Goal: Task Accomplishment & Management: Complete application form

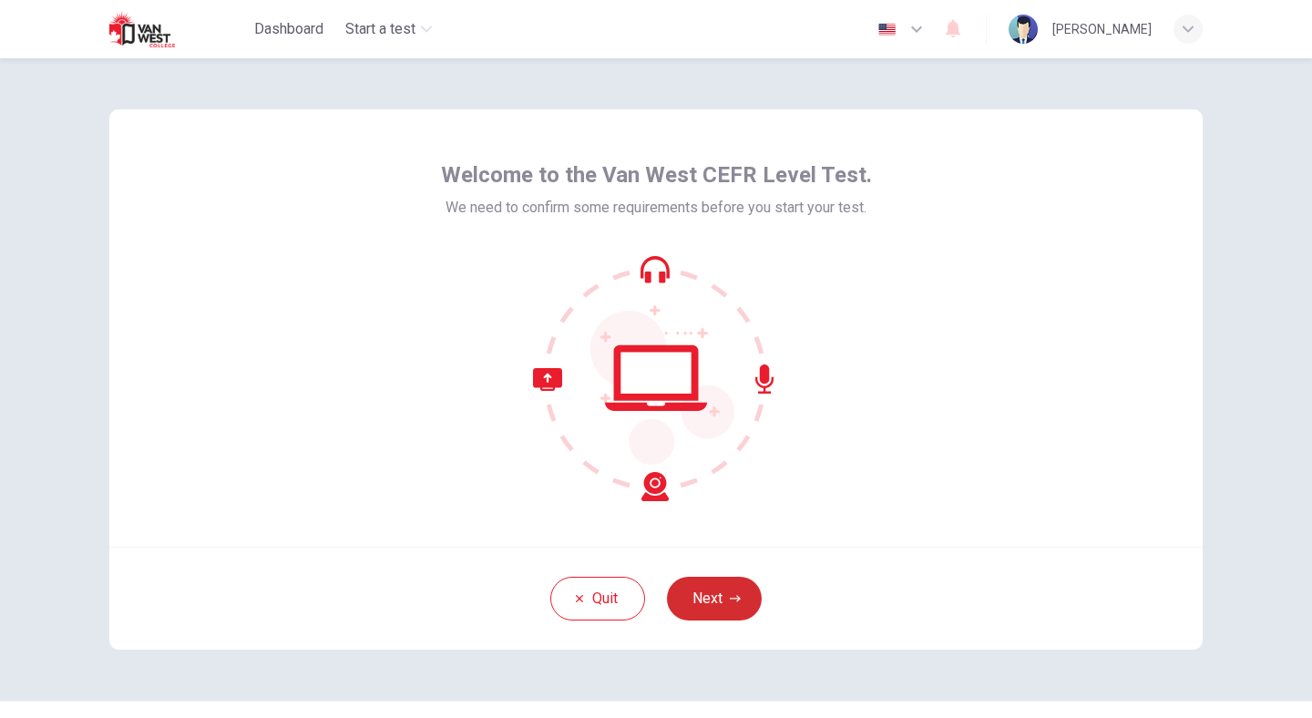
click at [718, 594] on button "Next" at bounding box center [714, 599] width 95 height 44
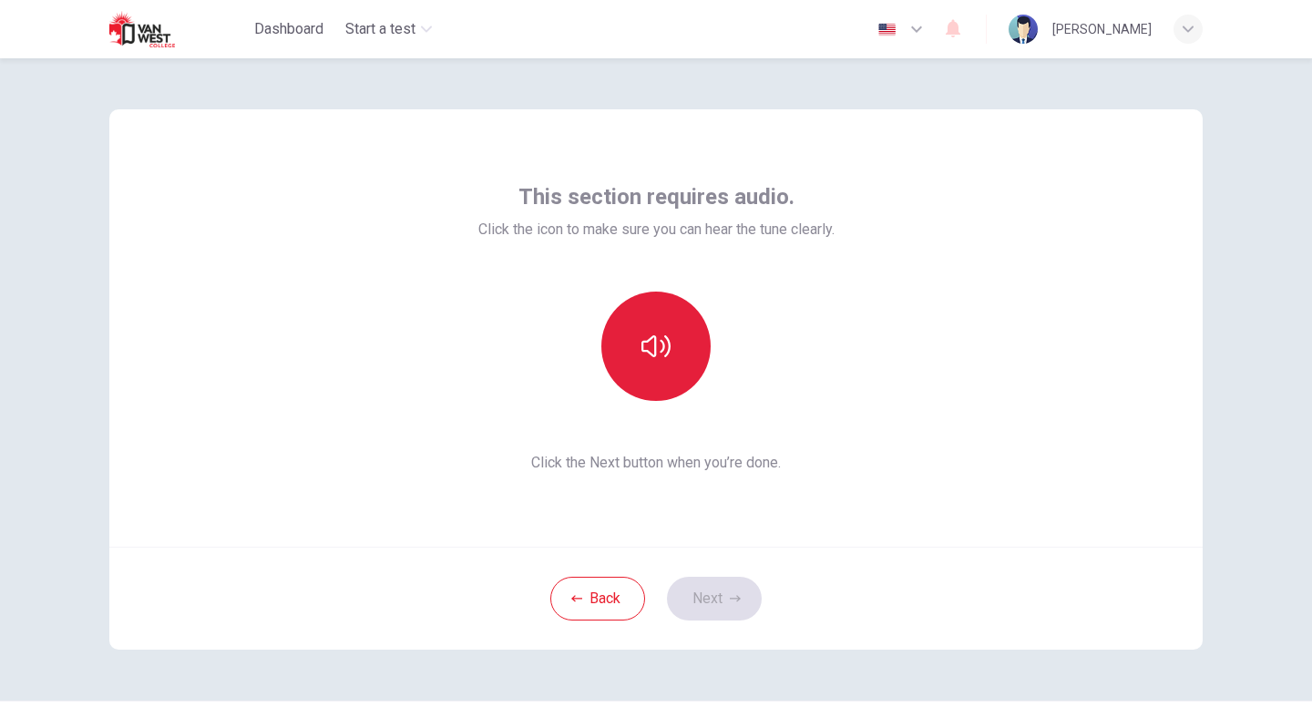
click at [655, 354] on icon "button" at bounding box center [655, 346] width 29 height 22
click at [716, 589] on button "Next" at bounding box center [714, 599] width 95 height 44
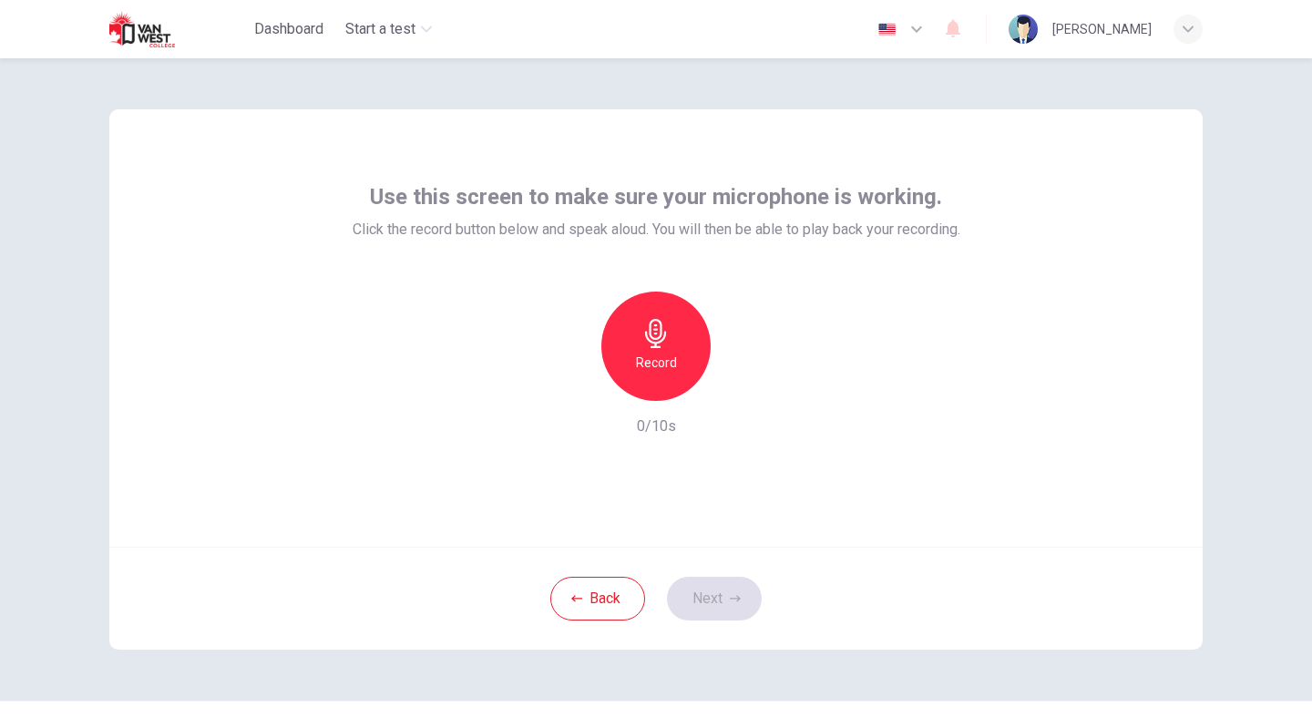
click at [644, 349] on div "Record" at bounding box center [655, 346] width 109 height 109
click at [732, 390] on icon "button" at bounding box center [740, 386] width 18 height 18
click at [724, 589] on button "Next" at bounding box center [714, 599] width 95 height 44
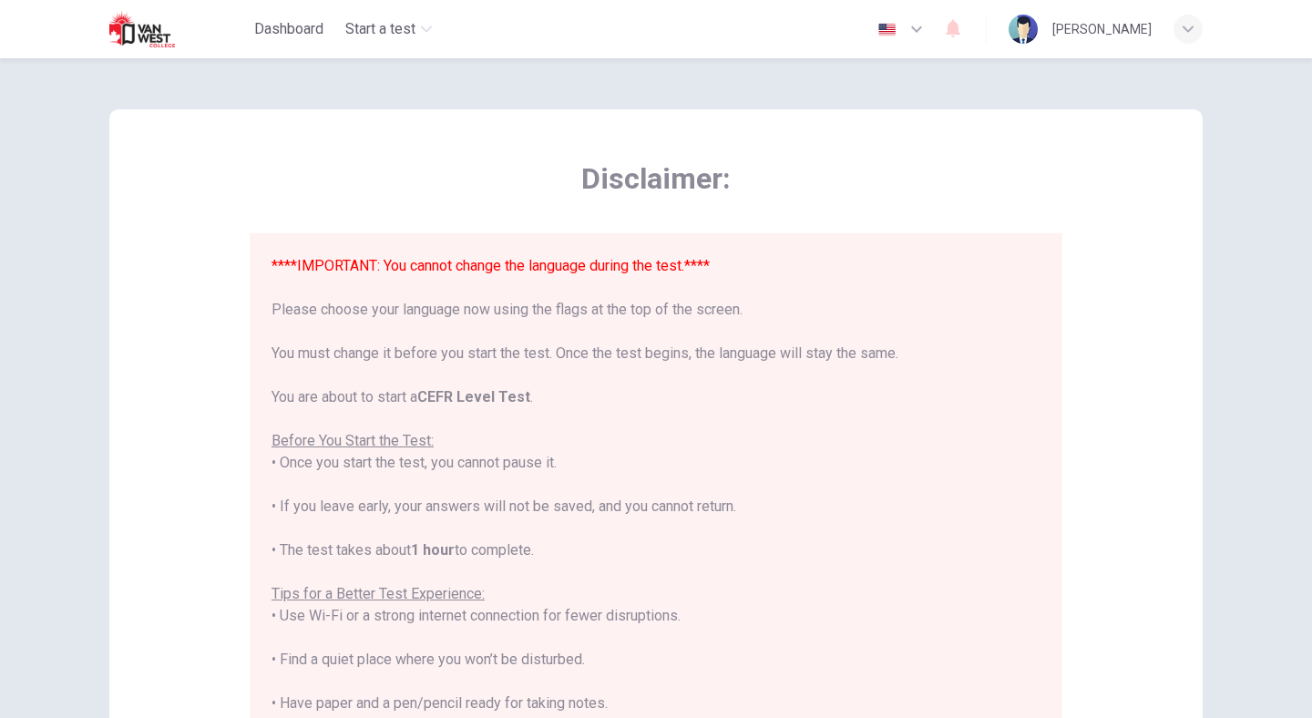
scroll to position [174, 0]
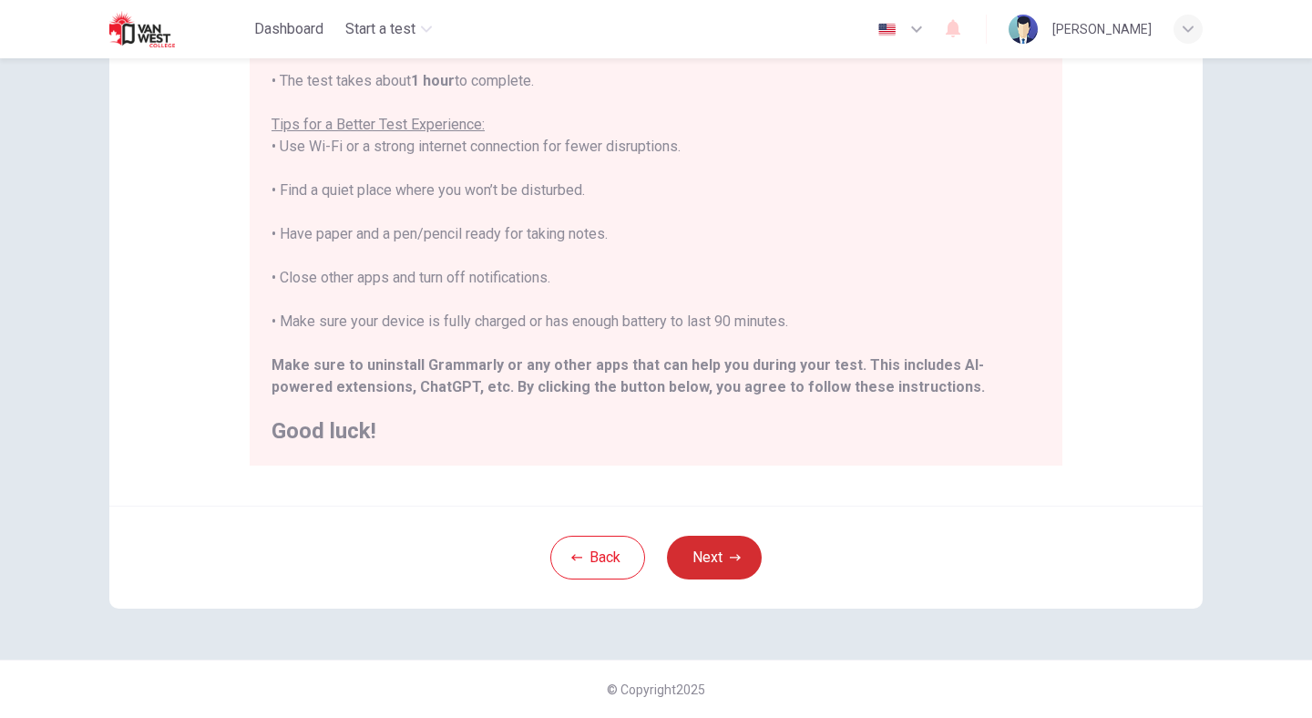
click at [712, 550] on button "Next" at bounding box center [714, 558] width 95 height 44
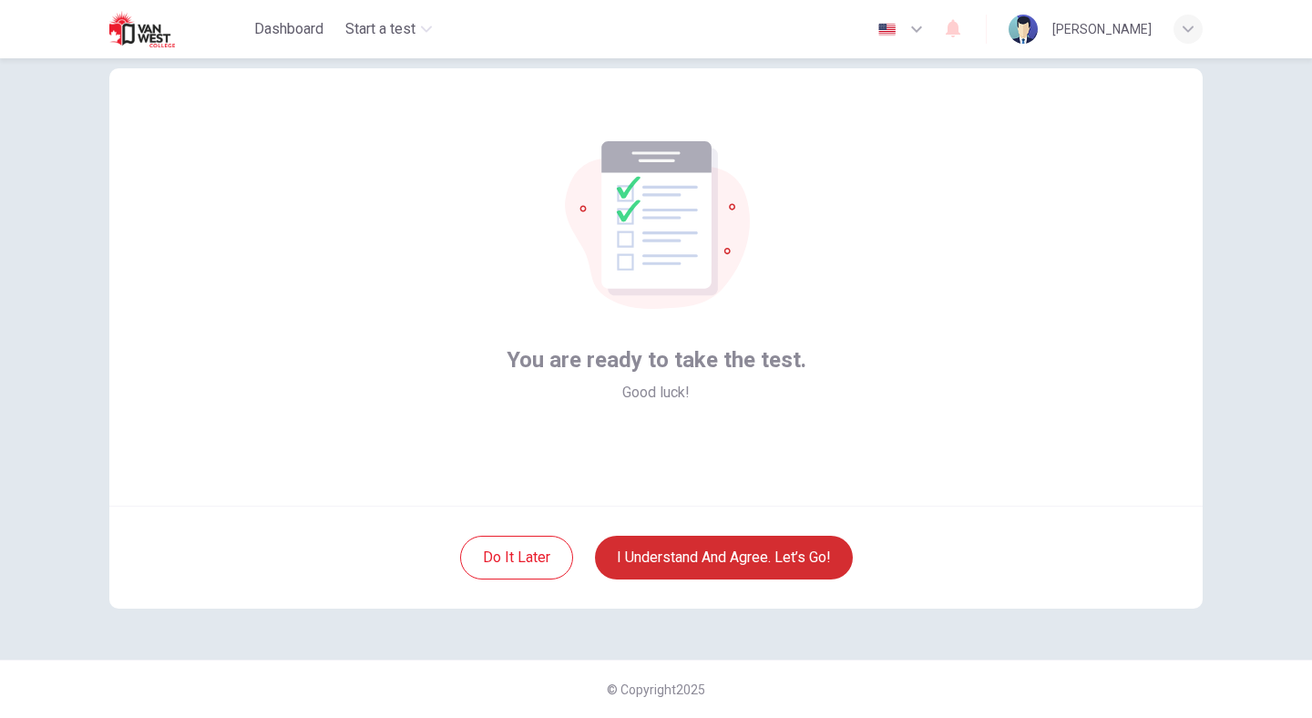
scroll to position [41, 0]
click at [715, 561] on button "I understand and agree. Let’s go!" at bounding box center [724, 558] width 258 height 44
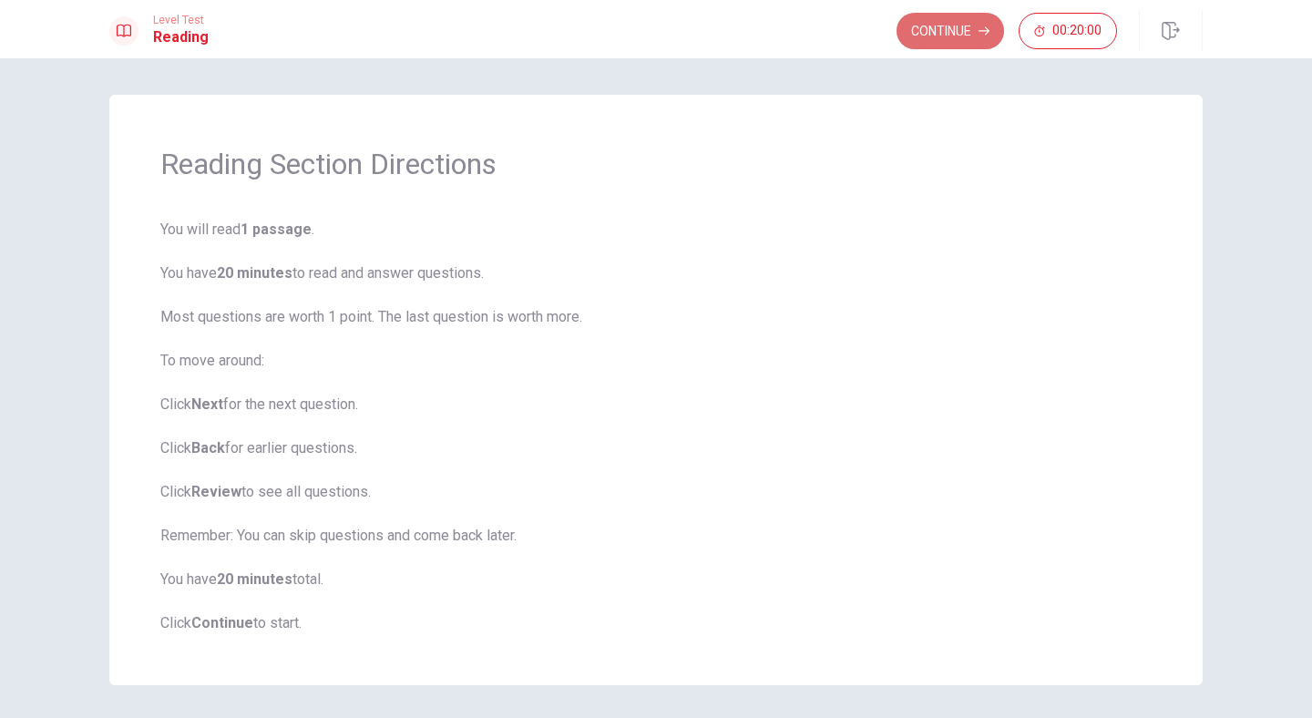
click at [948, 23] on button "Continue" at bounding box center [950, 31] width 108 height 36
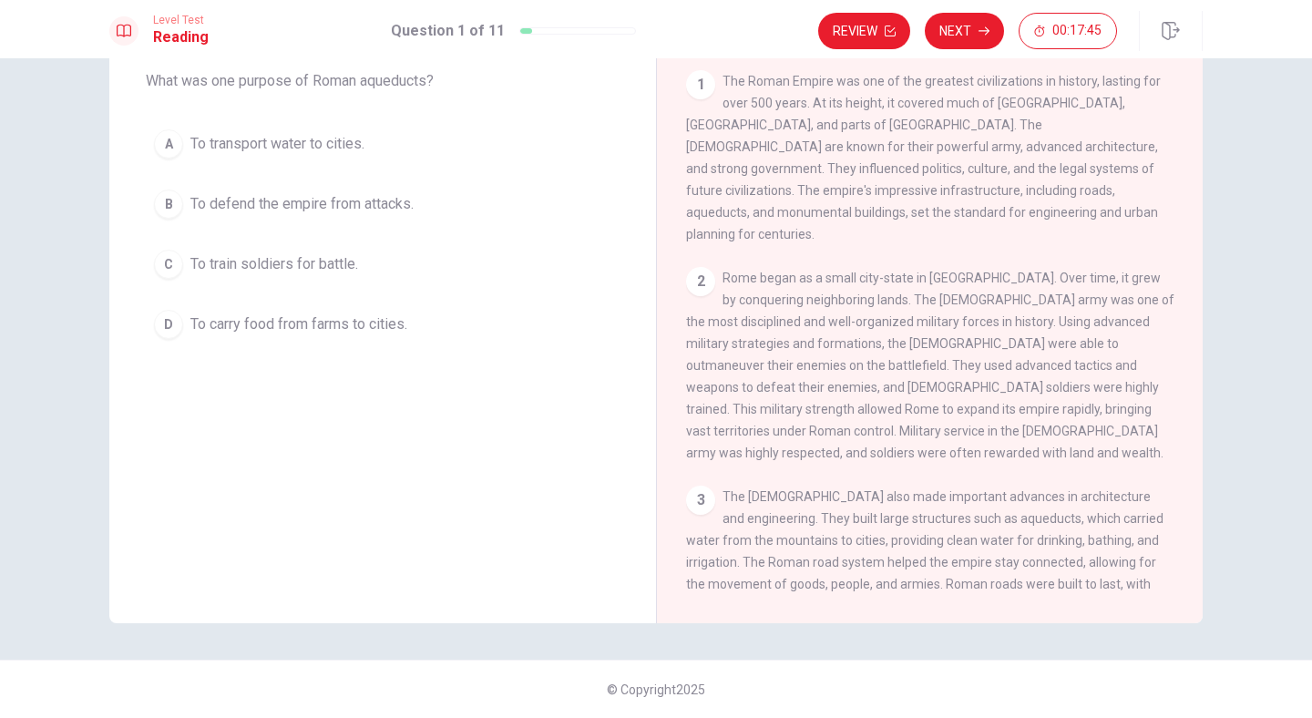
click at [694, 277] on div "2" at bounding box center [700, 281] width 29 height 29
click at [697, 272] on div "2" at bounding box center [700, 281] width 29 height 29
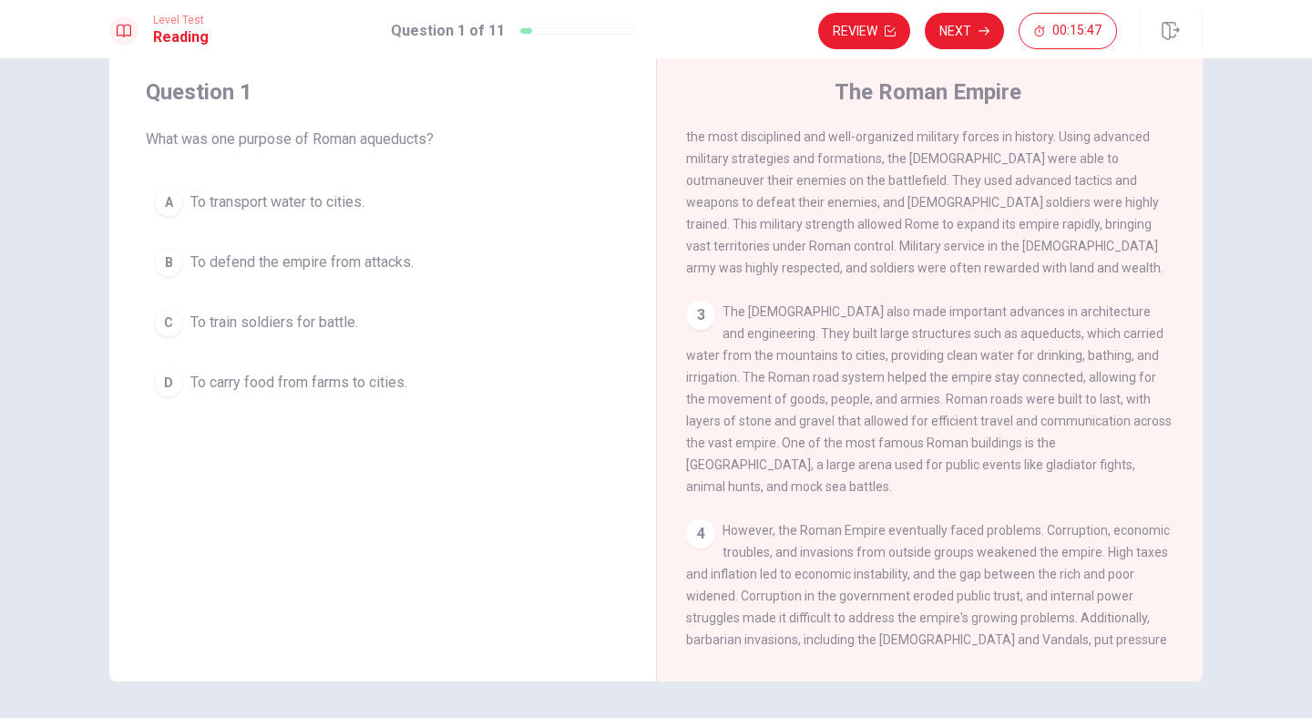
scroll to position [255, 0]
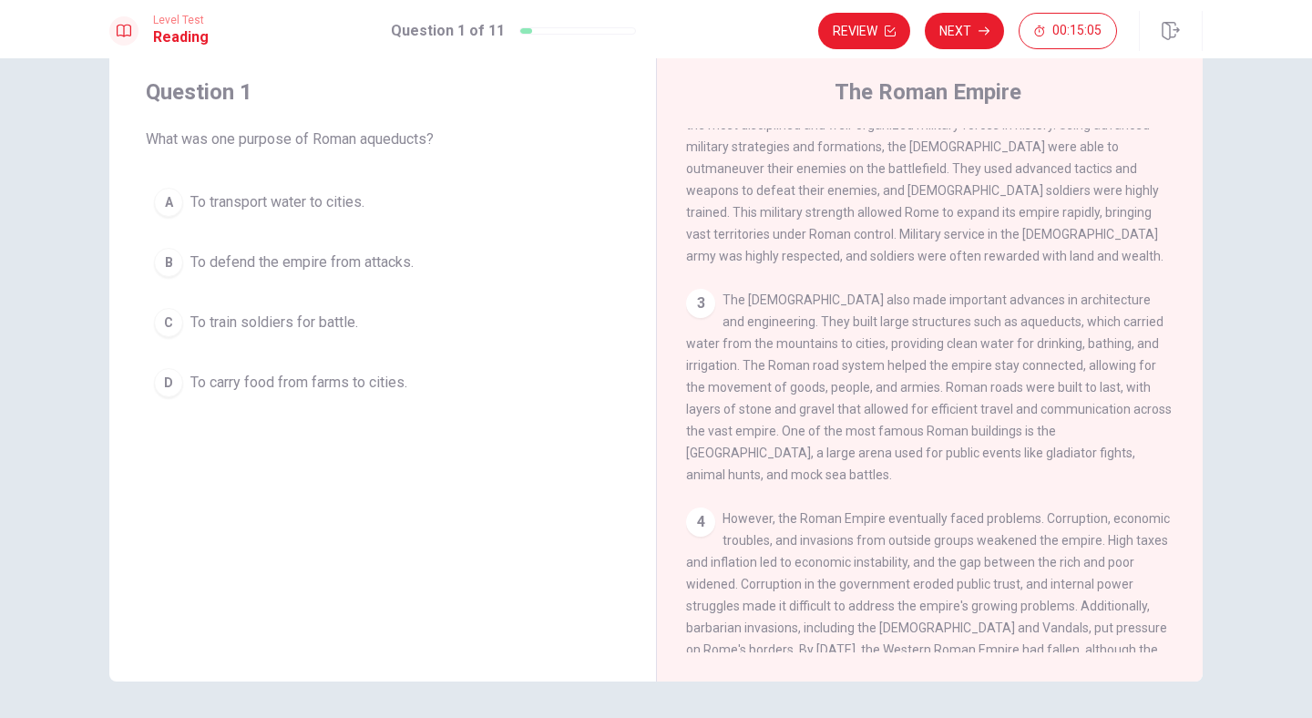
click at [180, 200] on div "A" at bounding box center [168, 202] width 29 height 29
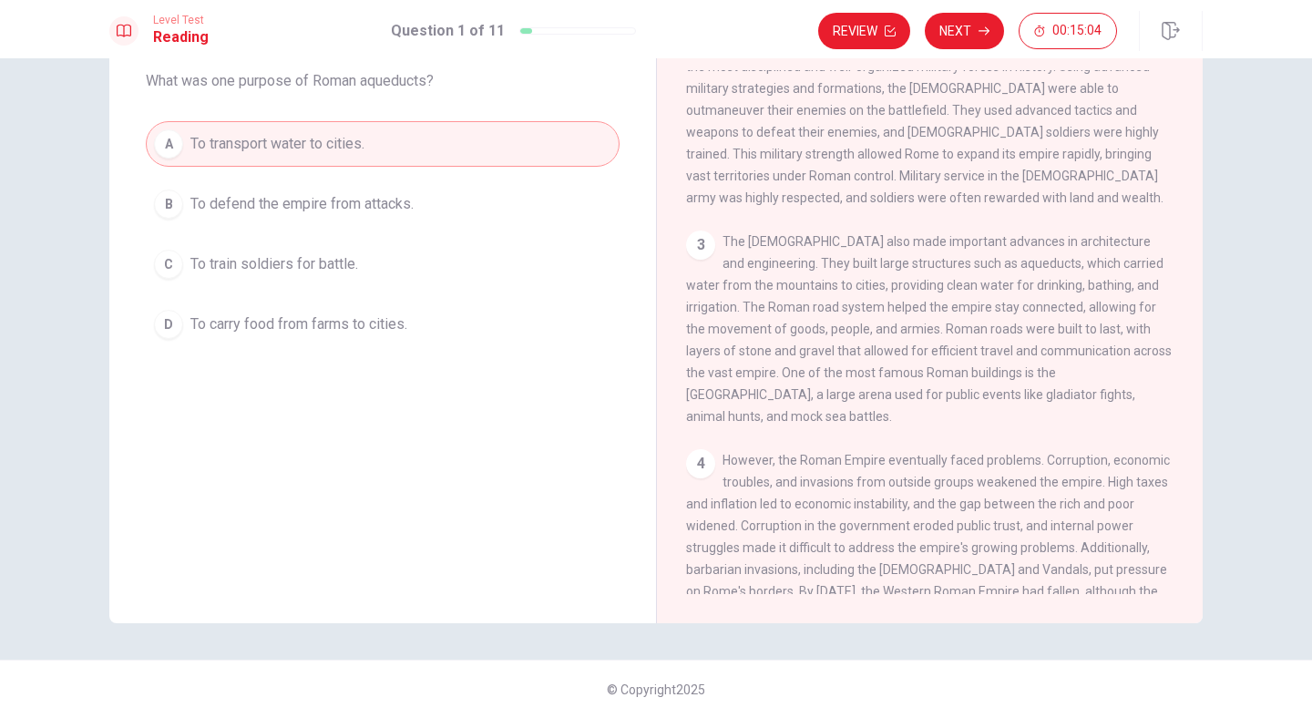
scroll to position [0, 0]
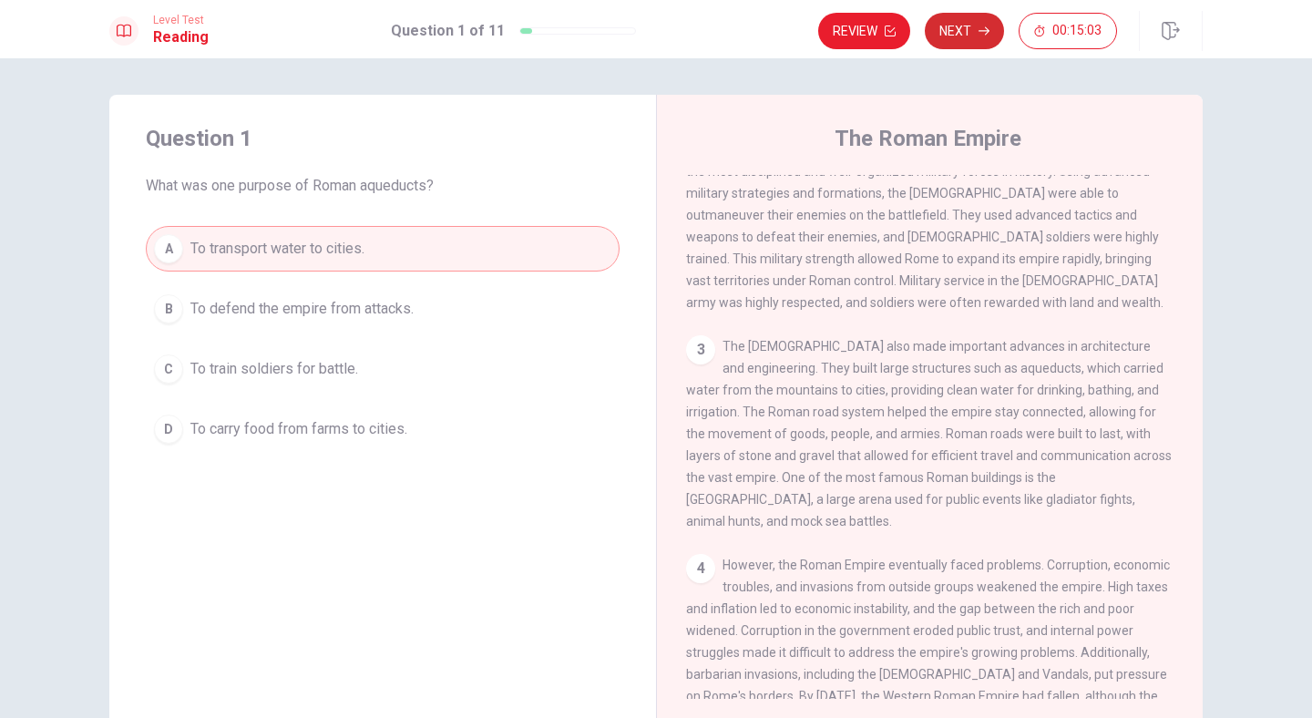
click at [941, 27] on button "Next" at bounding box center [964, 31] width 79 height 36
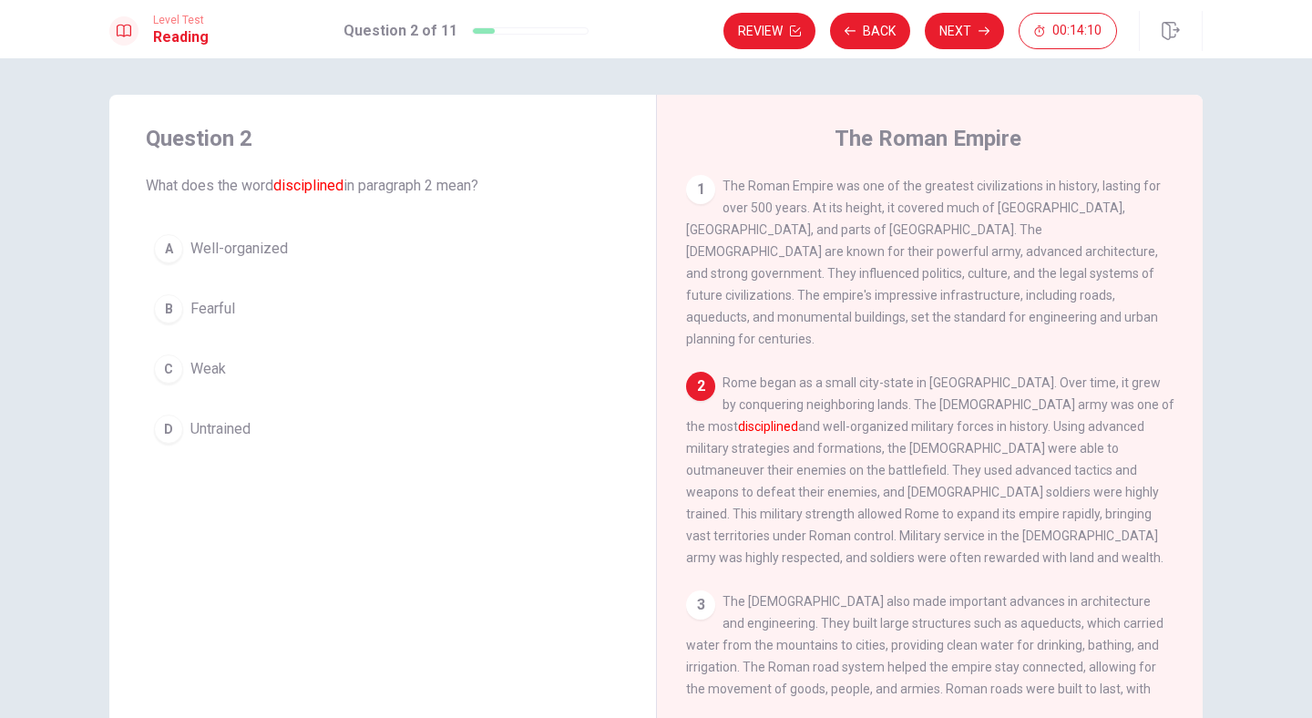
click at [170, 254] on div "A" at bounding box center [168, 248] width 29 height 29
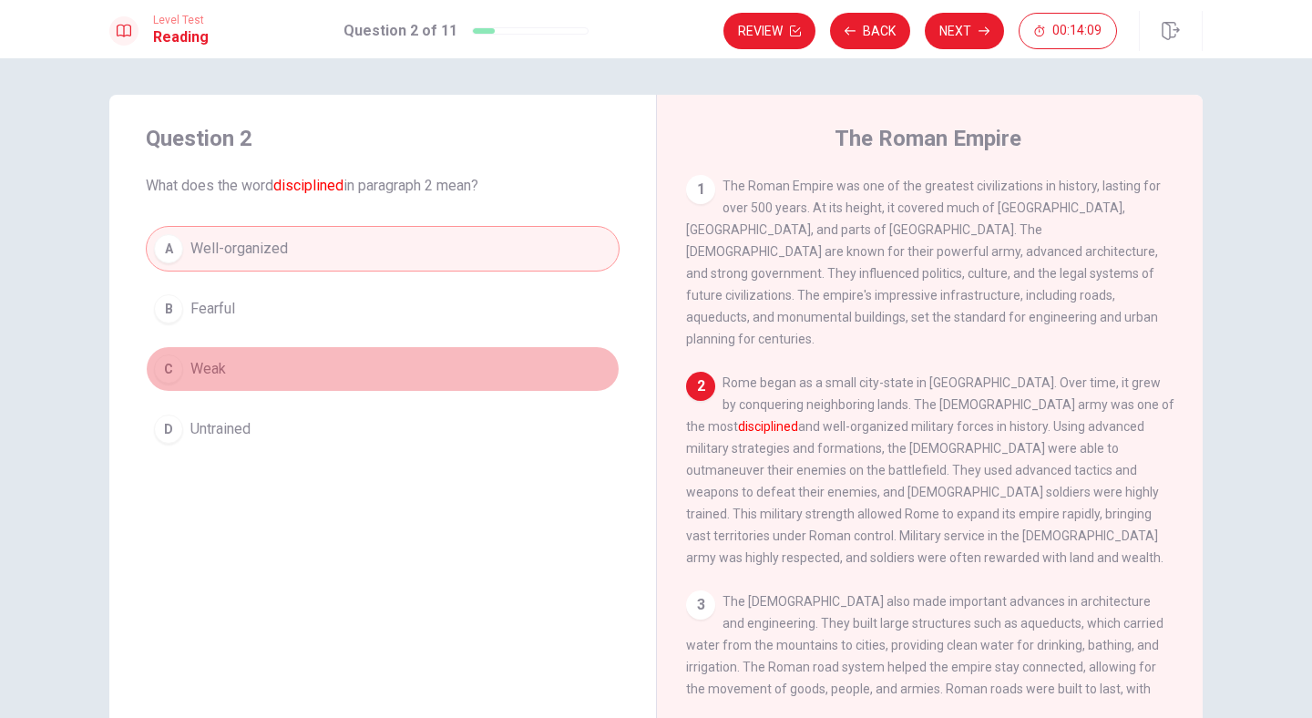
click at [234, 357] on button "C Weak" at bounding box center [383, 369] width 474 height 46
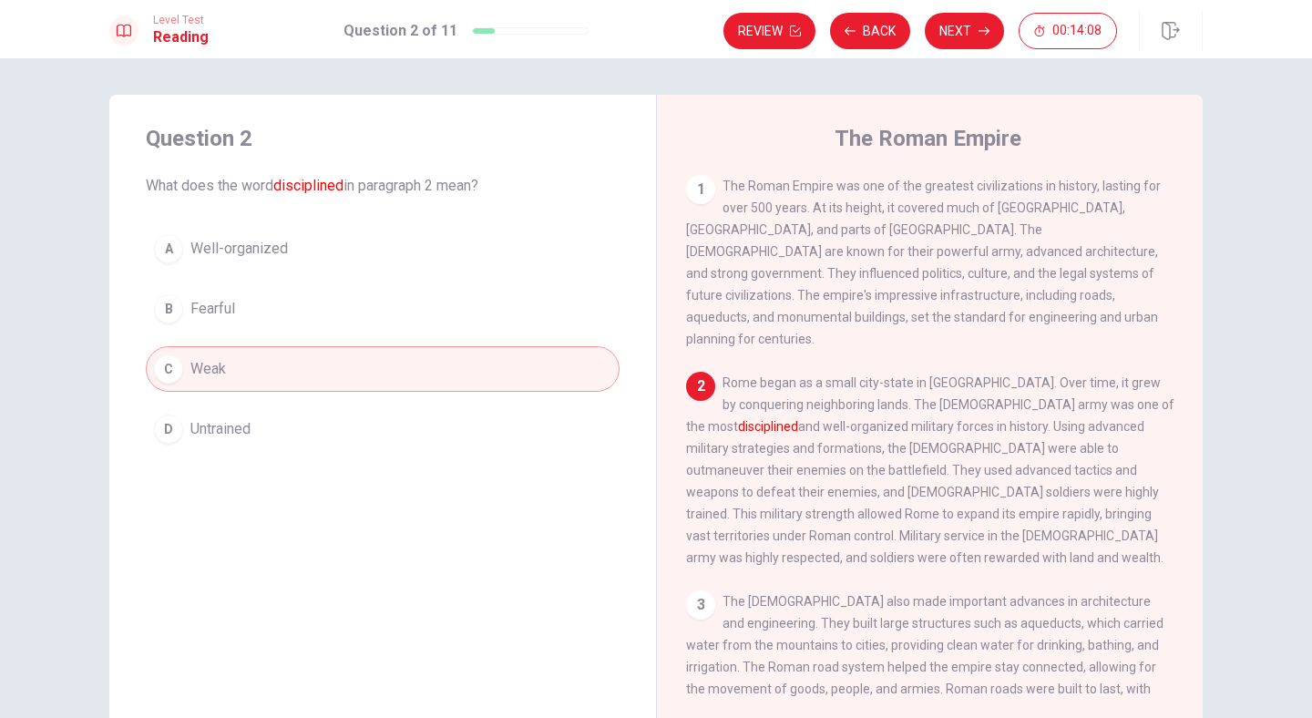
click at [221, 251] on span "Well-organized" at bounding box center [238, 249] width 97 height 22
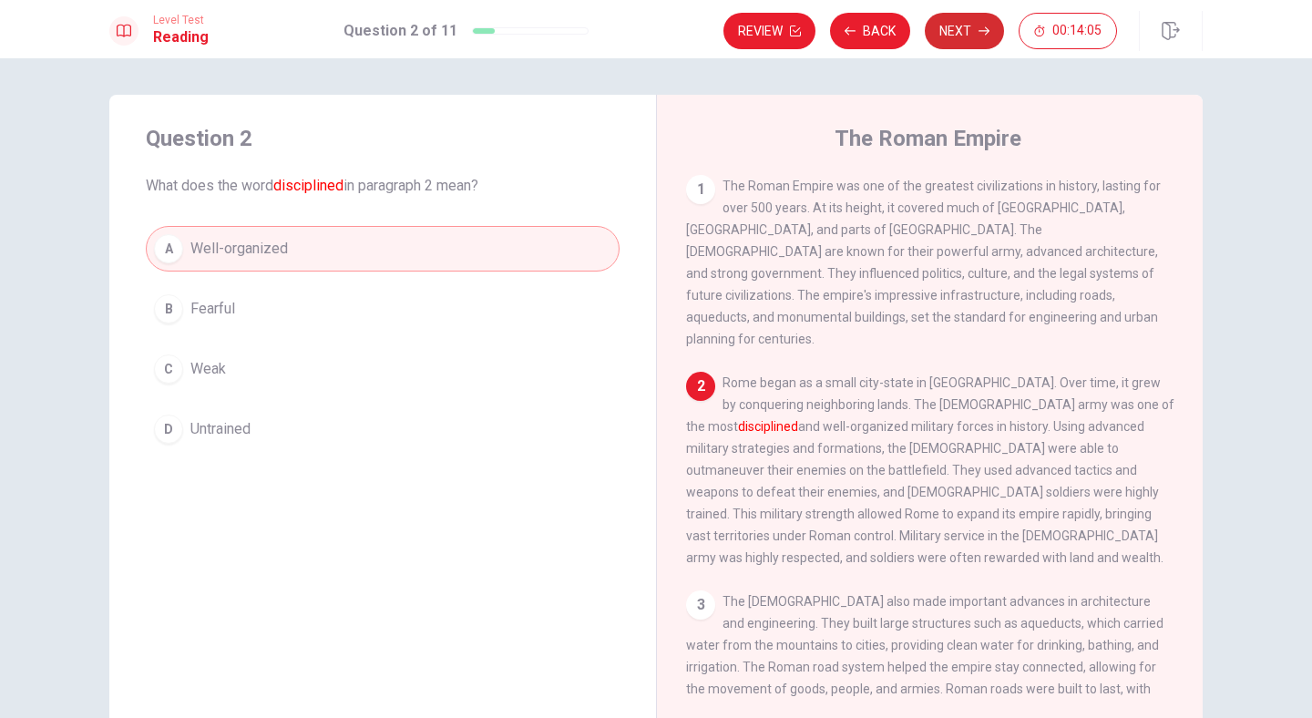
click at [970, 34] on button "Next" at bounding box center [964, 31] width 79 height 36
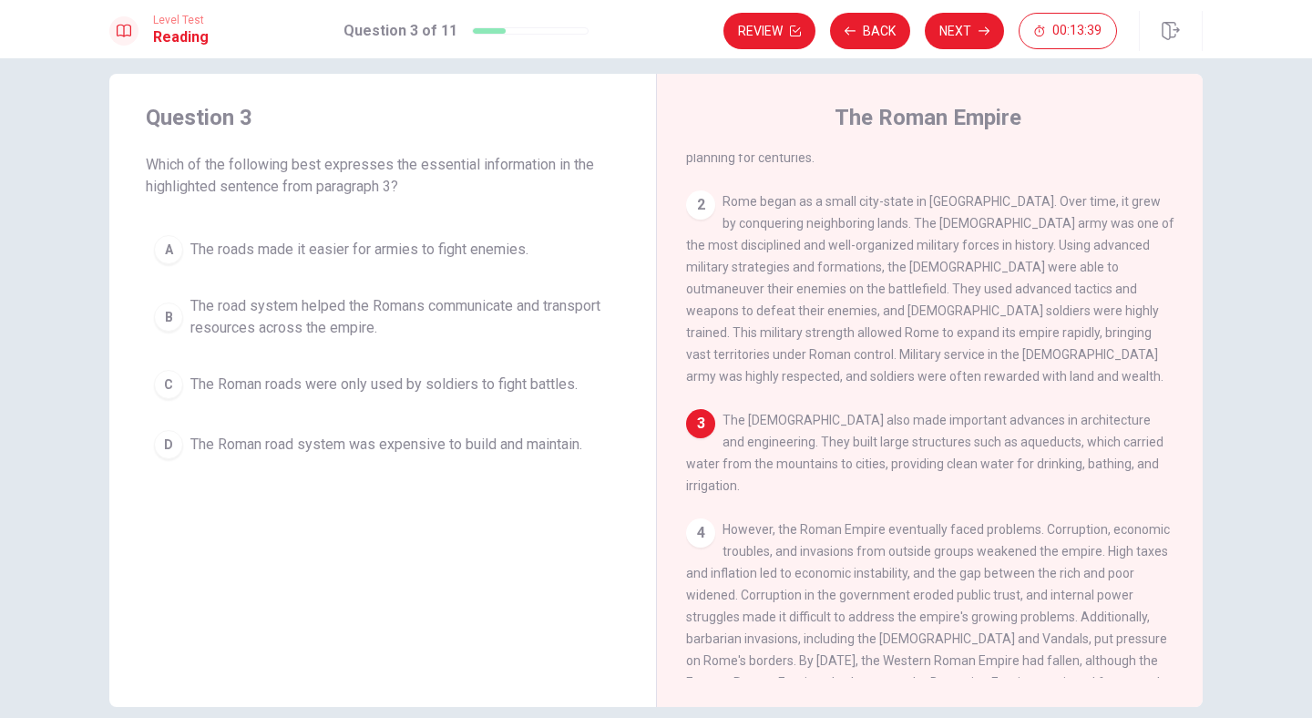
scroll to position [168, 0]
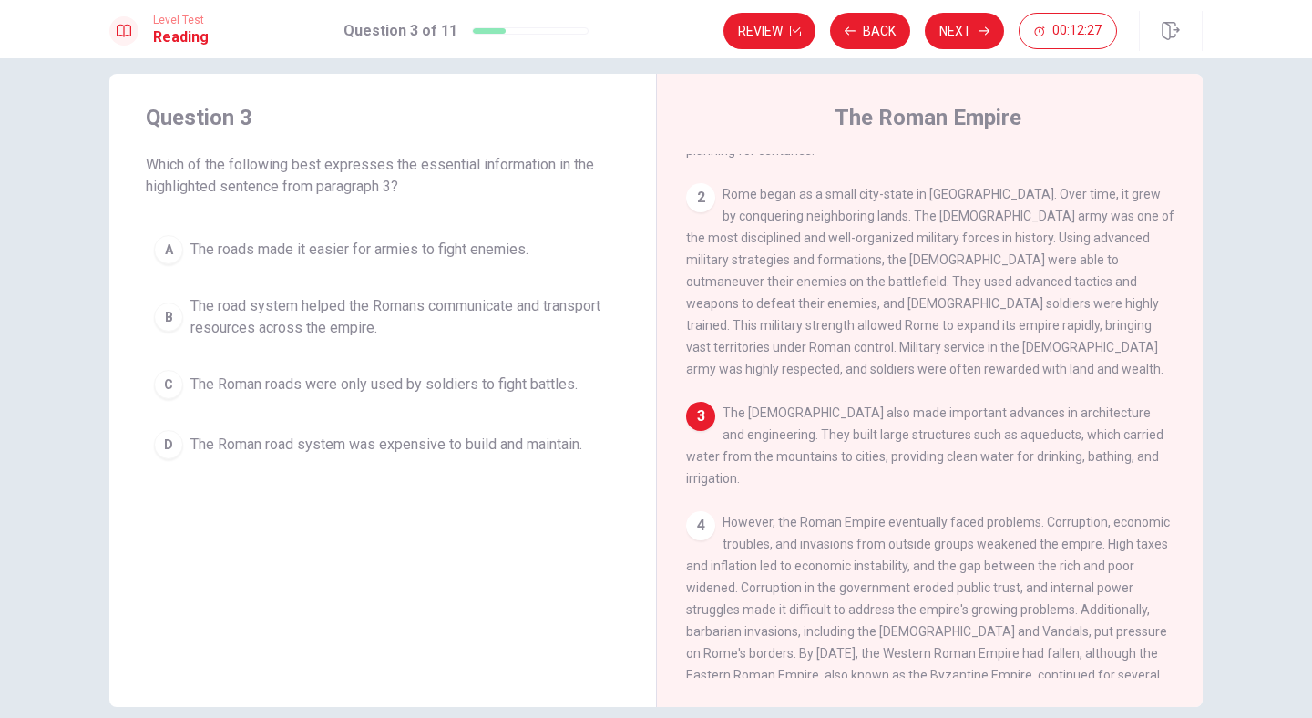
click at [271, 317] on span "The road system helped the Romans communicate and transport resources across th…" at bounding box center [400, 317] width 421 height 44
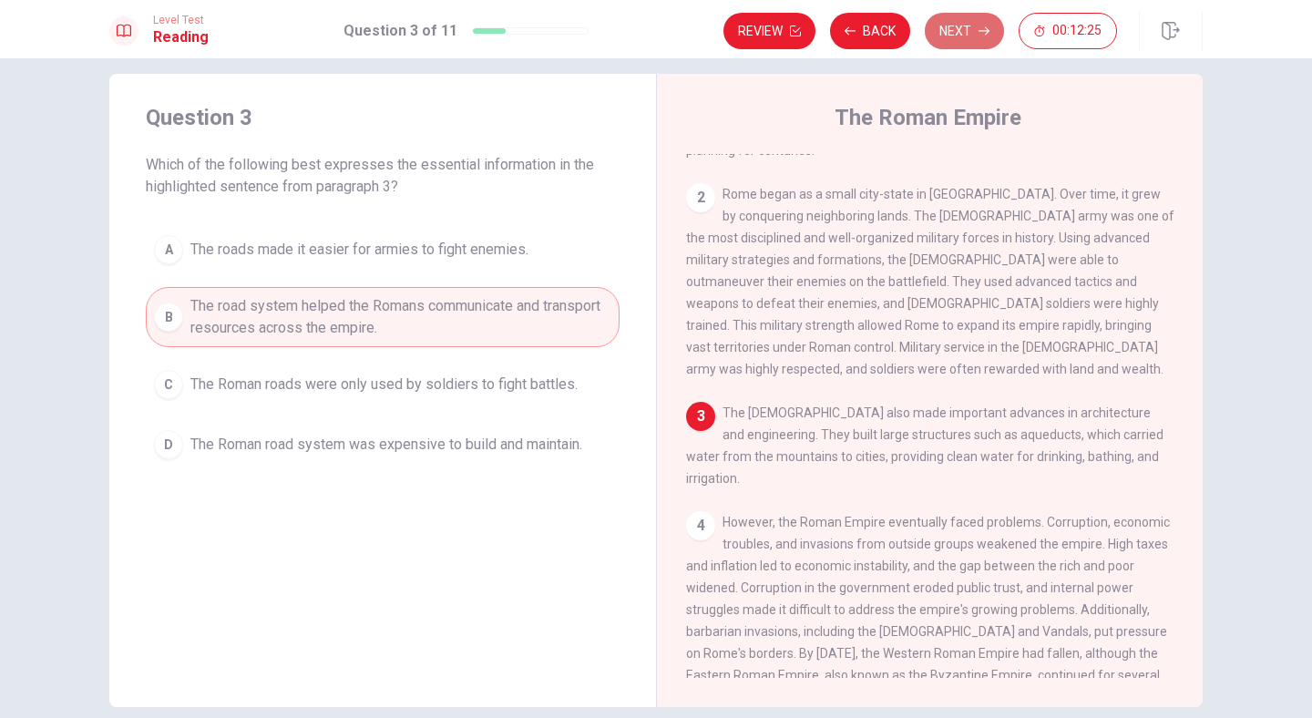
click at [958, 35] on button "Next" at bounding box center [964, 31] width 79 height 36
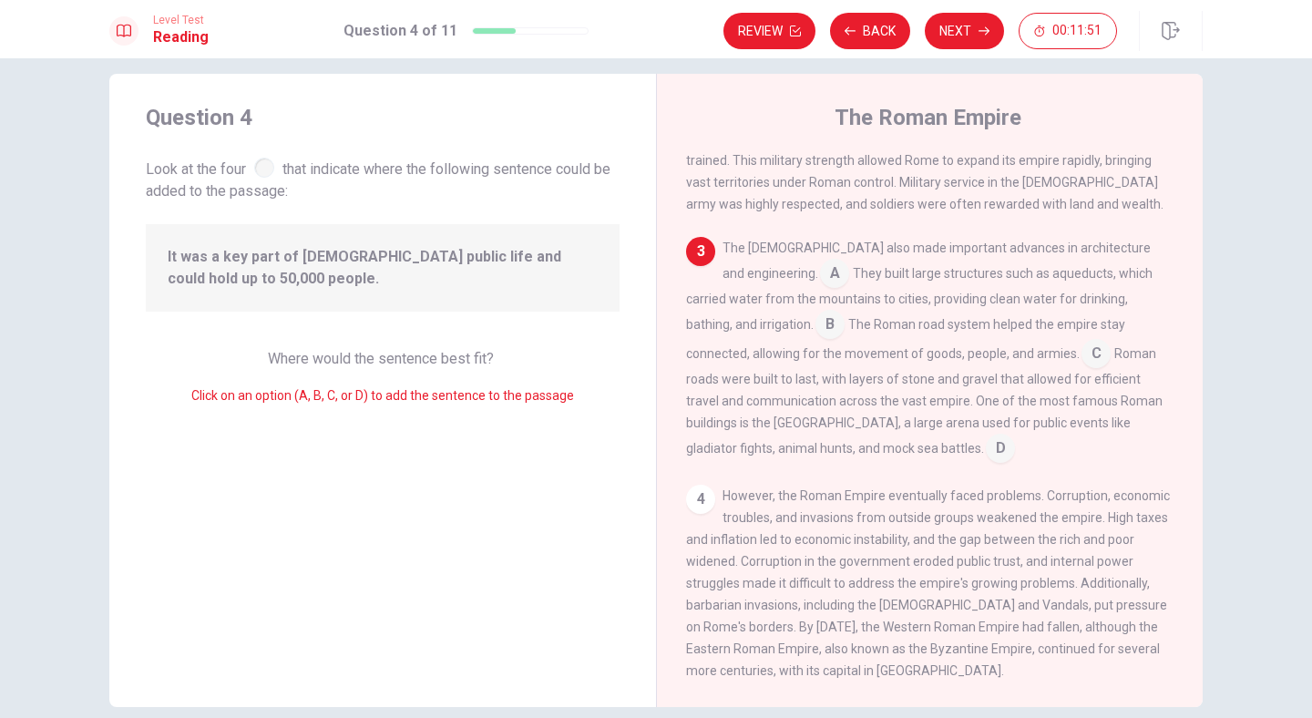
scroll to position [332, 0]
click at [986, 436] on input at bounding box center [1000, 450] width 29 height 29
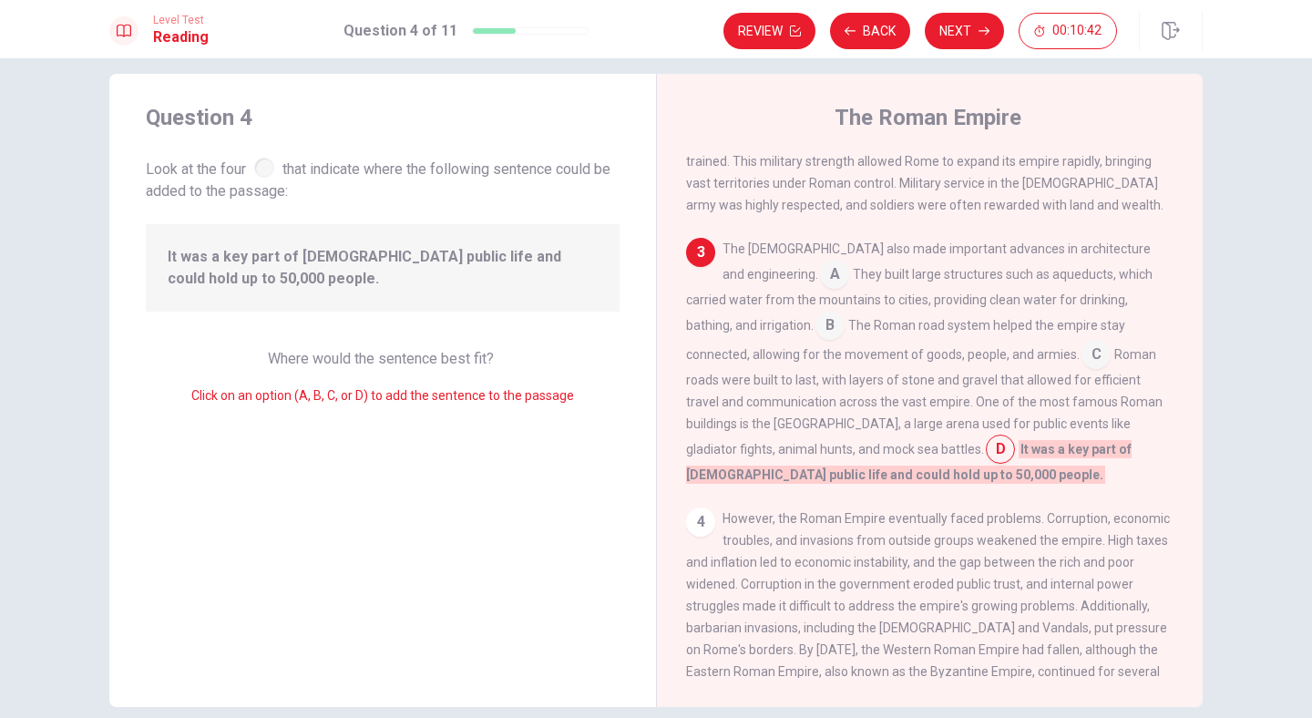
click at [1081, 342] on input at bounding box center [1095, 356] width 29 height 29
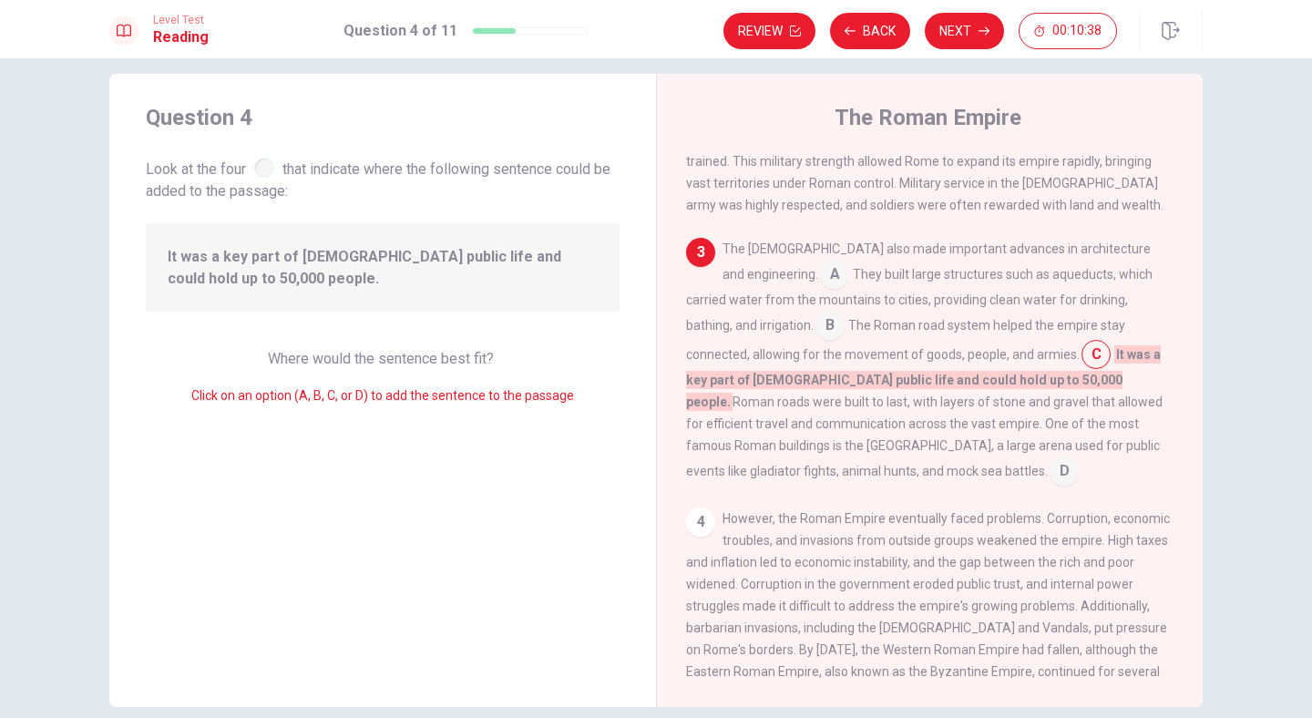
click at [1079, 458] on input at bounding box center [1064, 472] width 29 height 29
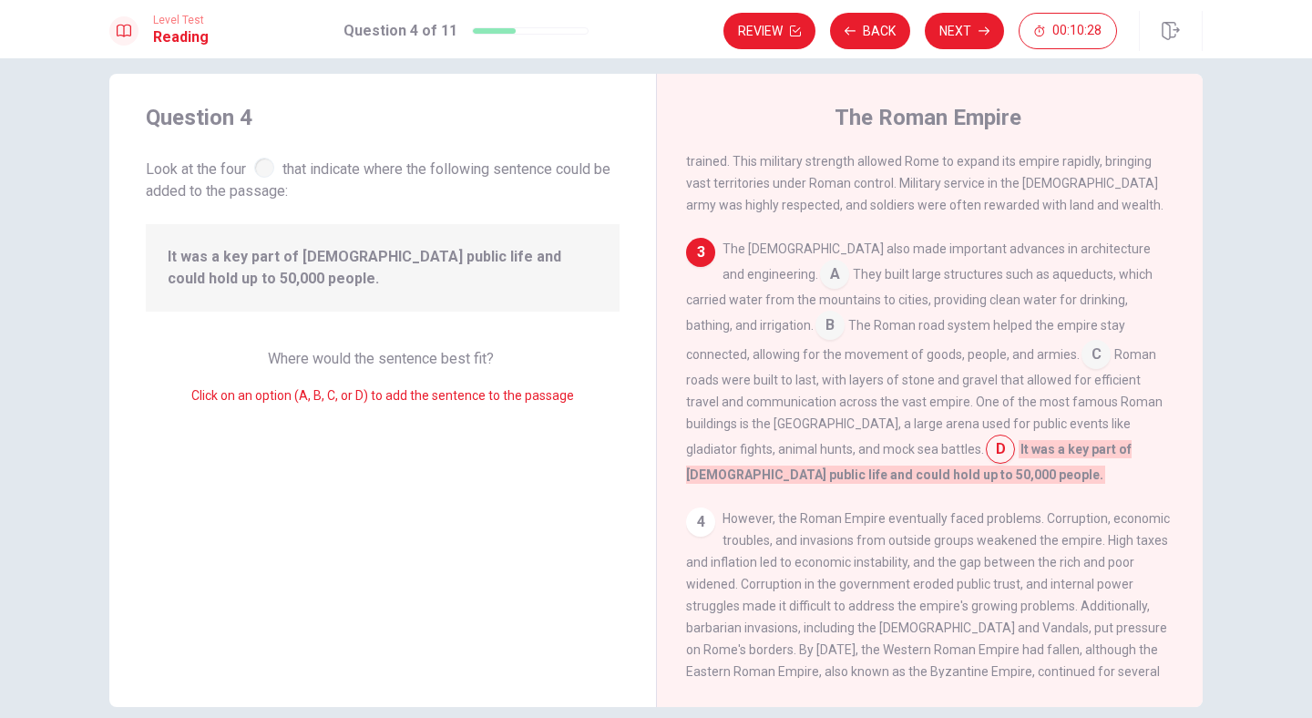
click at [820, 261] on input at bounding box center [834, 275] width 29 height 29
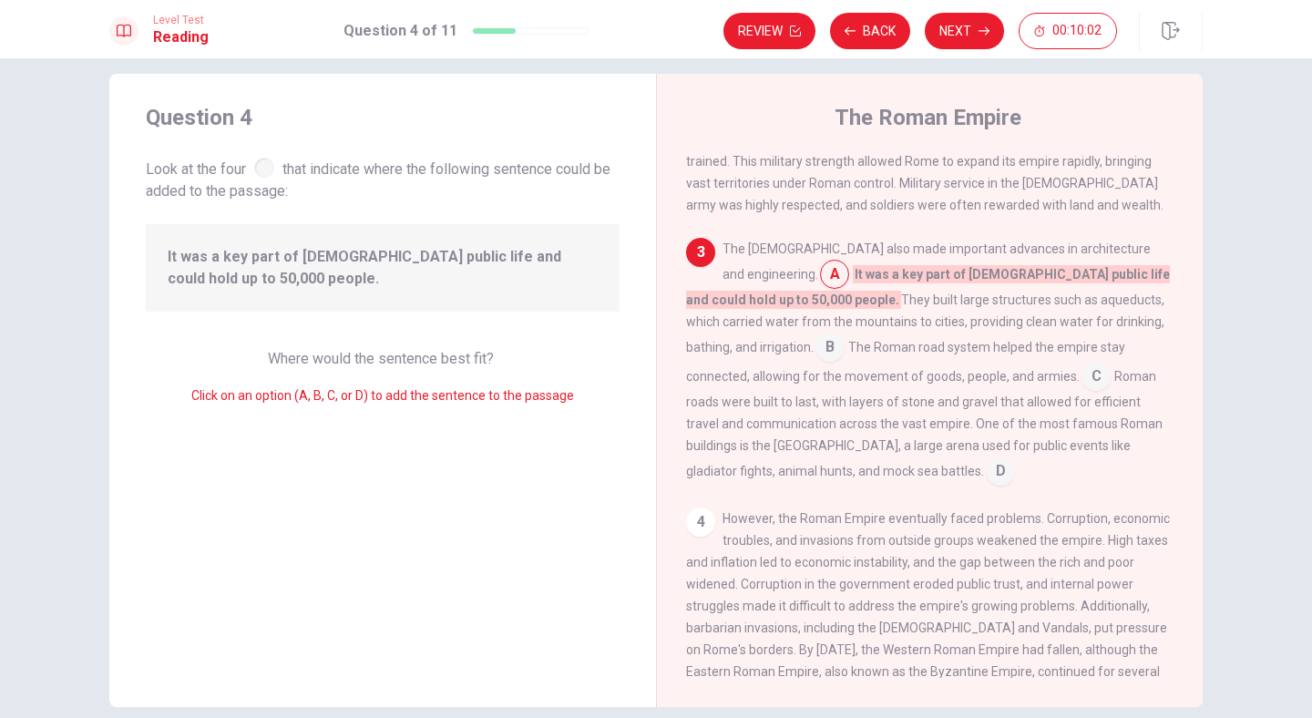
click at [1081, 364] on input at bounding box center [1095, 378] width 29 height 29
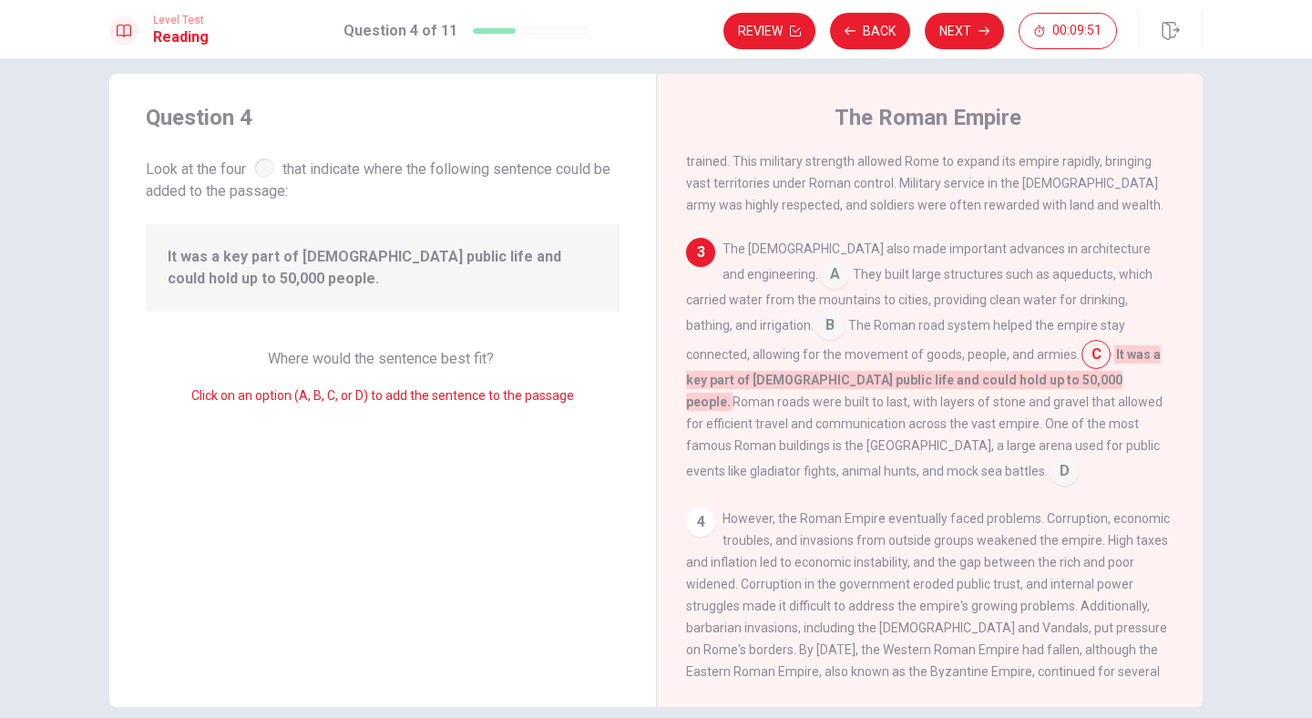
click at [820, 261] on input at bounding box center [834, 275] width 29 height 29
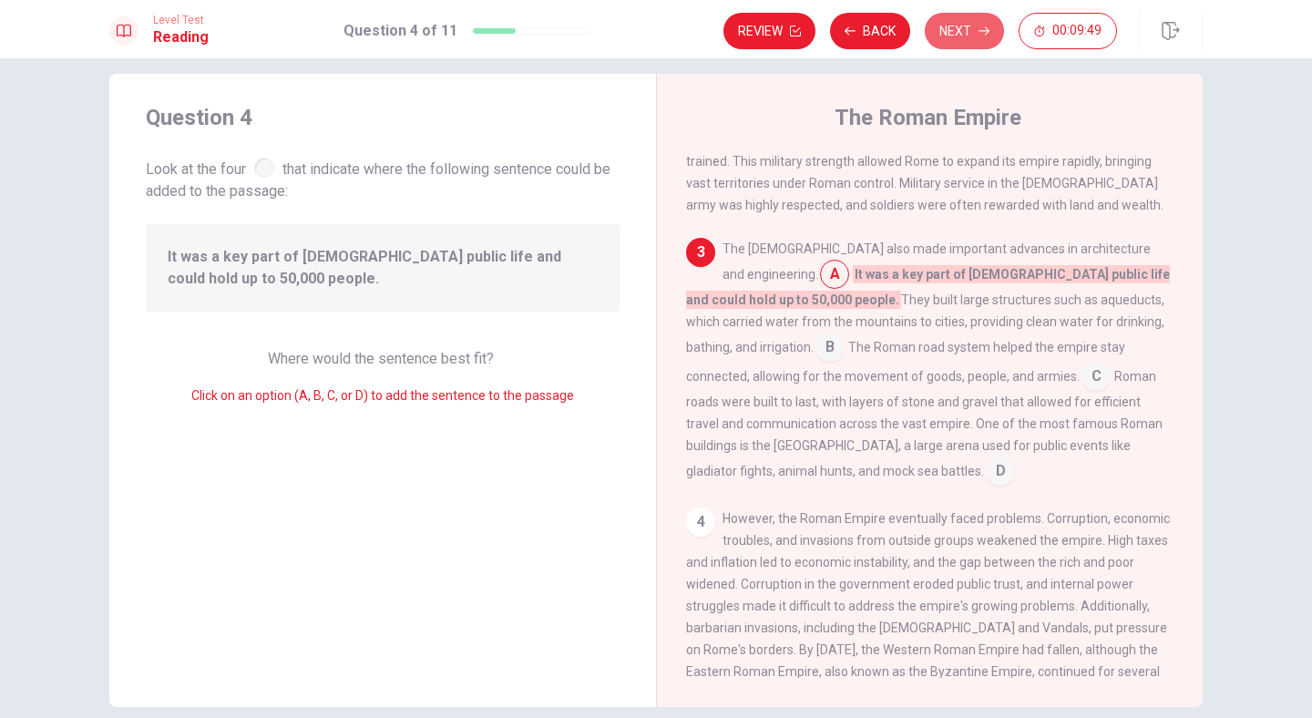
click at [954, 26] on button "Next" at bounding box center [964, 31] width 79 height 36
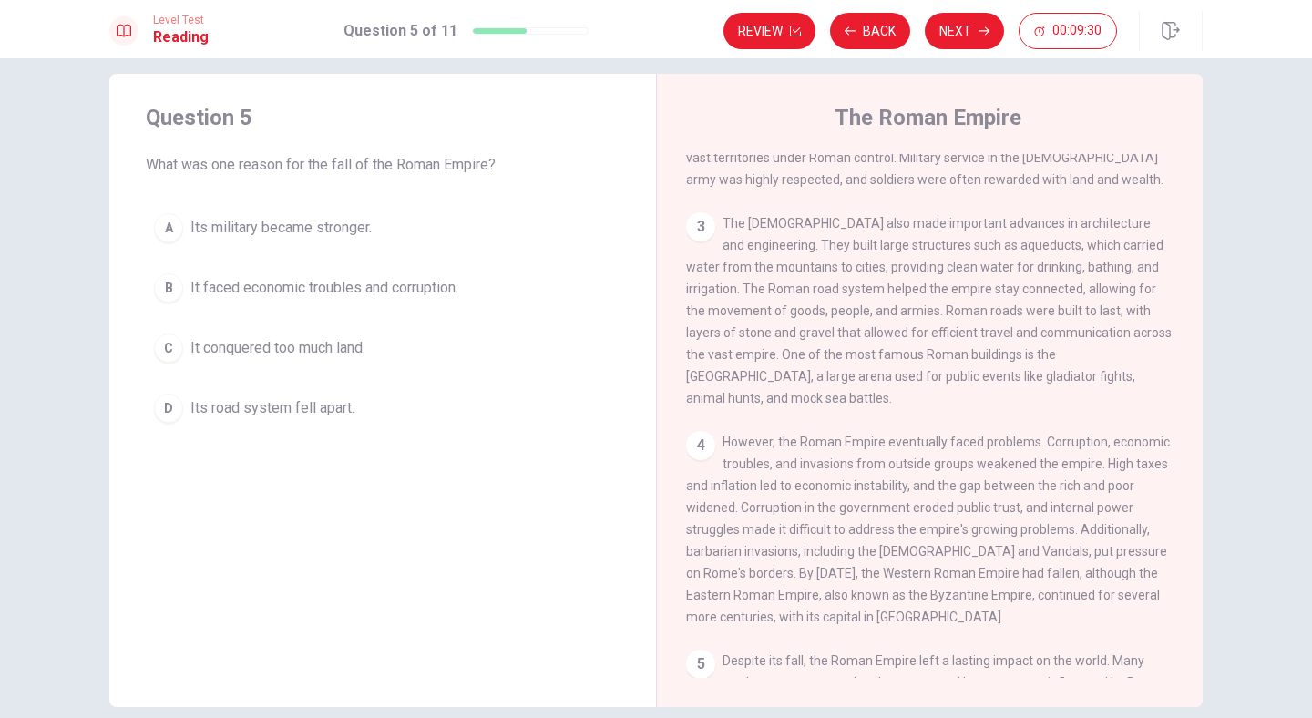
scroll to position [474, 0]
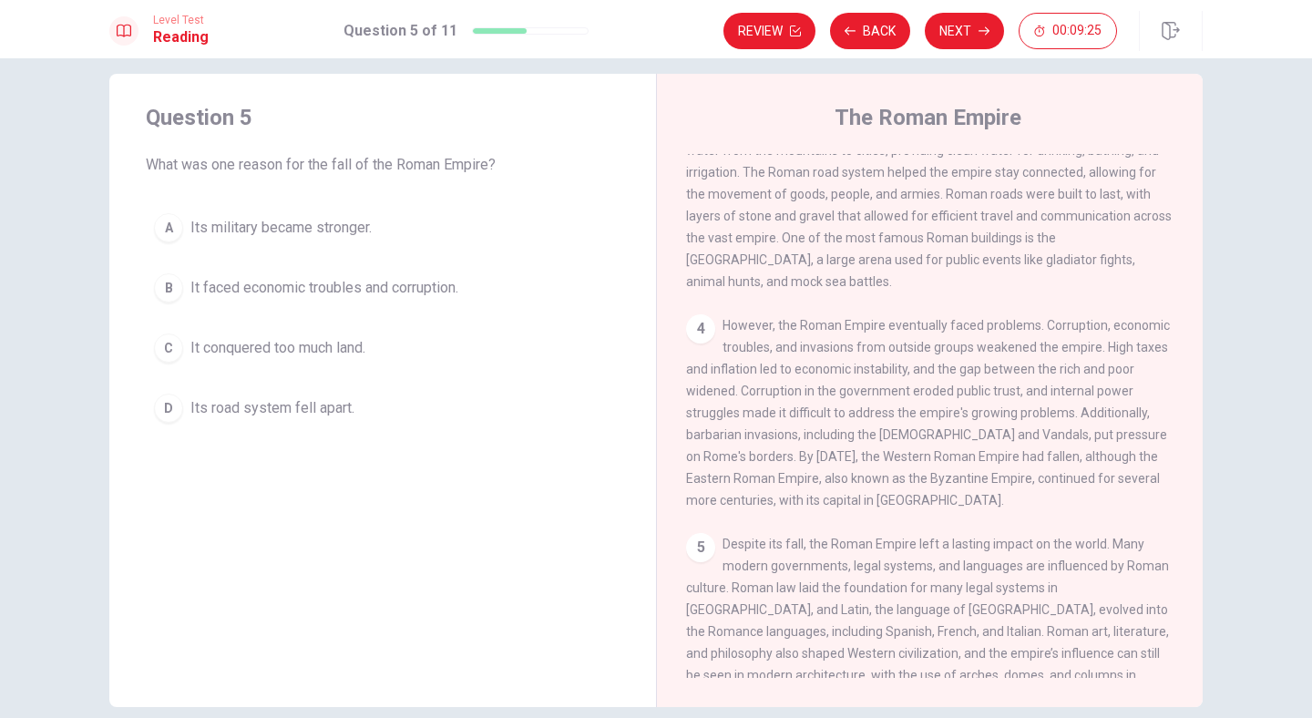
click at [753, 537] on span "Despite its fall, the Roman Empire left a lasting impact on the world. Many mod…" at bounding box center [927, 621] width 483 height 168
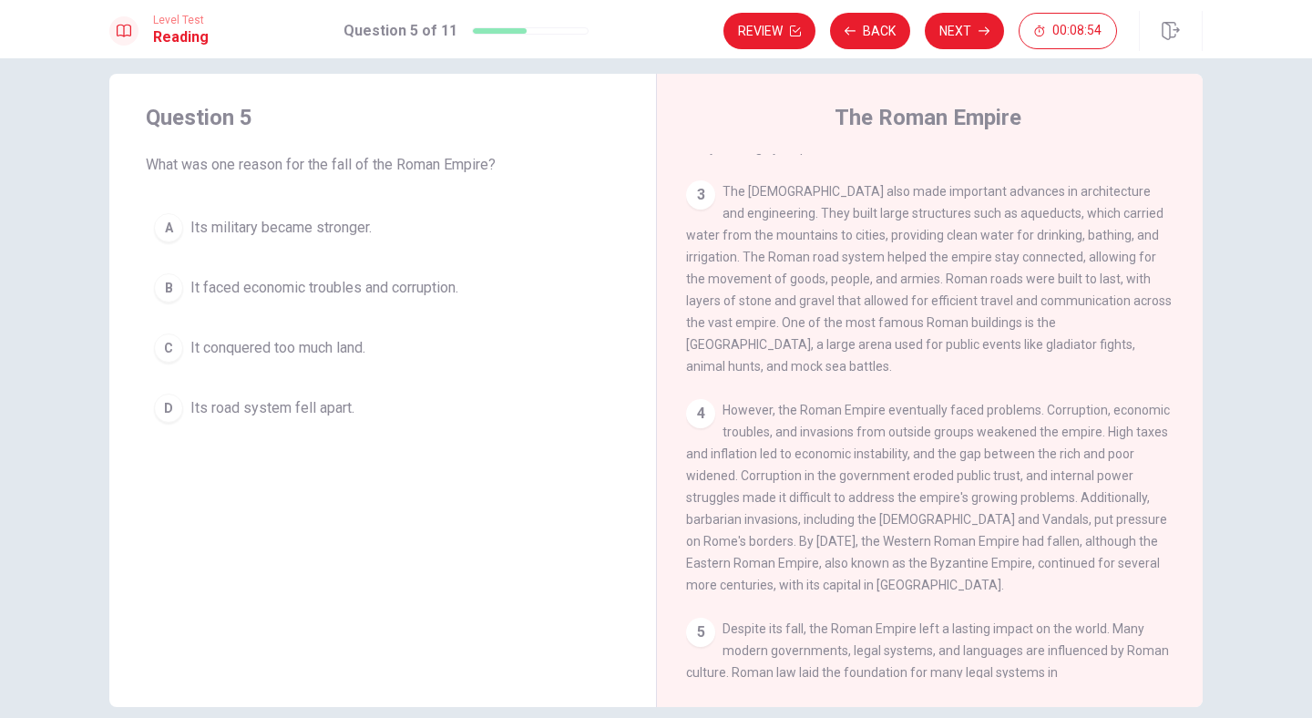
scroll to position [399, 0]
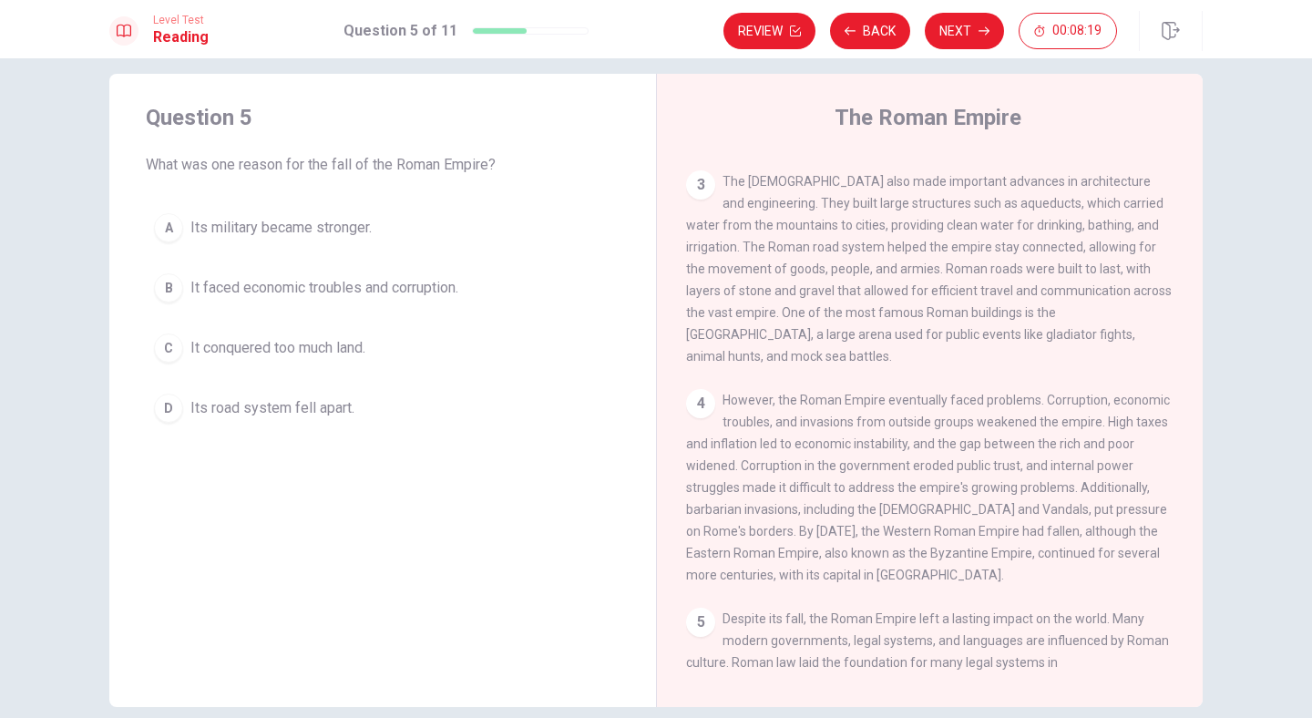
click at [255, 306] on button "B It faced economic troubles and corruption." at bounding box center [383, 288] width 474 height 46
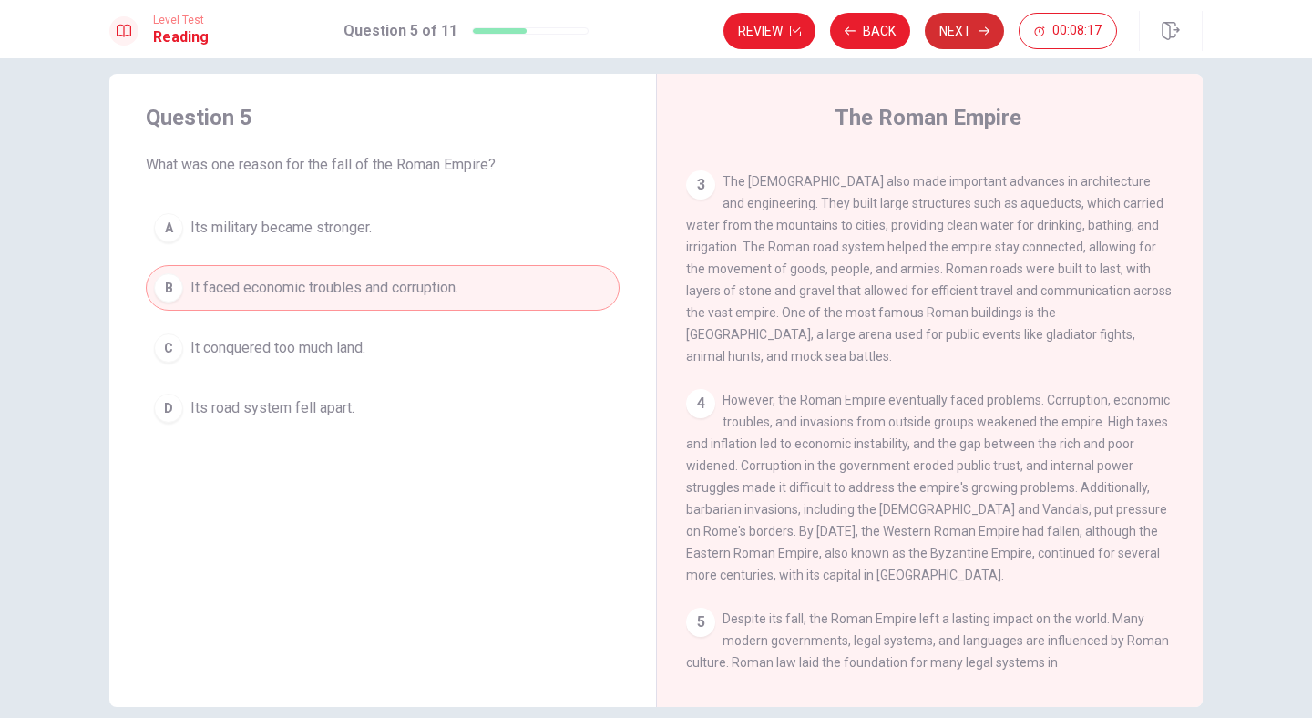
click at [943, 26] on button "Next" at bounding box center [964, 31] width 79 height 36
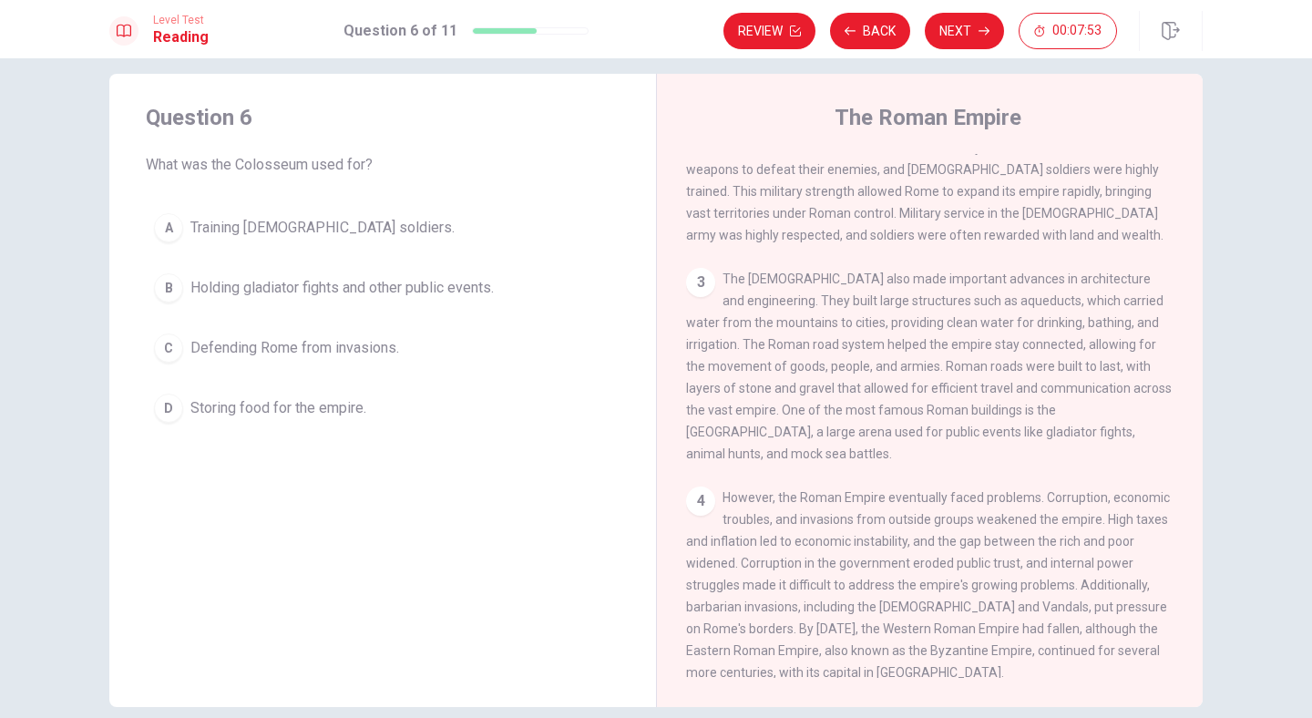
scroll to position [294, 0]
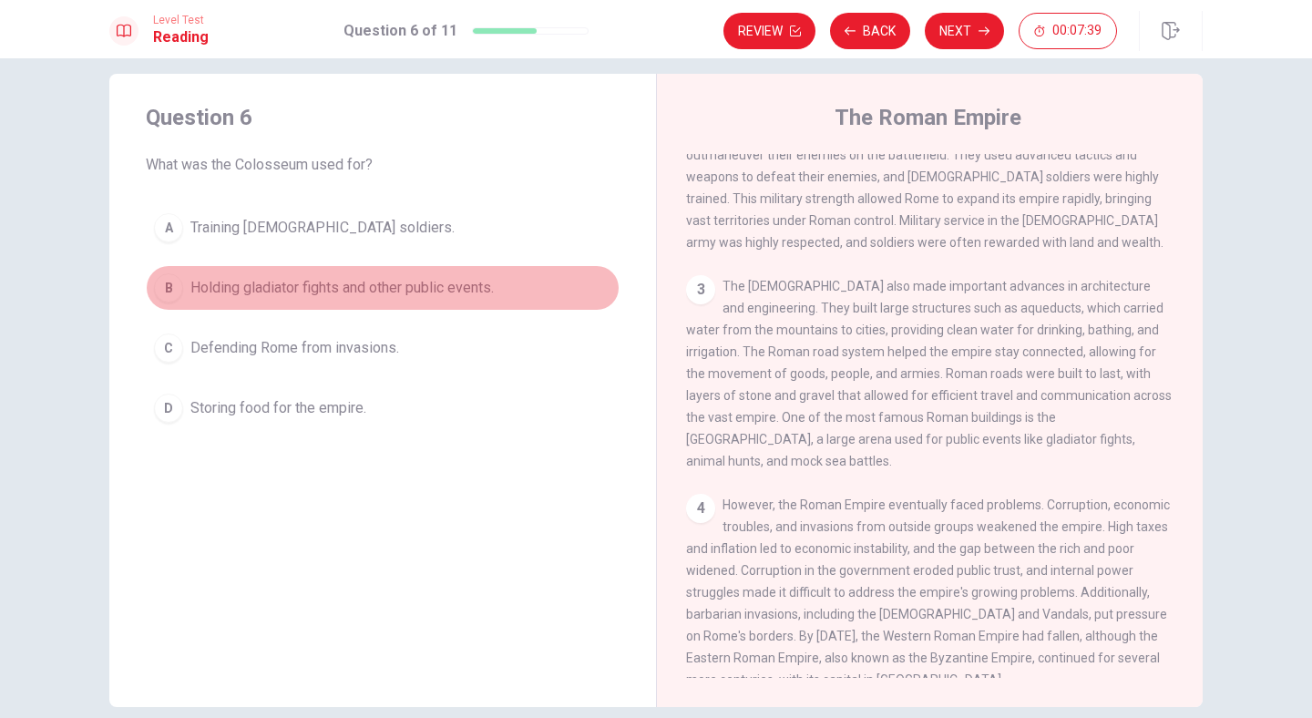
click at [346, 285] on span "Holding gladiator fights and other public events." at bounding box center [341, 288] width 303 height 22
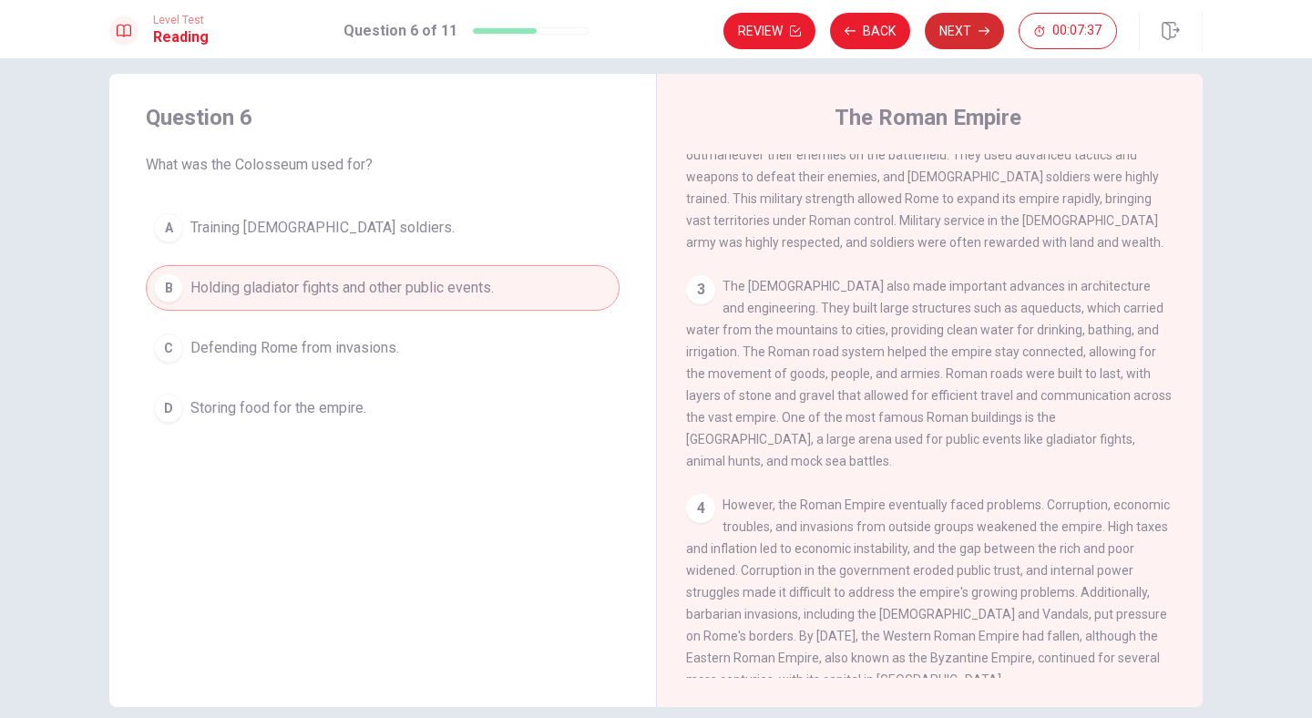
click at [978, 22] on button "Next" at bounding box center [964, 31] width 79 height 36
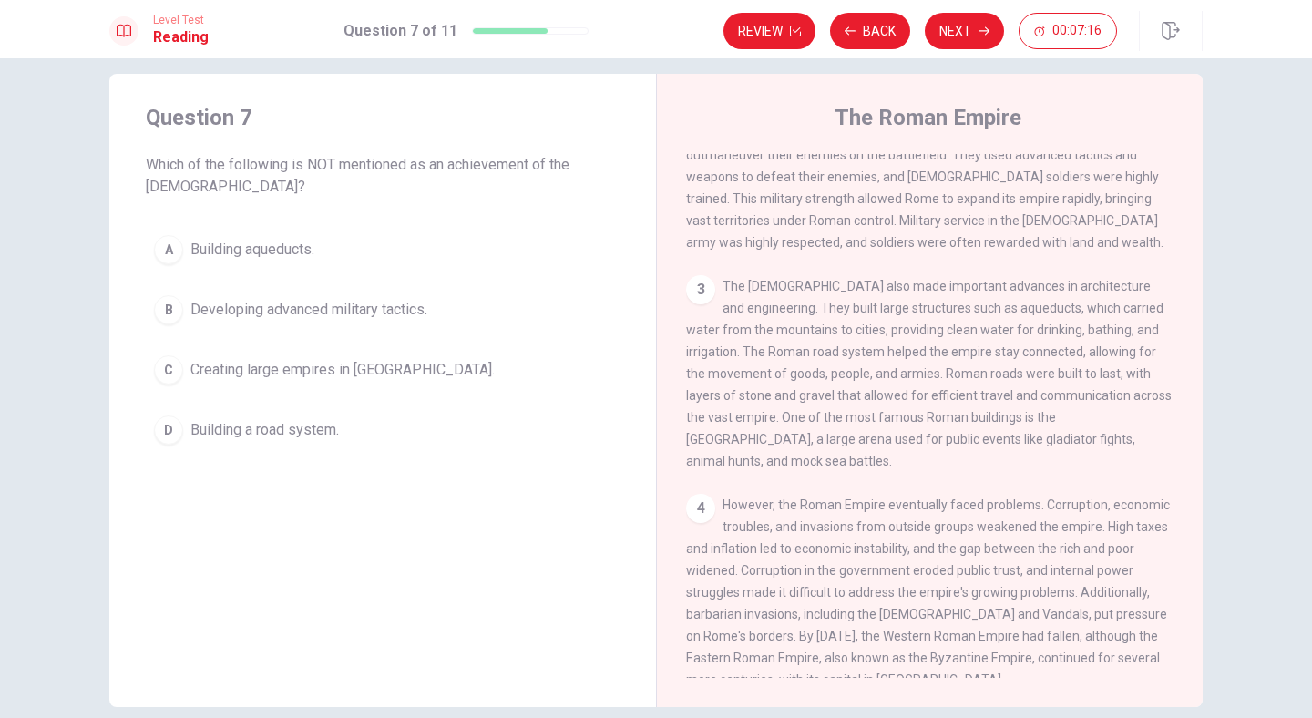
click at [254, 374] on span "Creating large empires in [GEOGRAPHIC_DATA]." at bounding box center [342, 370] width 304 height 22
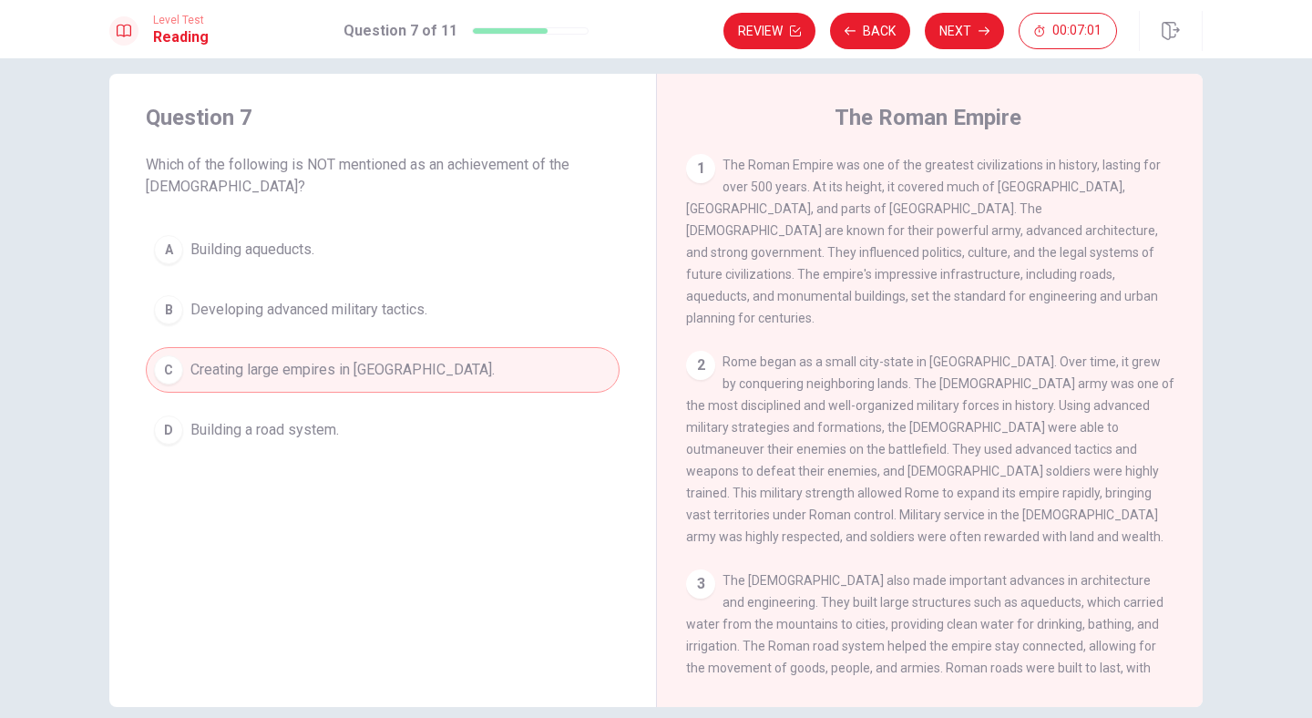
scroll to position [2, 0]
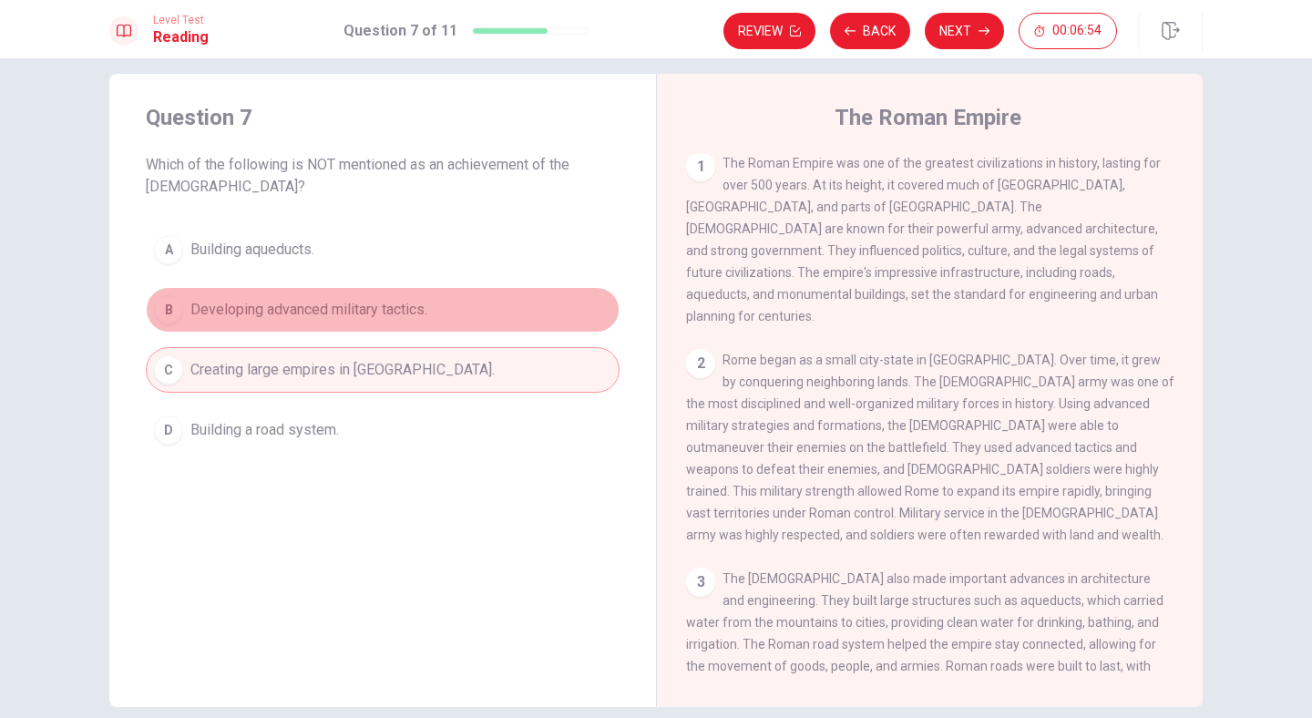
click at [393, 316] on span "Developing advanced military tactics." at bounding box center [308, 310] width 237 height 22
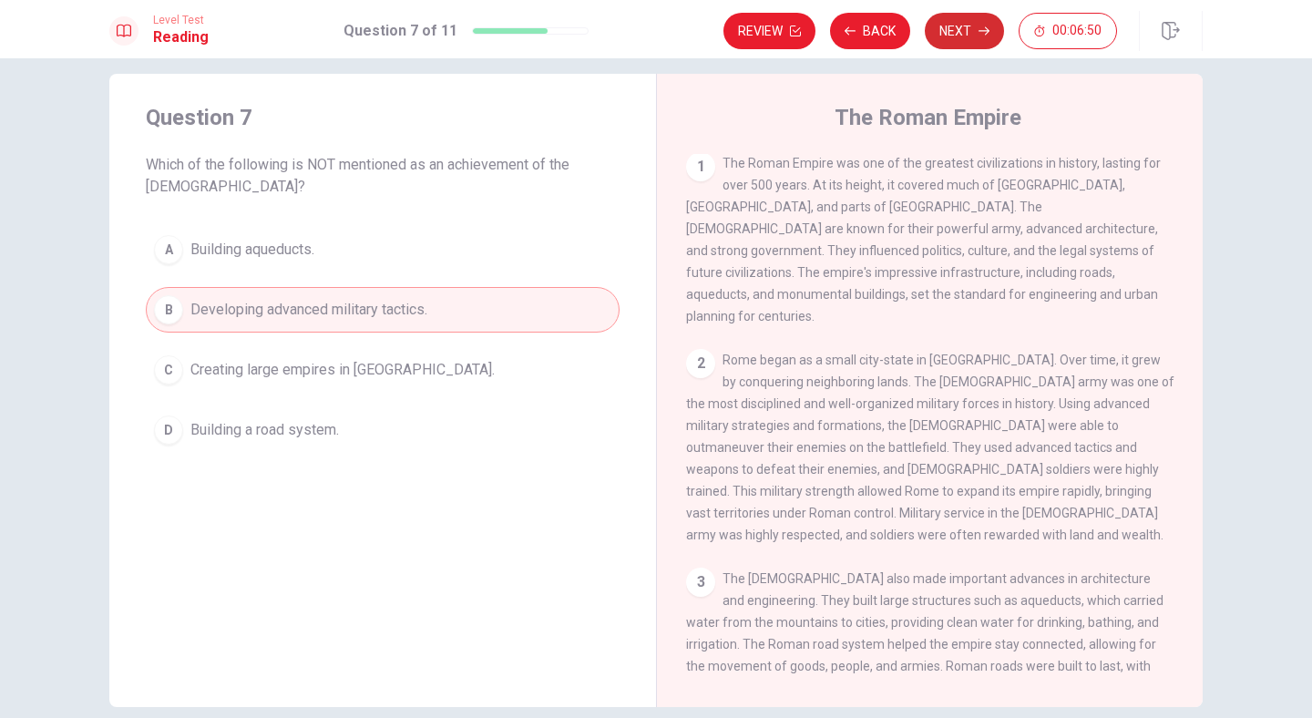
click at [951, 35] on button "Next" at bounding box center [964, 31] width 79 height 36
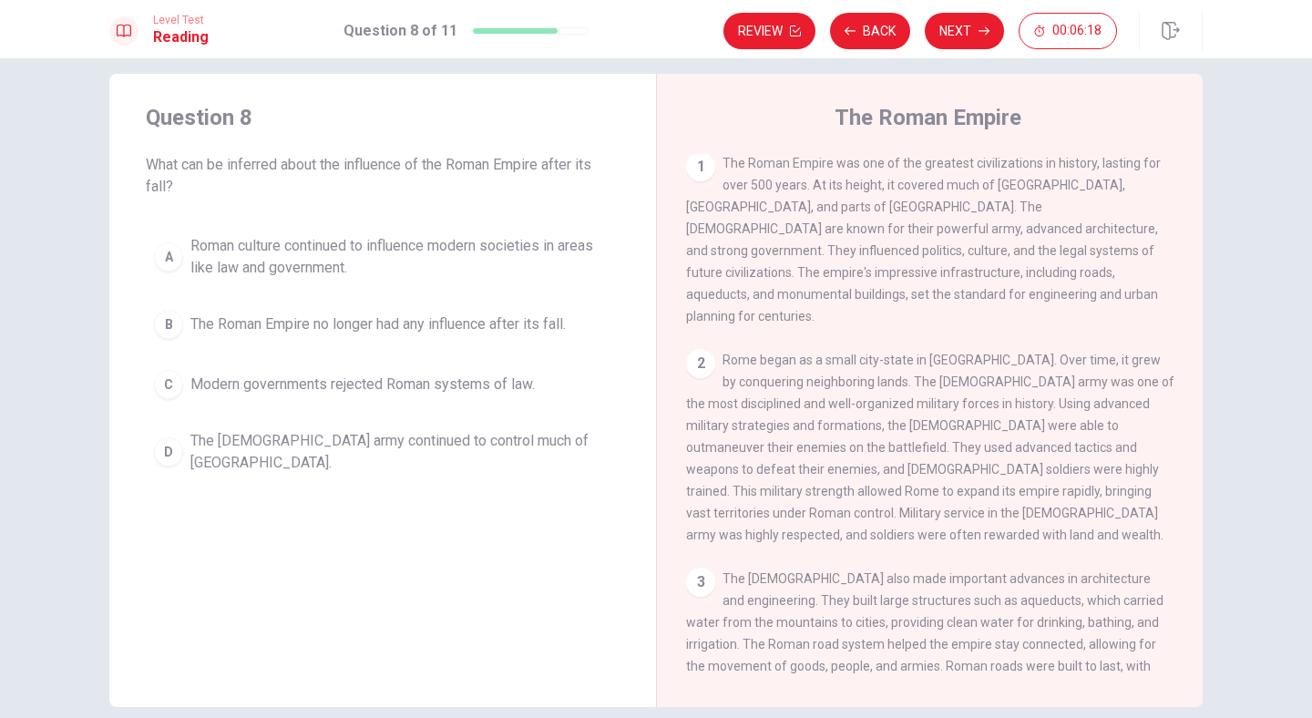
click at [325, 458] on button "D The [DEMOGRAPHIC_DATA] army continued to control much of [GEOGRAPHIC_DATA]." at bounding box center [383, 452] width 474 height 60
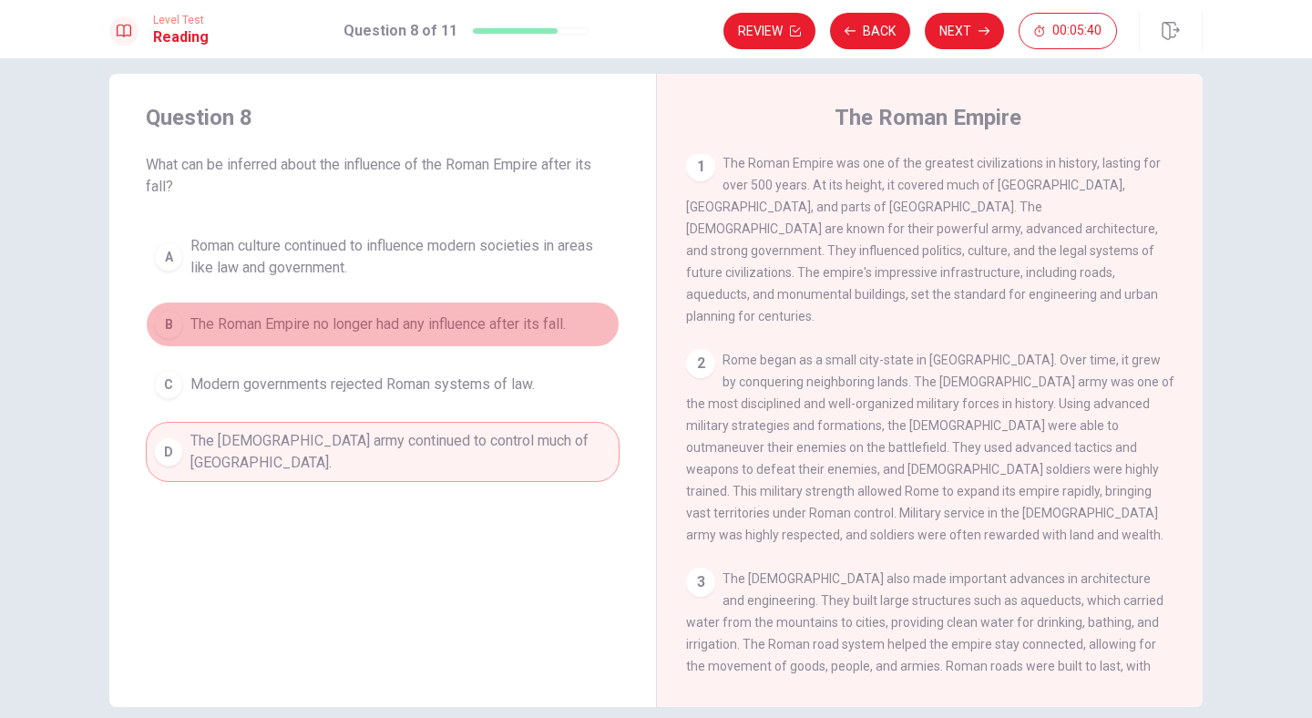
click at [252, 326] on span "The Roman Empire no longer had any influence after its fall." at bounding box center [377, 324] width 375 height 22
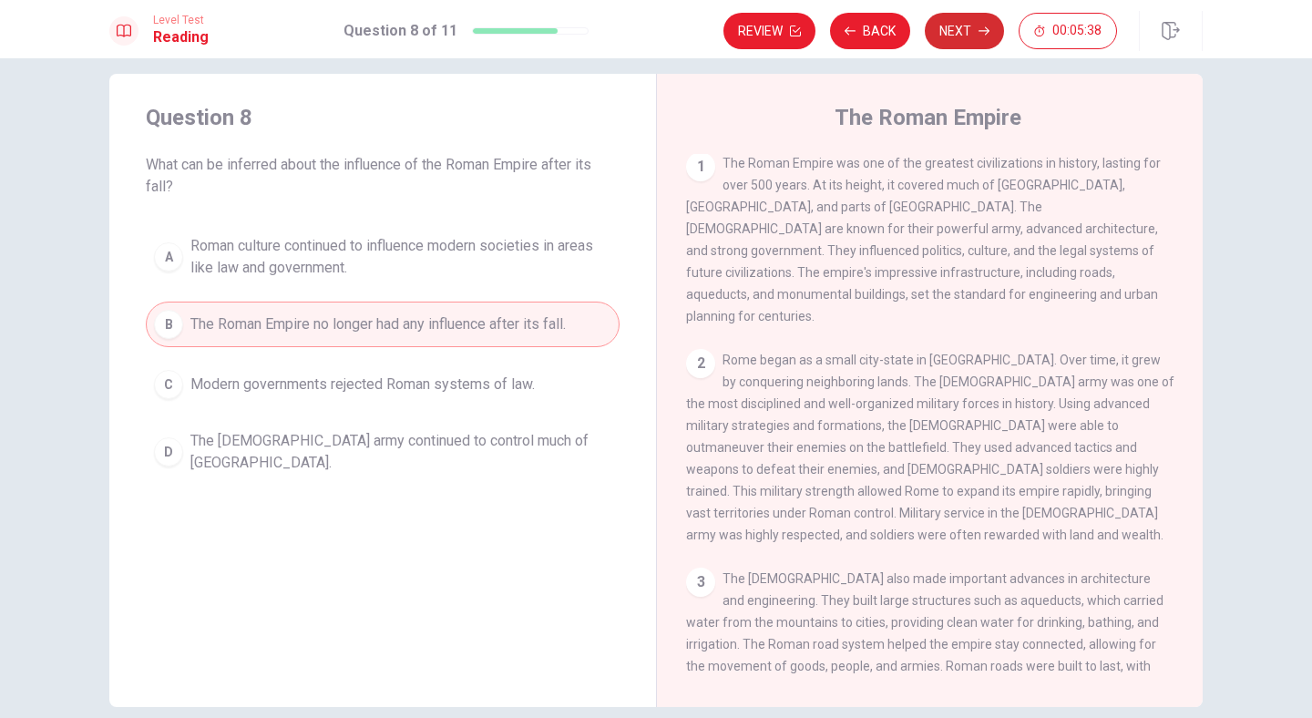
click at [950, 36] on button "Next" at bounding box center [964, 31] width 79 height 36
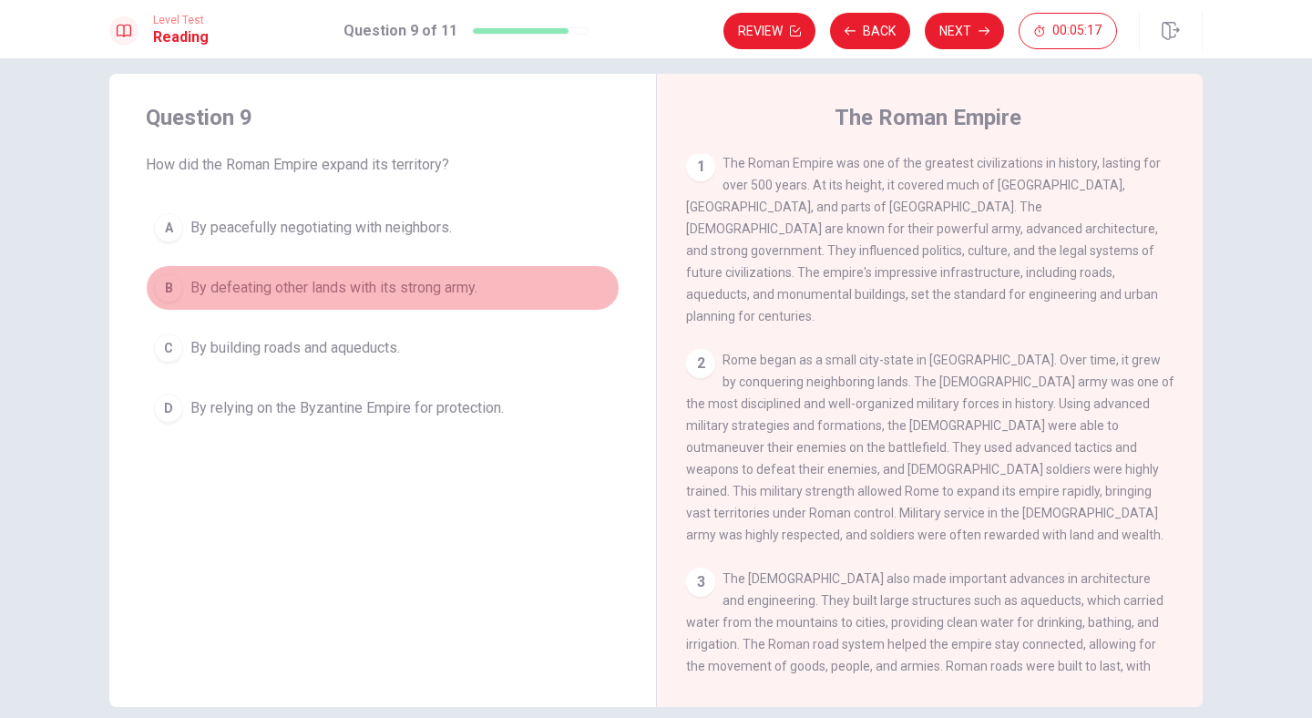
click at [415, 284] on span "By defeating other lands with its strong army." at bounding box center [333, 288] width 287 height 22
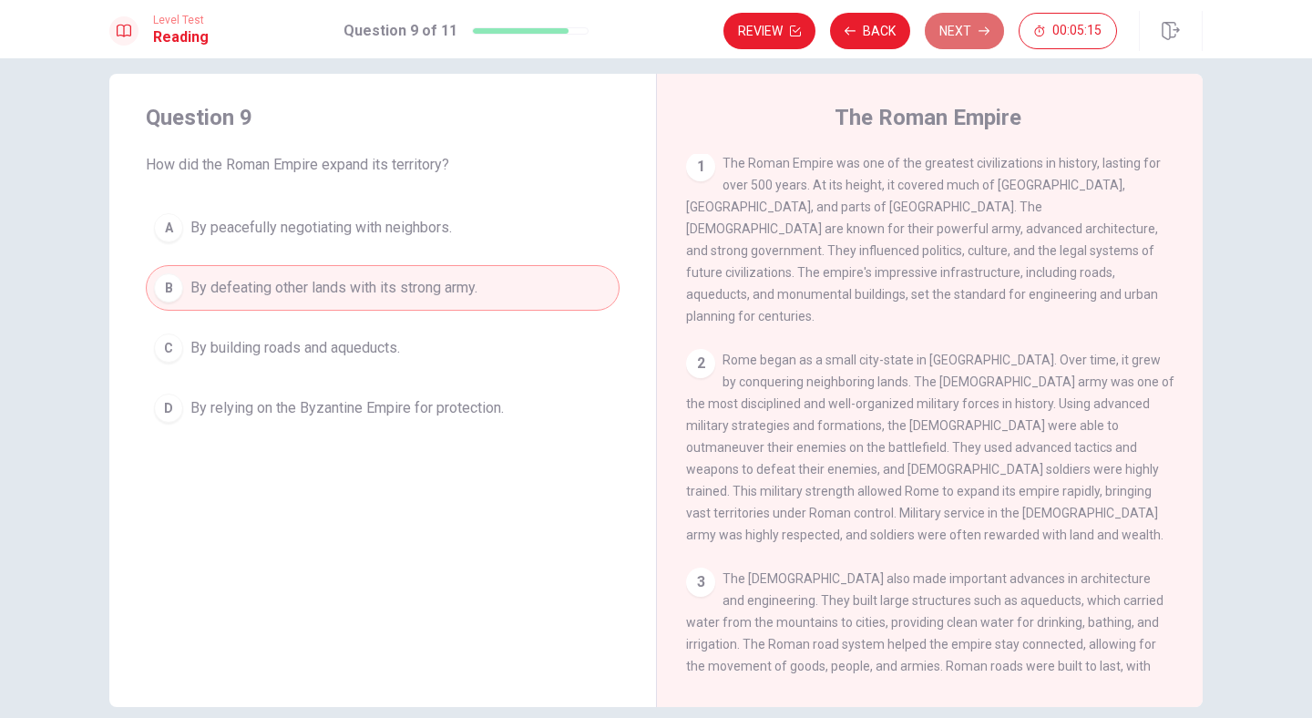
click at [968, 21] on button "Next" at bounding box center [964, 31] width 79 height 36
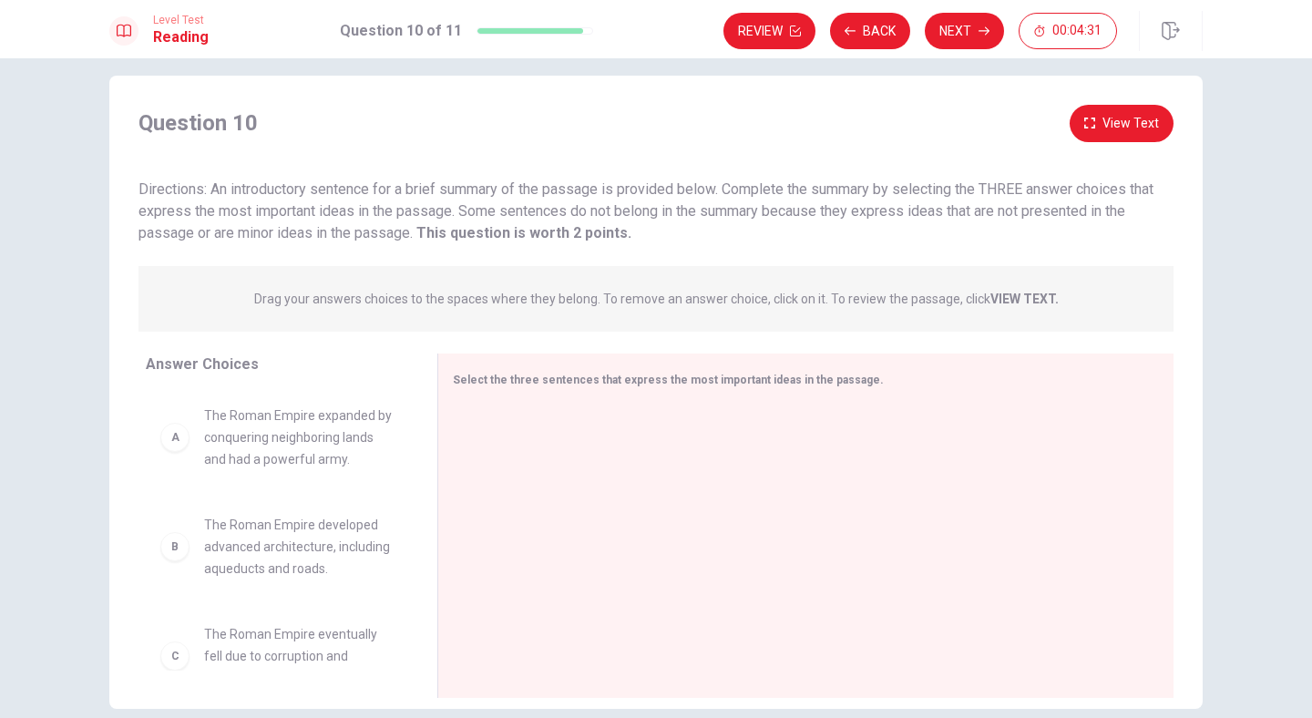
scroll to position [105, 0]
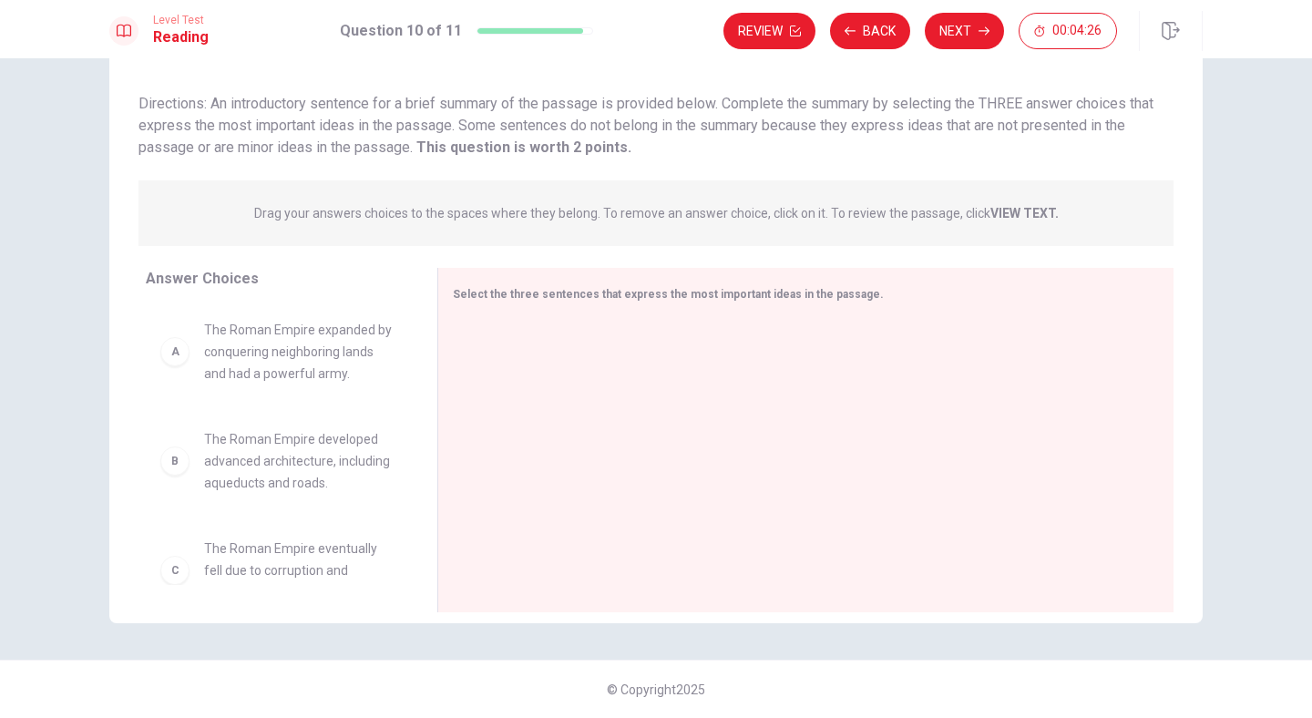
click at [284, 359] on span "The Roman Empire expanded by conquering neighboring lands and had a powerful ar…" at bounding box center [299, 352] width 190 height 66
click at [162, 371] on div "A The Roman Empire expanded by conquering neighboring lands and had a powerful …" at bounding box center [276, 352] width 233 height 66
click at [178, 371] on div "A The Roman Empire expanded by conquering neighboring lands and had a powerful …" at bounding box center [276, 352] width 233 height 66
click at [844, 266] on div "Question 10 View Text Directions: An introductory sentence for a brief summary …" at bounding box center [655, 320] width 1093 height 602
click at [805, 300] on span "Select the three sentences that express the most important ideas in the passage." at bounding box center [668, 294] width 431 height 13
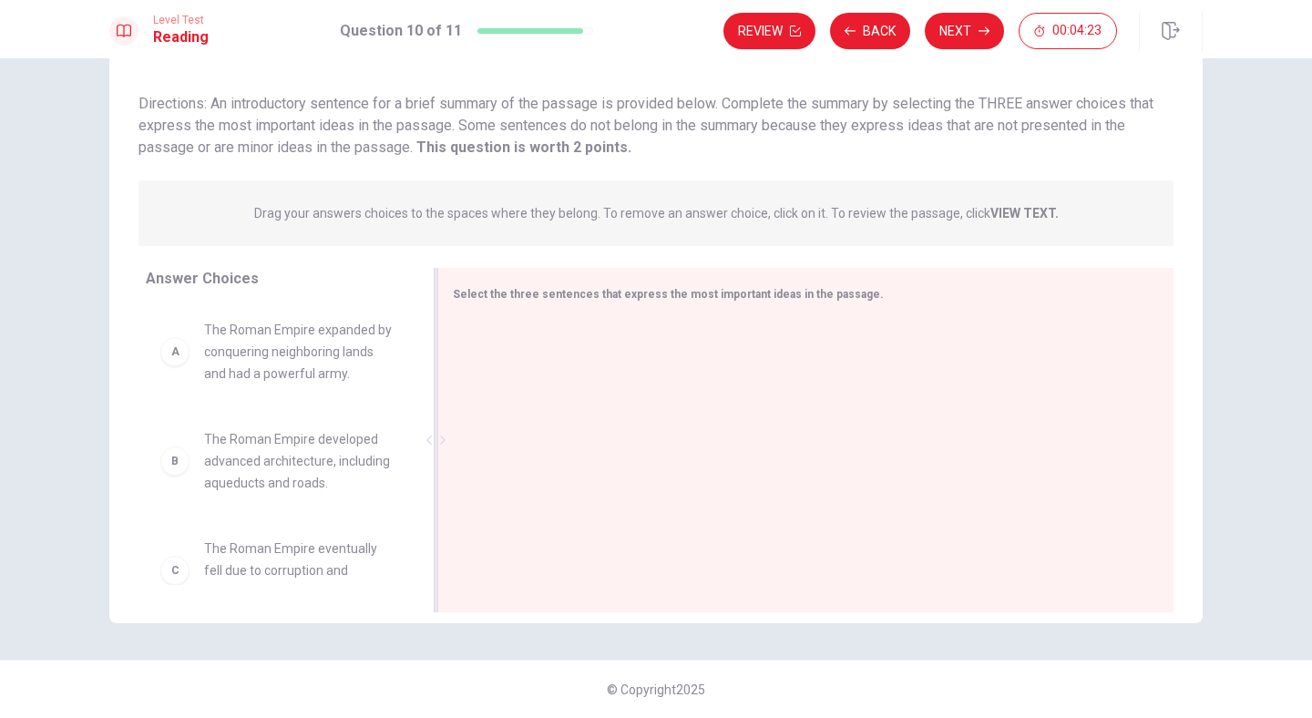
click at [847, 300] on span "Select the three sentences that express the most important ideas in the passage." at bounding box center [668, 294] width 431 height 13
click at [858, 300] on div "Select the three sentences that express the most important ideas in the passage." at bounding box center [795, 293] width 684 height 23
click at [837, 300] on span "Select the three sentences that express the most important ideas in the passage." at bounding box center [668, 294] width 431 height 13
click at [794, 300] on span "Select the three sentences that express the most important ideas in the passage." at bounding box center [668, 294] width 431 height 13
click at [813, 300] on span "Select the three sentences that express the most important ideas in the passage." at bounding box center [668, 294] width 431 height 13
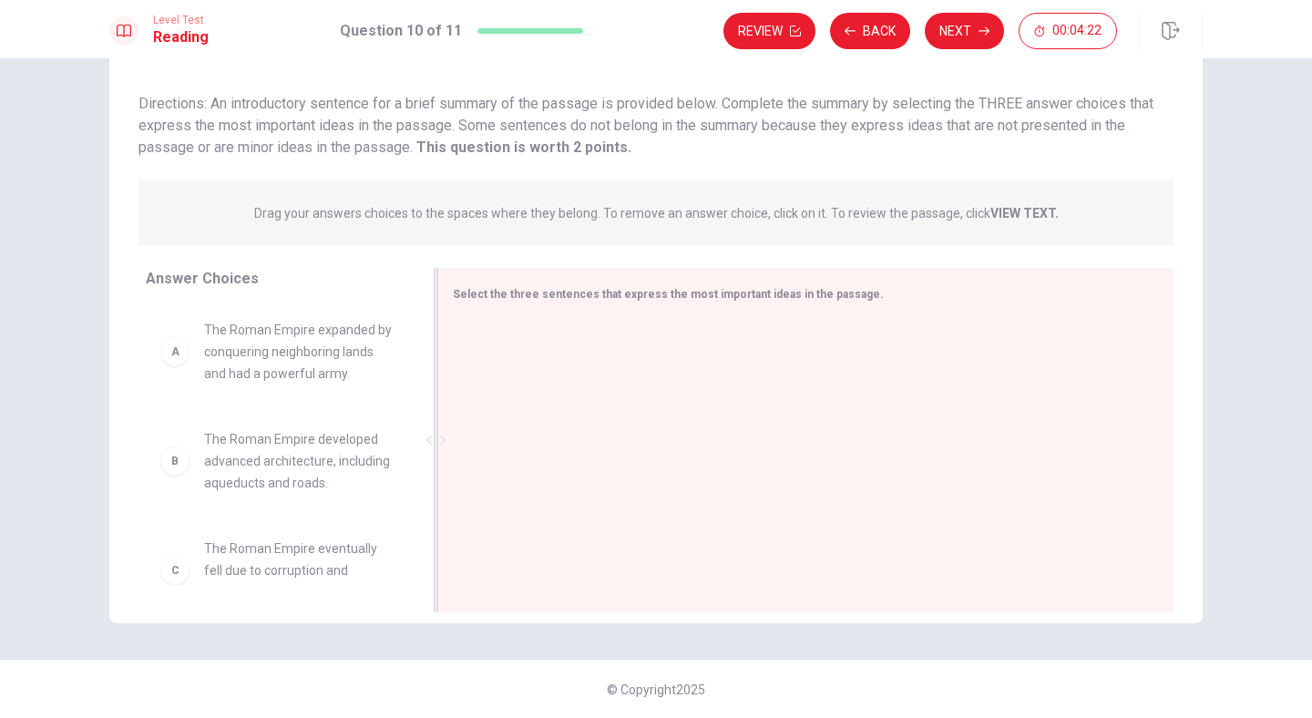
click at [813, 300] on span "Select the three sentences that express the most important ideas in the passage." at bounding box center [668, 294] width 431 height 13
click at [502, 306] on div "Select the three sentences that express the most important ideas in the passage." at bounding box center [805, 440] width 736 height 344
click at [502, 304] on div "Select the three sentences that express the most important ideas in the passage." at bounding box center [795, 293] width 684 height 23
drag, startPoint x: 502, startPoint y: 296, endPoint x: 553, endPoint y: 295, distance: 51.0
click at [553, 296] on span "Select the three sentences that express the most important ideas in the passage." at bounding box center [668, 294] width 431 height 13
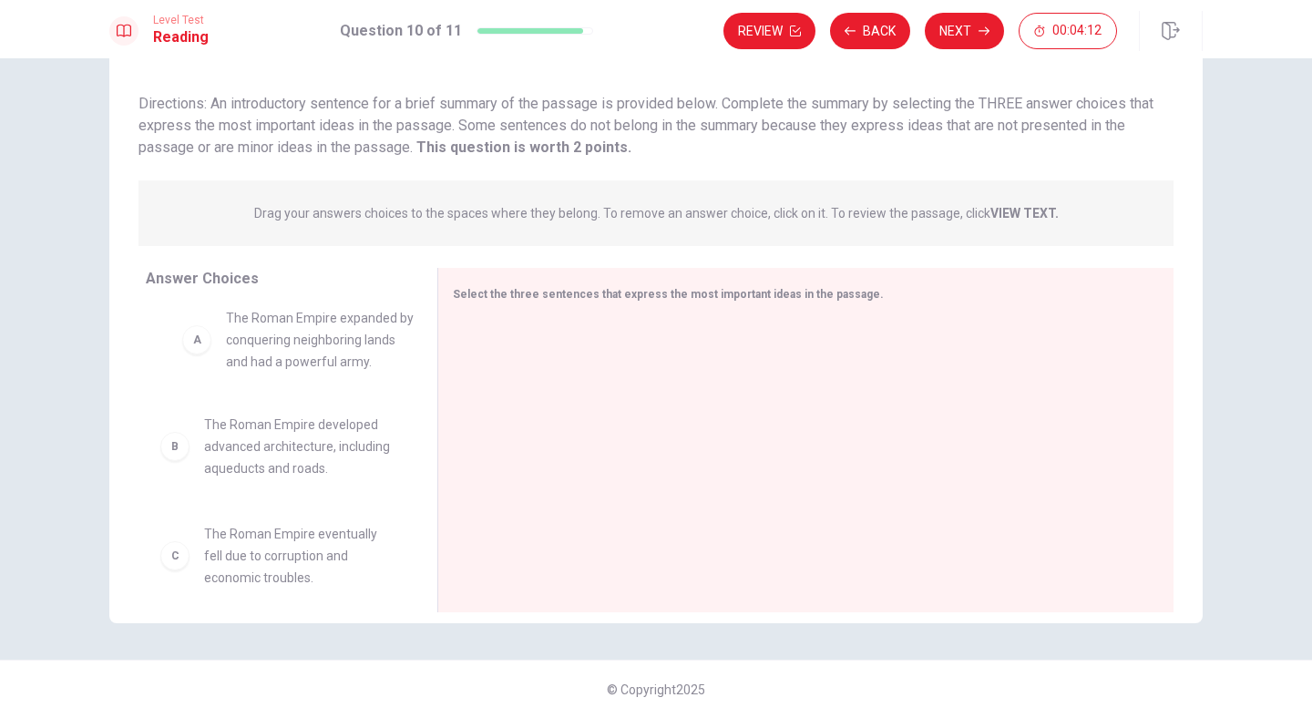
drag, startPoint x: 251, startPoint y: 346, endPoint x: 271, endPoint y: 335, distance: 22.8
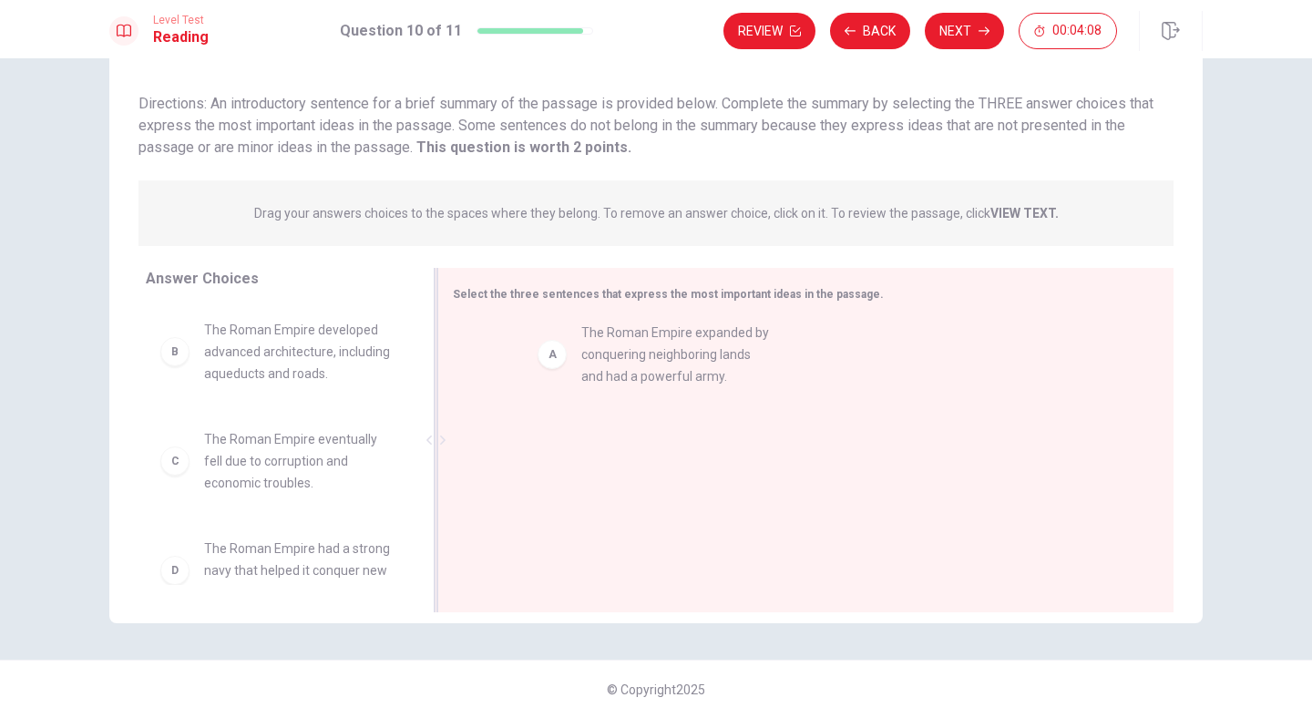
drag, startPoint x: 302, startPoint y: 333, endPoint x: 693, endPoint y: 335, distance: 391.8
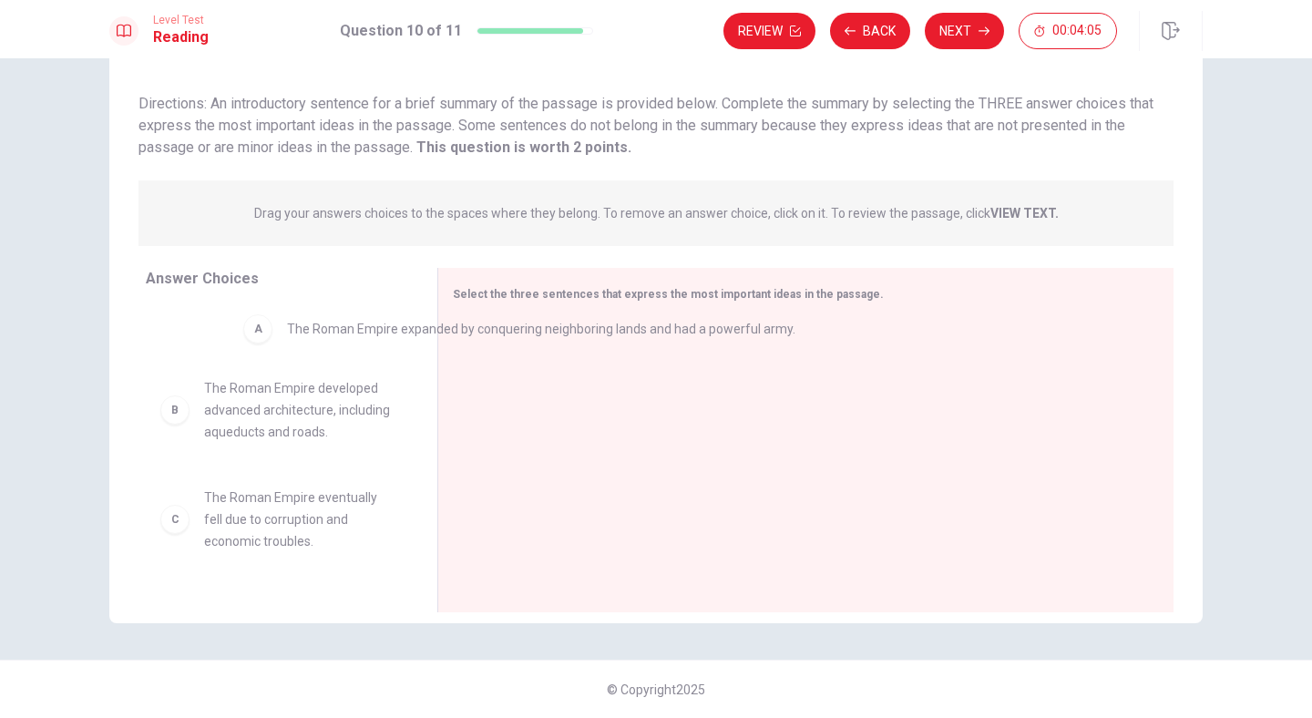
drag, startPoint x: 485, startPoint y: 358, endPoint x: 254, endPoint y: 338, distance: 231.4
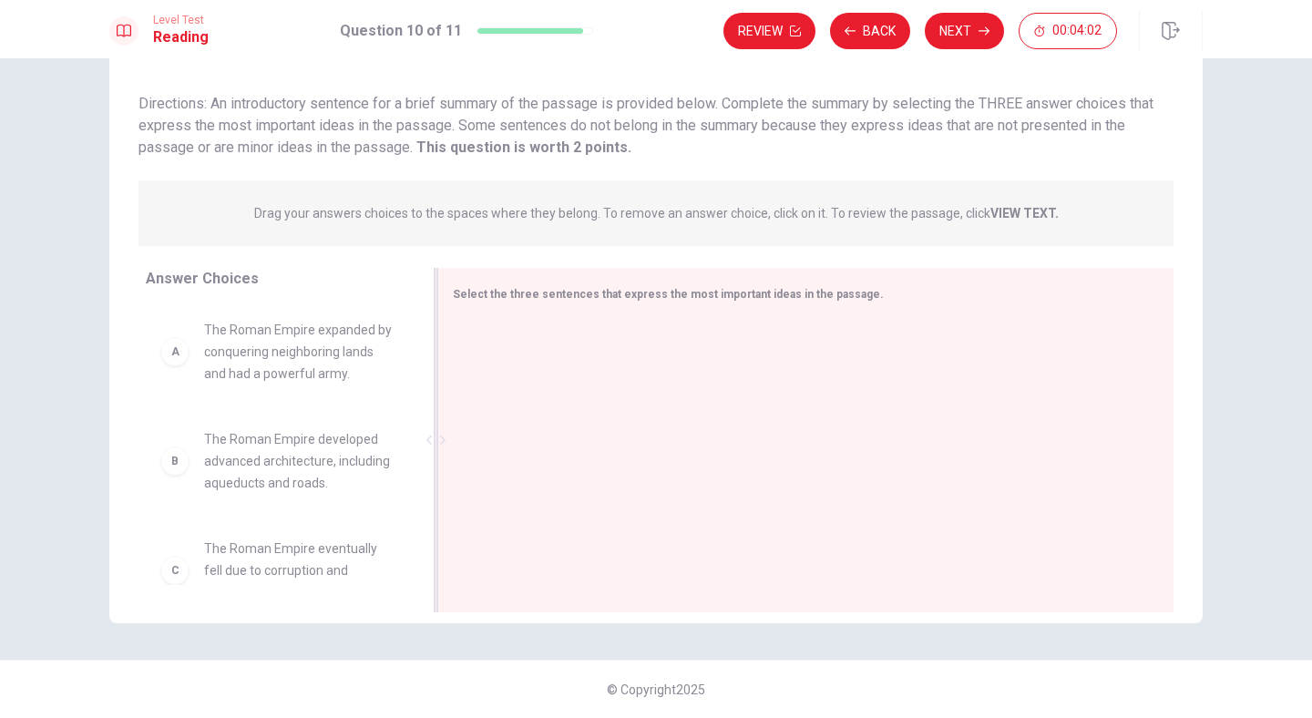
drag, startPoint x: 612, startPoint y: 302, endPoint x: 624, endPoint y: 377, distance: 76.5
click at [624, 377] on div "Select the three sentences that express the most important ideas in the passage." at bounding box center [805, 440] width 736 height 344
drag, startPoint x: 310, startPoint y: 334, endPoint x: 635, endPoint y: 354, distance: 325.9
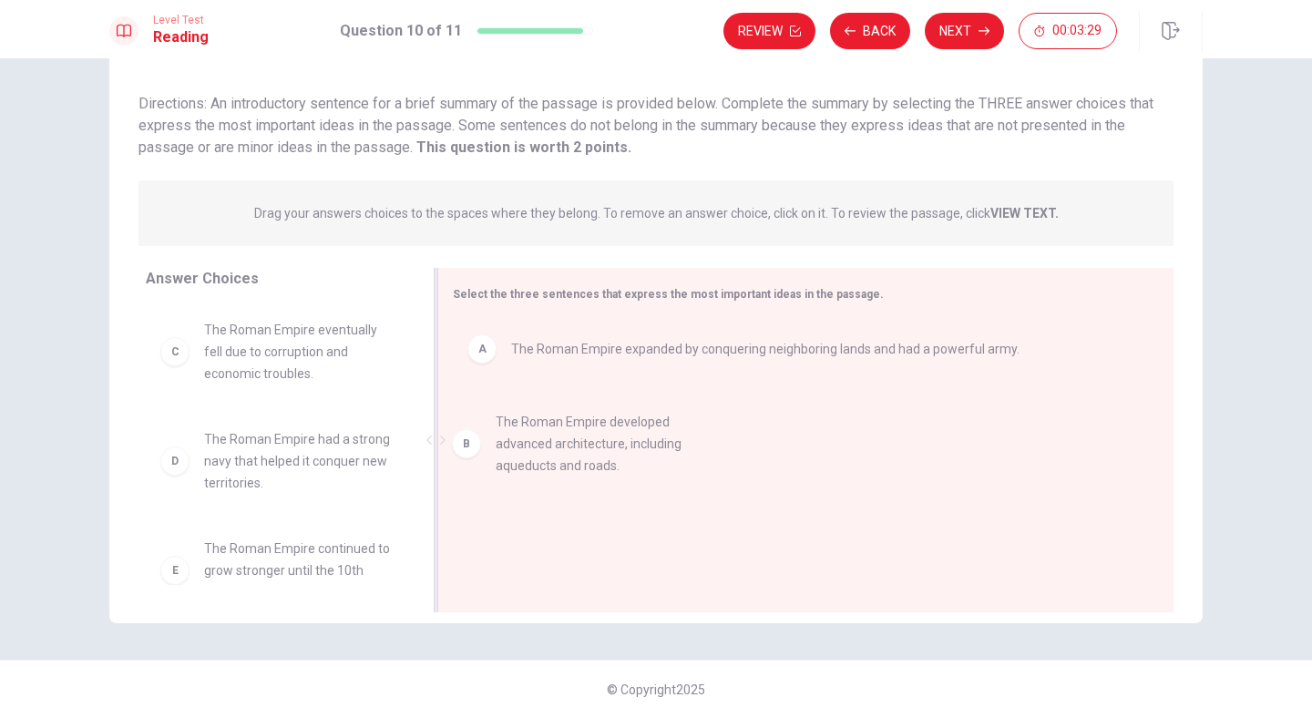
drag, startPoint x: 301, startPoint y: 349, endPoint x: 602, endPoint y: 444, distance: 316.1
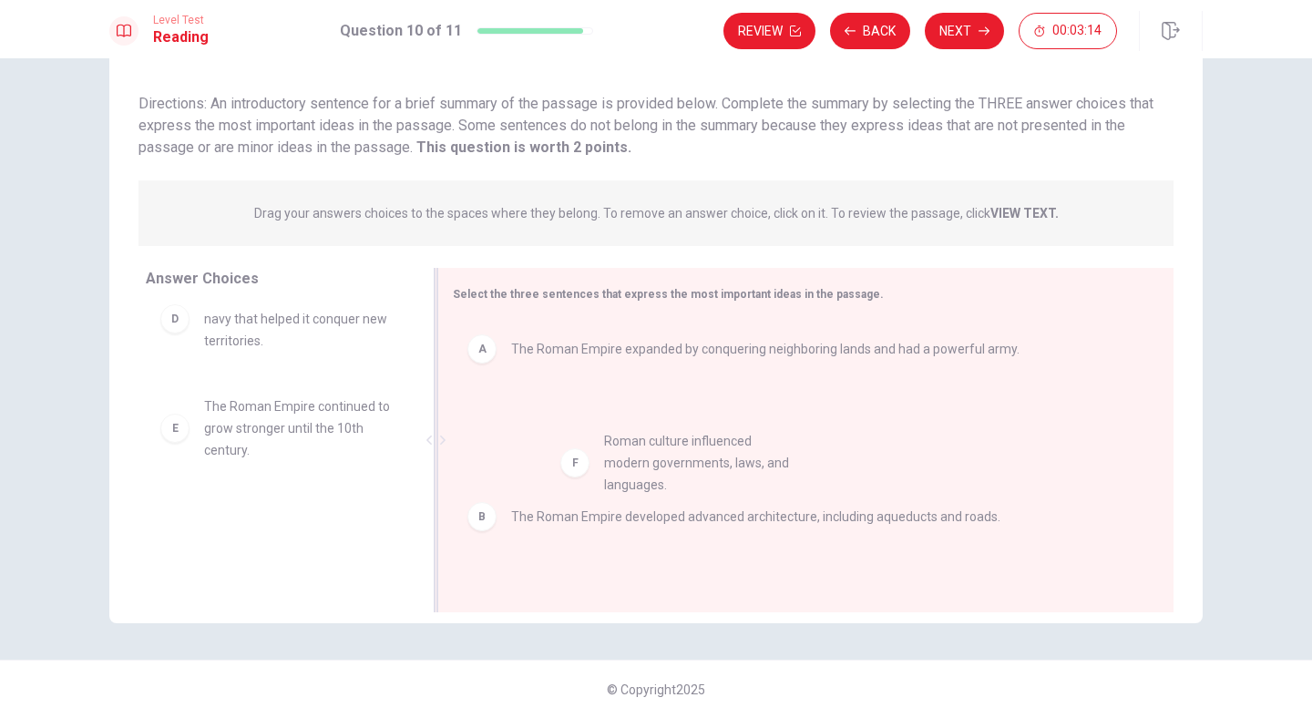
drag, startPoint x: 258, startPoint y: 545, endPoint x: 662, endPoint y: 469, distance: 411.5
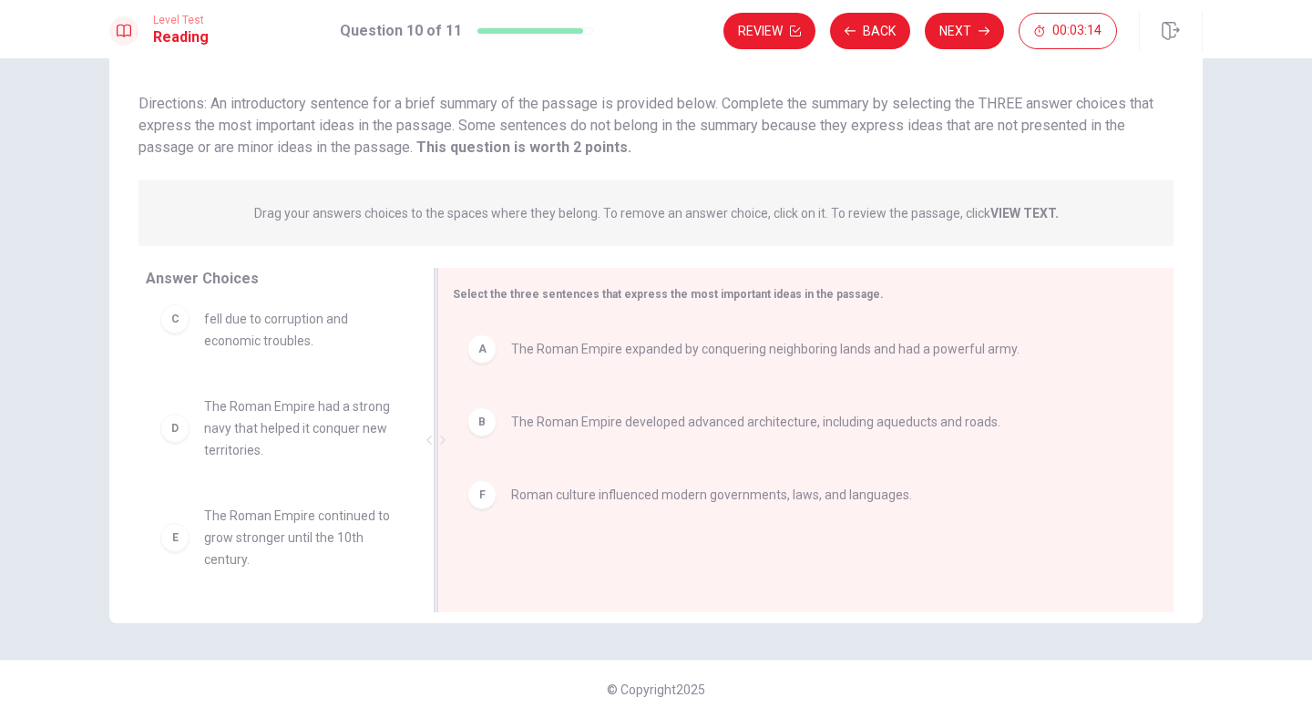
scroll to position [33, 0]
drag, startPoint x: 560, startPoint y: 420, endPoint x: 560, endPoint y: 520, distance: 100.2
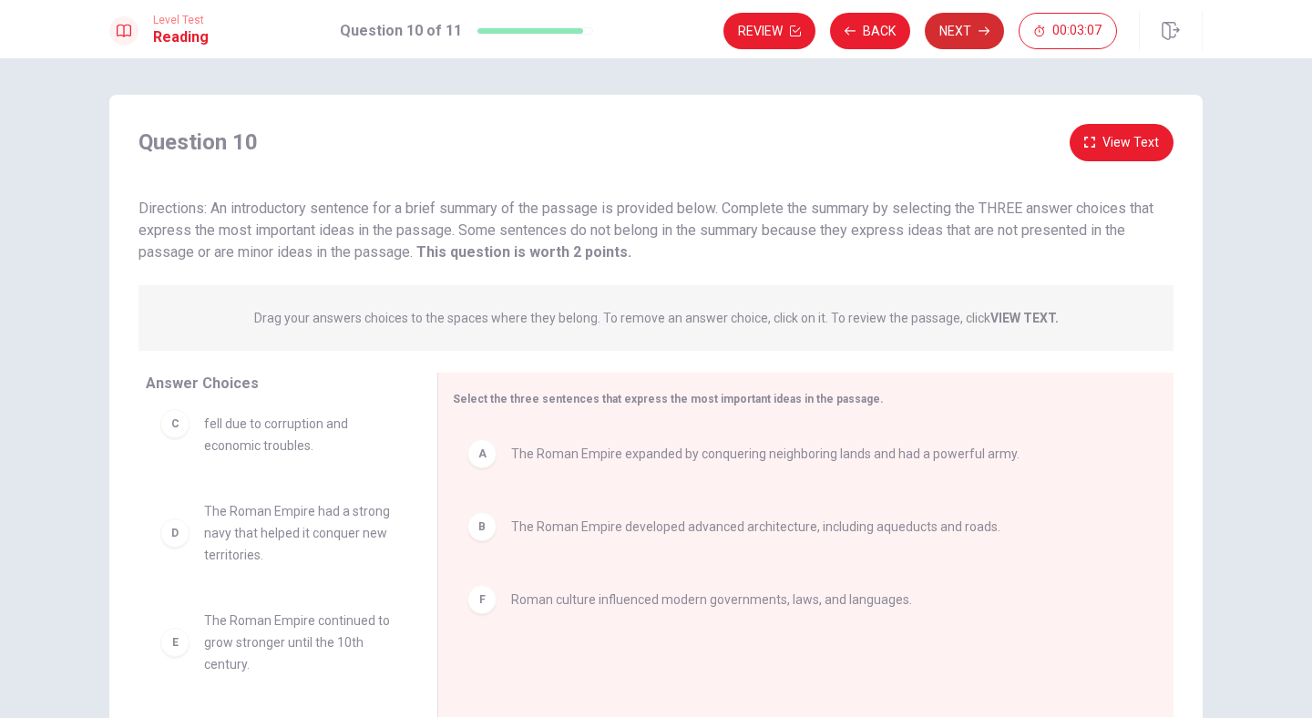
click at [972, 35] on button "Next" at bounding box center [964, 31] width 79 height 36
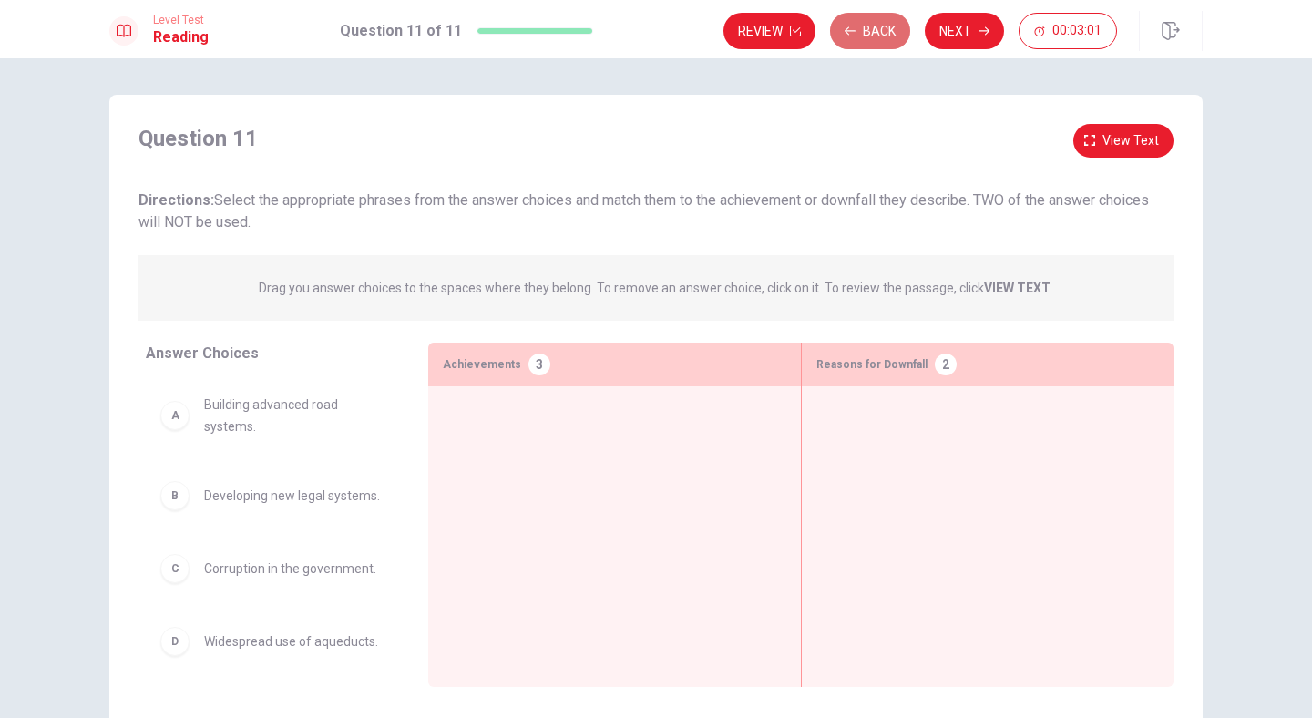
click at [878, 22] on button "Back" at bounding box center [870, 31] width 80 height 36
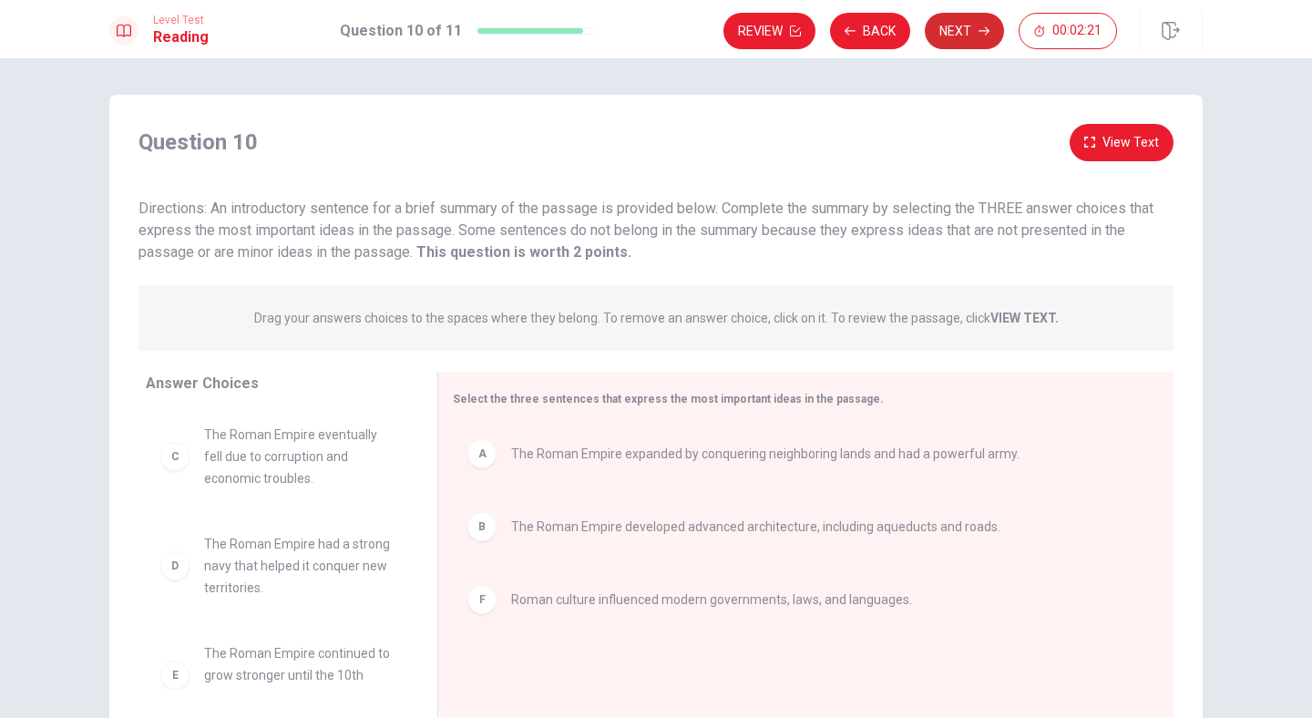
click at [973, 35] on button "Next" at bounding box center [964, 31] width 79 height 36
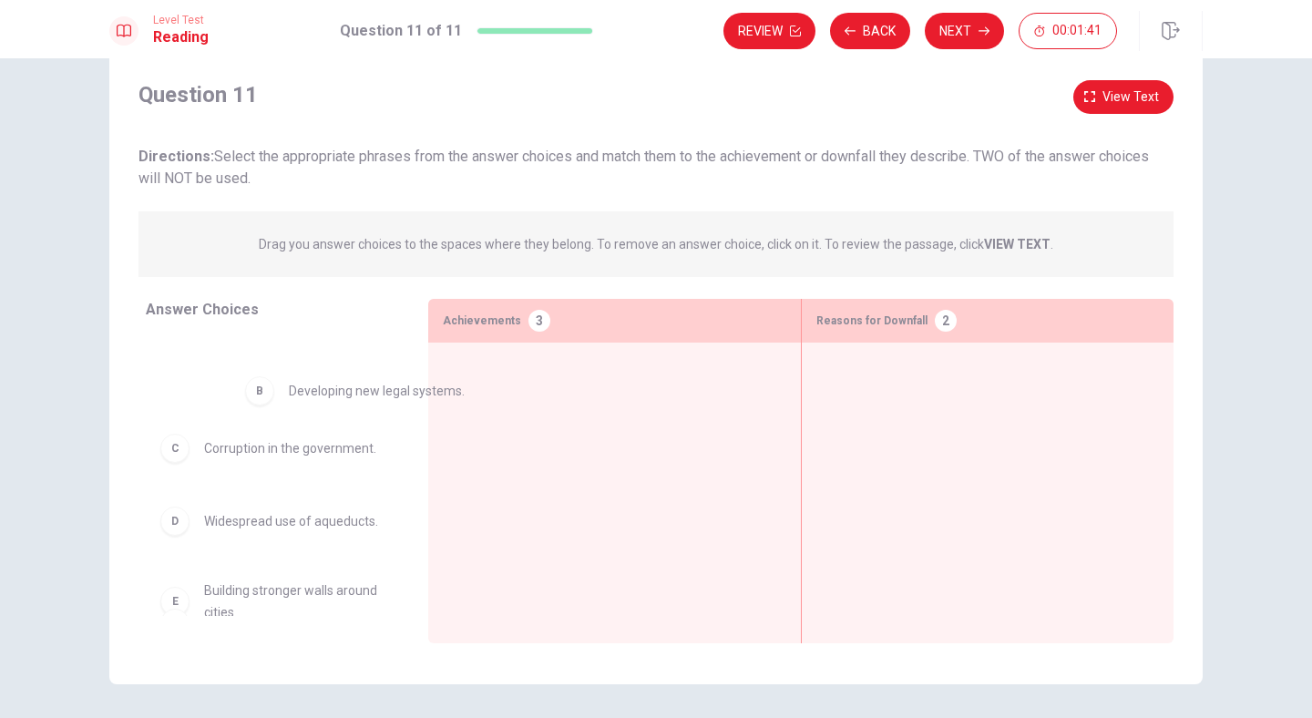
scroll to position [56, 0]
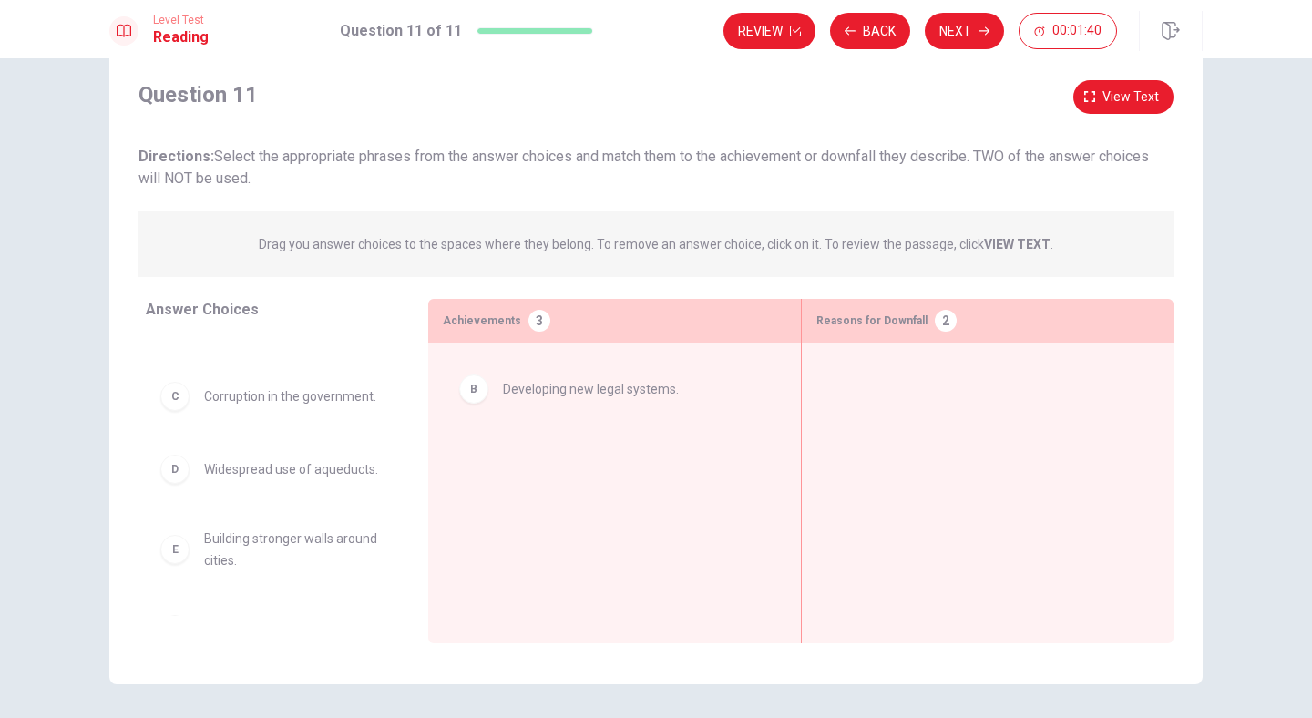
drag, startPoint x: 285, startPoint y: 392, endPoint x: 606, endPoint y: 390, distance: 320.7
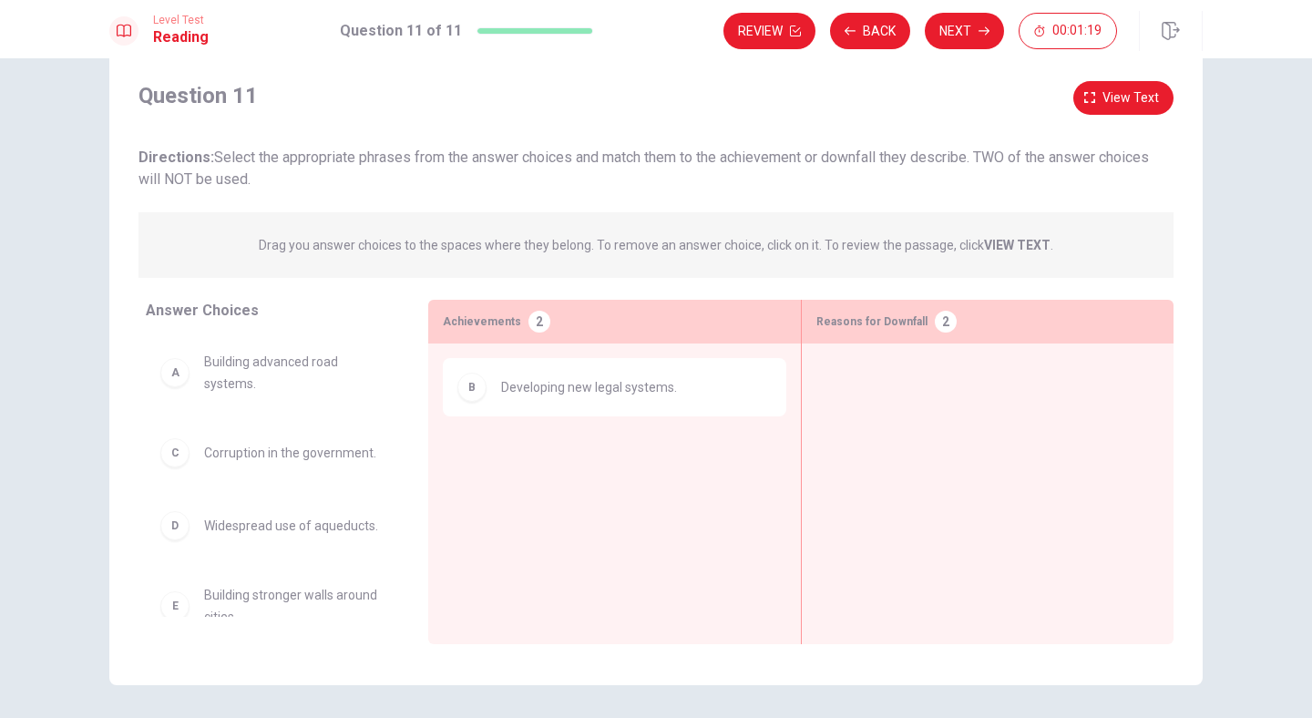
scroll to position [36, 0]
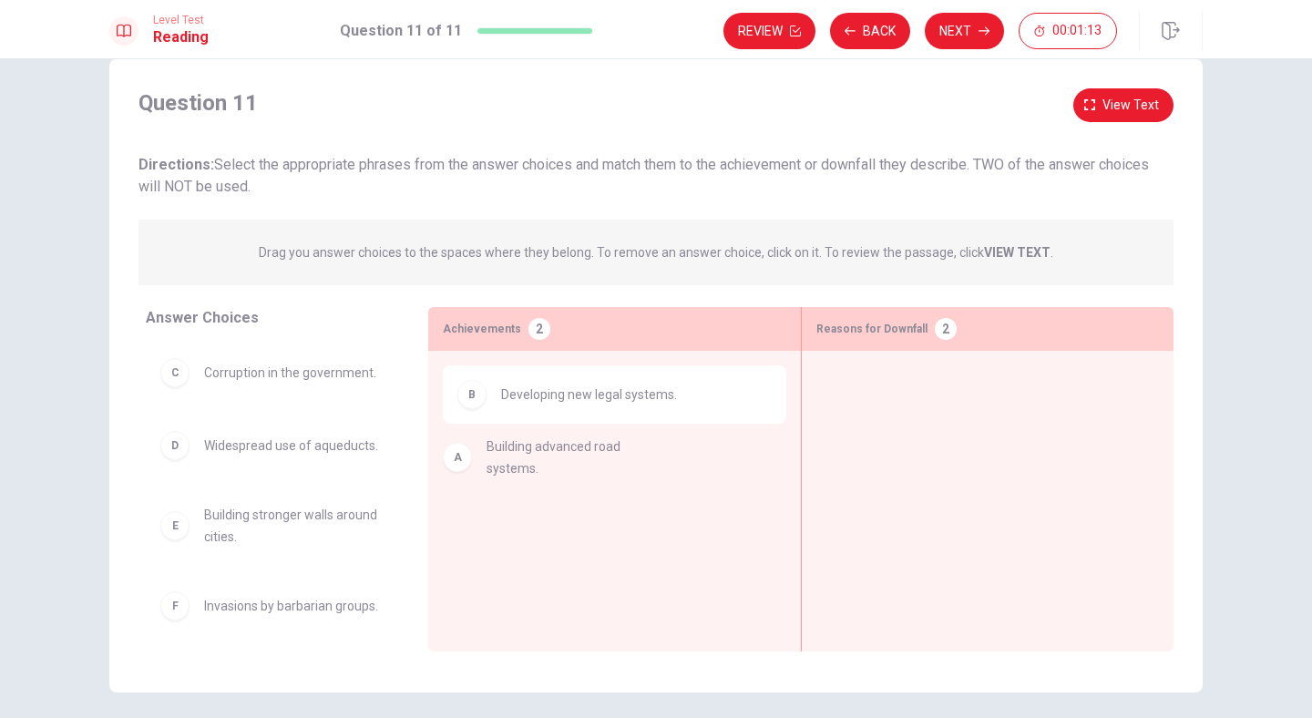
drag, startPoint x: 240, startPoint y: 381, endPoint x: 528, endPoint y: 459, distance: 298.4
drag, startPoint x: 483, startPoint y: 475, endPoint x: 943, endPoint y: 433, distance: 462.0
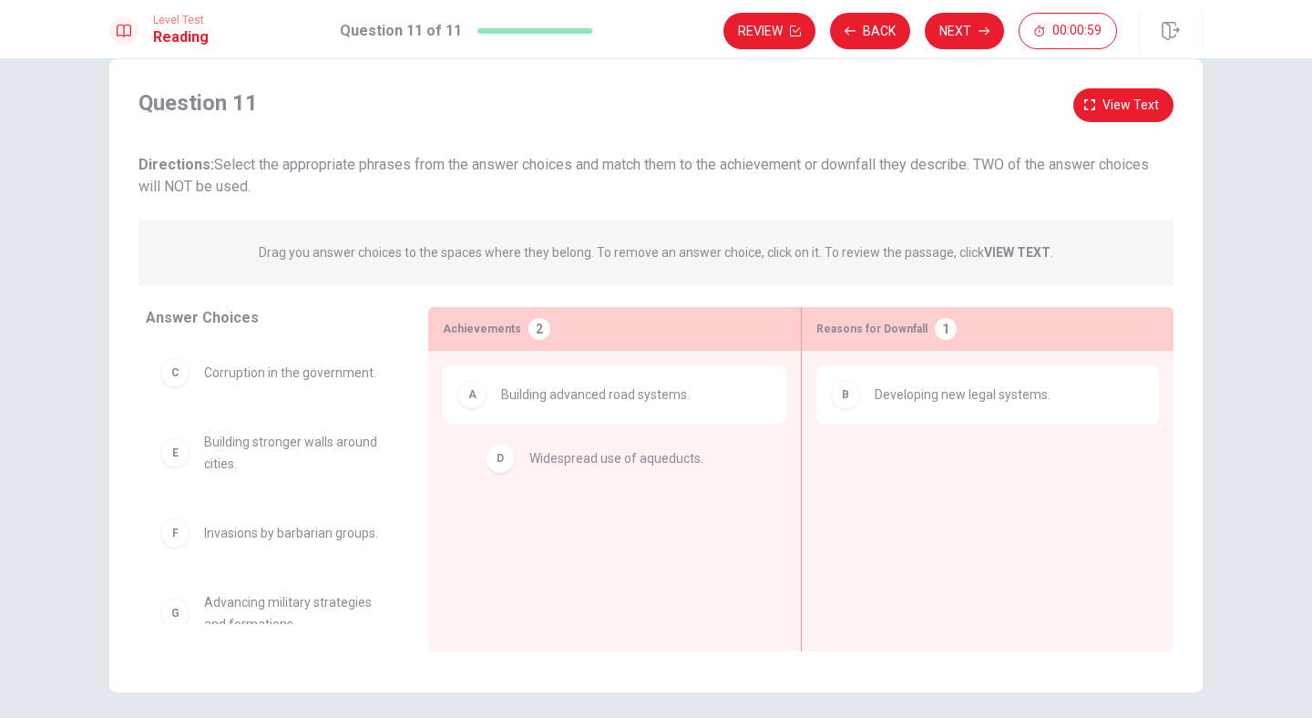
drag, startPoint x: 270, startPoint y: 446, endPoint x: 605, endPoint y: 459, distance: 335.5
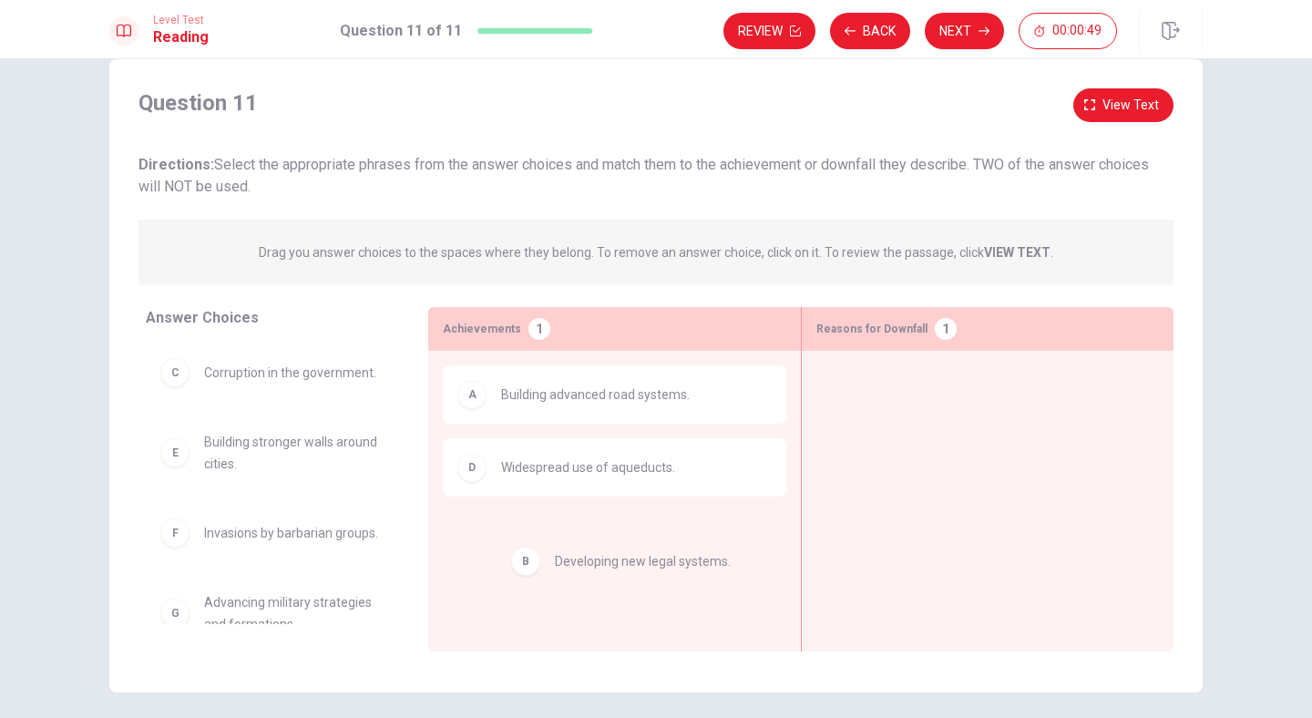
drag, startPoint x: 926, startPoint y: 398, endPoint x: 595, endPoint y: 565, distance: 370.4
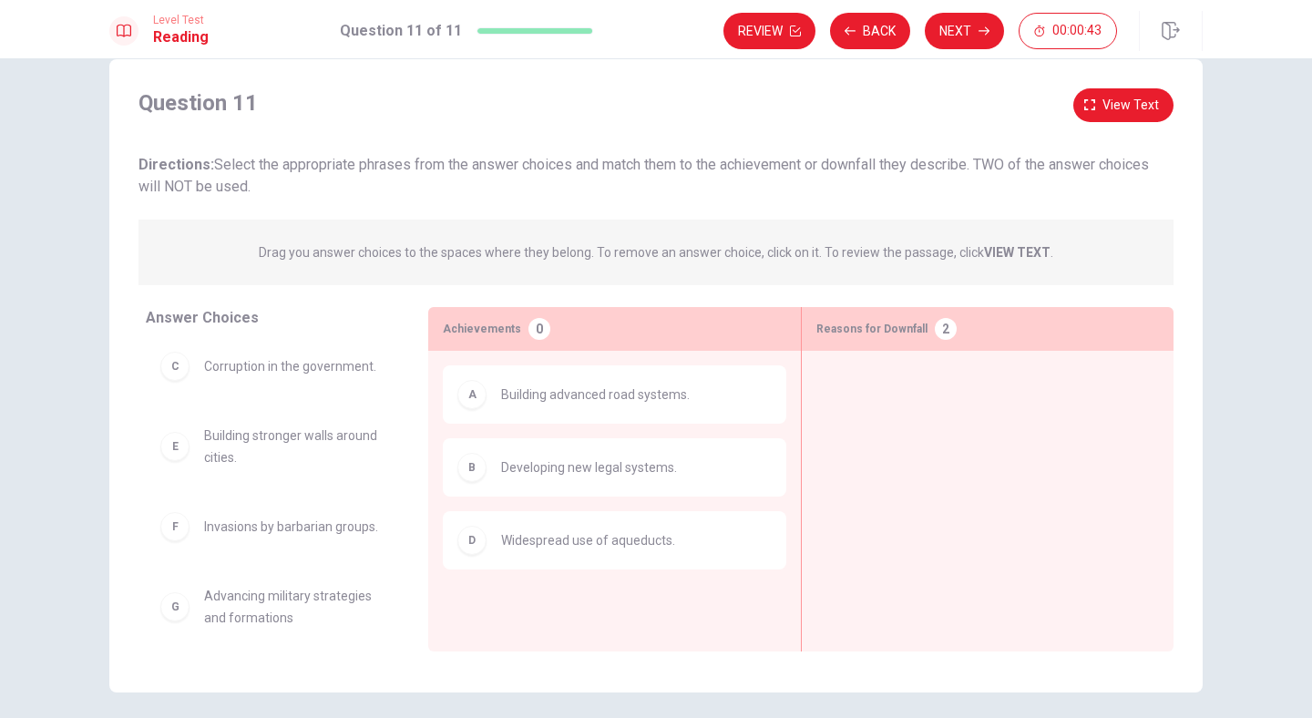
scroll to position [0, 0]
drag, startPoint x: 223, startPoint y: 537, endPoint x: 914, endPoint y: 390, distance: 706.0
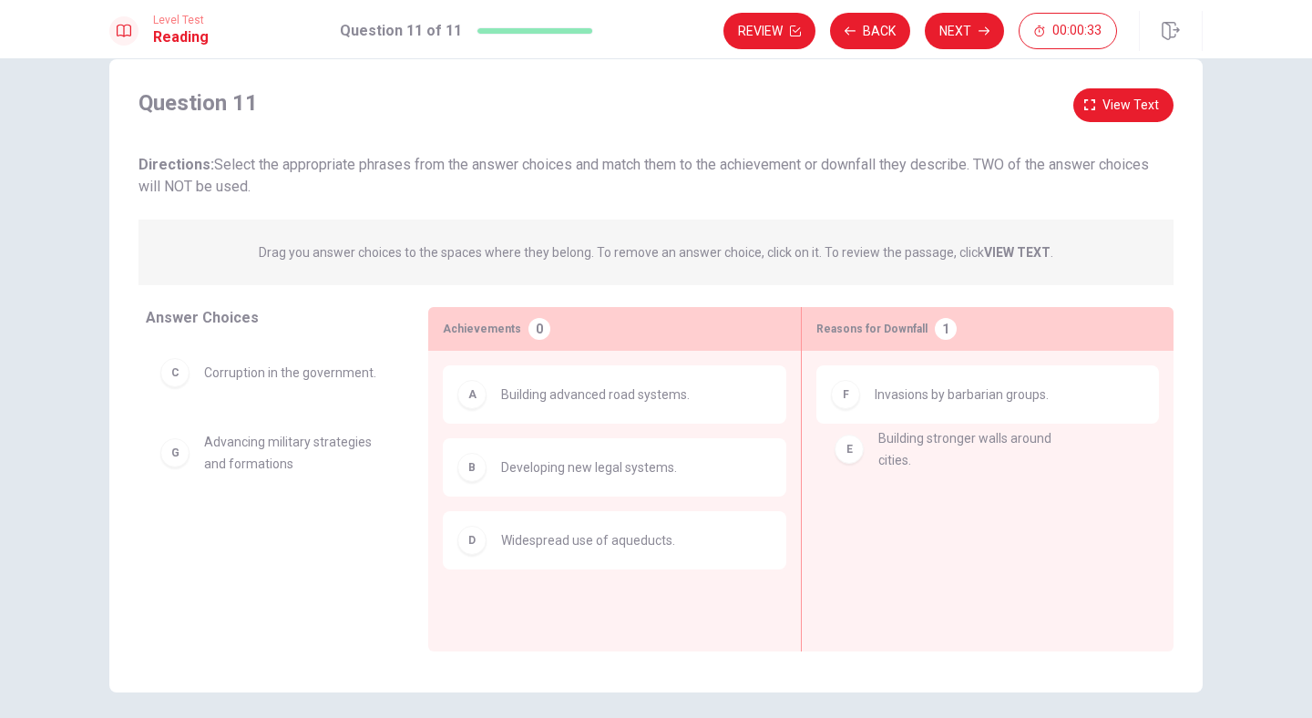
drag, startPoint x: 228, startPoint y: 446, endPoint x: 911, endPoint y: 455, distance: 683.3
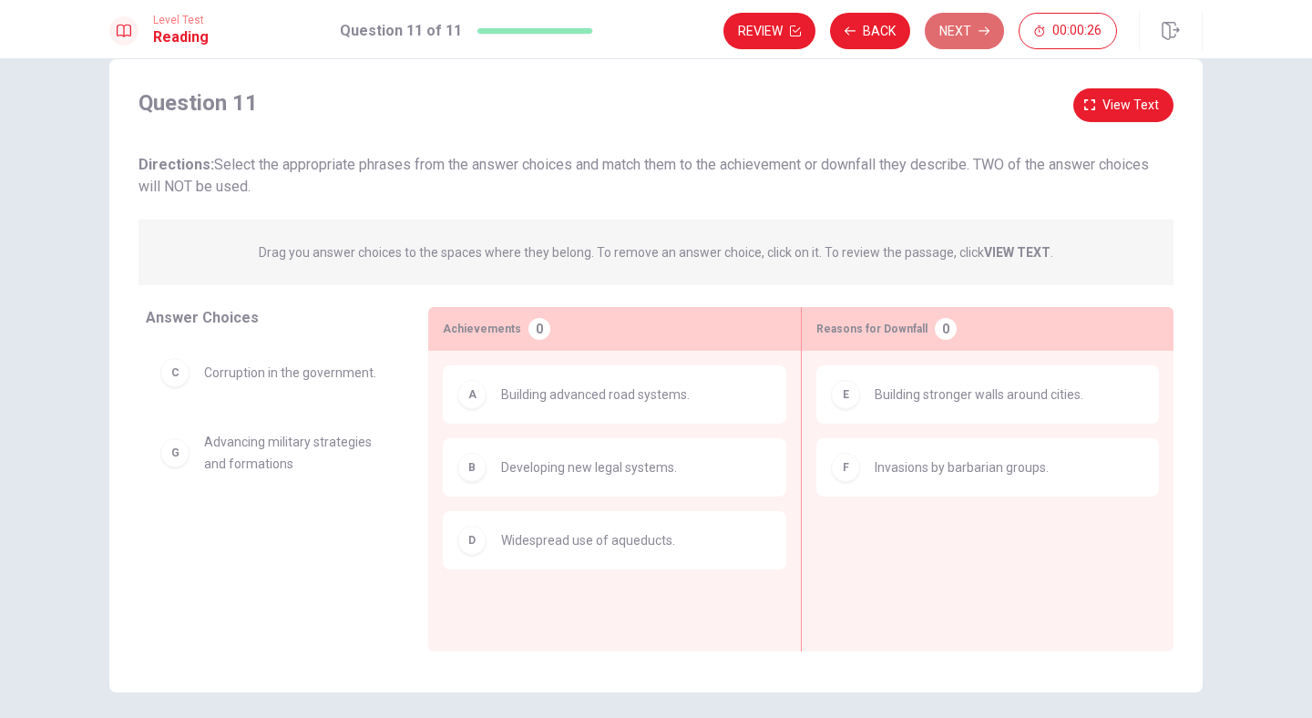
click at [949, 33] on button "Next" at bounding box center [964, 31] width 79 height 36
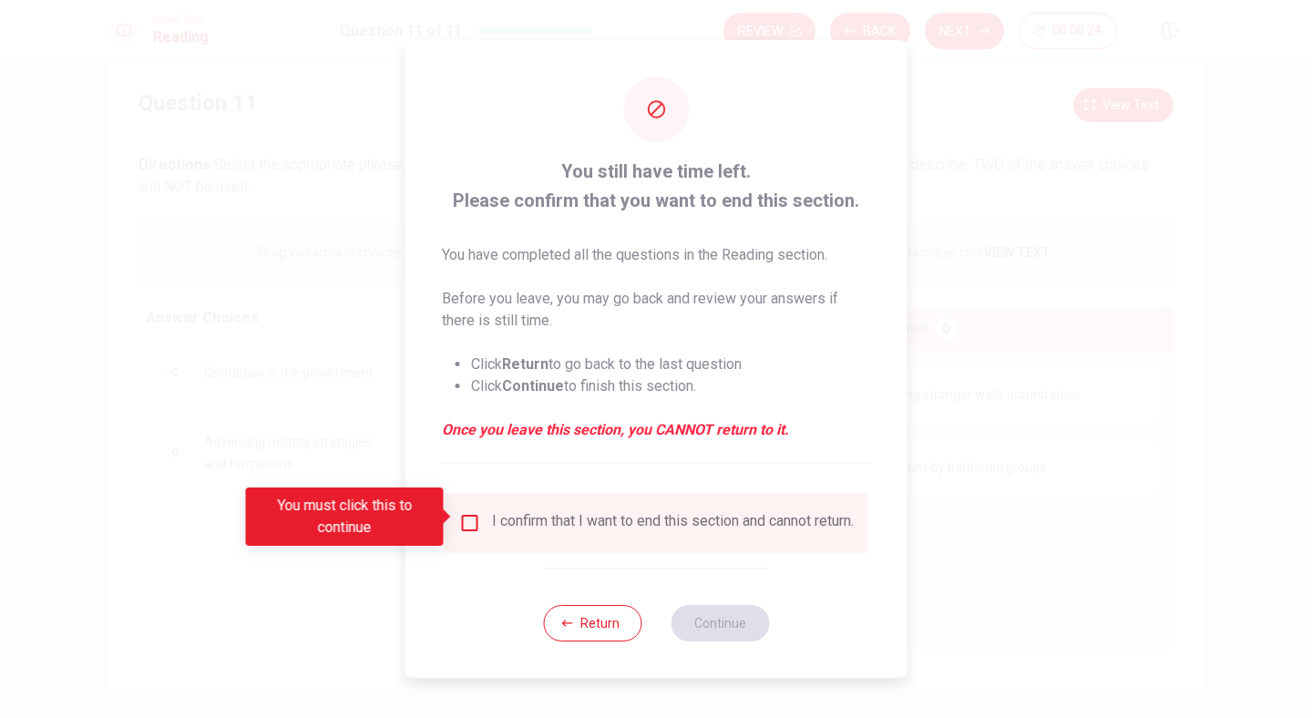
click at [365, 462] on div at bounding box center [656, 359] width 1312 height 718
click at [579, 626] on button "Return" at bounding box center [592, 623] width 98 height 36
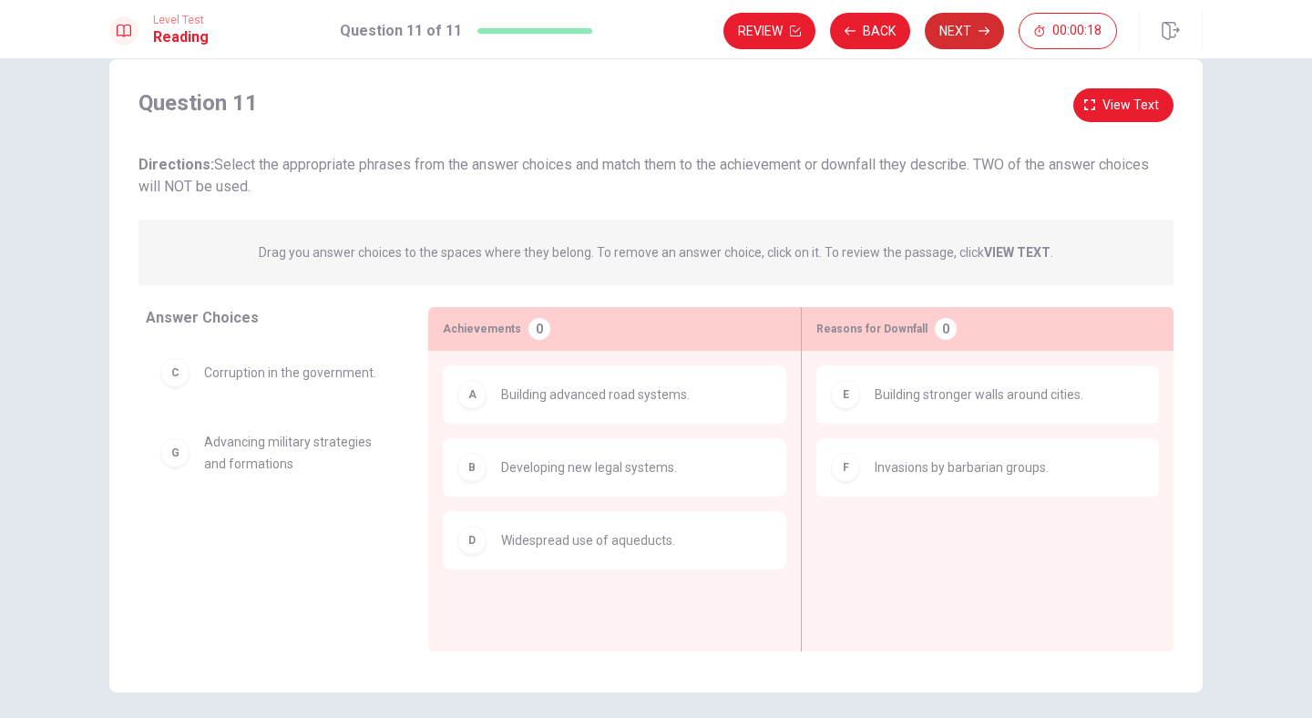
click at [956, 35] on button "Next" at bounding box center [964, 31] width 79 height 36
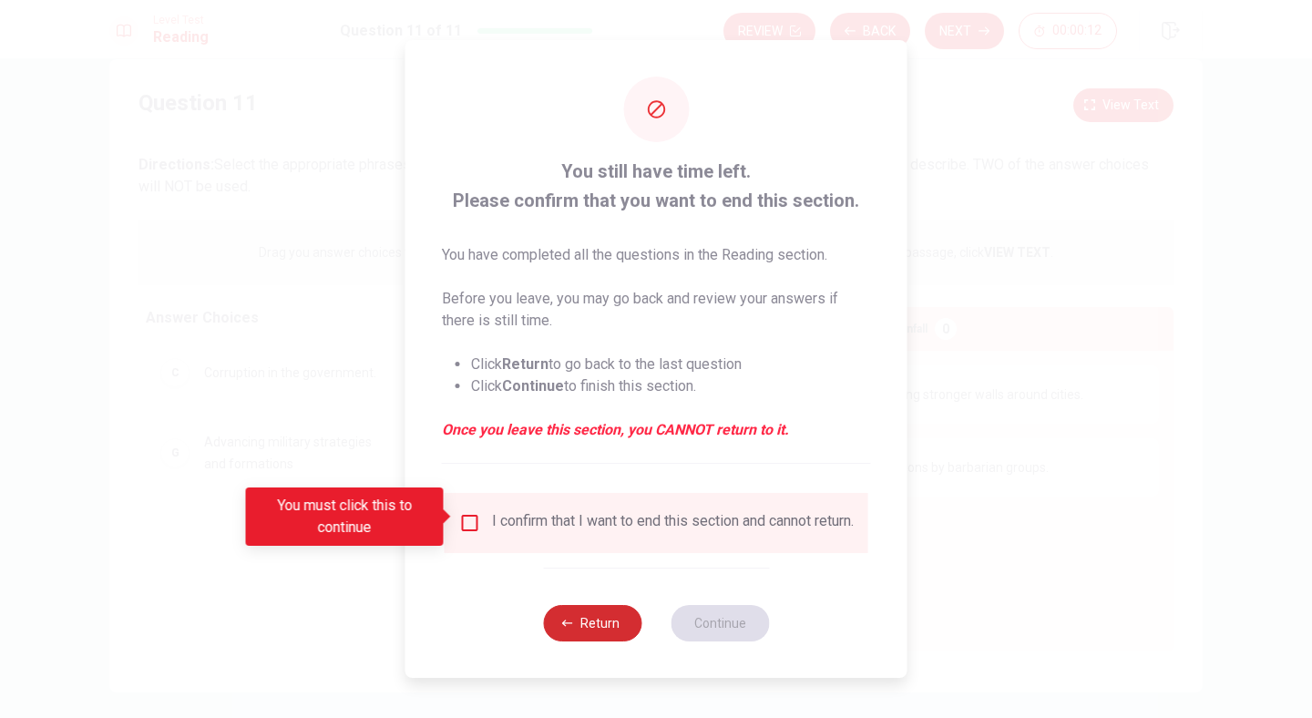
click at [574, 629] on button "Return" at bounding box center [592, 623] width 98 height 36
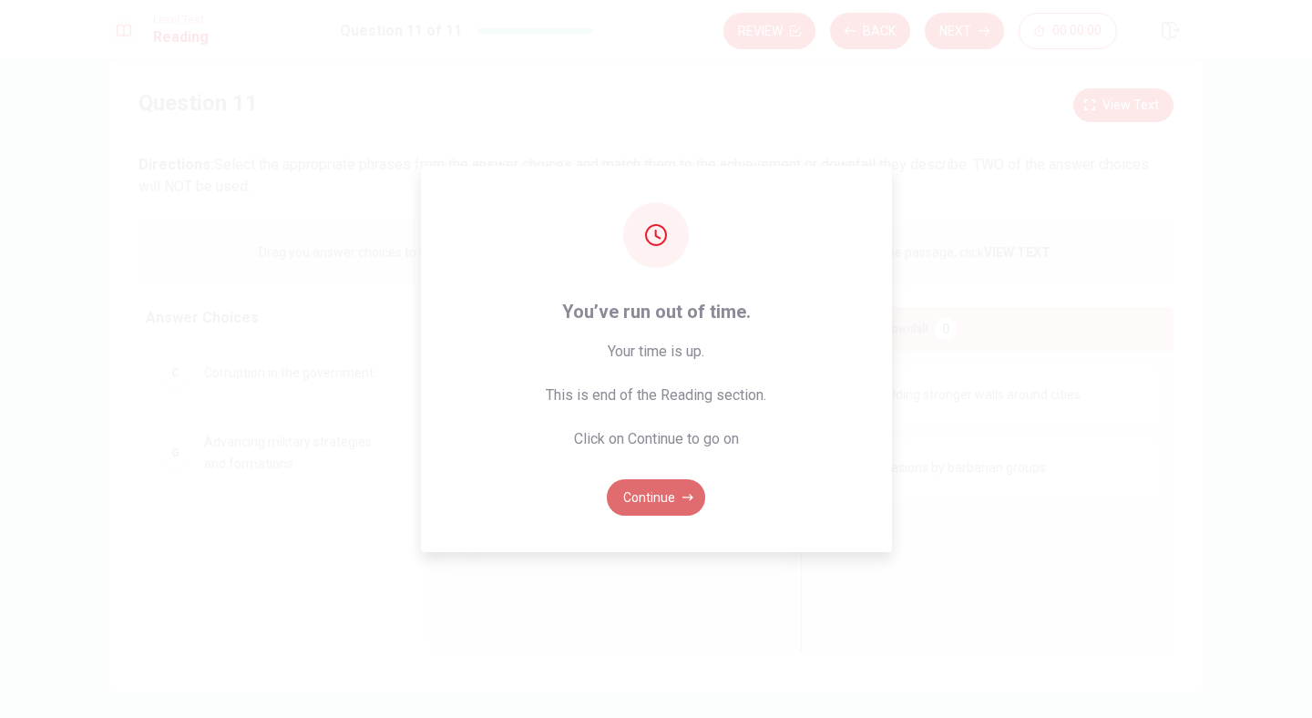
click at [658, 502] on button "Continue" at bounding box center [656, 497] width 98 height 36
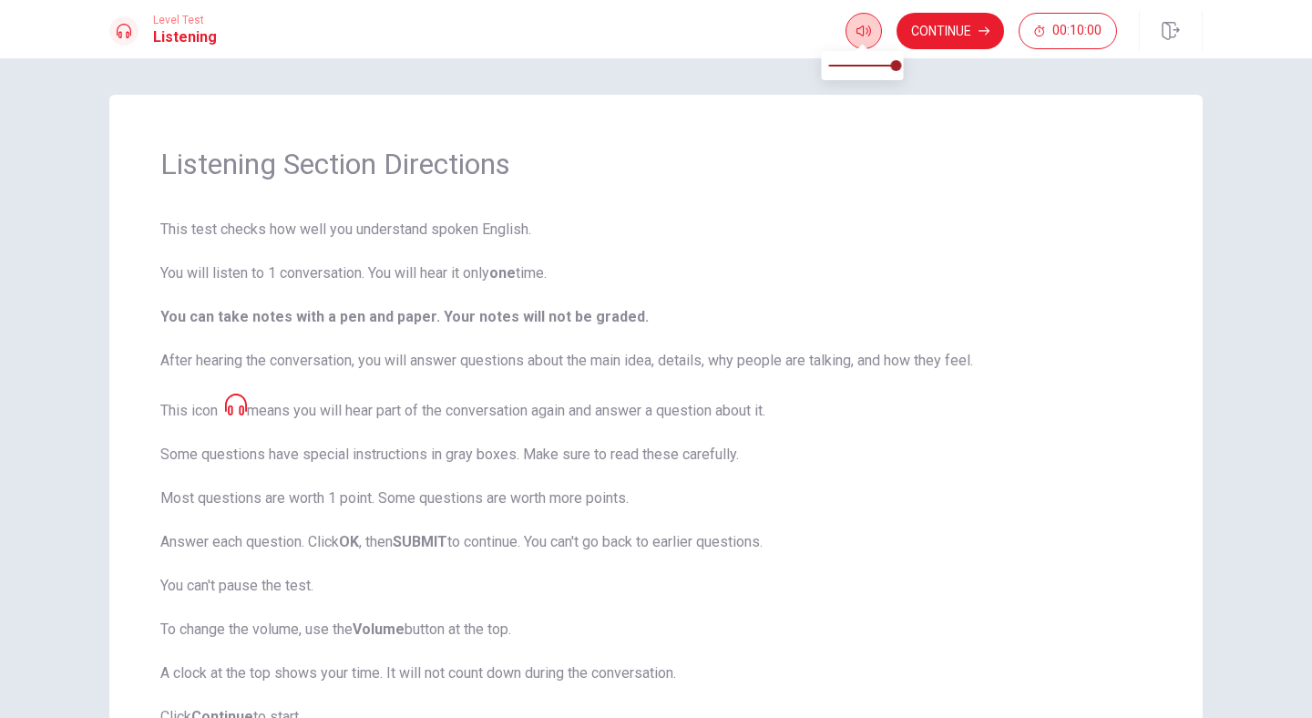
click at [865, 31] on icon "button" at bounding box center [863, 31] width 15 height 15
click at [978, 37] on button "Continue" at bounding box center [950, 31] width 108 height 36
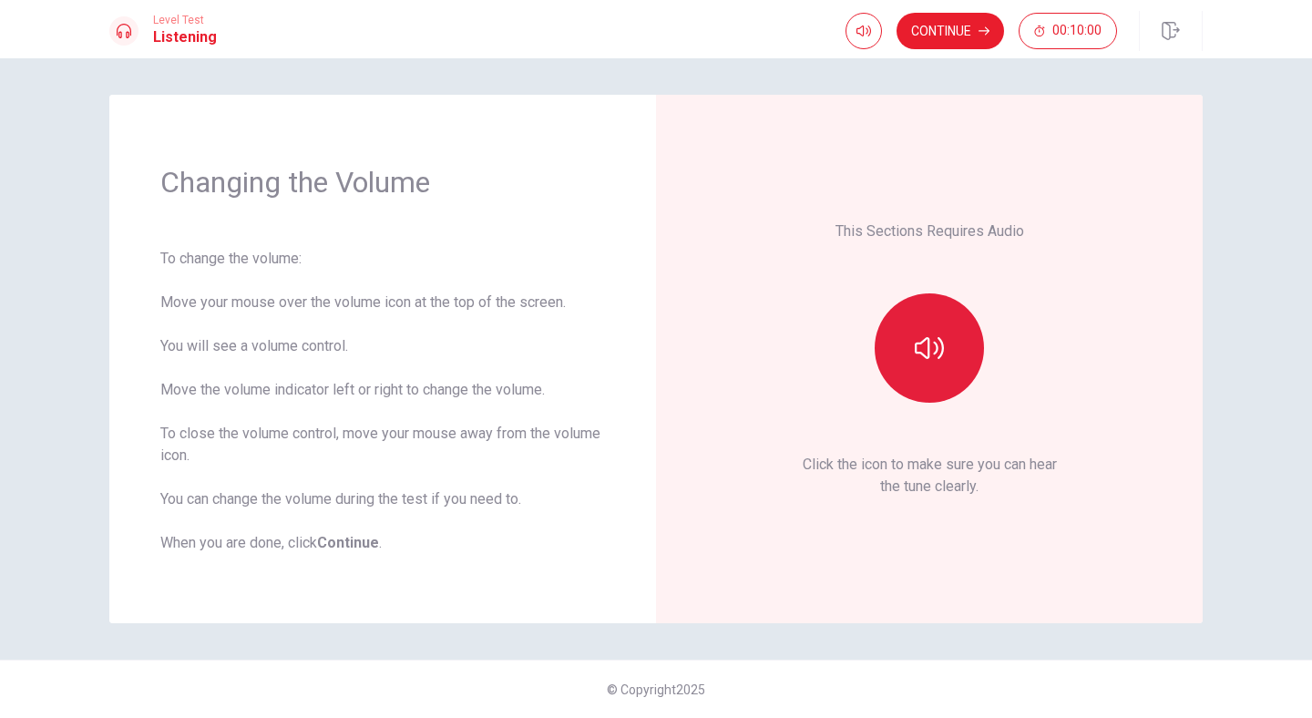
click at [910, 343] on button "button" at bounding box center [929, 347] width 109 height 109
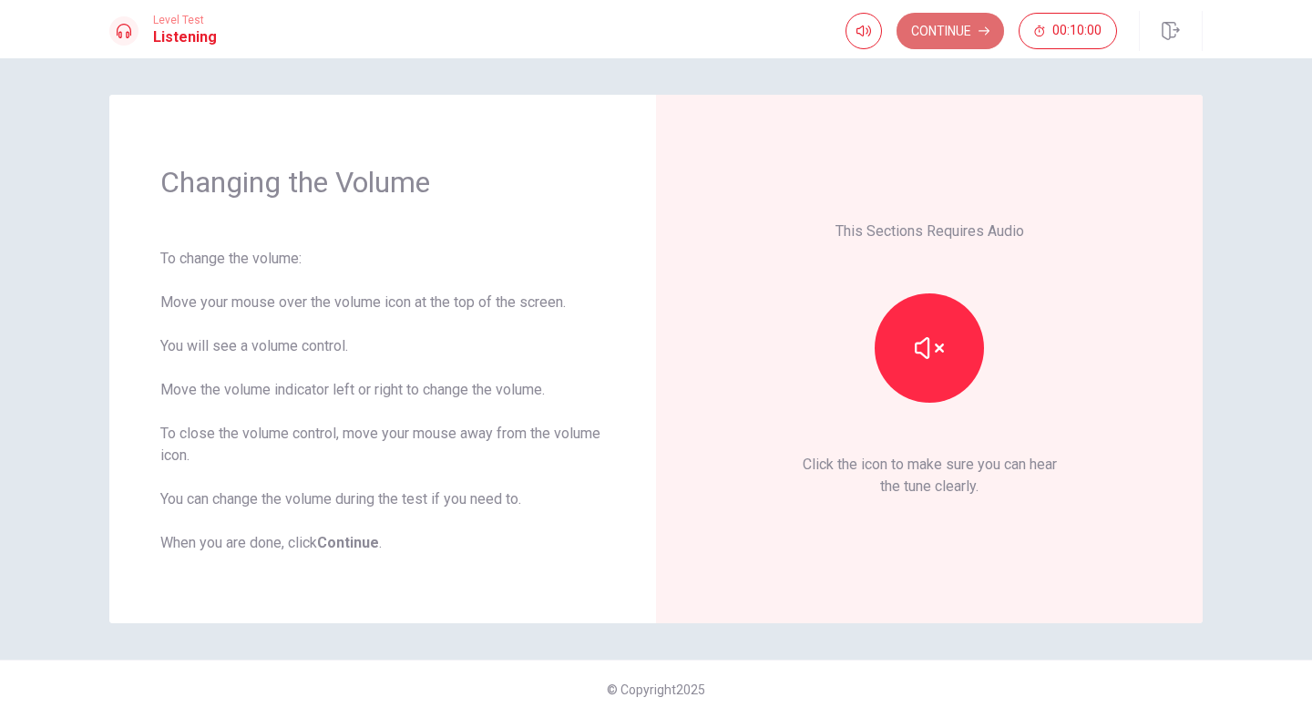
click at [946, 26] on button "Continue" at bounding box center [950, 31] width 108 height 36
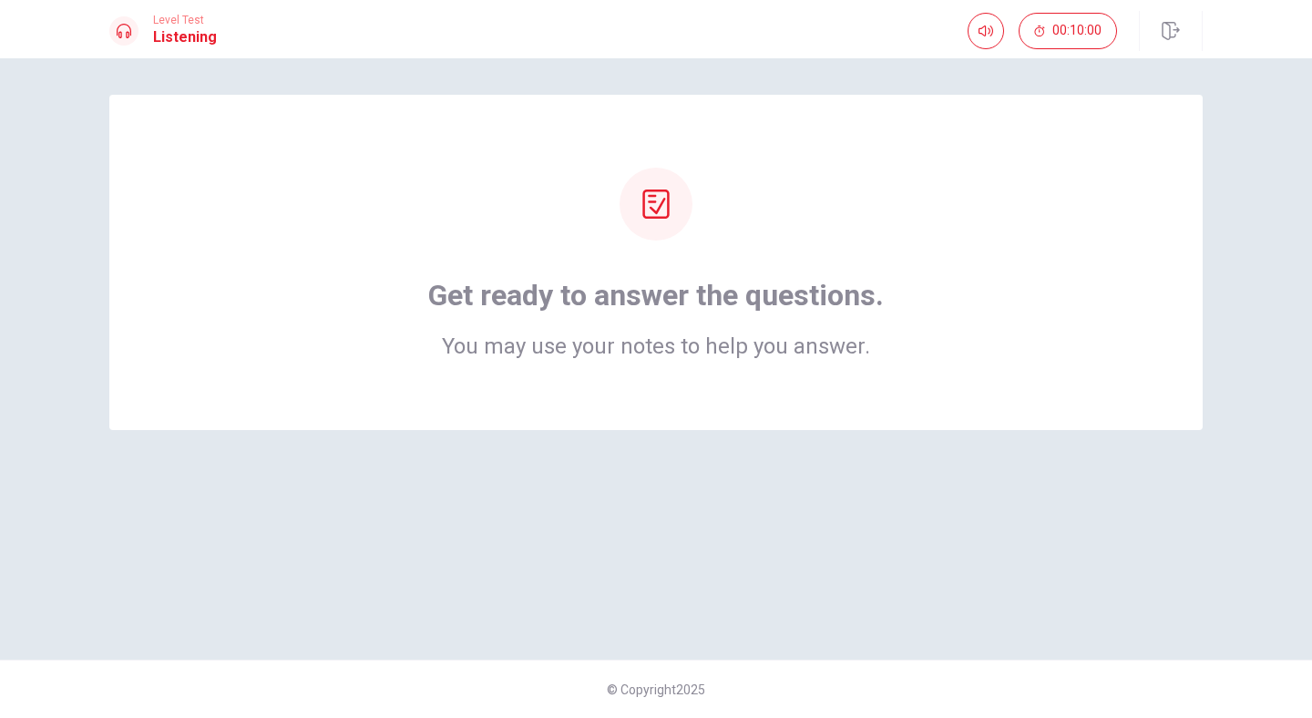
click at [734, 243] on div "Get ready to answer the questions. You may use your notes to help you answer." at bounding box center [656, 263] width 948 height 190
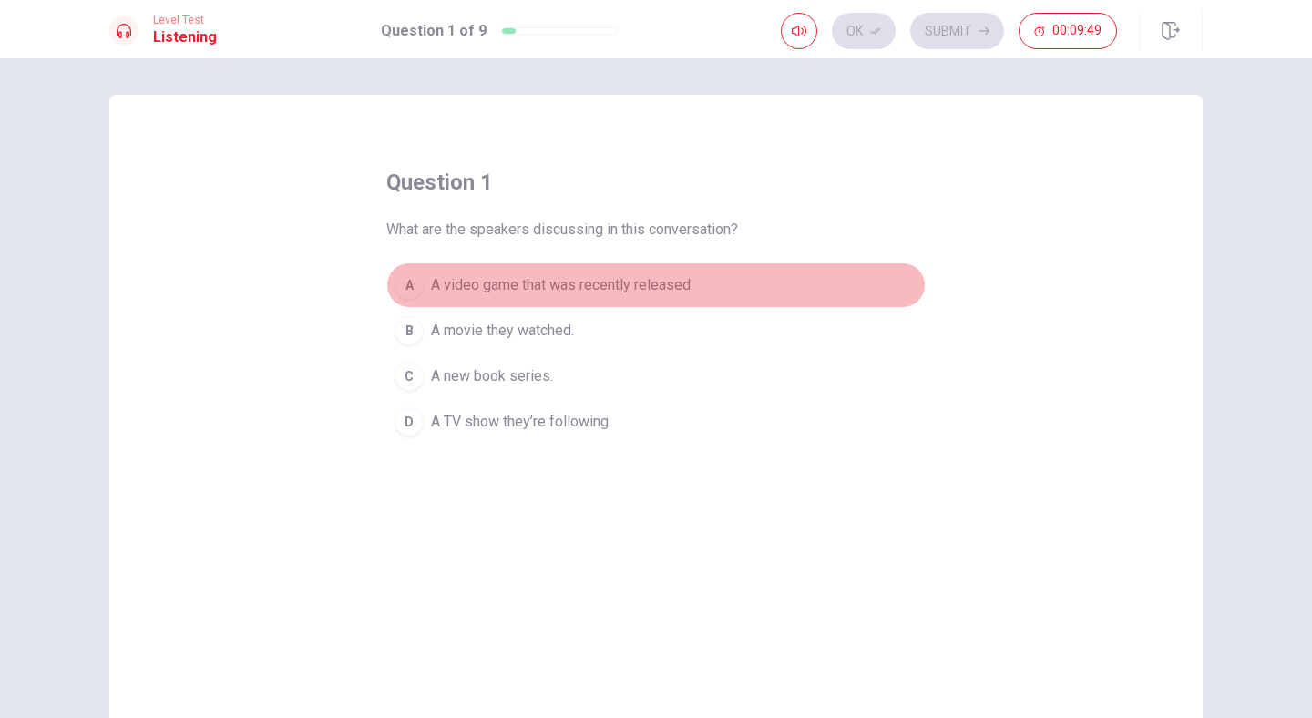
click at [509, 282] on span "A video game that was recently released." at bounding box center [562, 285] width 262 height 22
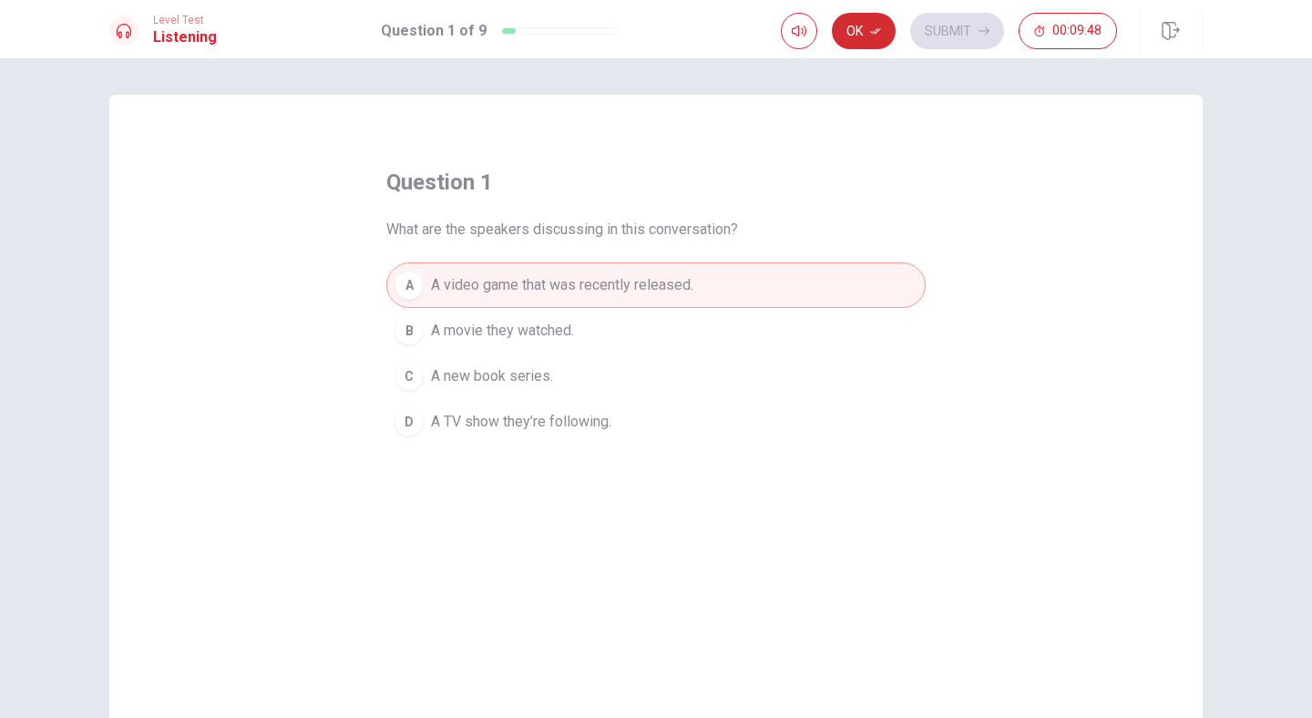
click at [864, 26] on button "Ok" at bounding box center [864, 31] width 64 height 36
click at [953, 34] on button "Submit" at bounding box center [957, 31] width 94 height 36
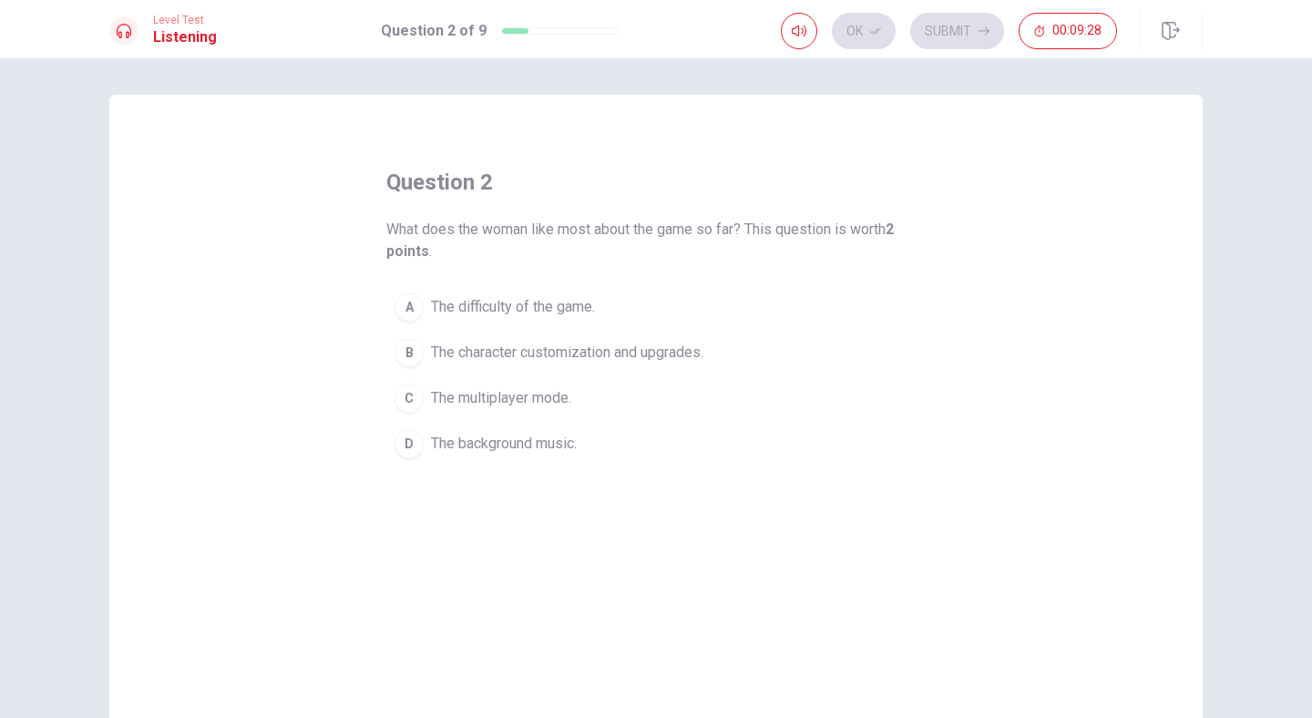
click at [569, 354] on span "The character customization and upgrades." at bounding box center [567, 353] width 272 height 22
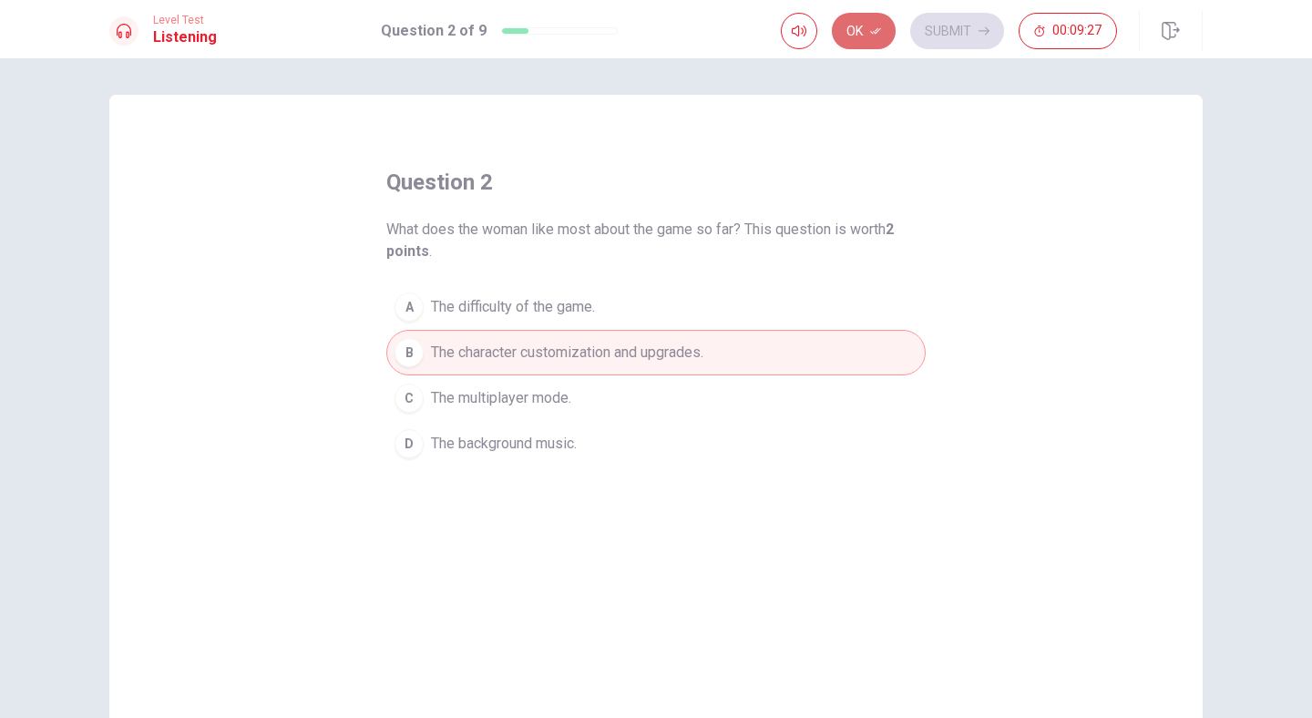
click at [854, 28] on button "Ok" at bounding box center [864, 31] width 64 height 36
click at [948, 25] on button "Submit" at bounding box center [957, 31] width 94 height 36
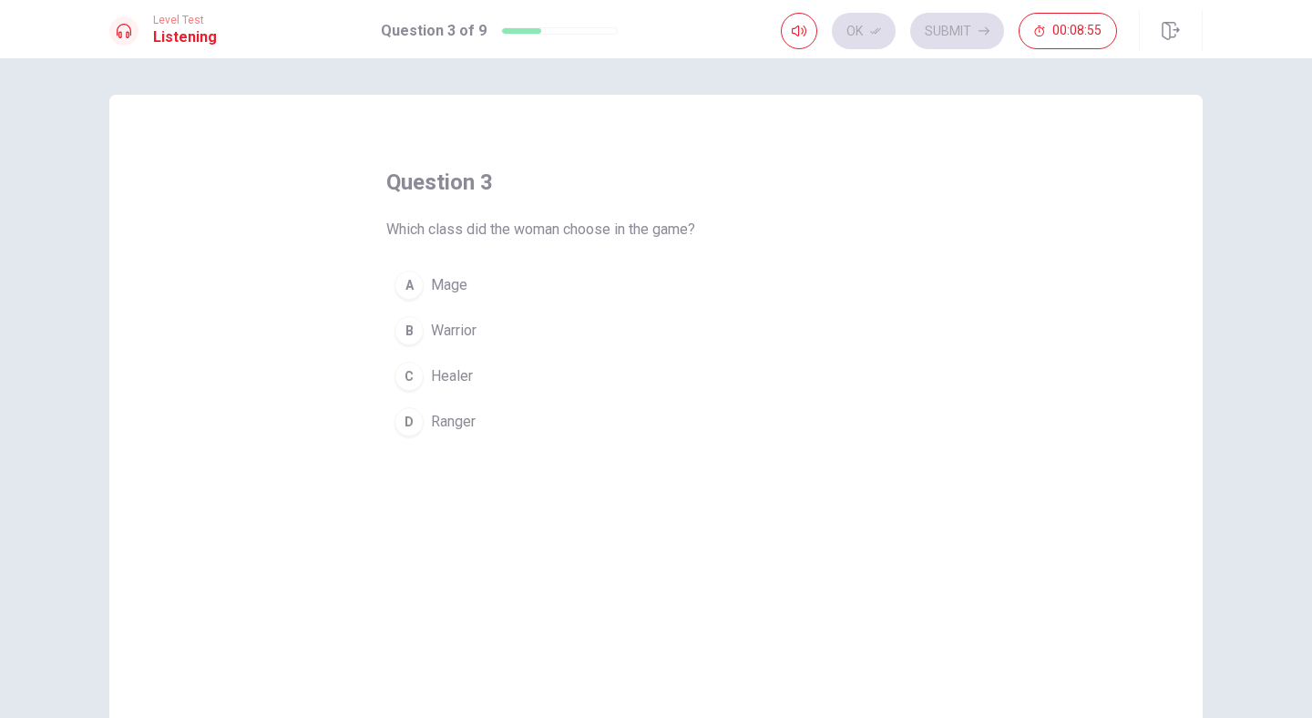
click at [466, 425] on span "Ranger" at bounding box center [453, 422] width 45 height 22
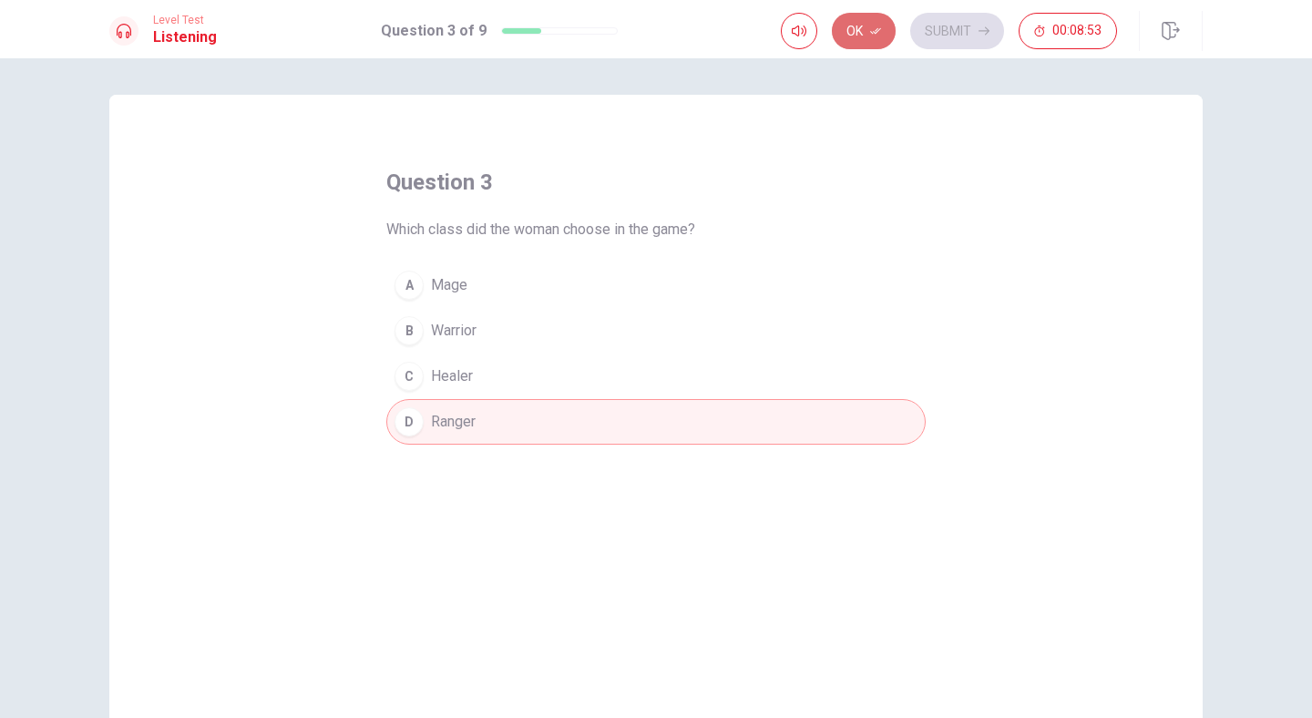
click at [866, 38] on button "Ok" at bounding box center [864, 31] width 64 height 36
click at [968, 28] on button "Submit" at bounding box center [957, 31] width 94 height 36
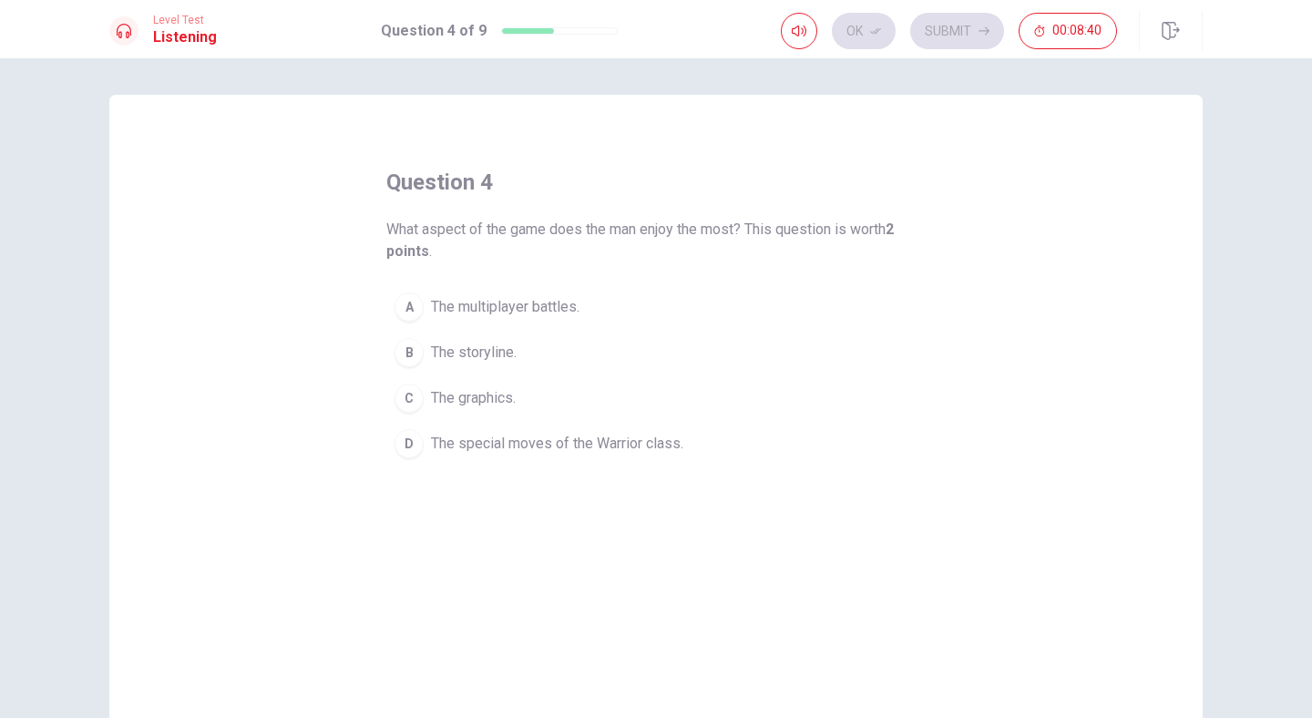
click at [565, 450] on span "The special moves of the Warrior class." at bounding box center [557, 444] width 252 height 22
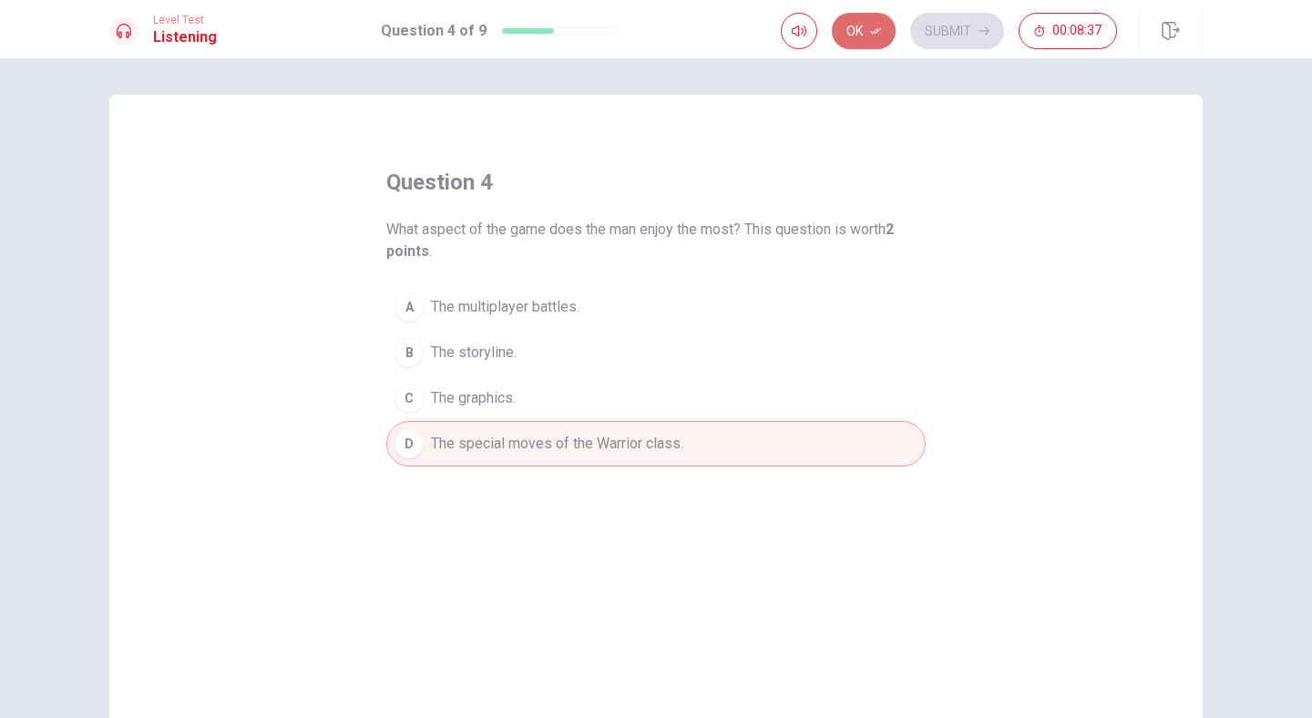
click at [871, 35] on icon "button" at bounding box center [875, 31] width 11 height 11
click at [926, 40] on button "Submit" at bounding box center [957, 31] width 94 height 36
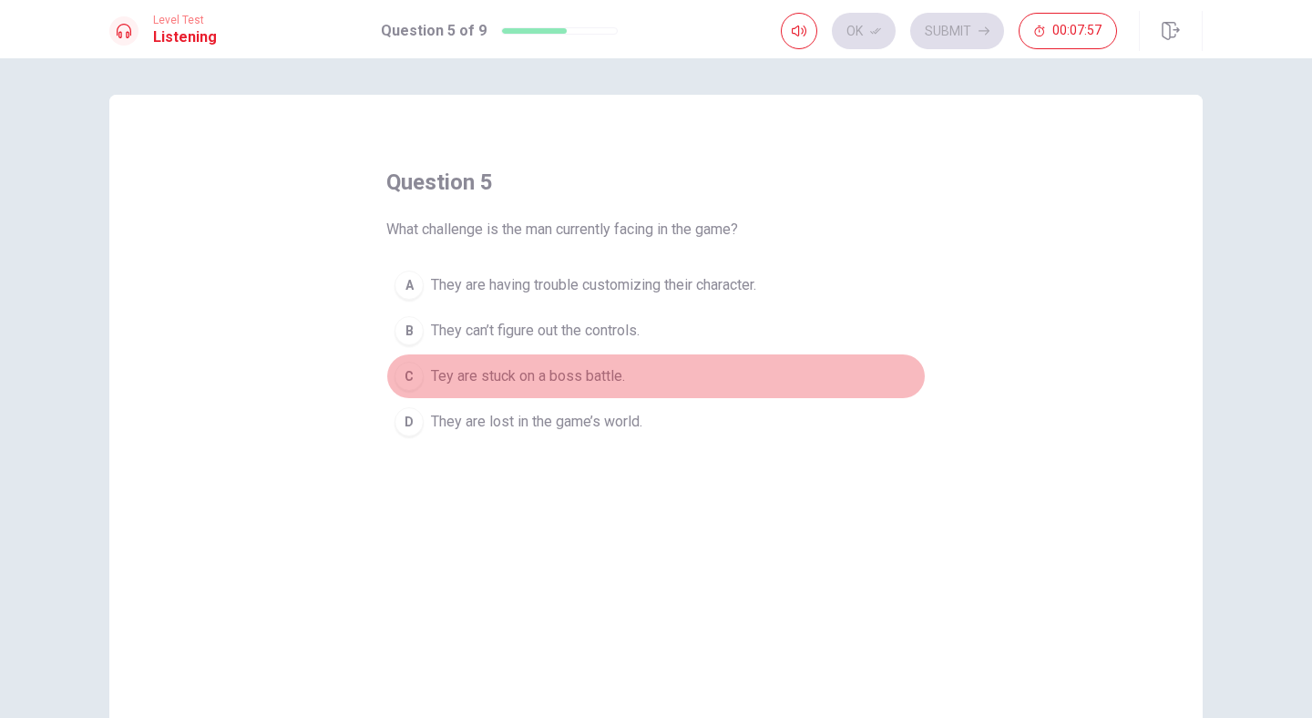
click at [566, 372] on span "Tey are stuck on a boss battle." at bounding box center [528, 376] width 194 height 22
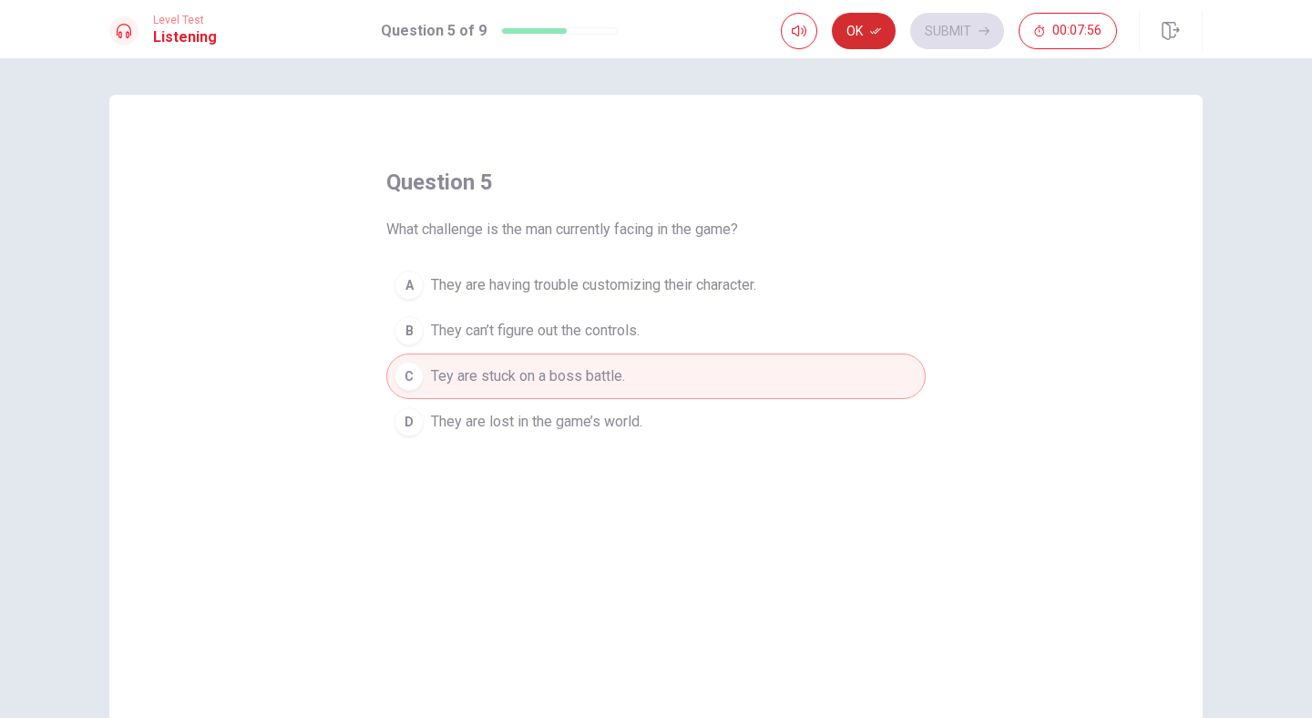
click at [859, 35] on button "Ok" at bounding box center [864, 31] width 64 height 36
click at [973, 30] on button "Submit" at bounding box center [957, 31] width 94 height 36
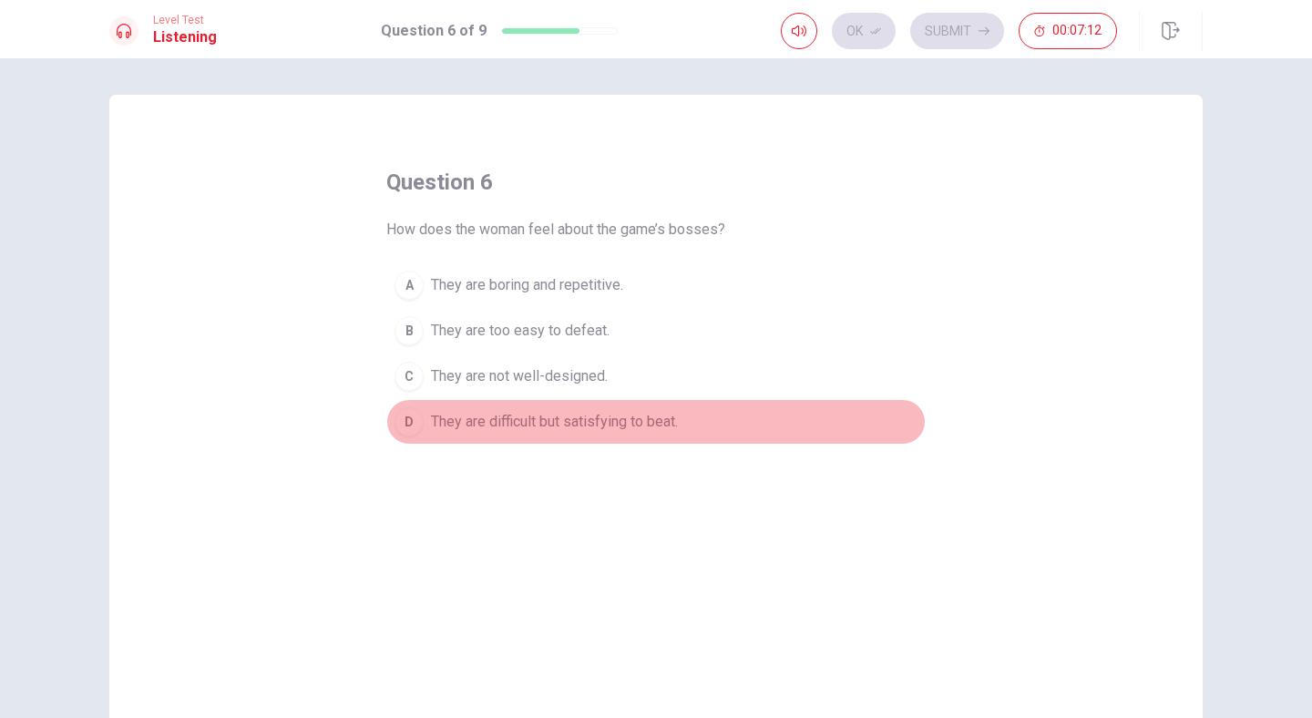
click at [600, 430] on span "They are difficult but satisfying to beat." at bounding box center [554, 422] width 247 height 22
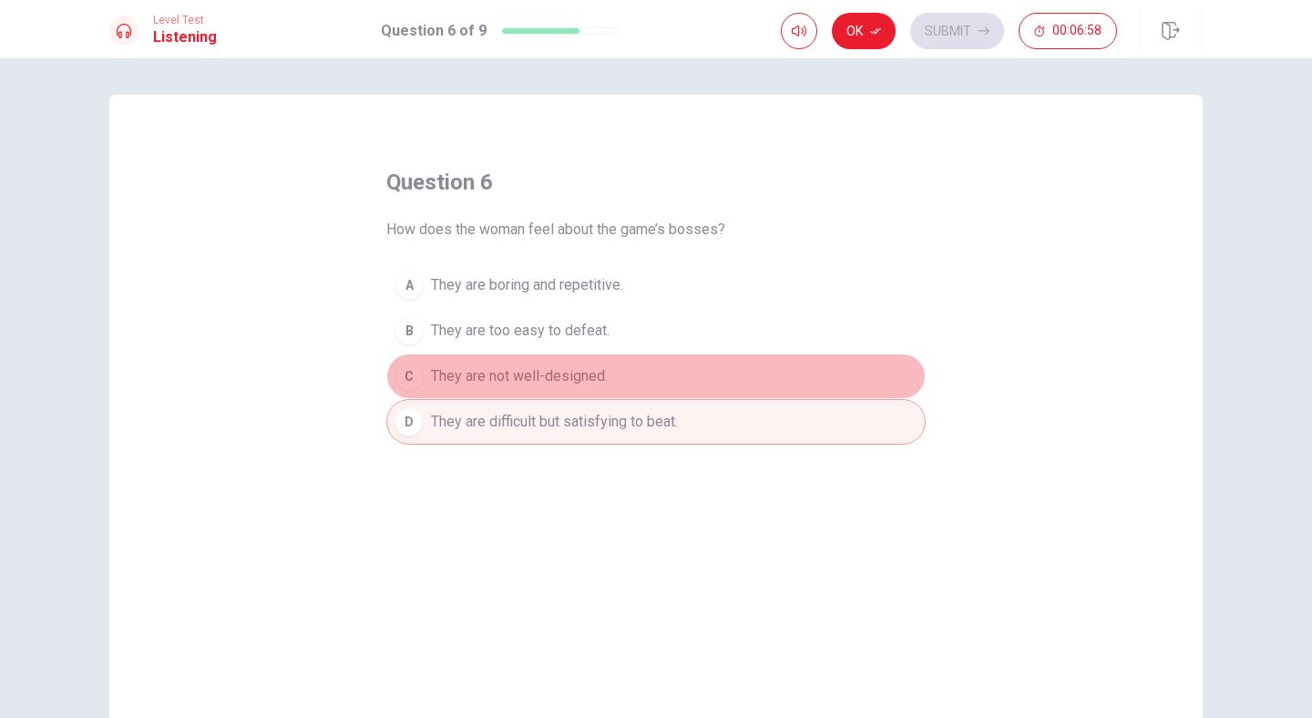
click at [468, 375] on span "They are not well-designed." at bounding box center [519, 376] width 177 height 22
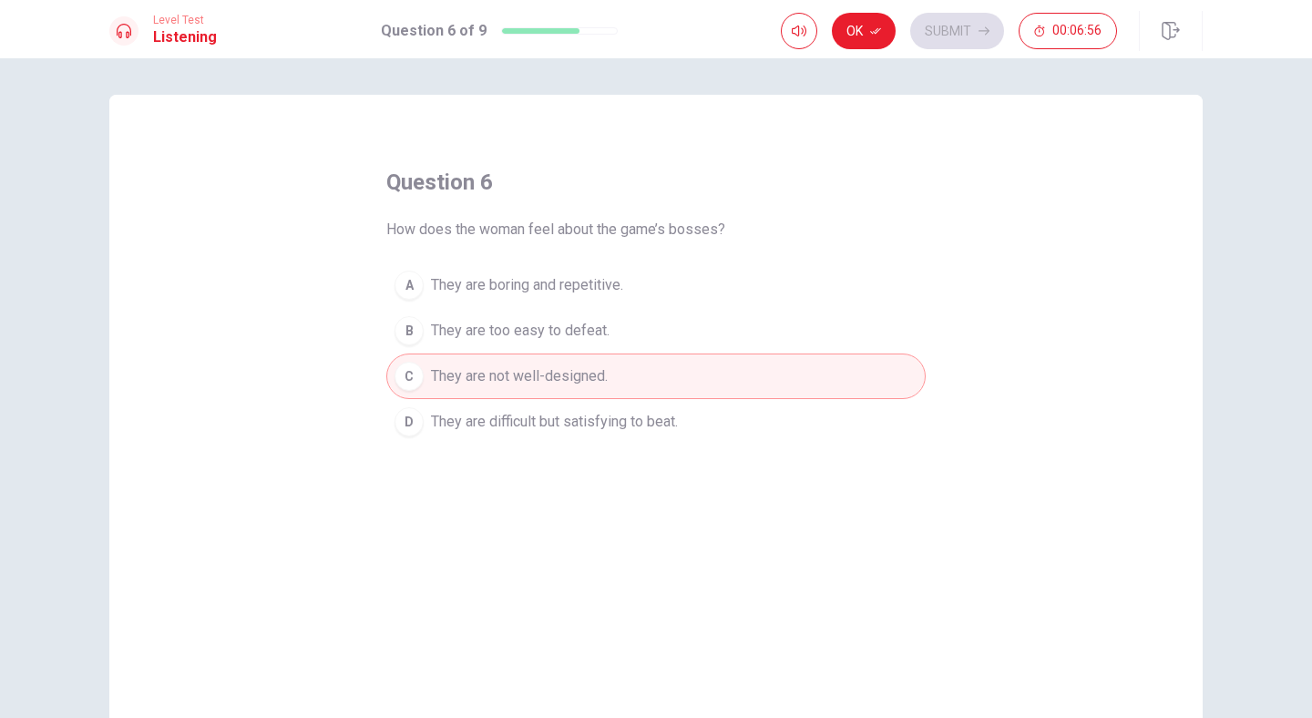
click at [825, 27] on div "Ok Submit 00:06:56" at bounding box center [949, 31] width 336 height 36
click at [864, 27] on button "Ok" at bounding box center [864, 31] width 64 height 36
click at [941, 38] on button "Submit" at bounding box center [957, 31] width 94 height 36
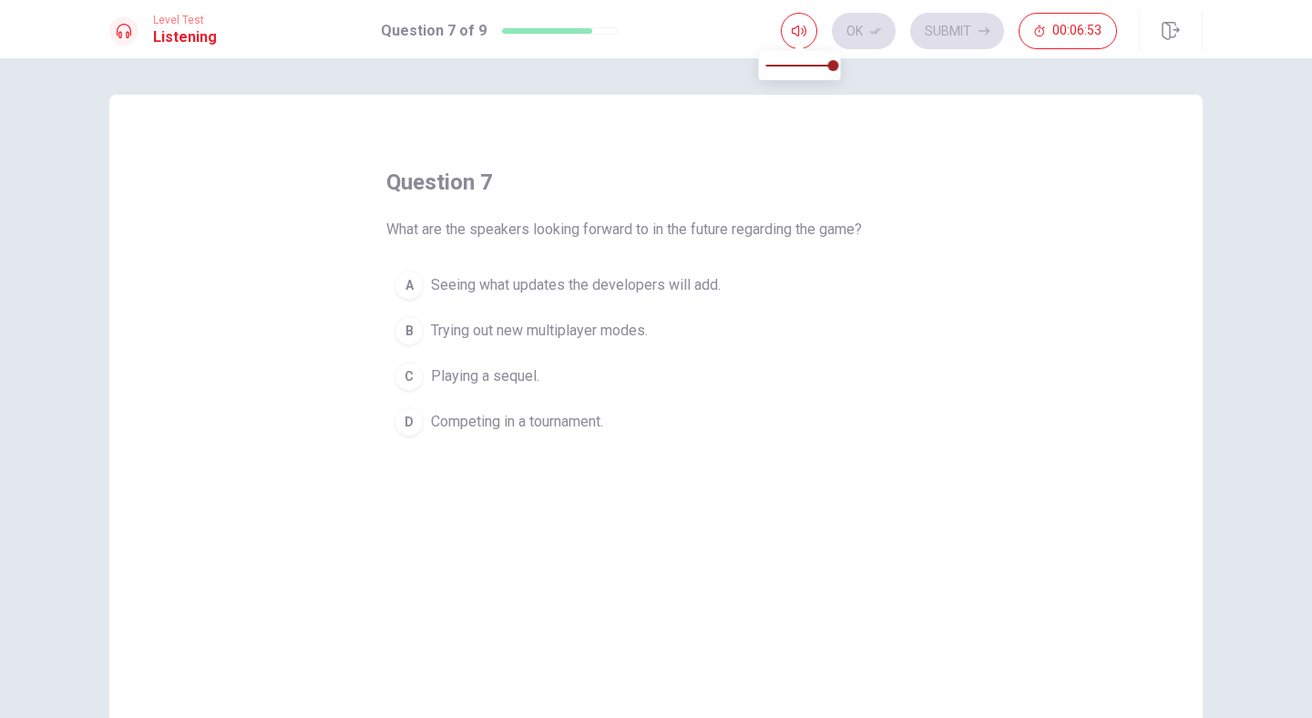
click at [799, 41] on span at bounding box center [800, 46] width 15 height 10
click at [470, 381] on span "Playing a sequel." at bounding box center [485, 376] width 108 height 22
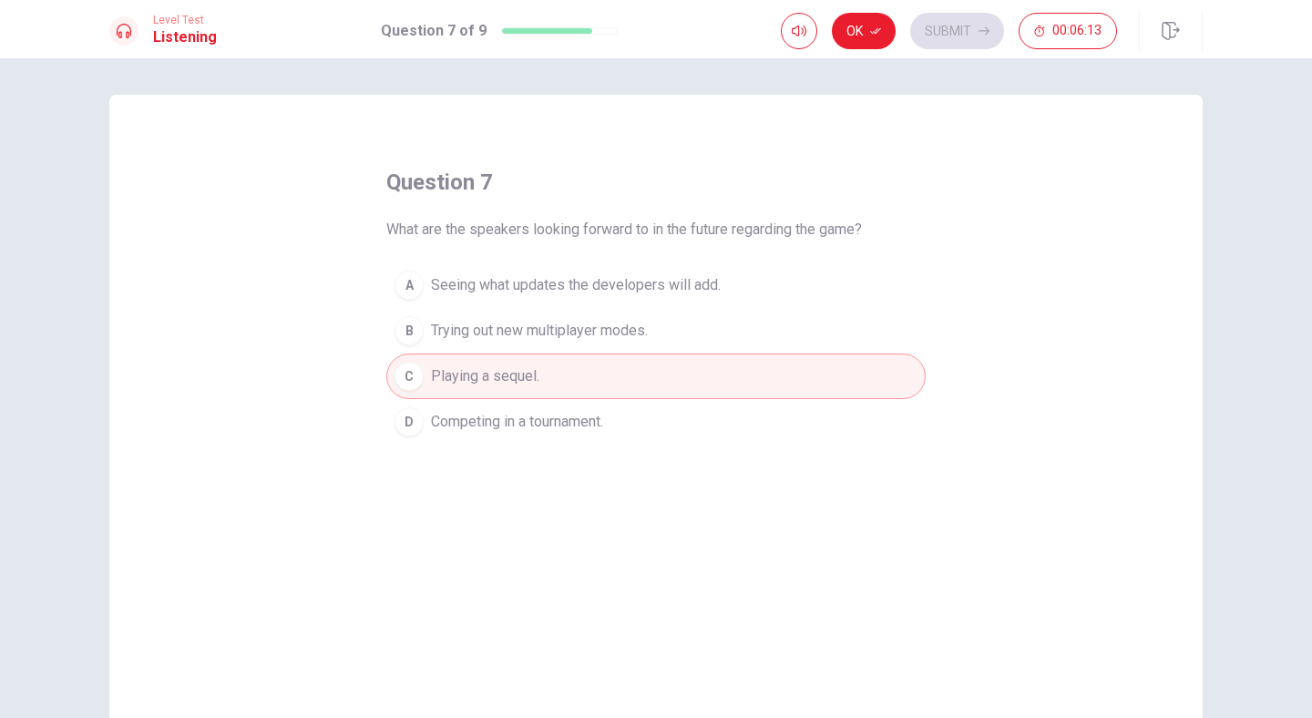
click at [484, 422] on span "Competing in a tournament." at bounding box center [517, 422] width 172 height 22
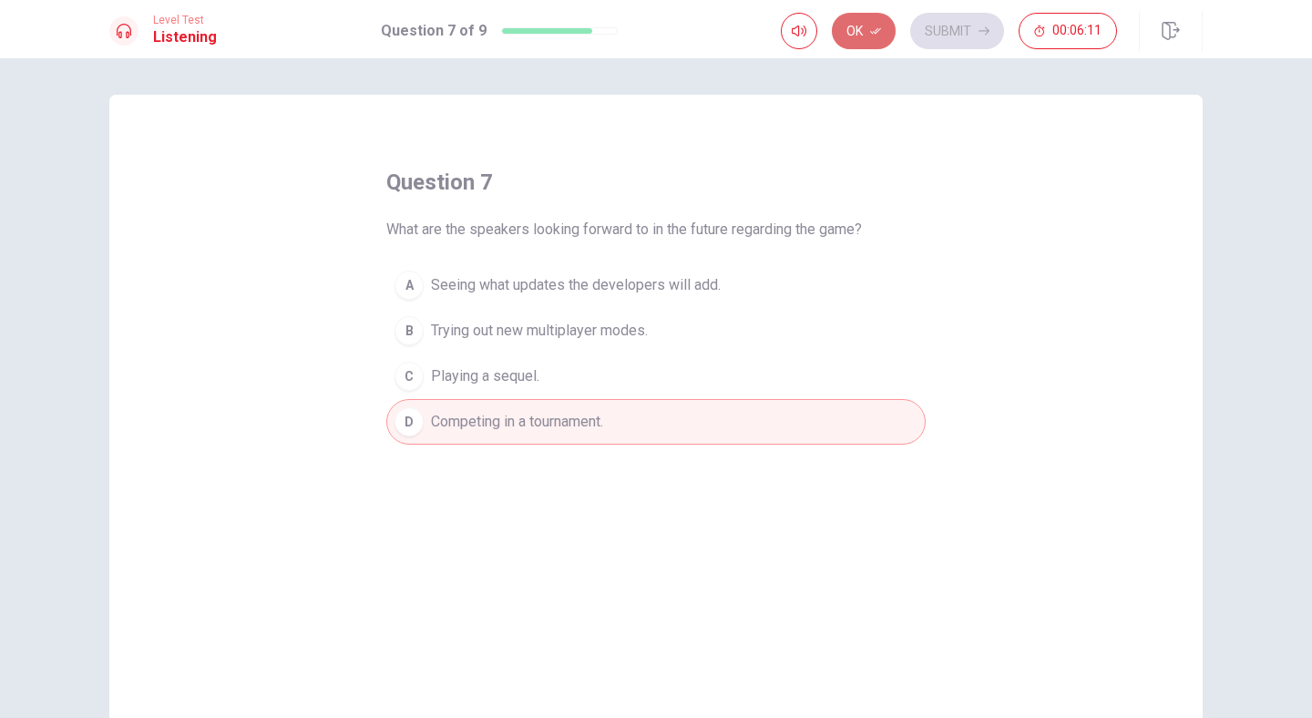
click at [856, 39] on button "Ok" at bounding box center [864, 31] width 64 height 36
click at [941, 28] on button "Submit" at bounding box center [957, 31] width 94 height 36
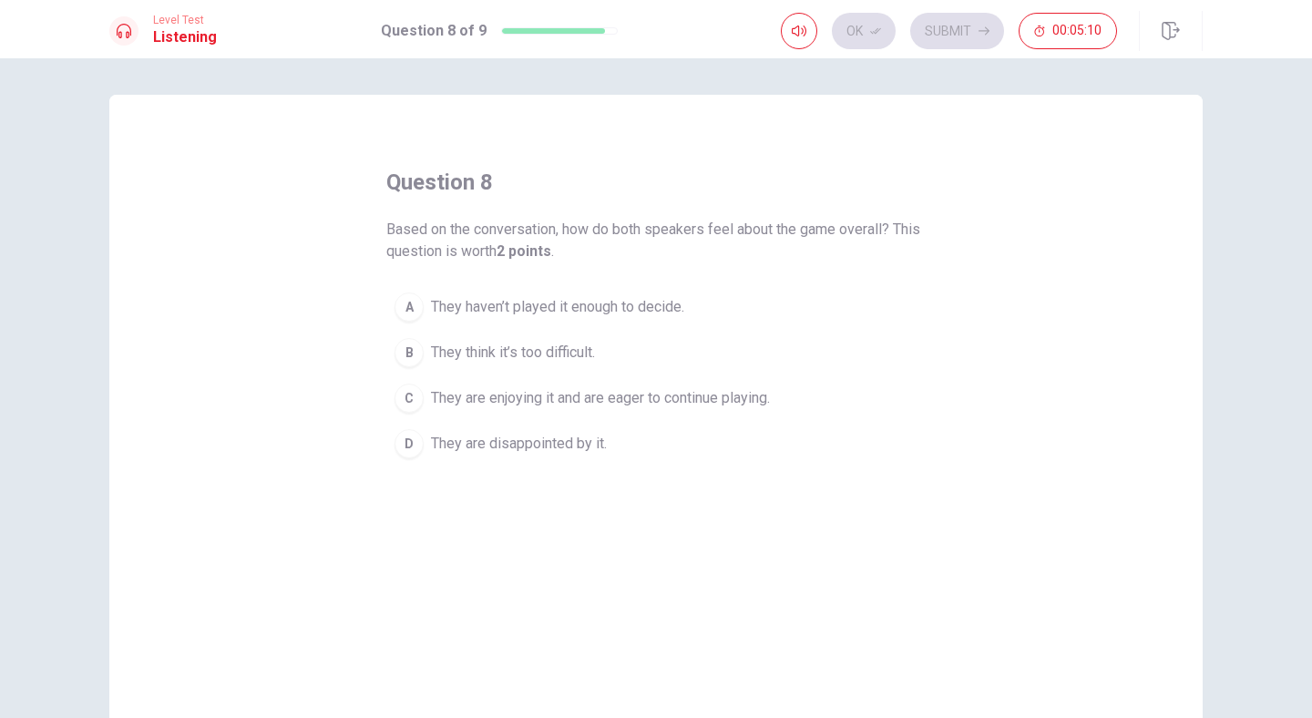
click at [589, 401] on span "They are enjoying it and are eager to continue playing." at bounding box center [600, 398] width 339 height 22
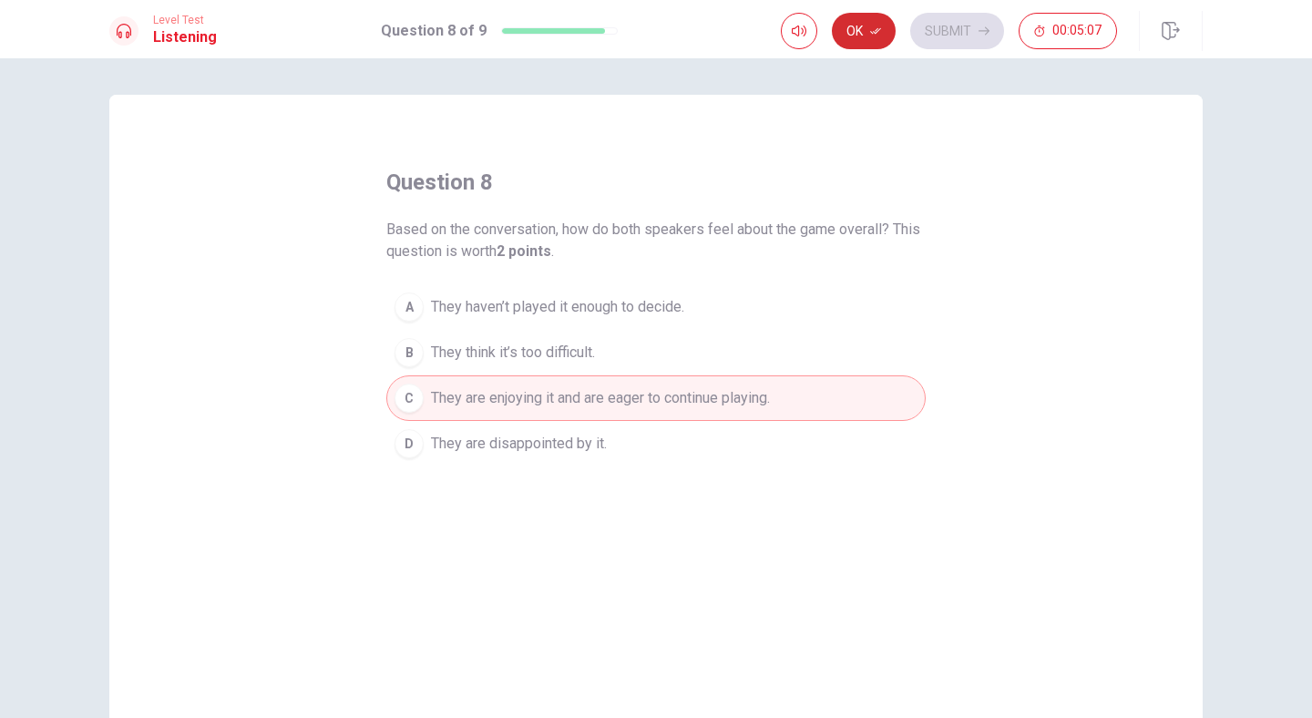
click at [872, 38] on button "Ok" at bounding box center [864, 31] width 64 height 36
click at [948, 27] on button "Submit" at bounding box center [957, 31] width 94 height 36
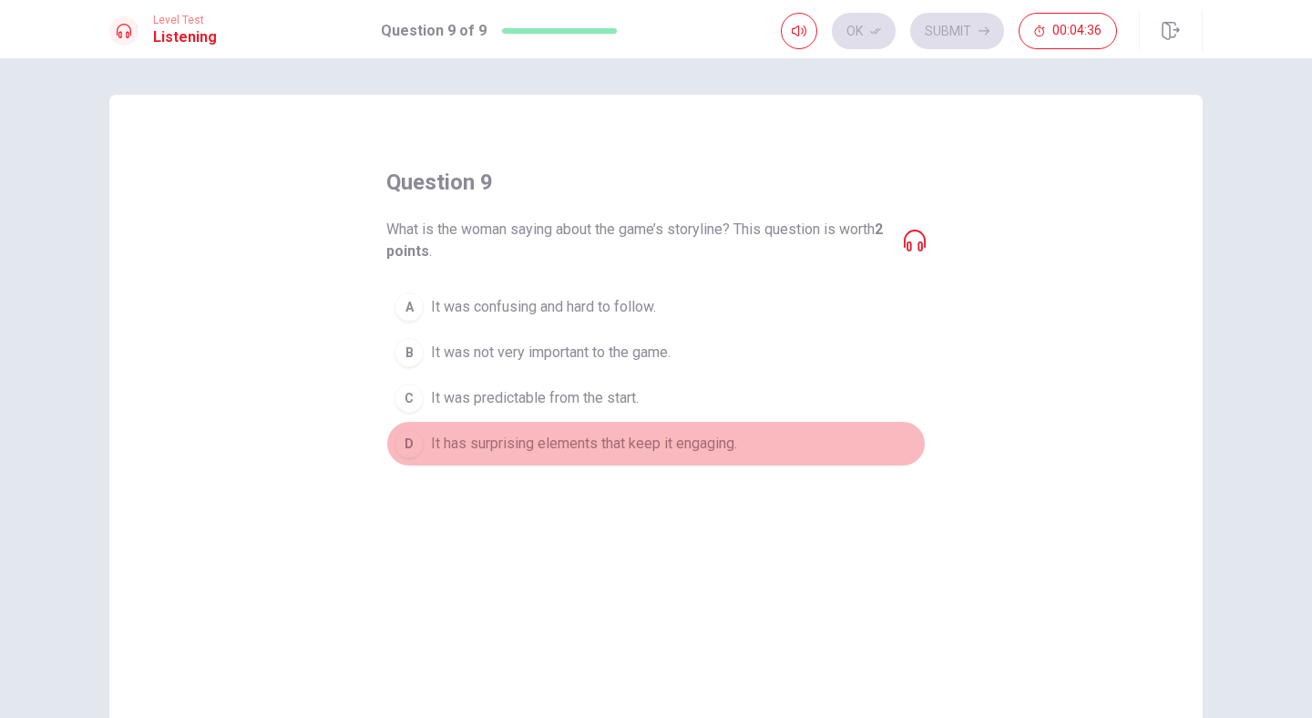
click at [648, 441] on span "It has surprising elements that keep it engaging." at bounding box center [584, 444] width 306 height 22
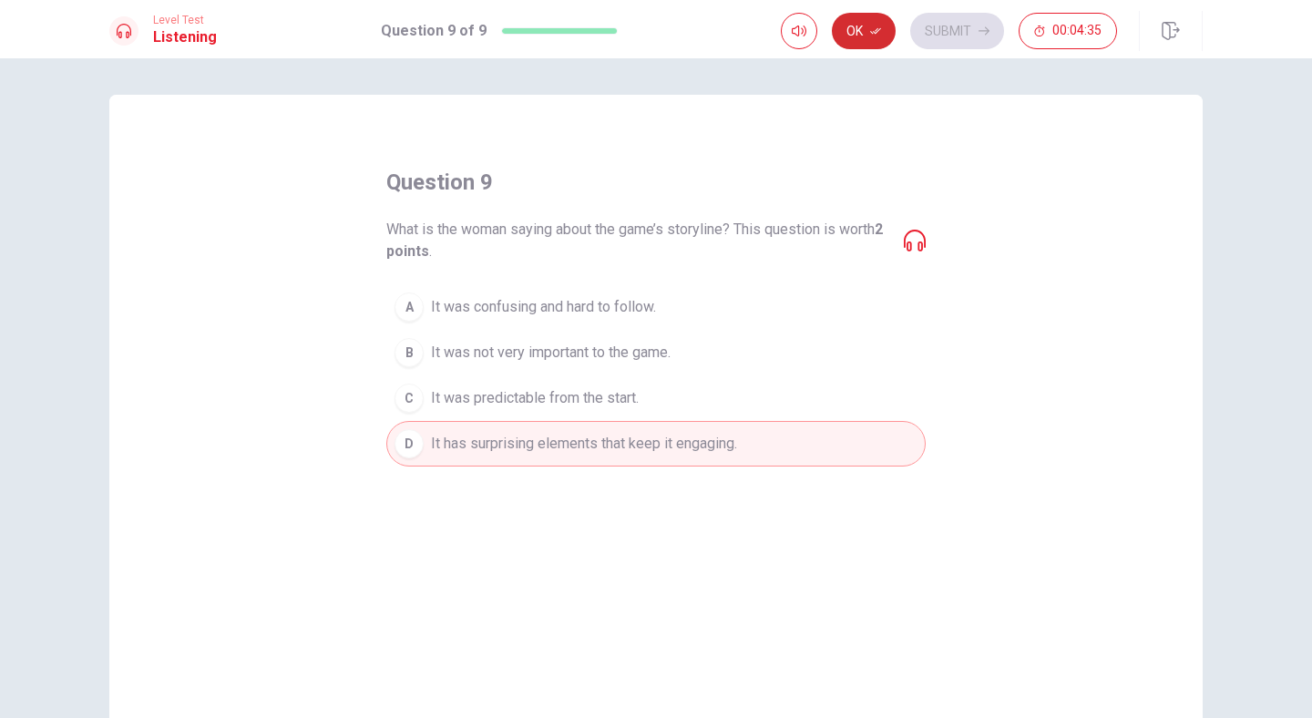
click at [865, 34] on button "Ok" at bounding box center [864, 31] width 64 height 36
click at [979, 34] on icon "button" at bounding box center [983, 31] width 11 height 11
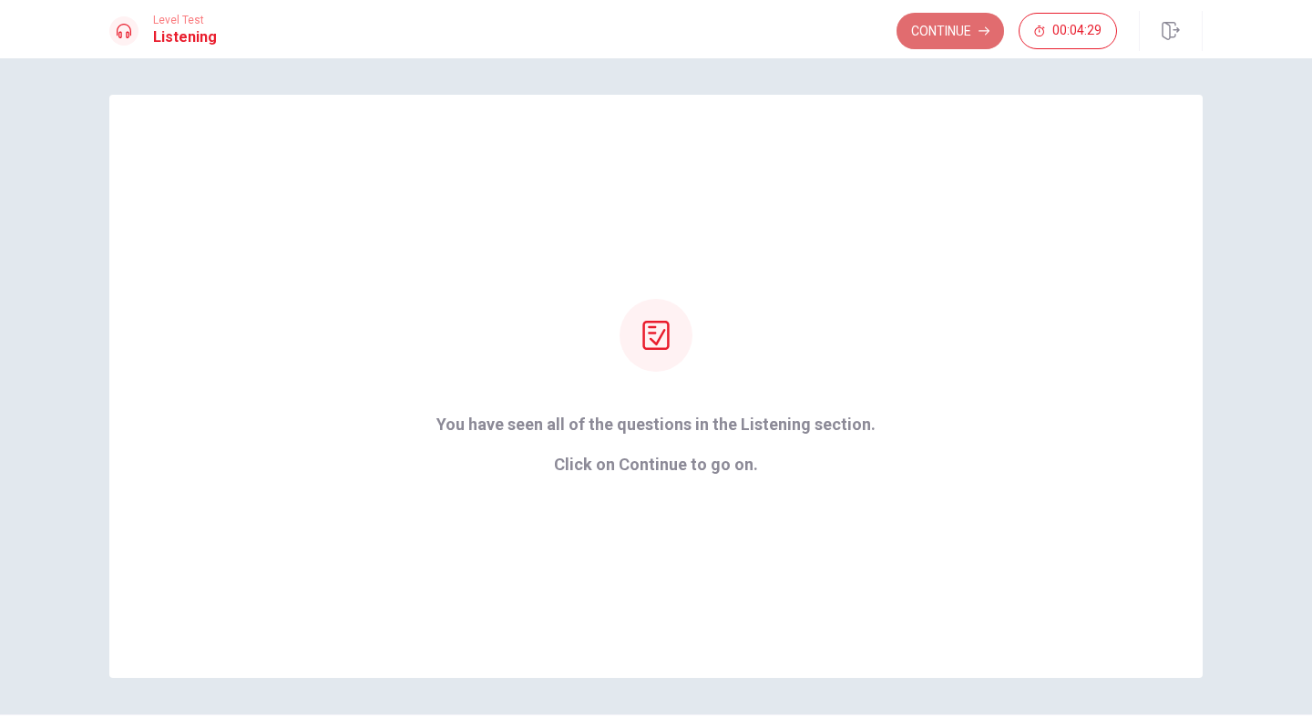
click at [955, 32] on button "Continue" at bounding box center [950, 31] width 108 height 36
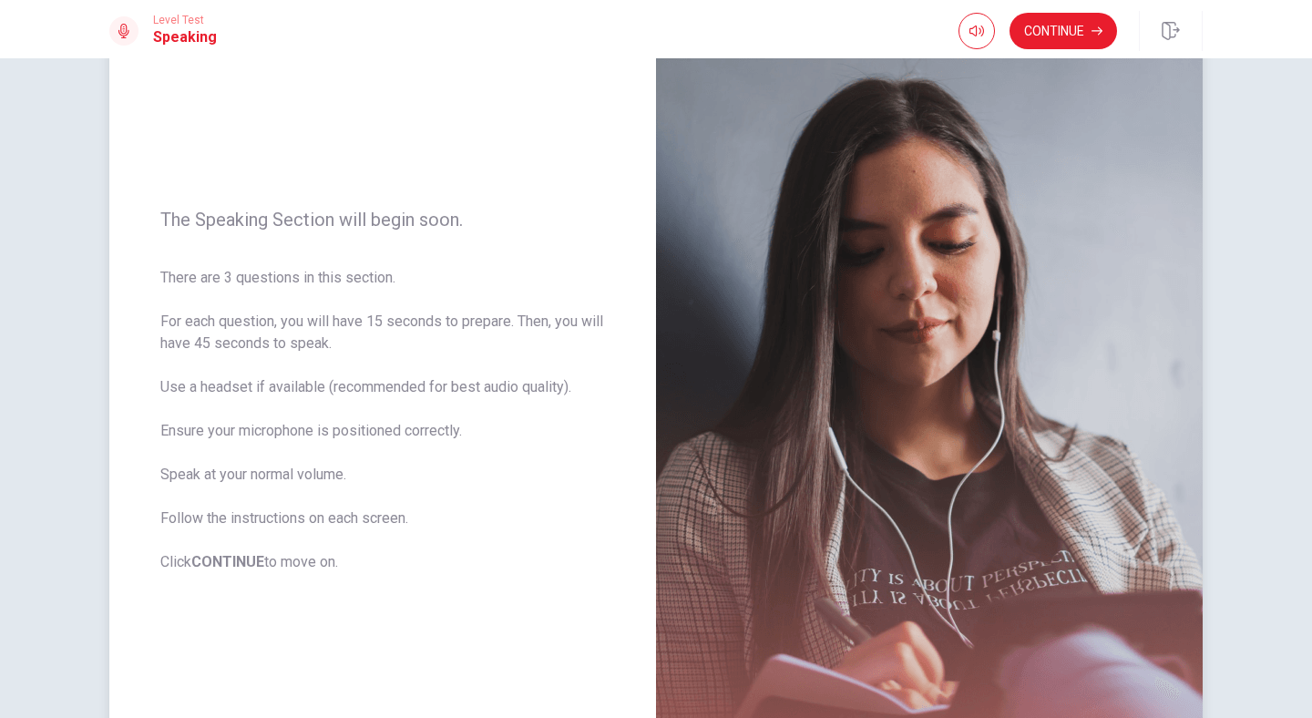
scroll to position [81, 0]
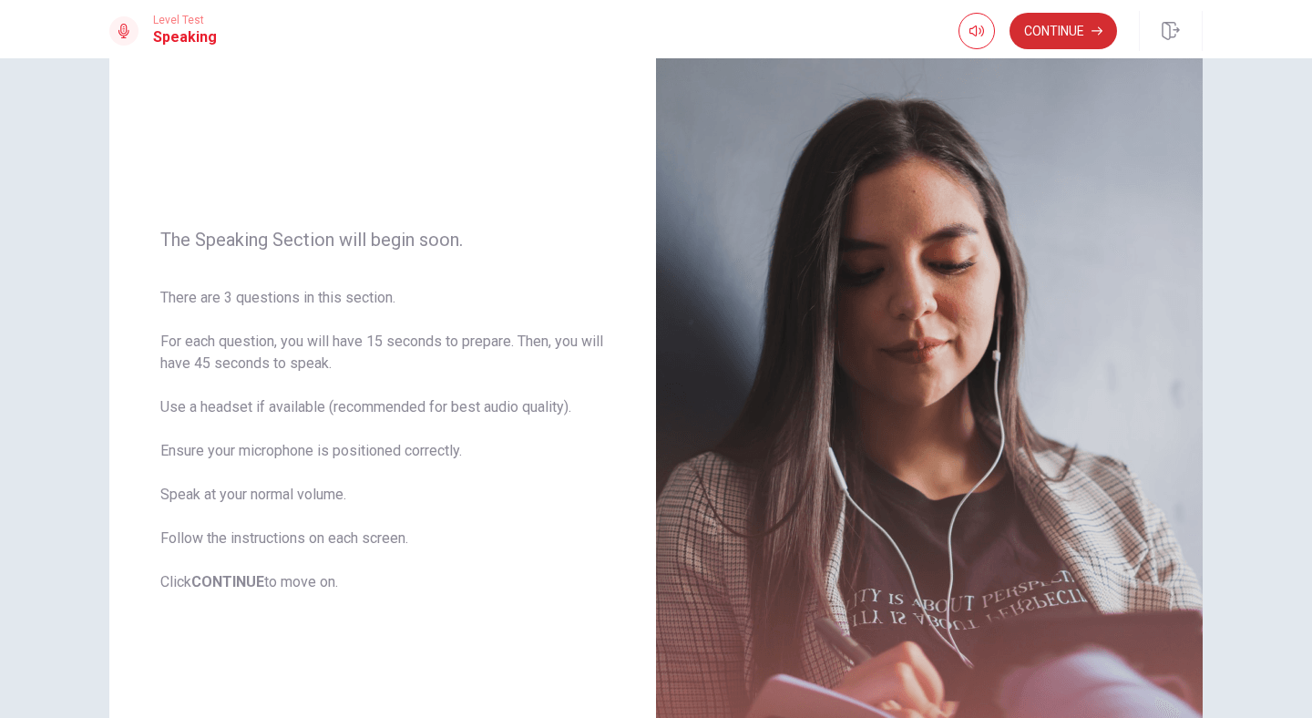
click at [1060, 22] on button "Continue" at bounding box center [1063, 31] width 108 height 36
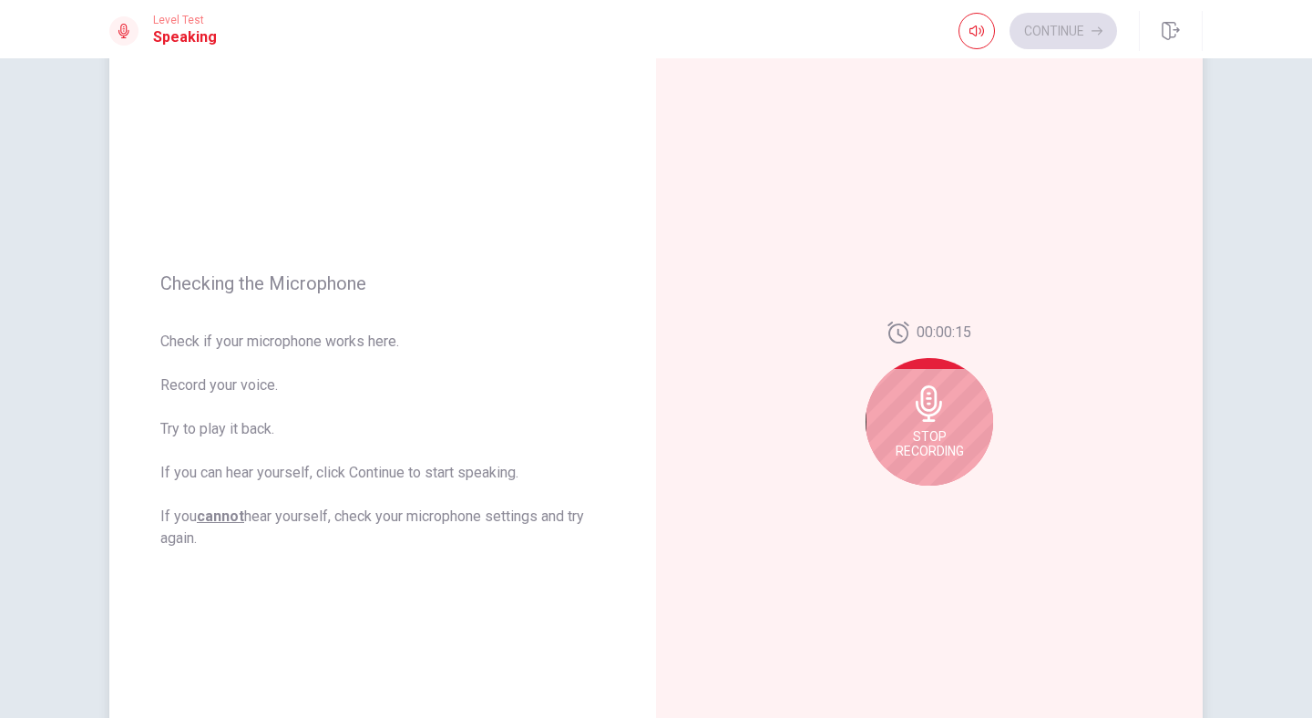
click at [946, 394] on icon at bounding box center [929, 403] width 36 height 36
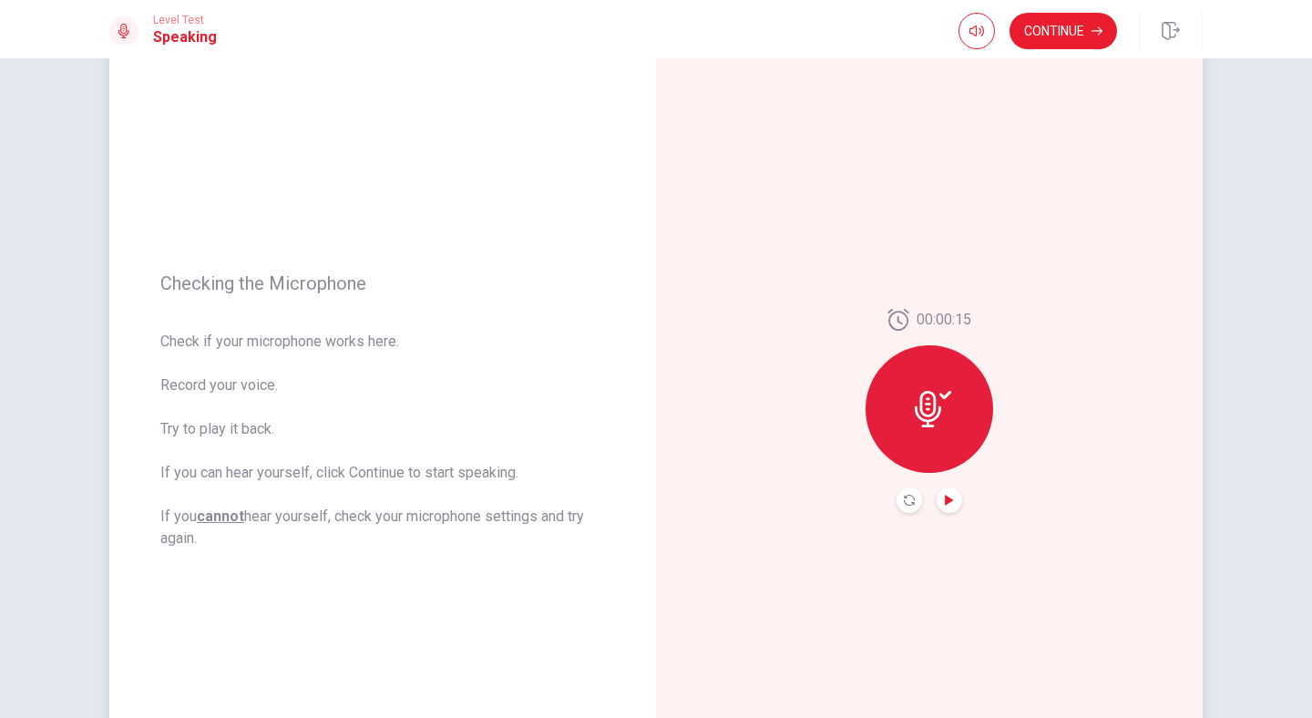
click at [945, 502] on icon "Play Audio" at bounding box center [949, 500] width 8 height 11
click at [946, 502] on icon "Play Audio" at bounding box center [949, 500] width 8 height 11
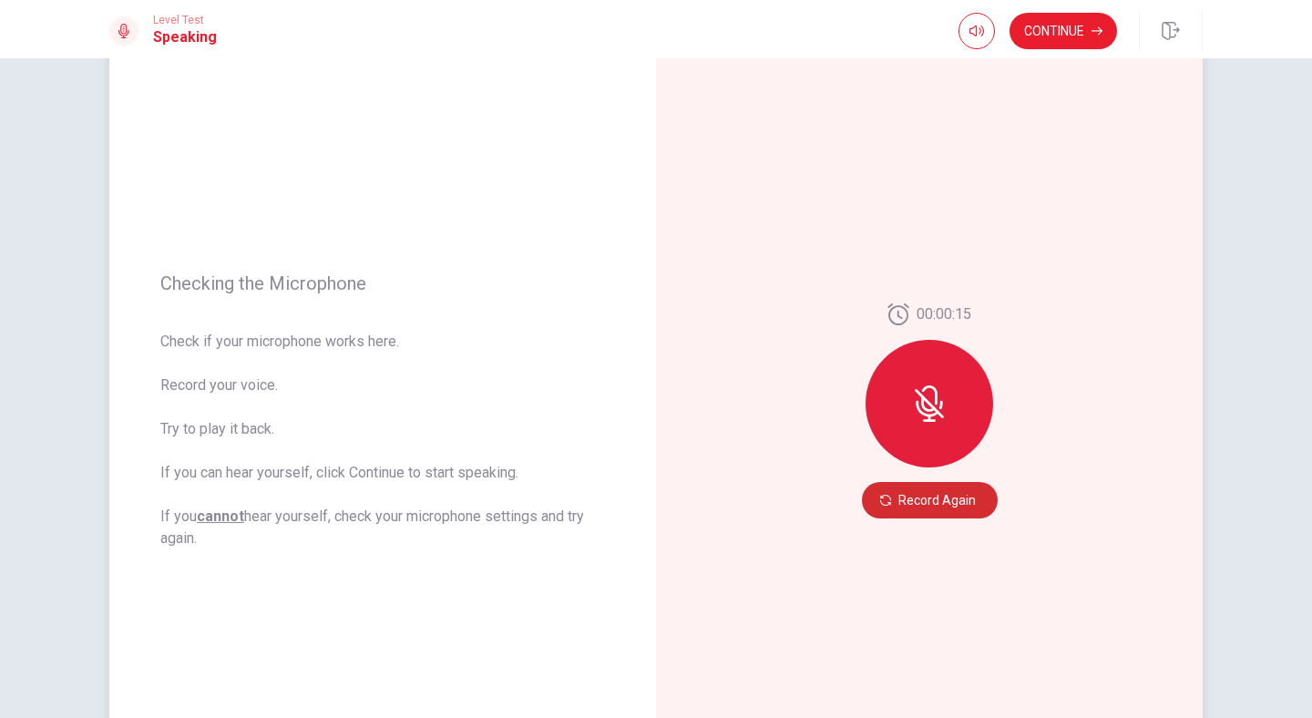
scroll to position [88, 0]
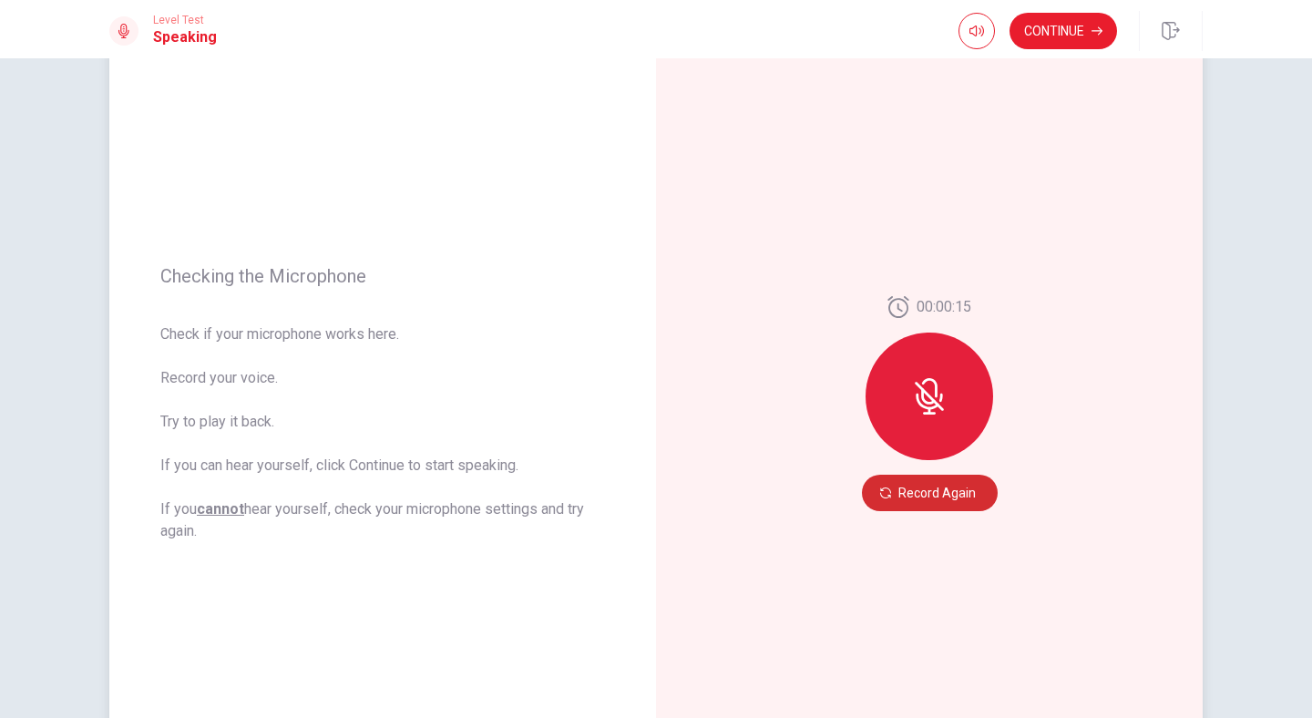
click at [938, 510] on button "Record Again" at bounding box center [930, 493] width 136 height 36
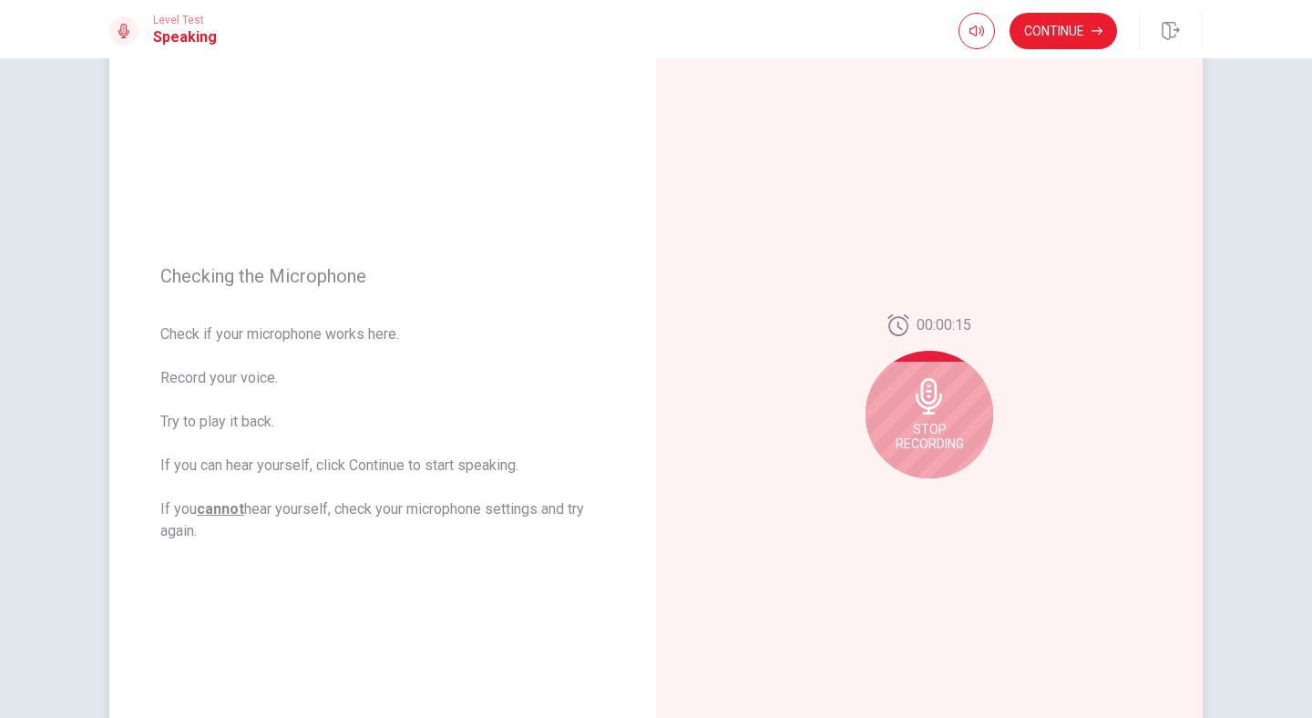
click at [950, 358] on div "Stop Recording" at bounding box center [930, 415] width 128 height 128
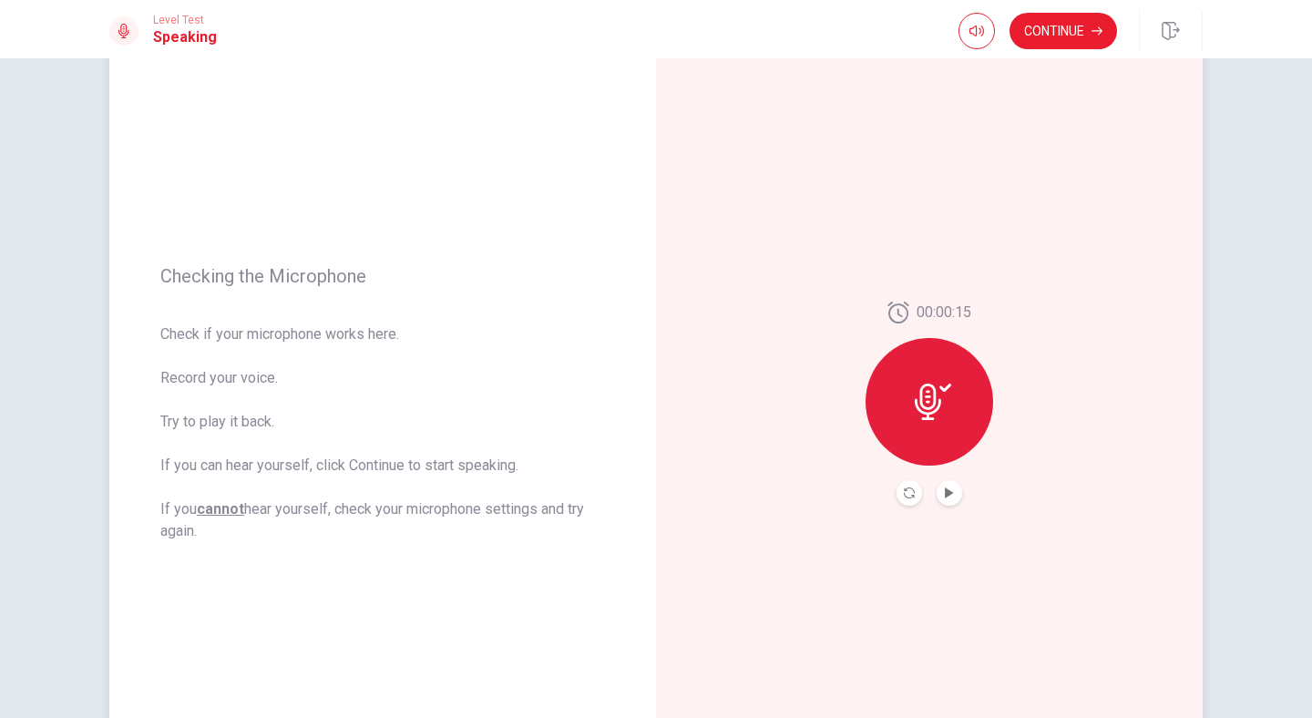
click at [947, 429] on div at bounding box center [930, 402] width 128 height 128
click at [946, 395] on icon at bounding box center [933, 402] width 36 height 36
click at [909, 496] on icon "Record Again" at bounding box center [909, 492] width 11 height 11
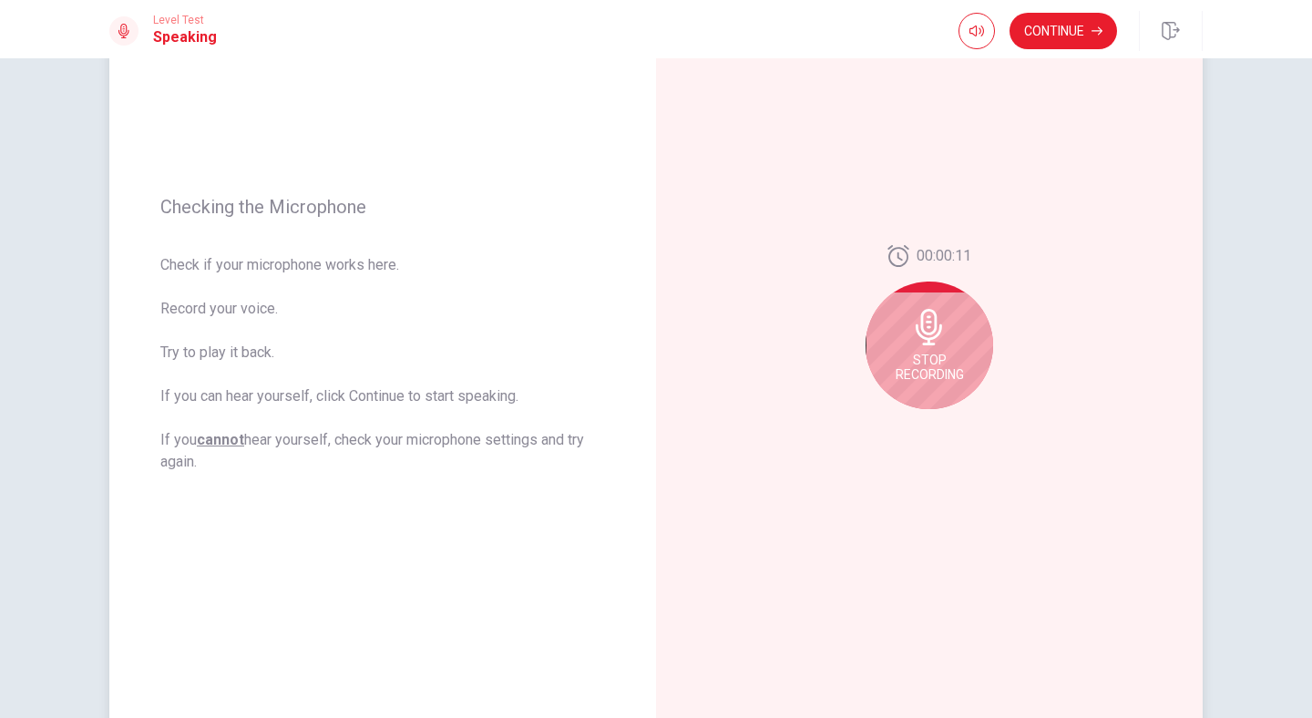
scroll to position [146, 0]
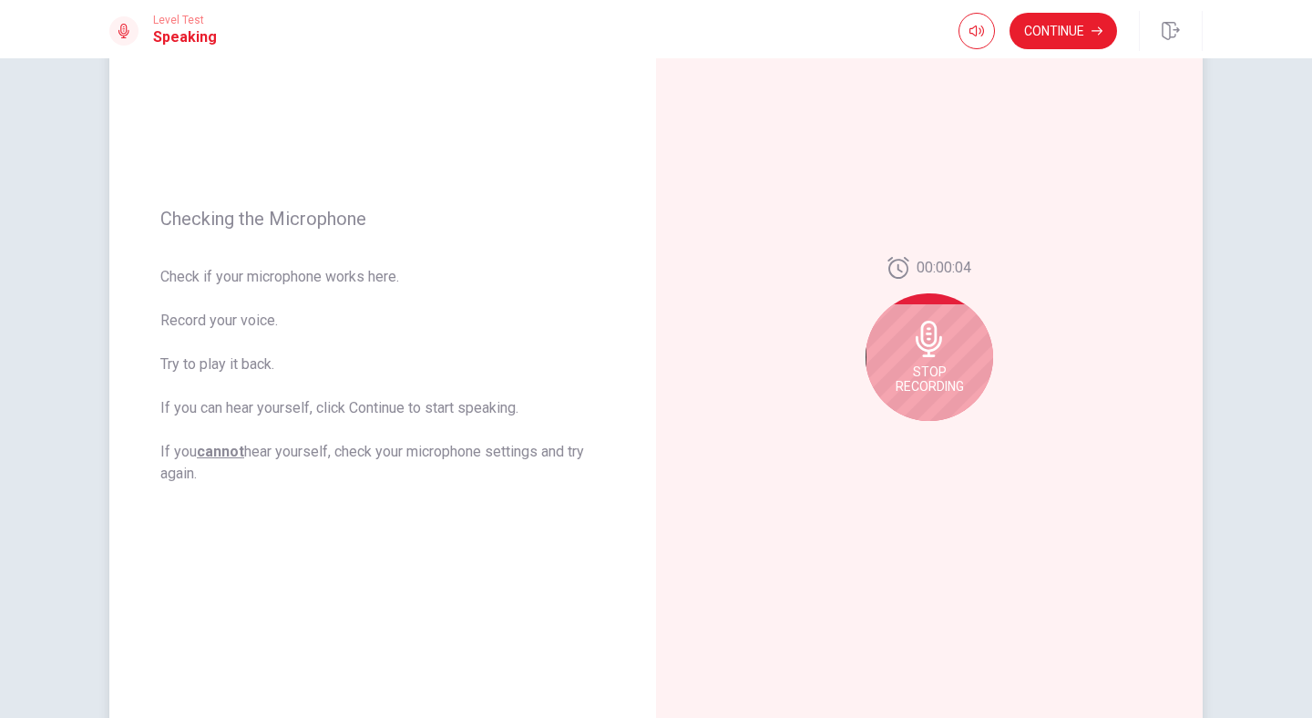
click at [915, 360] on div "Stop Recording" at bounding box center [930, 357] width 128 height 128
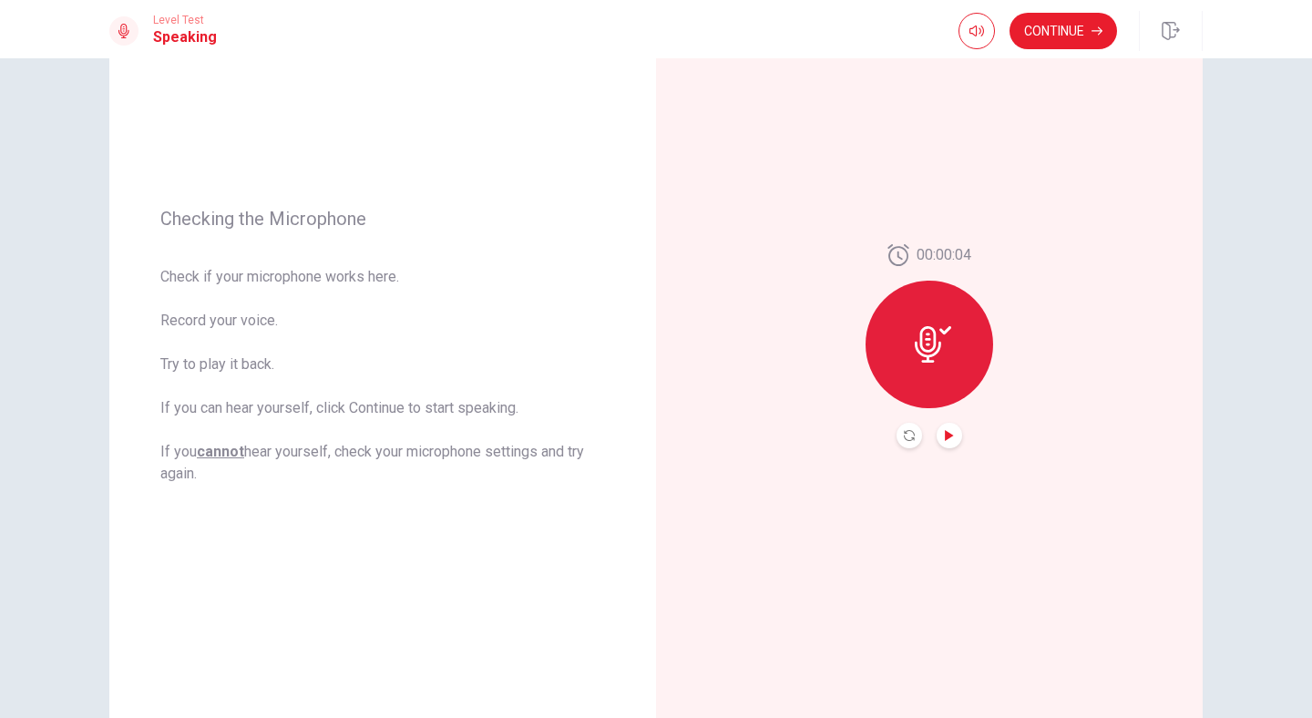
click at [951, 440] on icon "Play Audio" at bounding box center [949, 435] width 11 height 11
click at [956, 425] on button "Pause Audio" at bounding box center [950, 436] width 26 height 26
click at [1058, 42] on button "Continue" at bounding box center [1063, 31] width 108 height 36
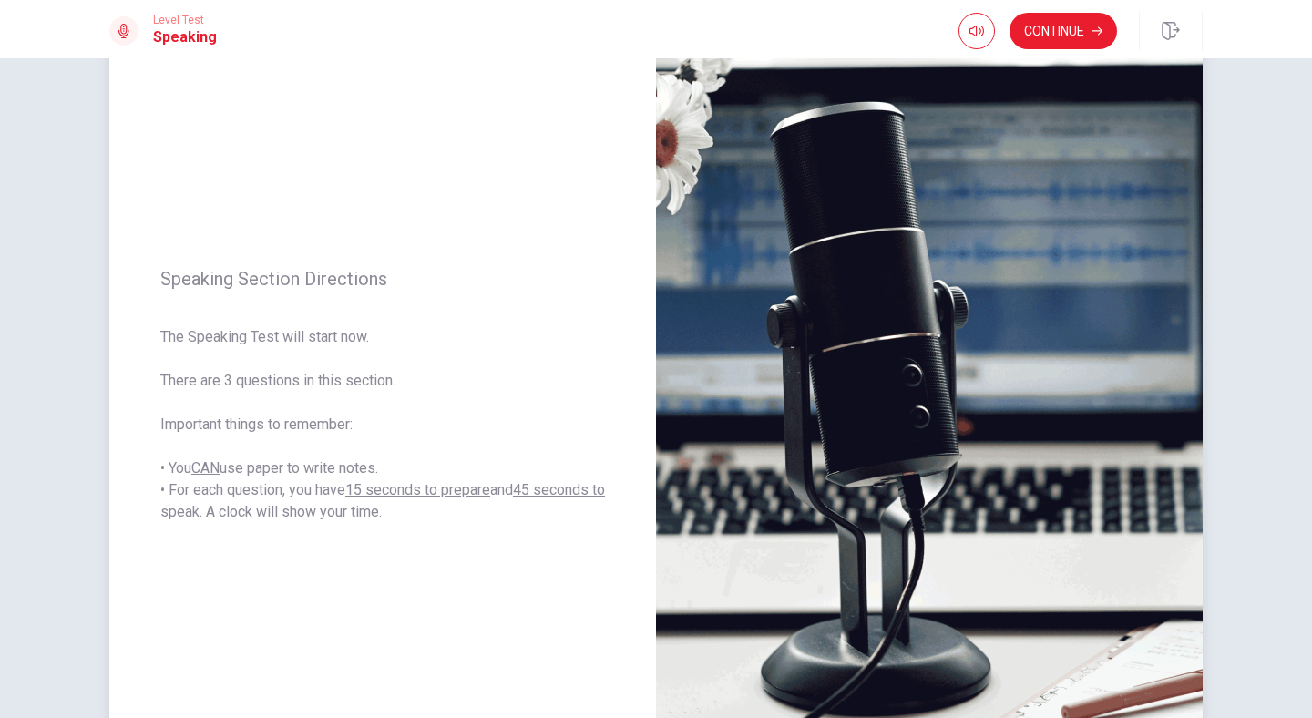
scroll to position [96, 0]
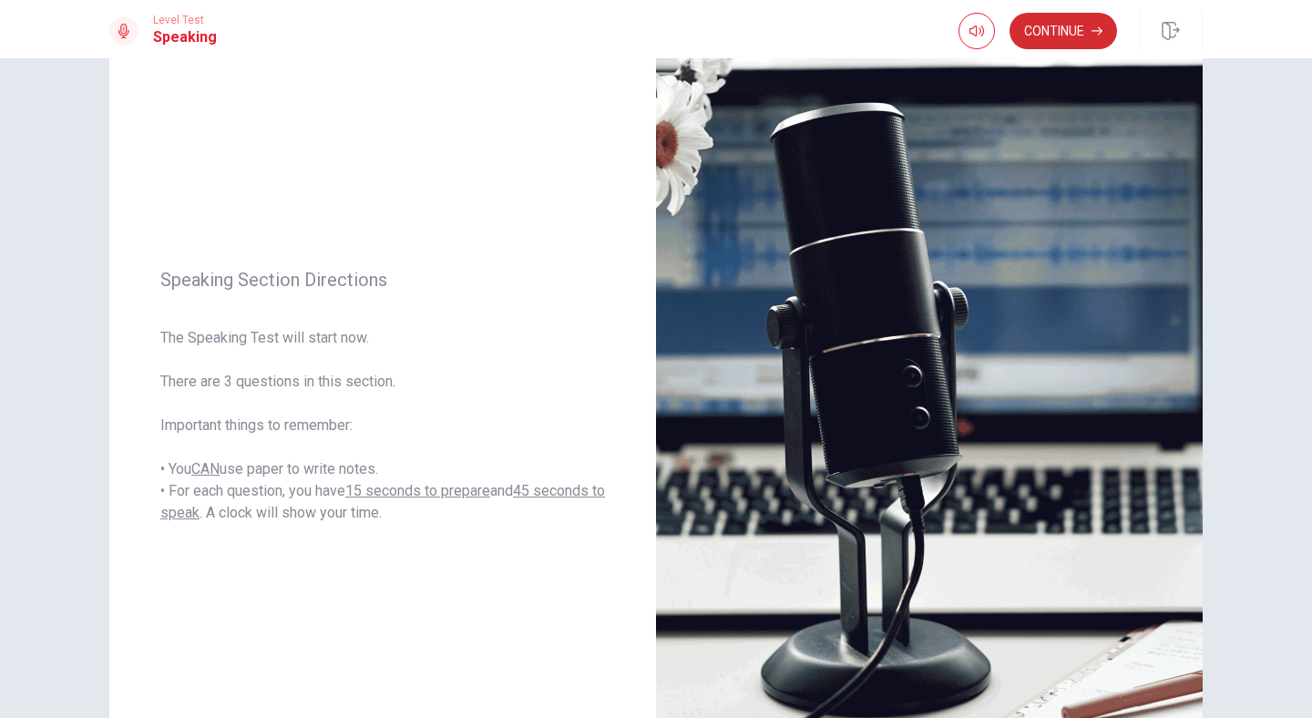
click at [1030, 27] on button "Continue" at bounding box center [1063, 31] width 108 height 36
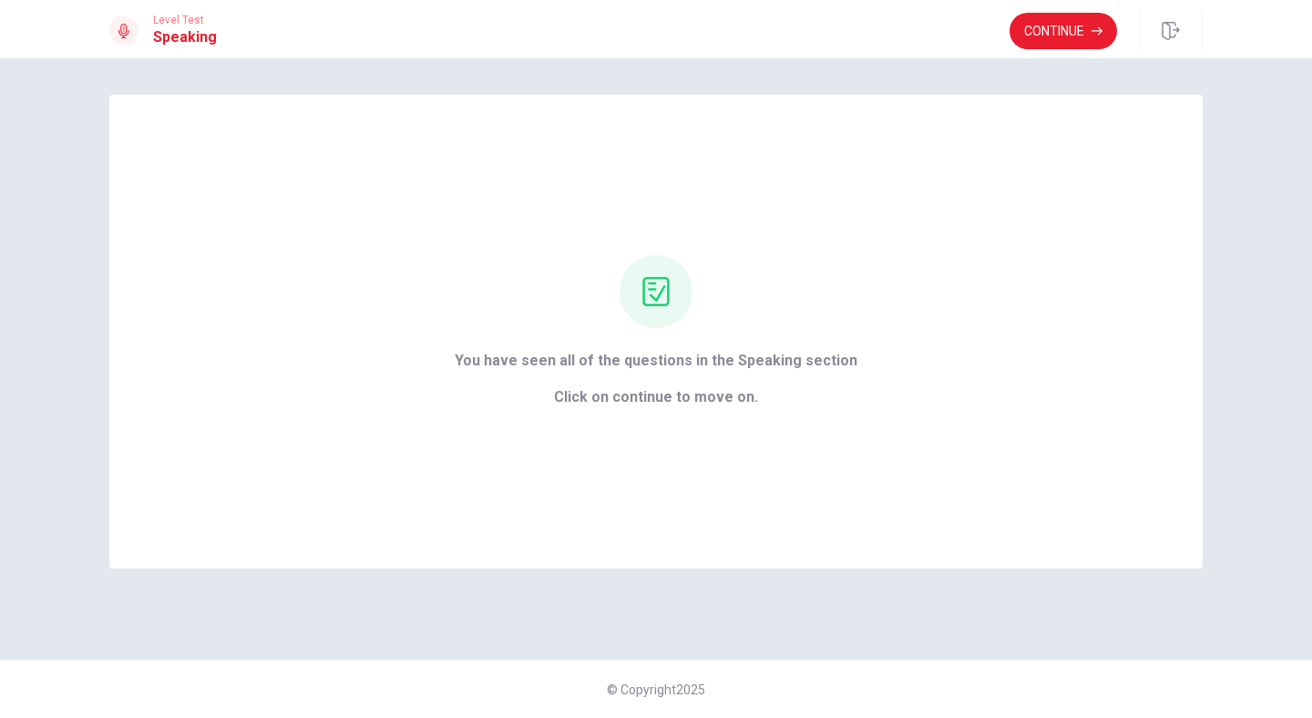
scroll to position [0, 0]
click at [1063, 33] on button "Continue" at bounding box center [1063, 31] width 108 height 36
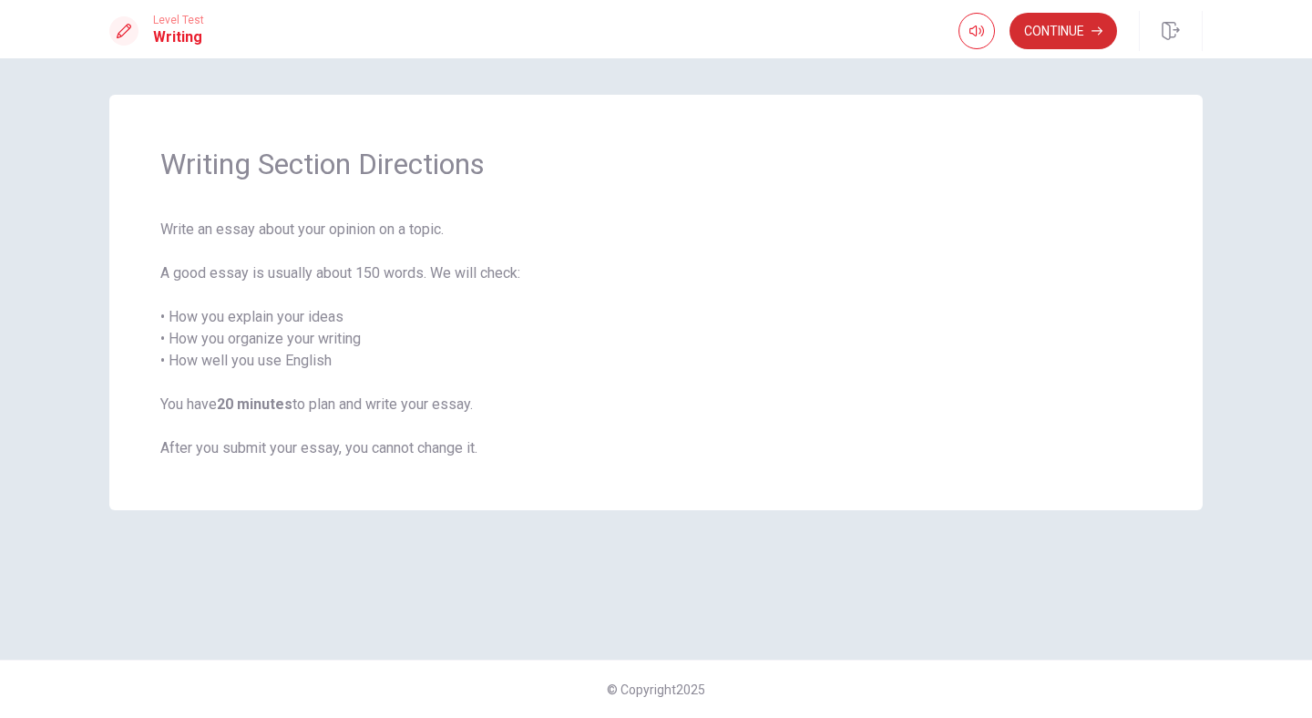
click at [1041, 33] on button "Continue" at bounding box center [1063, 31] width 108 height 36
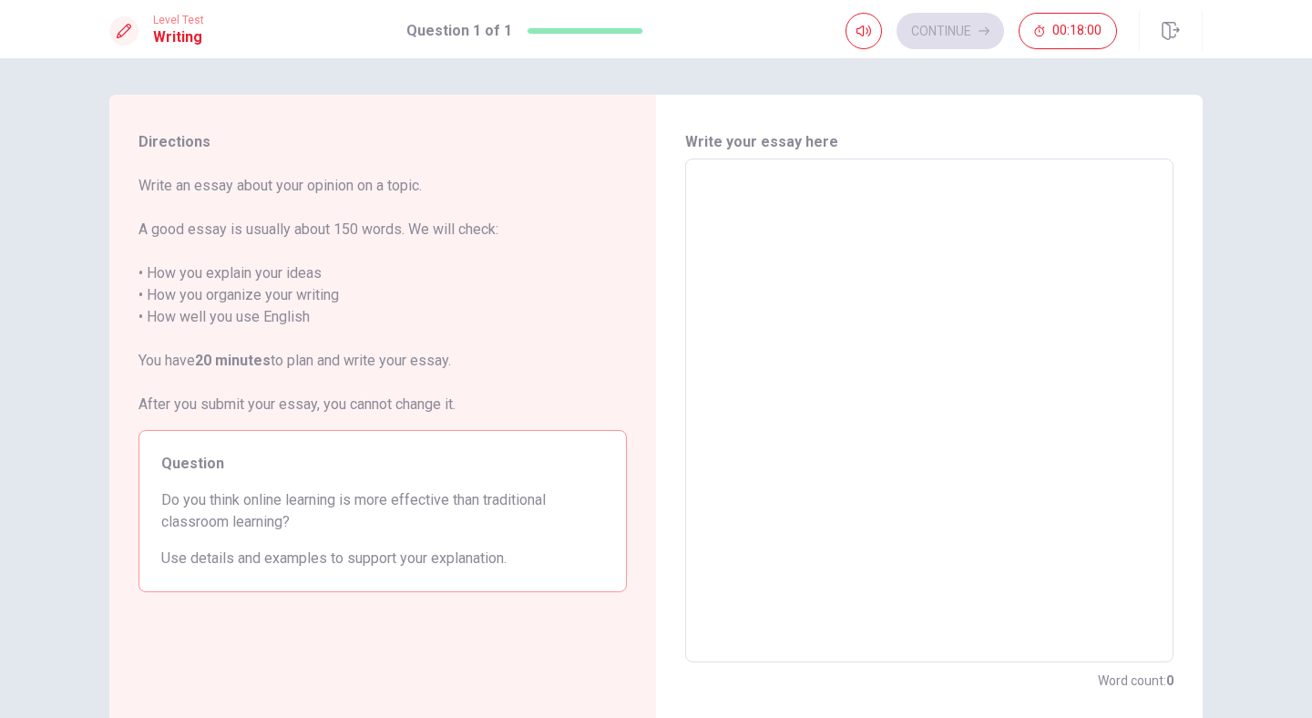
click at [816, 206] on textarea at bounding box center [929, 411] width 463 height 474
type textarea "I"
type textarea "x"
type textarea "I;"
type textarea "x"
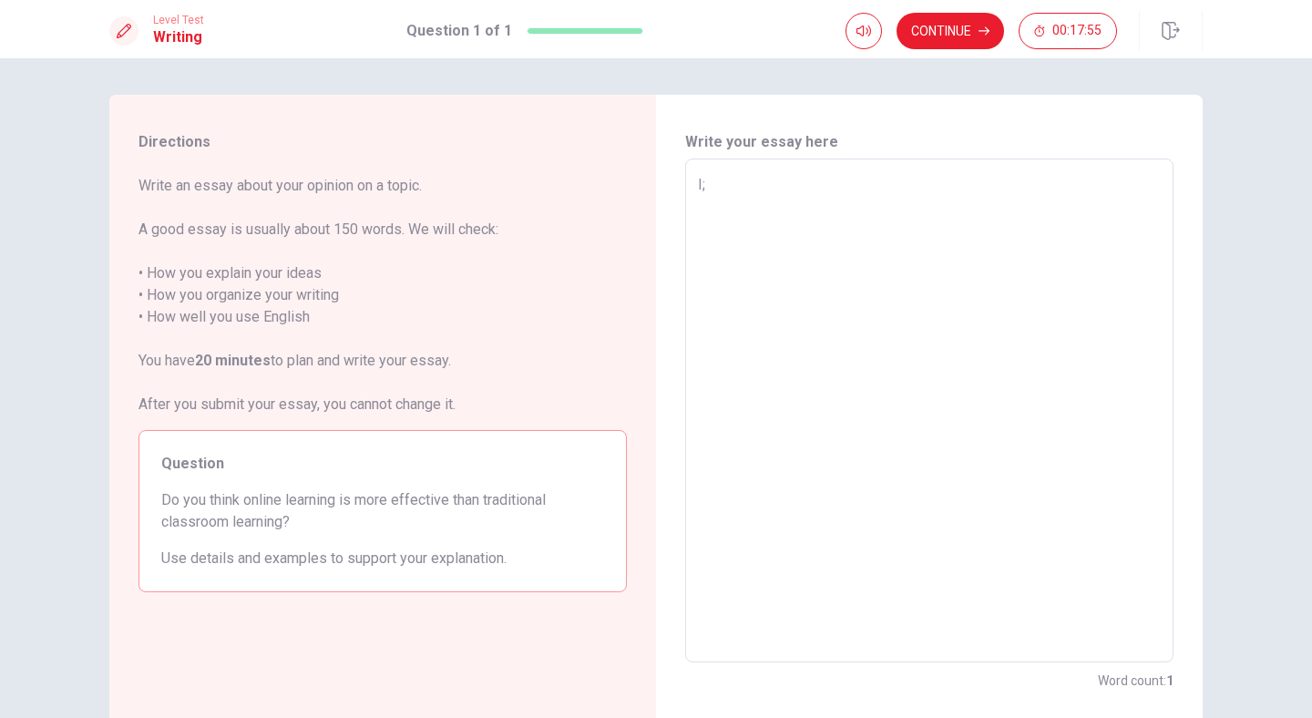
type textarea "I"
type textarea "x"
type textarea "I@"
type textarea "x"
type textarea "I"
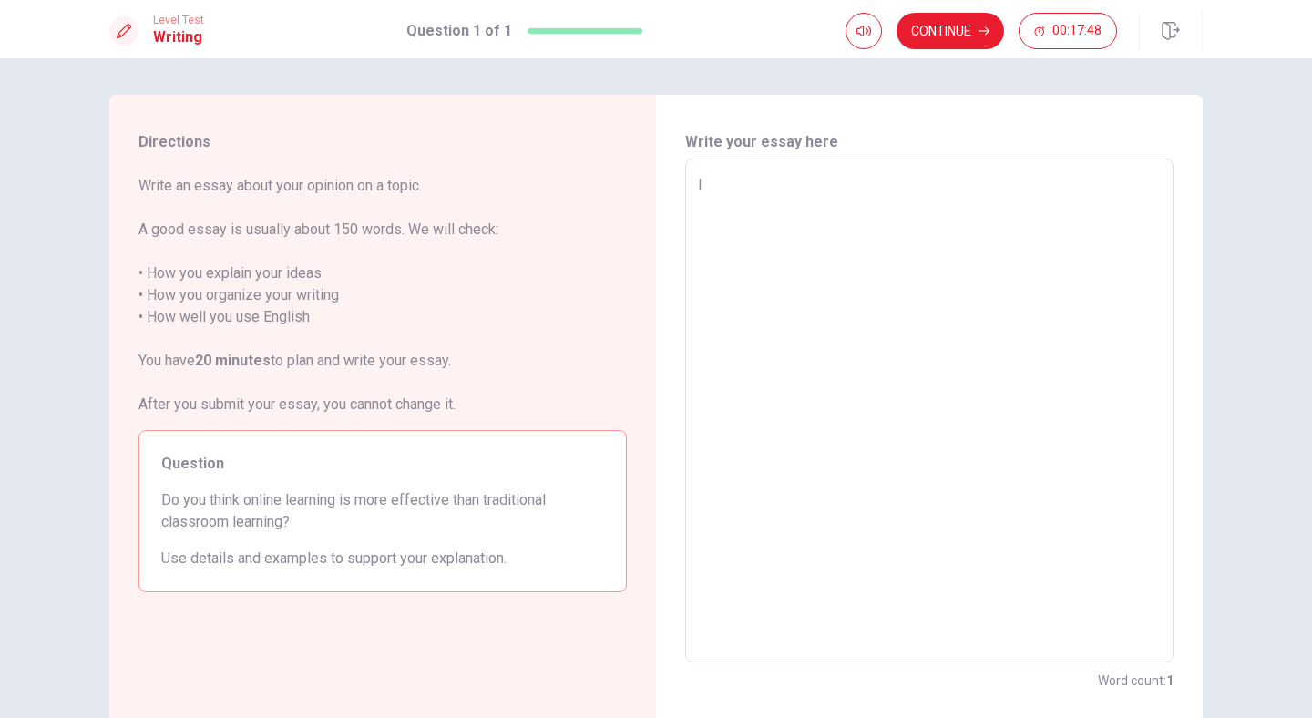
type textarea "x"
type textarea "I,"
type textarea "x"
type textarea "I"
type textarea "x"
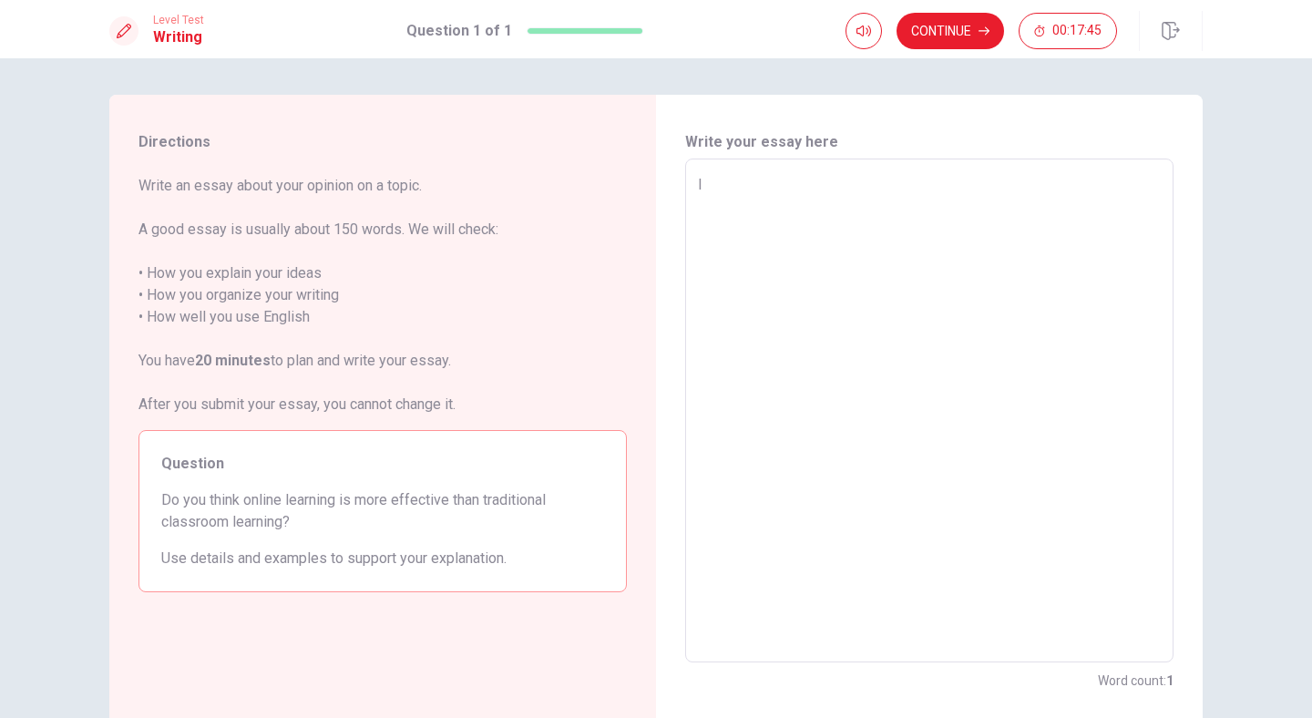
type textarea "I7"
type textarea "x"
type textarea "I"
type textarea "x"
type textarea "I7"
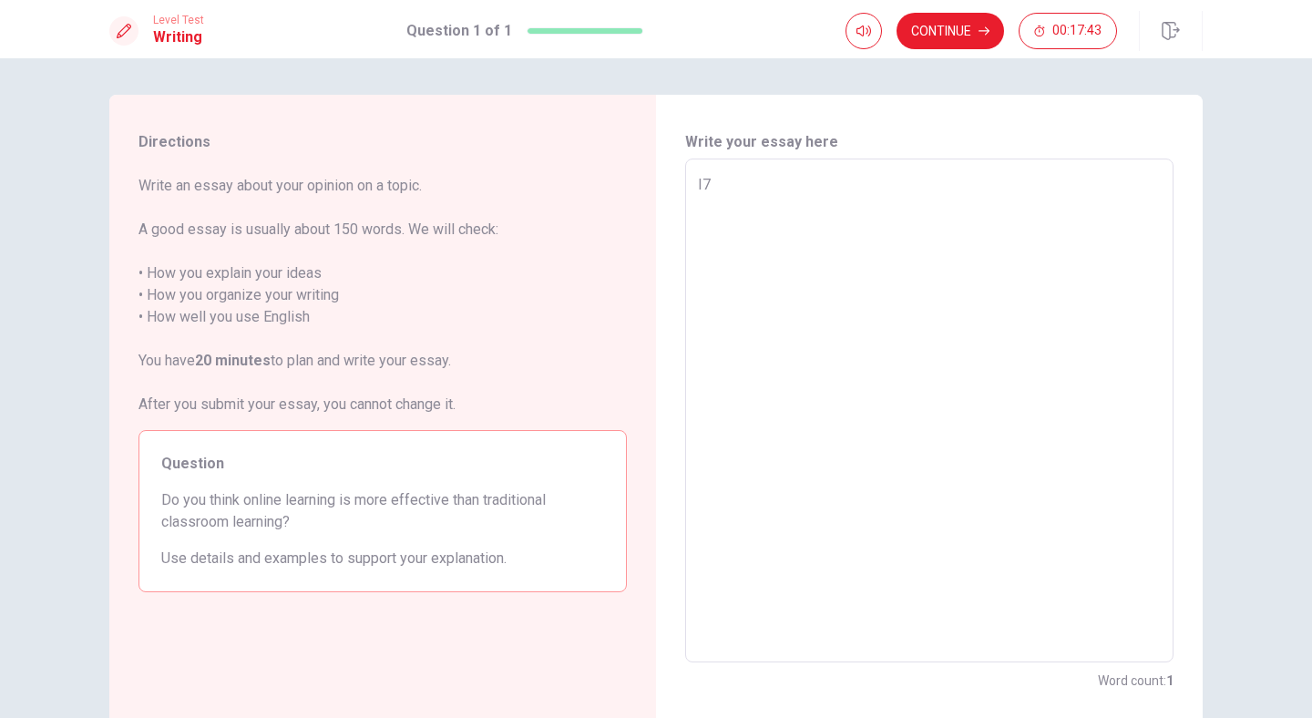
type textarea "x"
type textarea "I"
type textarea "x"
type textarea "I'"
type textarea "x"
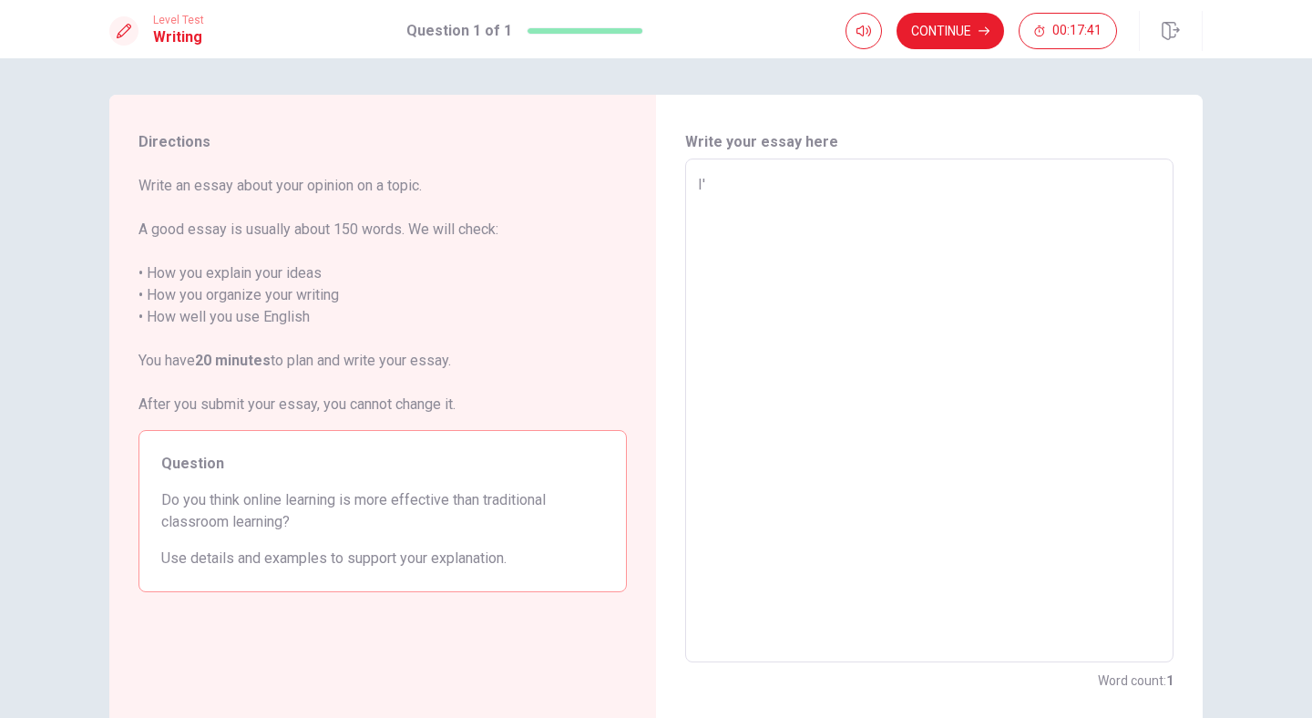
type textarea "I'm"
type textarea "x"
type textarea "I'm"
type textarea "x"
type textarea "I'm t"
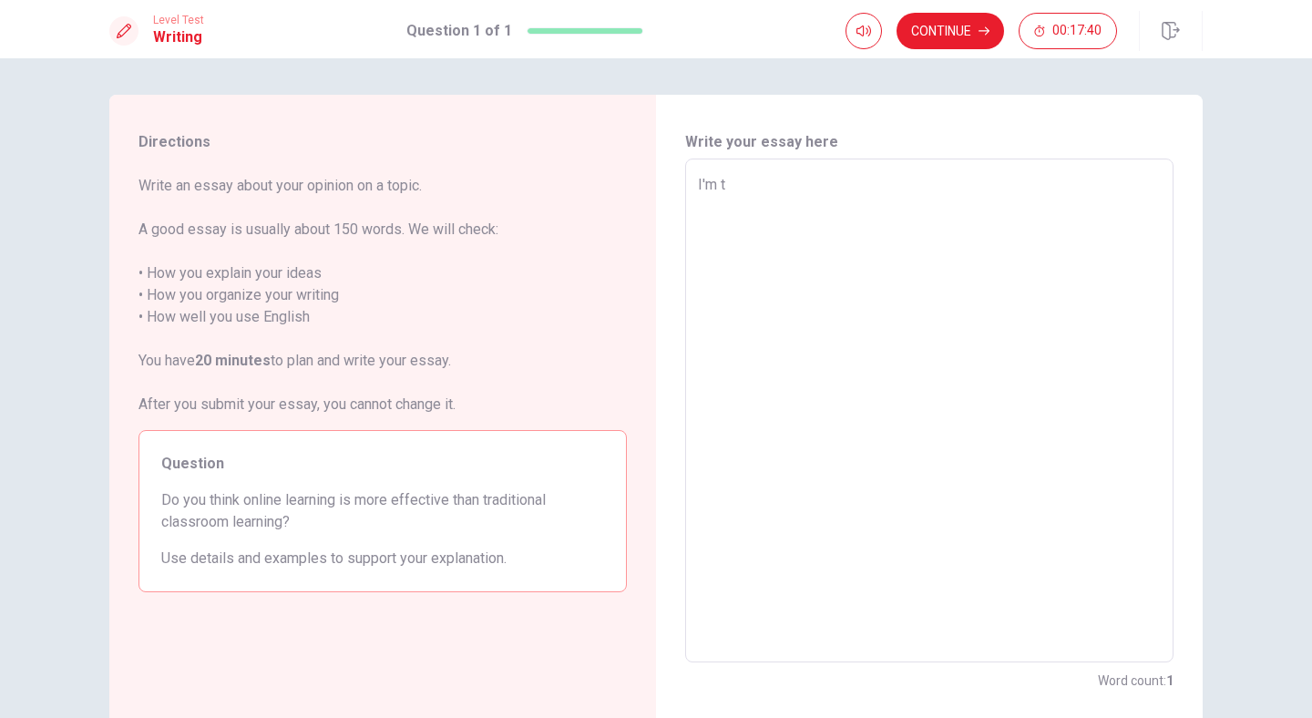
type textarea "x"
type textarea "I'm th"
type textarea "x"
type textarea "I'm thi"
type textarea "x"
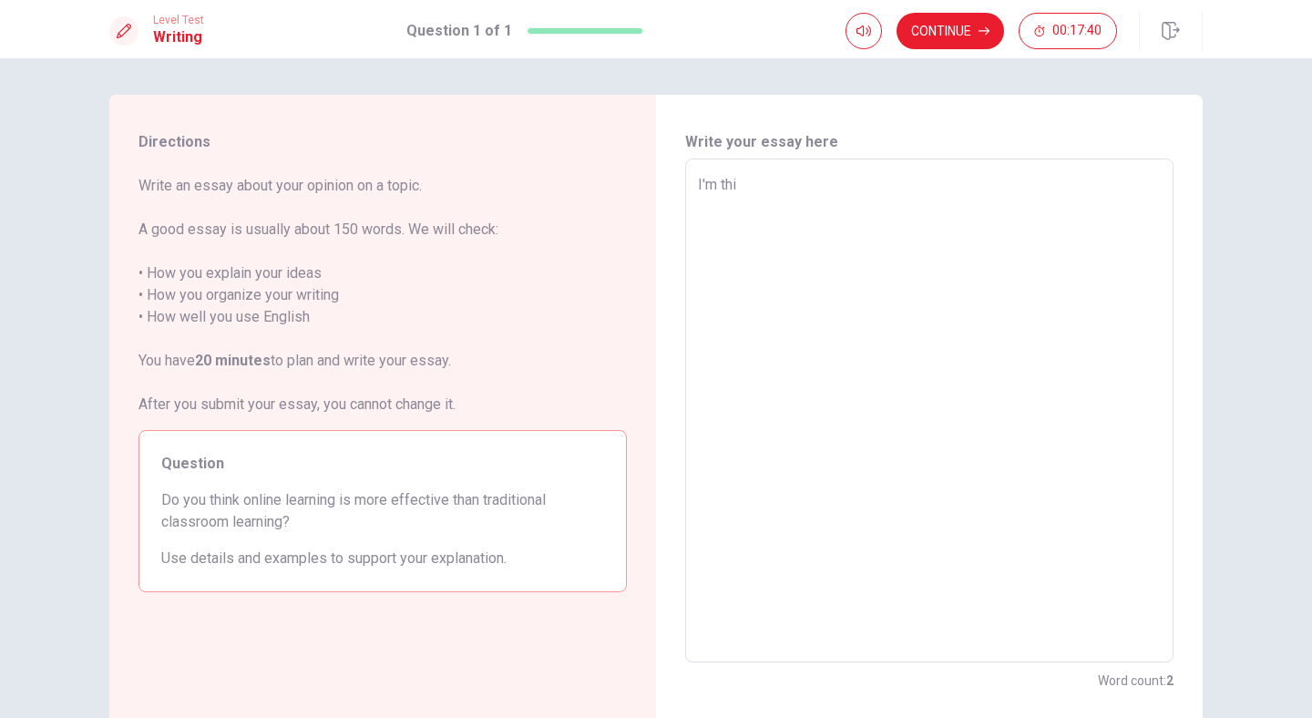
type textarea "I'm thin"
type textarea "x"
type textarea "I'm think"
type textarea "x"
type textarea "I'm thinki"
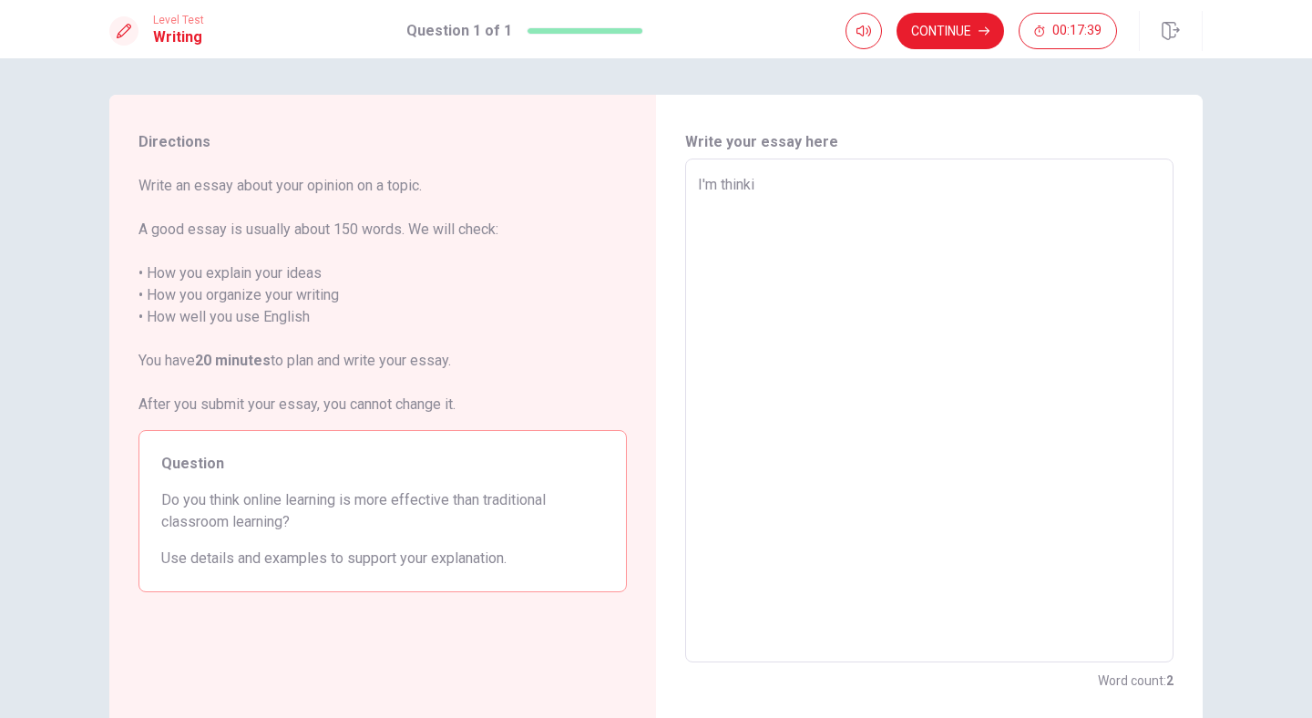
type textarea "x"
type textarea "I'm thinkin"
type textarea "x"
type textarea "I'm thinking"
type textarea "x"
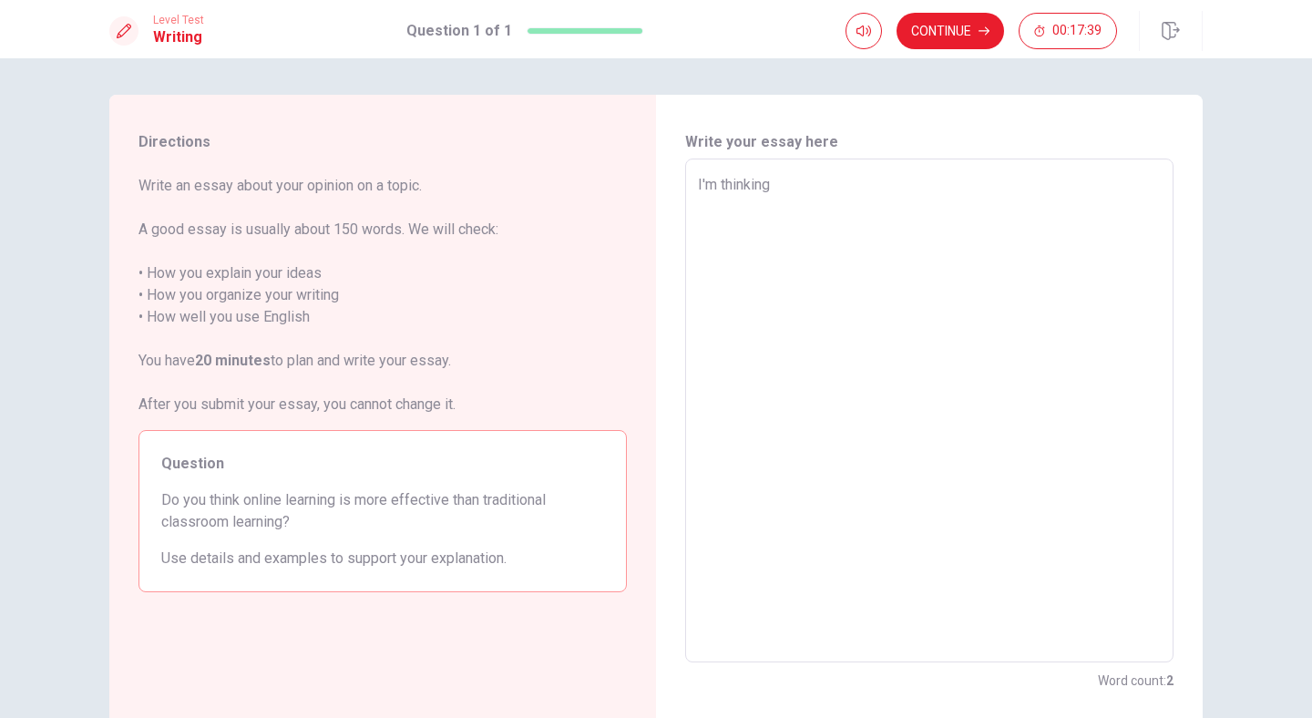
type textarea "I'm thinking"
type textarea "x"
type textarea "I'm thinking a"
type textarea "x"
type textarea "I'm thinking ab"
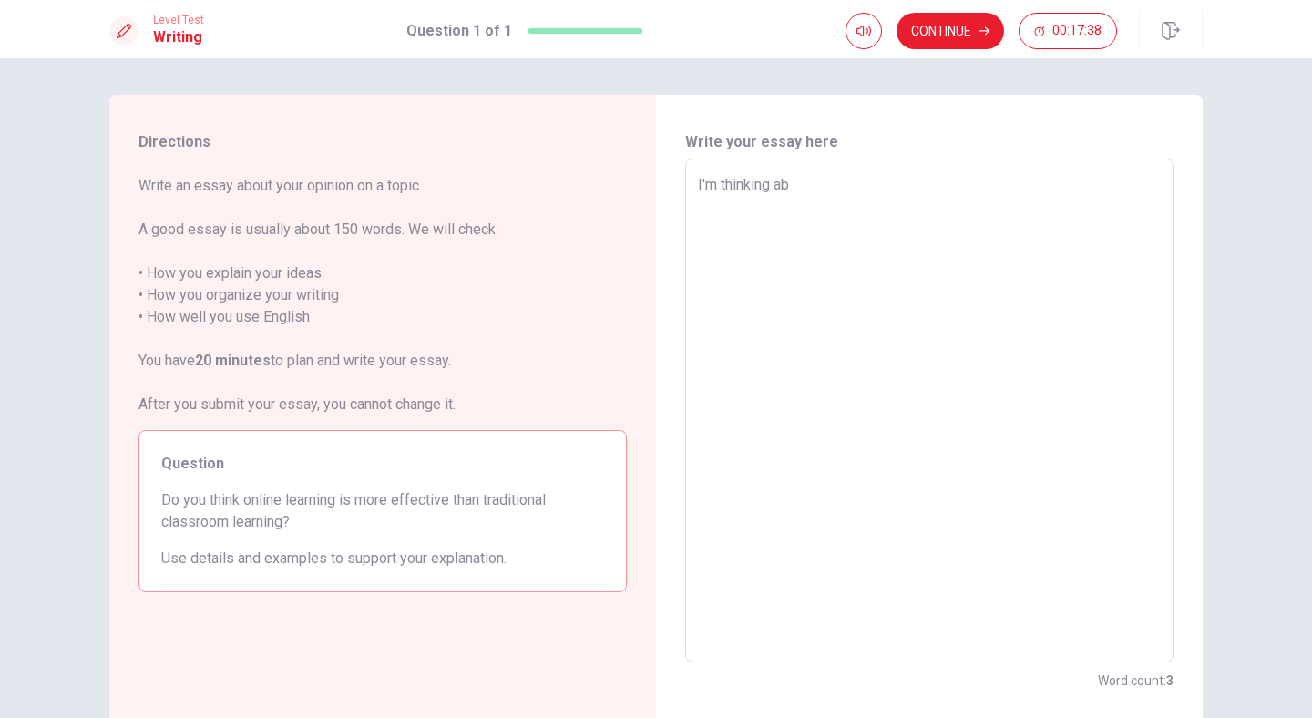
type textarea "x"
type textarea "I'm thinking abo"
type textarea "x"
type textarea "I'm thinking abou"
type textarea "x"
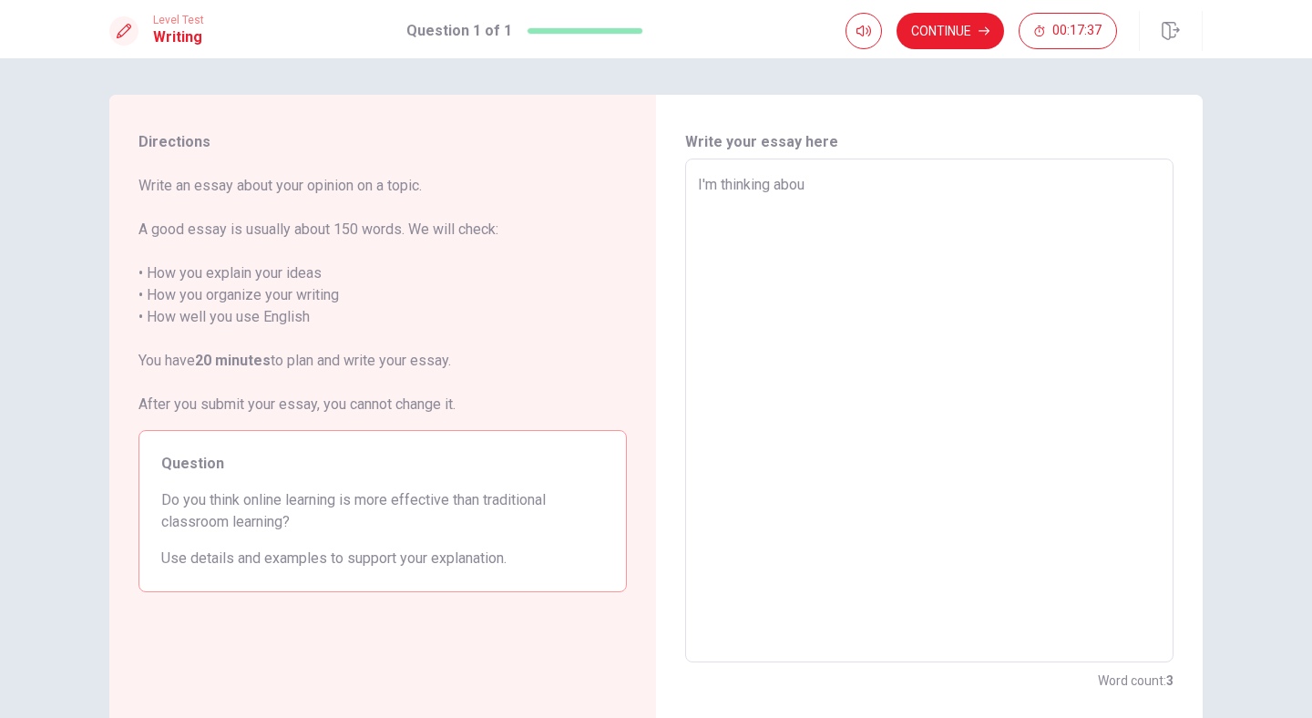
type textarea "I'm thinking about"
type textarea "x"
type textarea "I'm thinking about"
type textarea "x"
type textarea "I'm thinking about o"
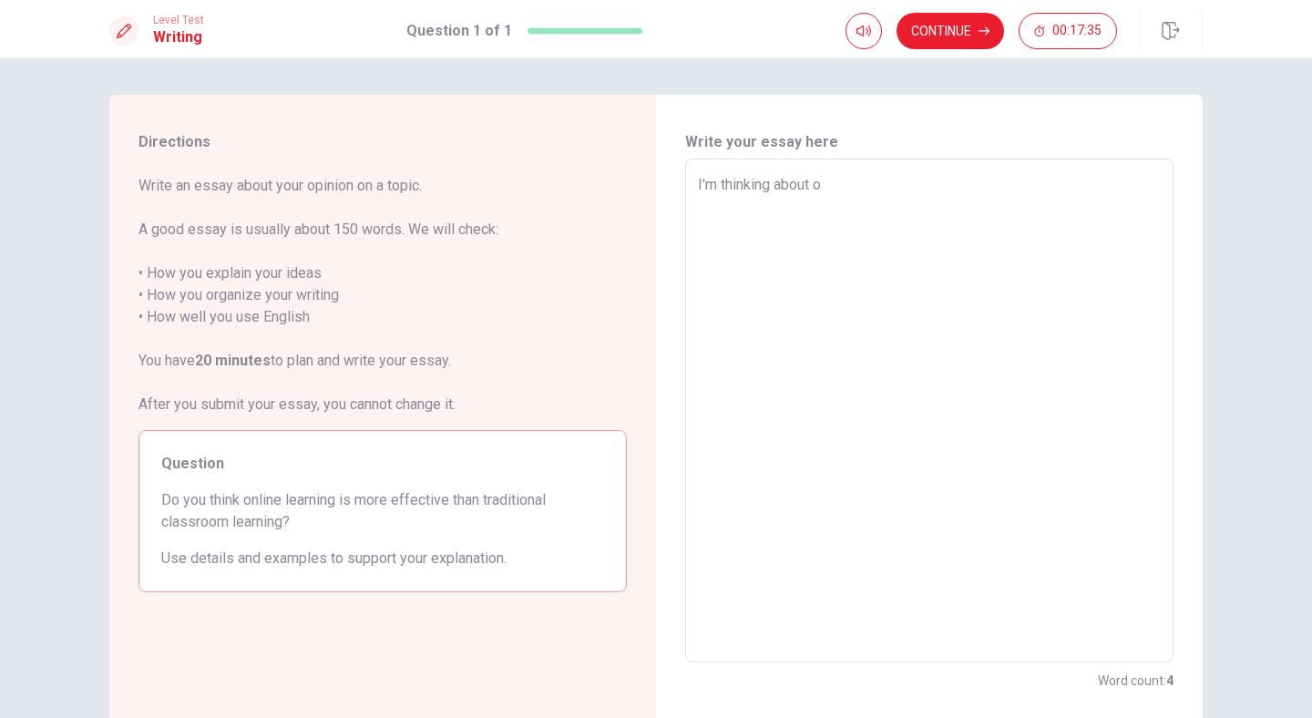
type textarea "x"
type textarea "I'm thinking about on"
type textarea "x"
type textarea "I'm thinking about onl"
type textarea "x"
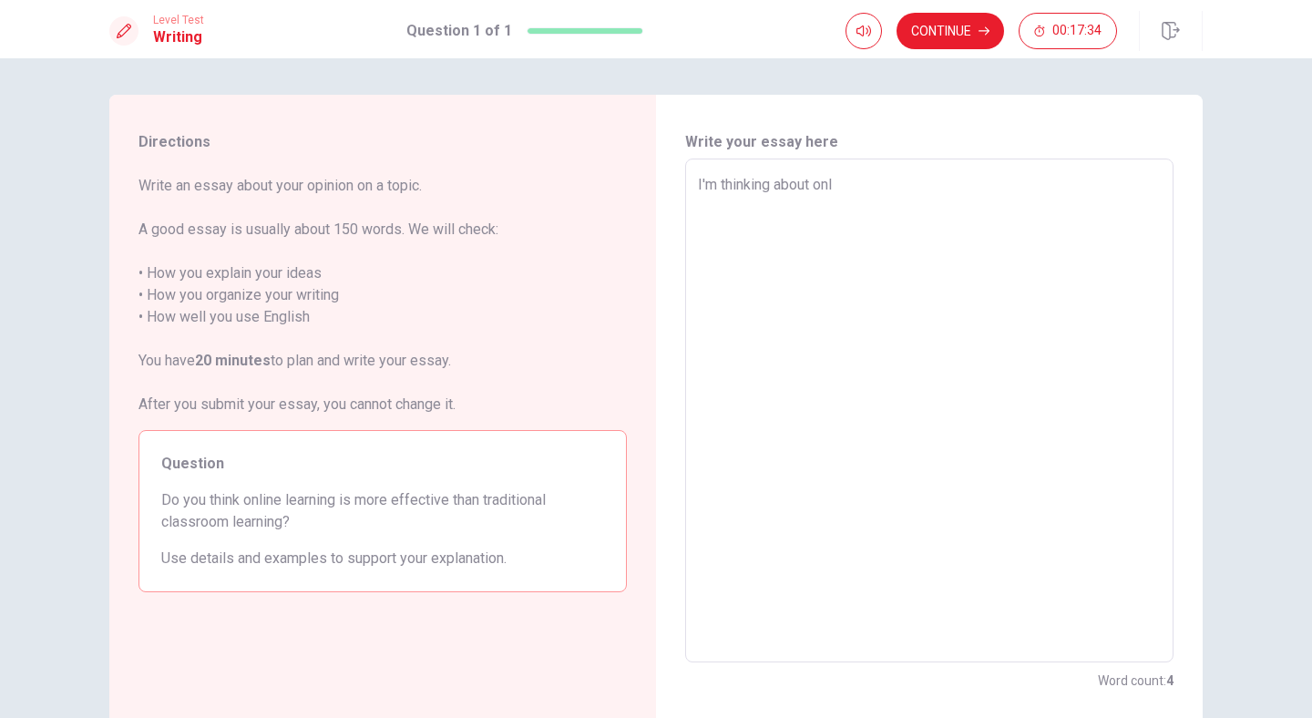
type textarea "I'm thinking about onli"
type textarea "x"
type textarea "I'm thinking about [PERSON_NAME]"
type textarea "x"
type textarea "I'm thinking about online"
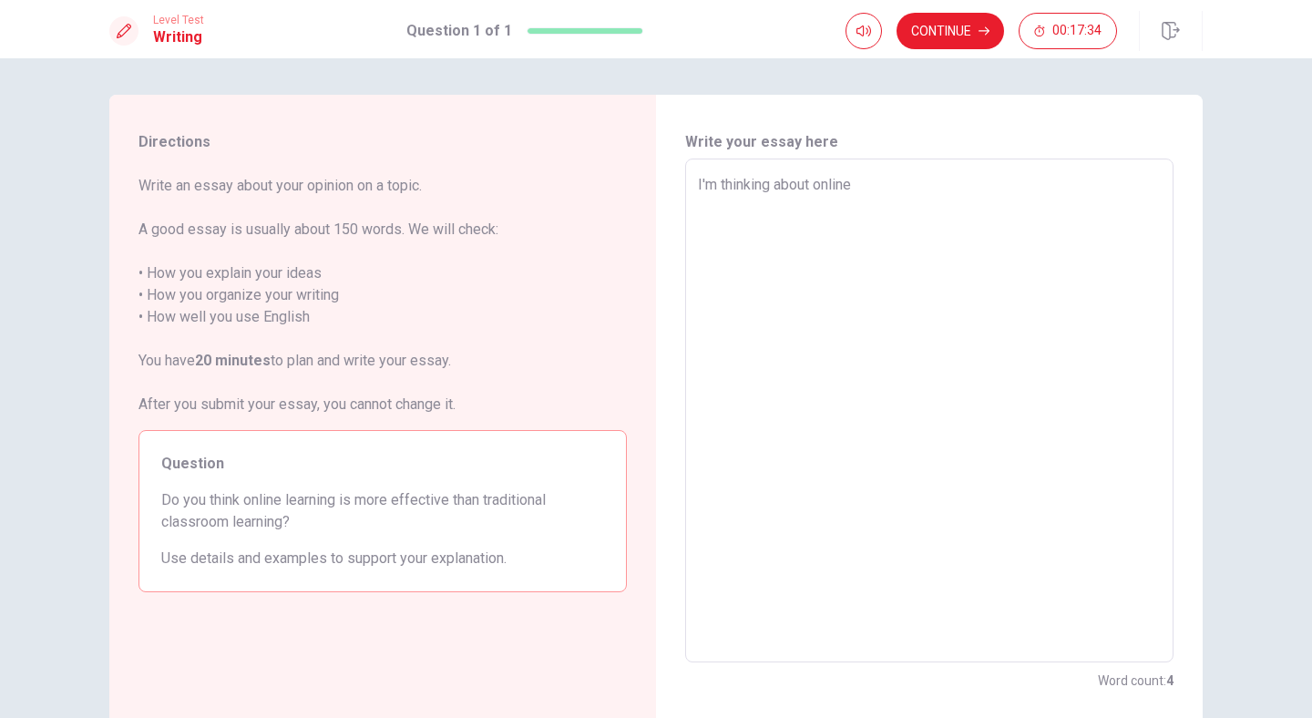
type textarea "x"
type textarea "I'm thinking about online"
type textarea "x"
type textarea "I'm thinking about online l"
type textarea "x"
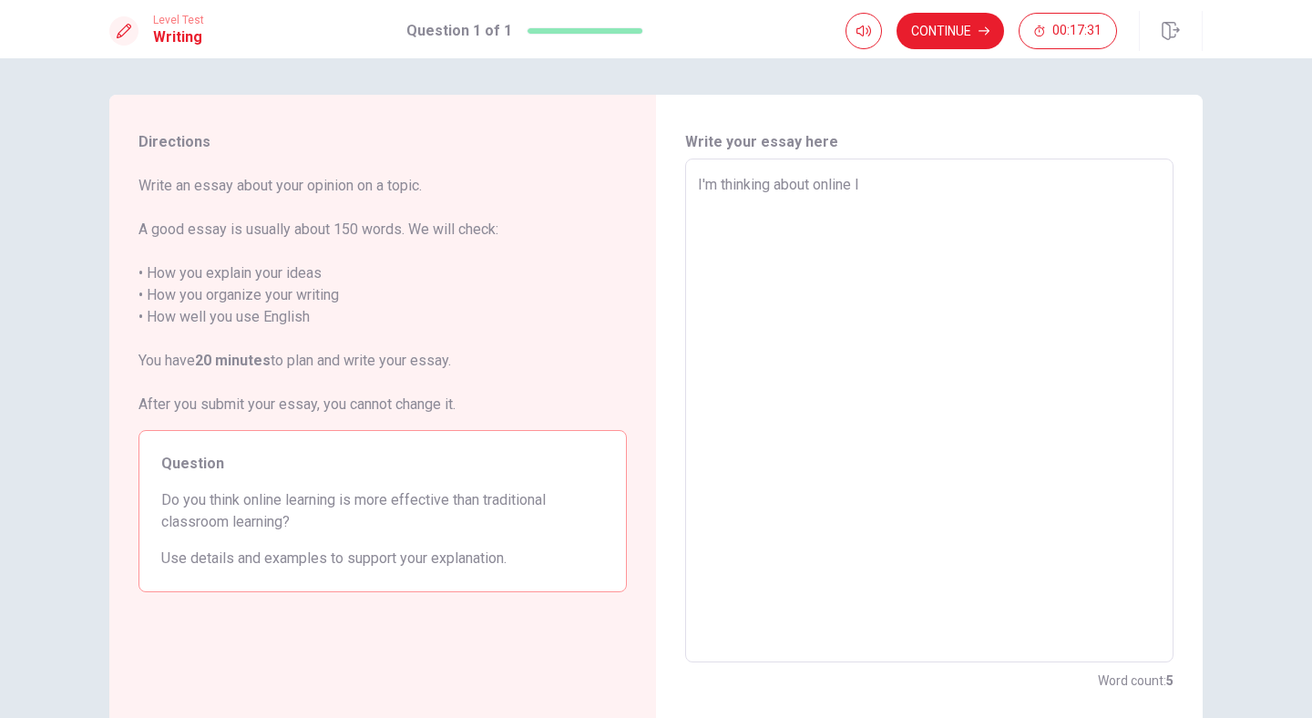
type textarea "I'm thinking about online le"
type textarea "x"
type textarea "I'm thinking about online lea"
type textarea "x"
type textarea "I'm thinking about online [PERSON_NAME]"
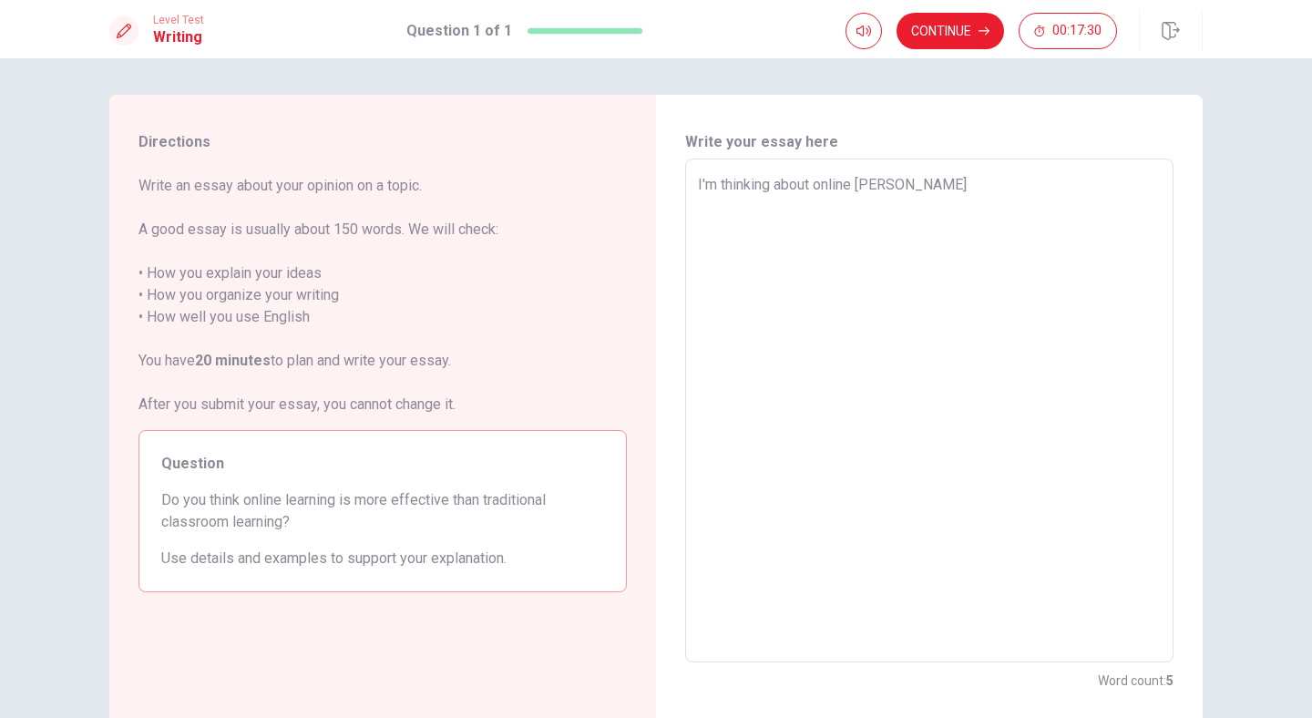
type textarea "x"
type textarea "I'm thinking about online learn"
type textarea "x"
type textarea "I'm thinking about online learni"
type textarea "x"
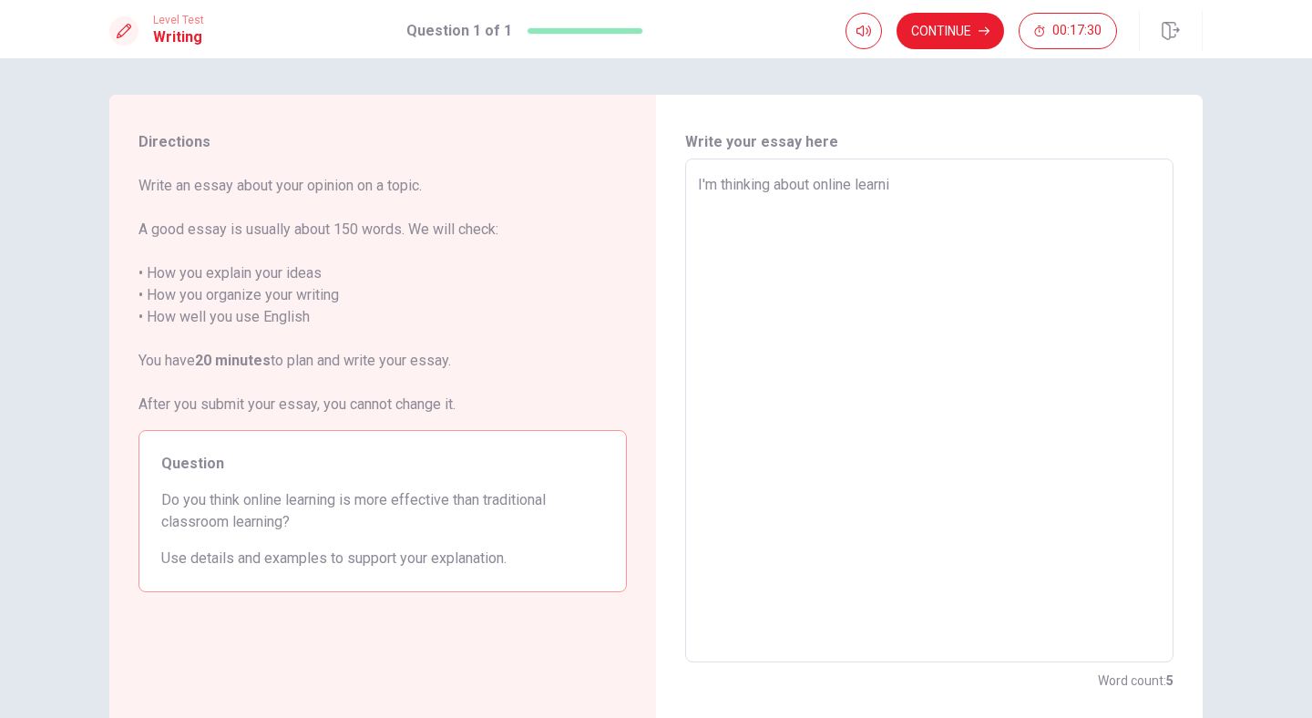
type textarea "I'm thinking about online learnin"
type textarea "x"
type textarea "I'm thinking about online learning"
type textarea "x"
type textarea "I'm thinking about online learning"
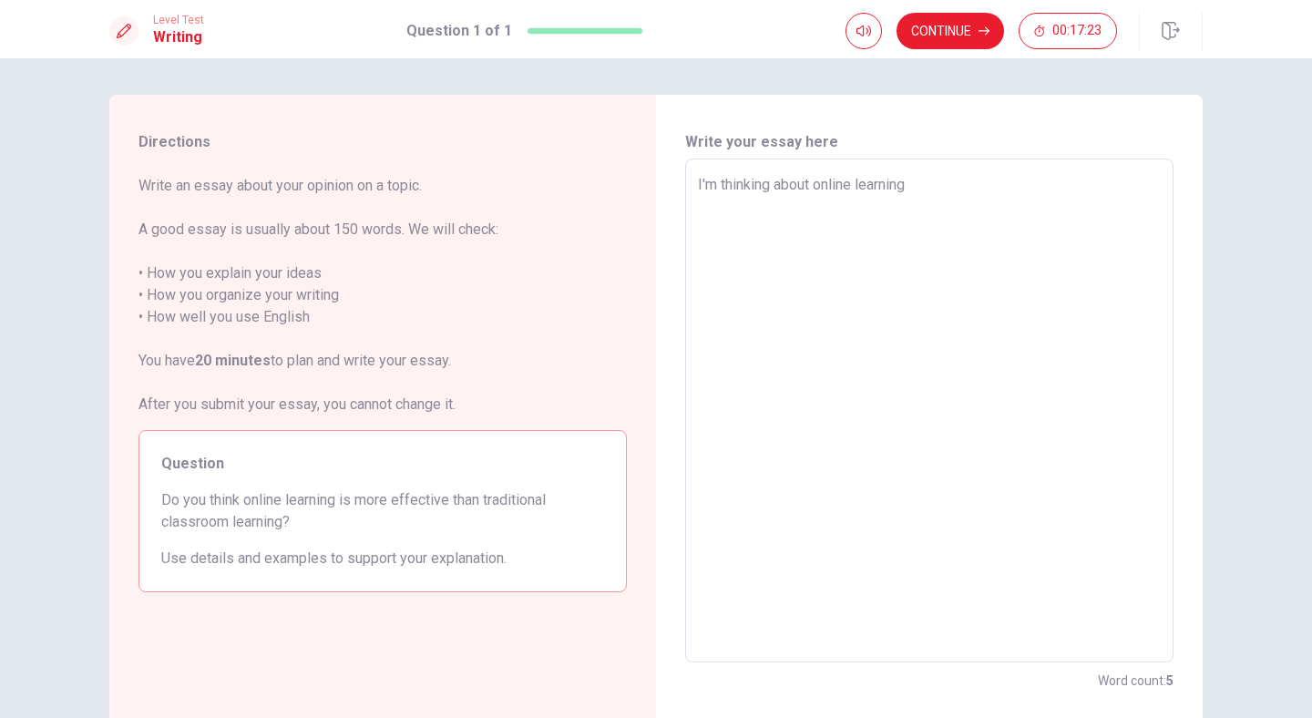
type textarea "x"
type textarea "I'm thinking about online learning i"
type textarea "x"
type textarea "I'm thinking about online learning is"
type textarea "x"
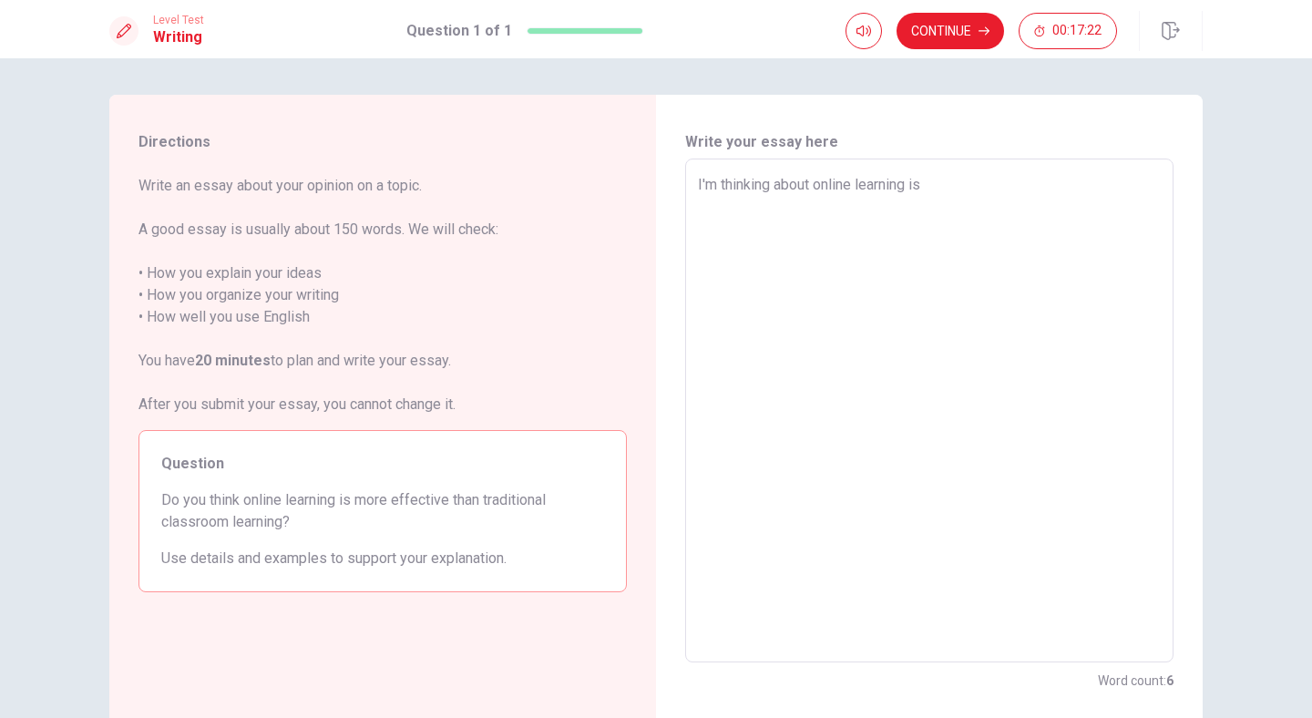
type textarea "I'm thinking about online learning is"
type textarea "x"
type textarea "I'm thinking about online learning is"
type textarea "x"
type textarea "I'm thinking about online learning i"
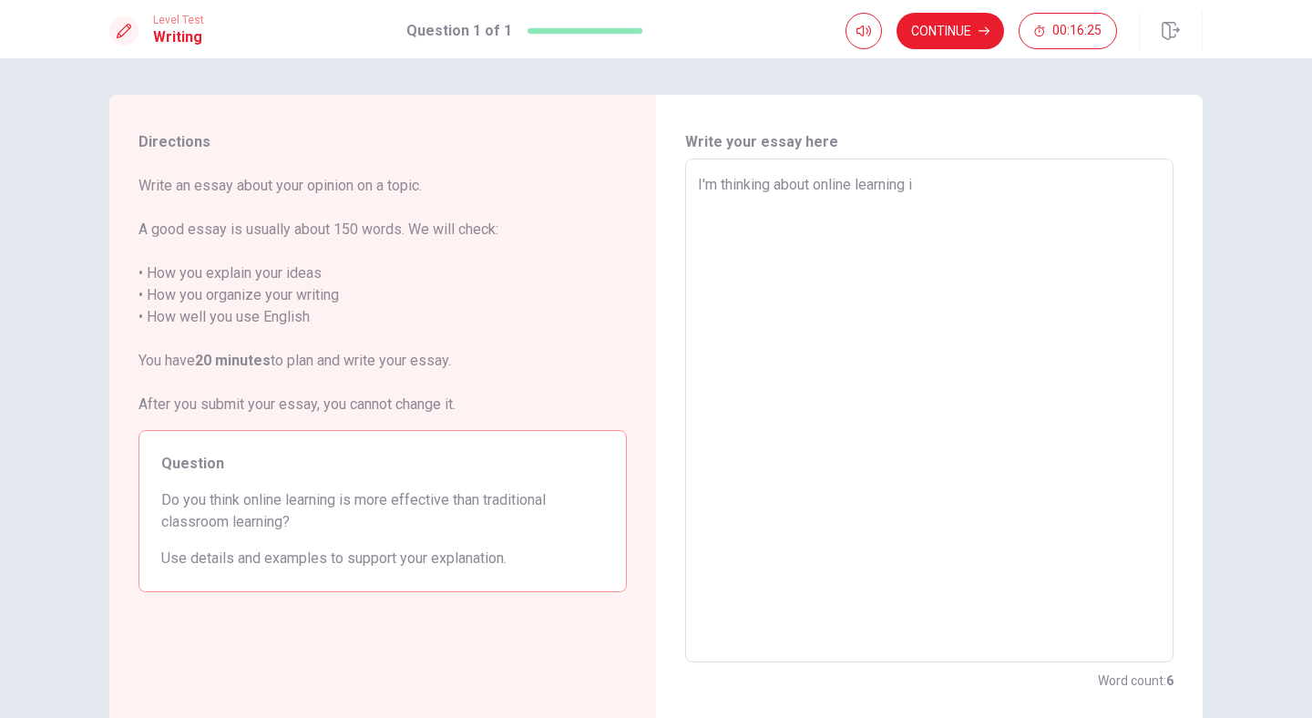
type textarea "x"
type textarea "I'm thinking about online learning"
type textarea "x"
type textarea "I'm thinking about online learning t"
type textarea "x"
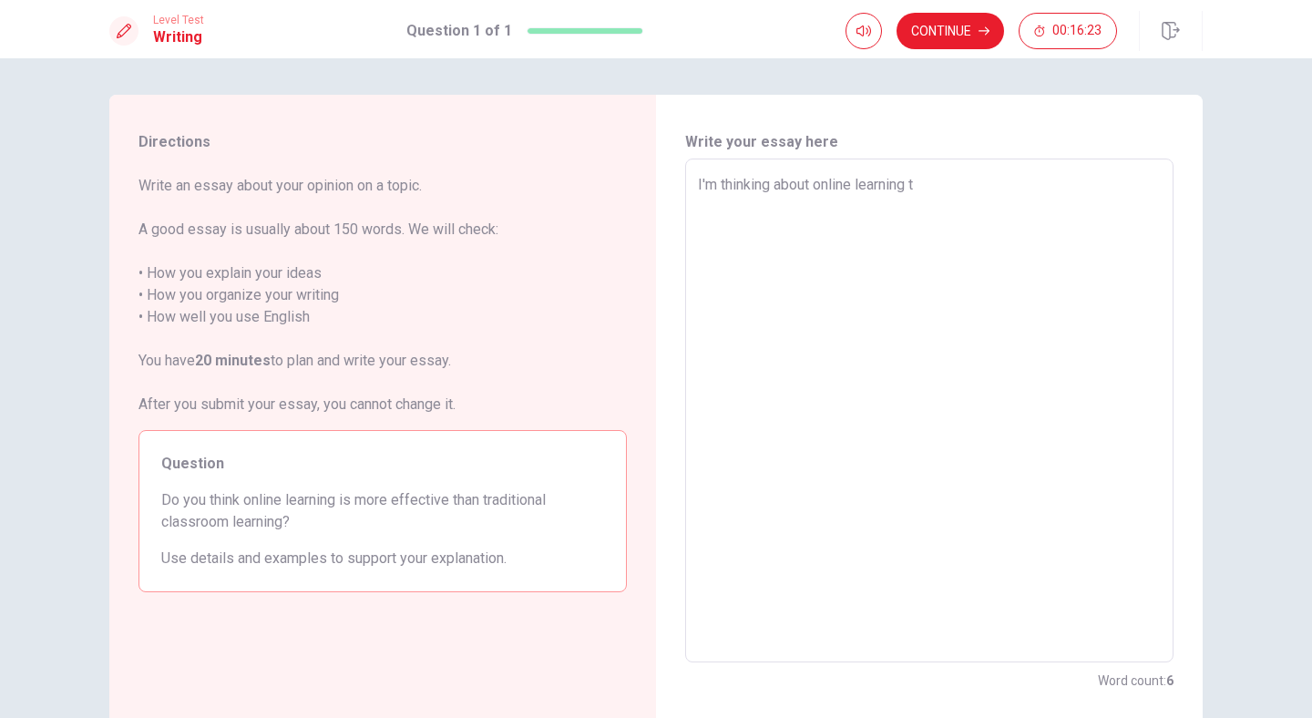
type textarea "I'm thinking about online learning th"
type textarea "x"
type textarea "I'm thinking about online learning tha"
type textarea "x"
type textarea "I'm thinking about online learning thar"
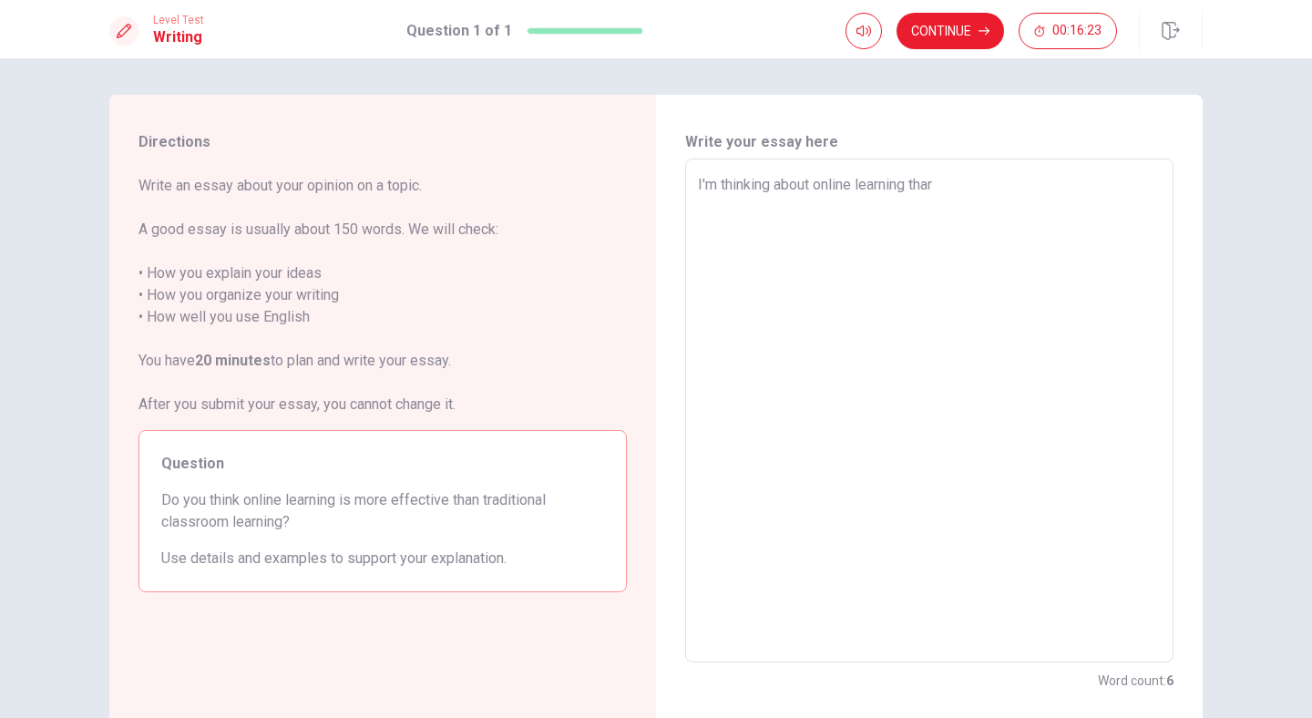
type textarea "x"
type textarea "I'm thinking about online learning tha"
type textarea "x"
type textarea "I'm thinking about online learning that"
type textarea "x"
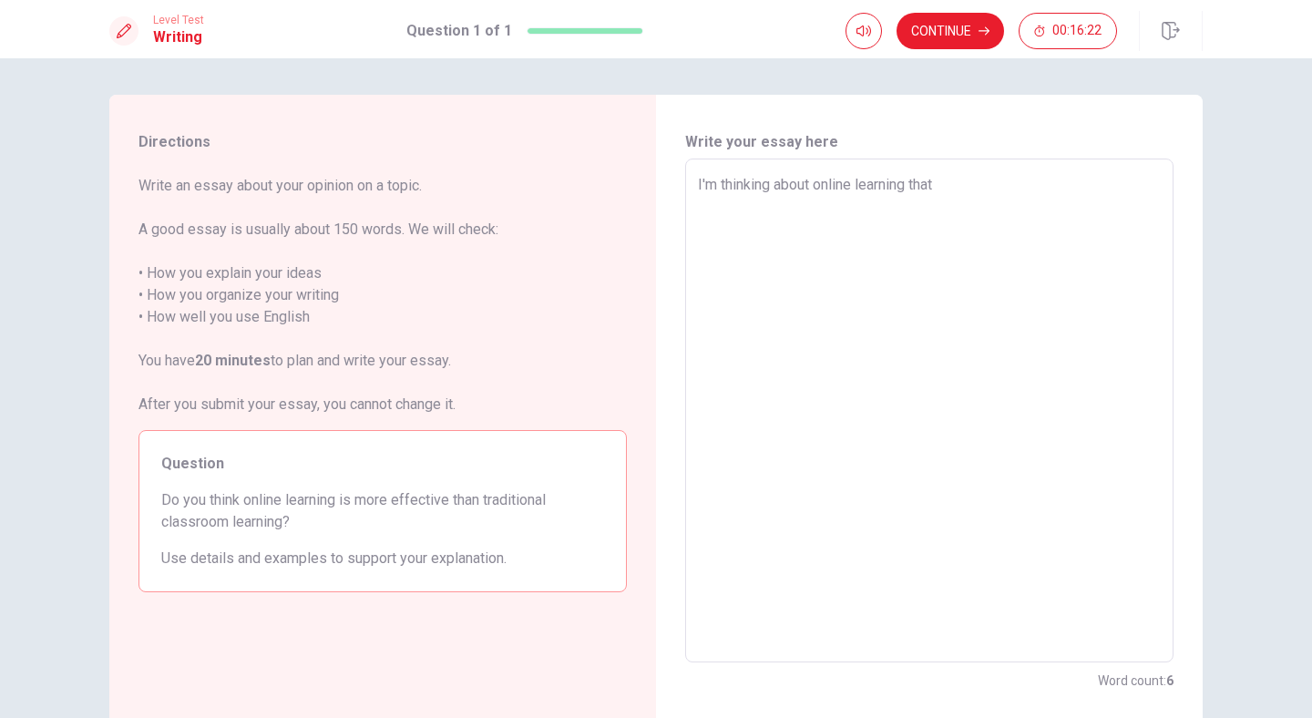
type textarea "I'm thinking about online learning that"
type textarea "x"
type textarea "I'm thinking about online learning that"
type textarea "x"
type textarea "I'm thinking about online learning tha"
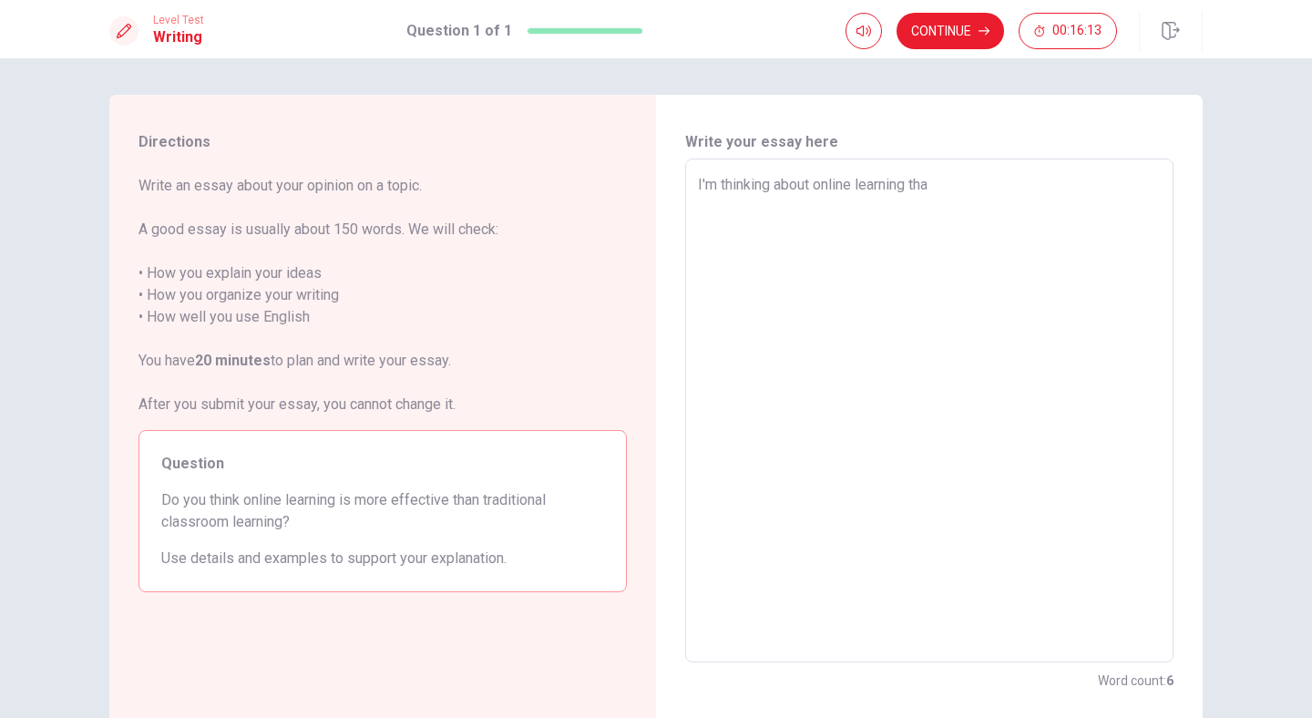
type textarea "x"
type textarea "I'm thinking about online learning th"
type textarea "x"
type textarea "I'm thinking about online learning t"
type textarea "x"
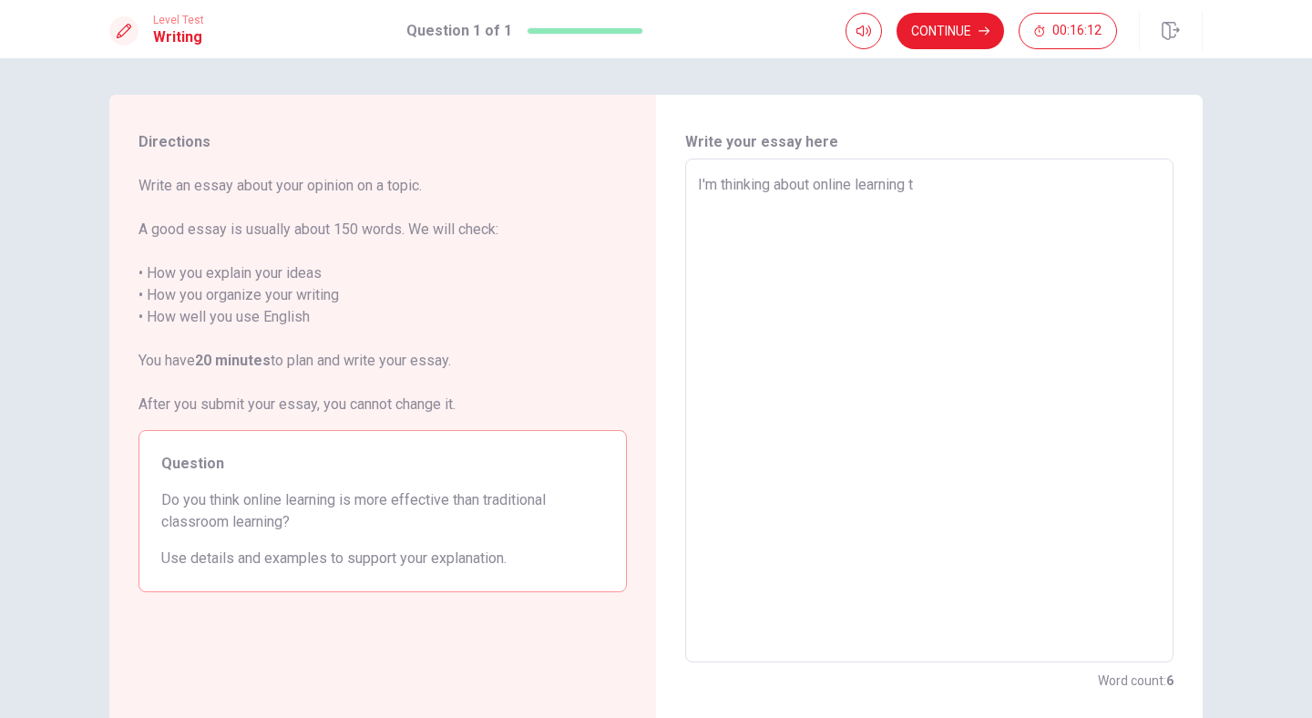
type textarea "I'm thinking about online learning"
type textarea "x"
type textarea "I'm thinking about online learning a"
type textarea "x"
type textarea "I'm thinking about online learning a"
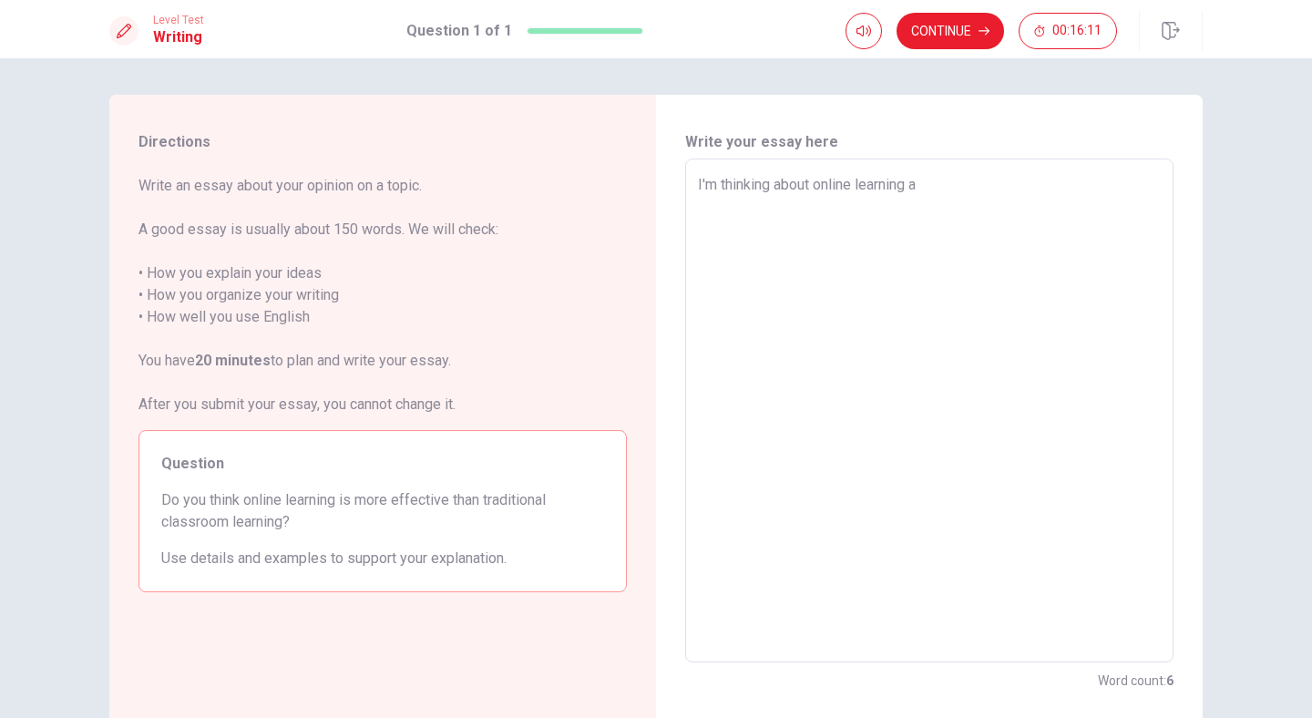
type textarea "x"
type textarea "I'm thinking about online learning a m"
type textarea "x"
type textarea "I'm thinking about online learning a mo"
type textarea "x"
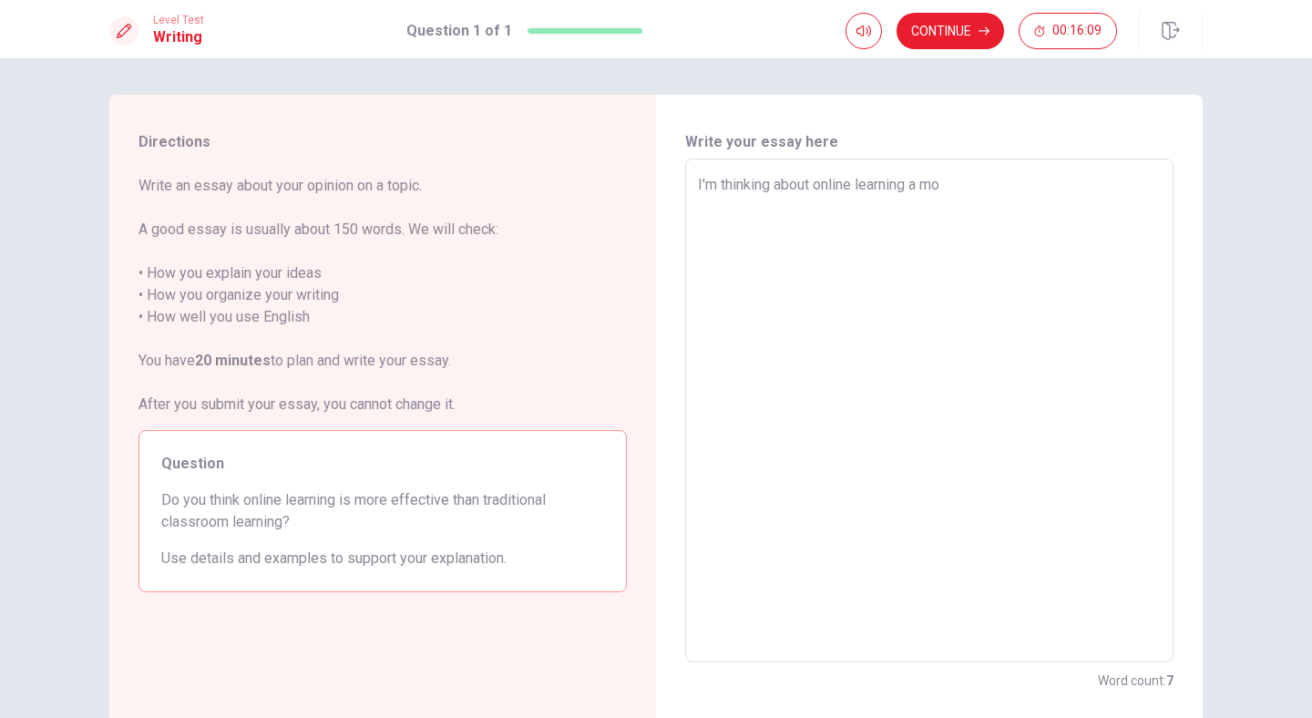
type textarea "I'm thinking about online learning a mod"
type textarea "x"
type textarea "I'm thinking about online learning a mode"
type textarea "x"
type textarea "I'm thinking about online learning a moder"
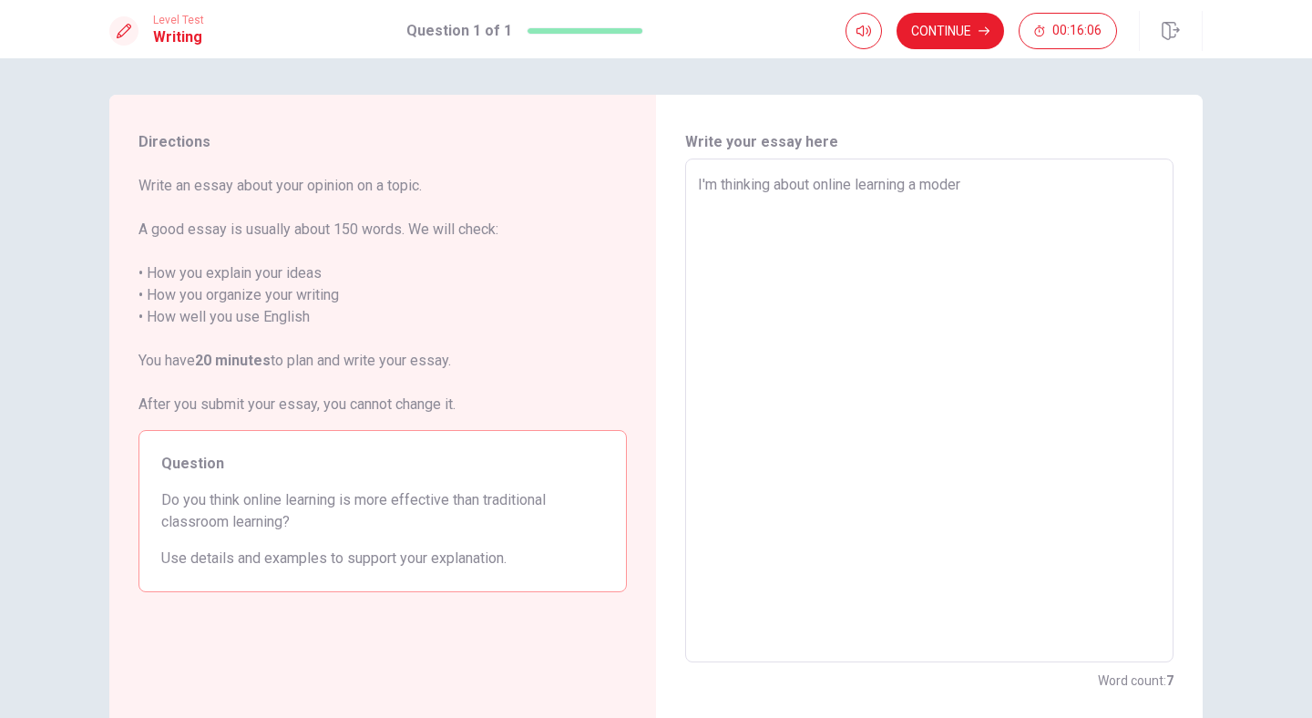
type textarea "x"
type textarea "I'm thinking about online learning a modern"
type textarea "x"
type textarea "I'm thinking about online learning a modern"
type textarea "x"
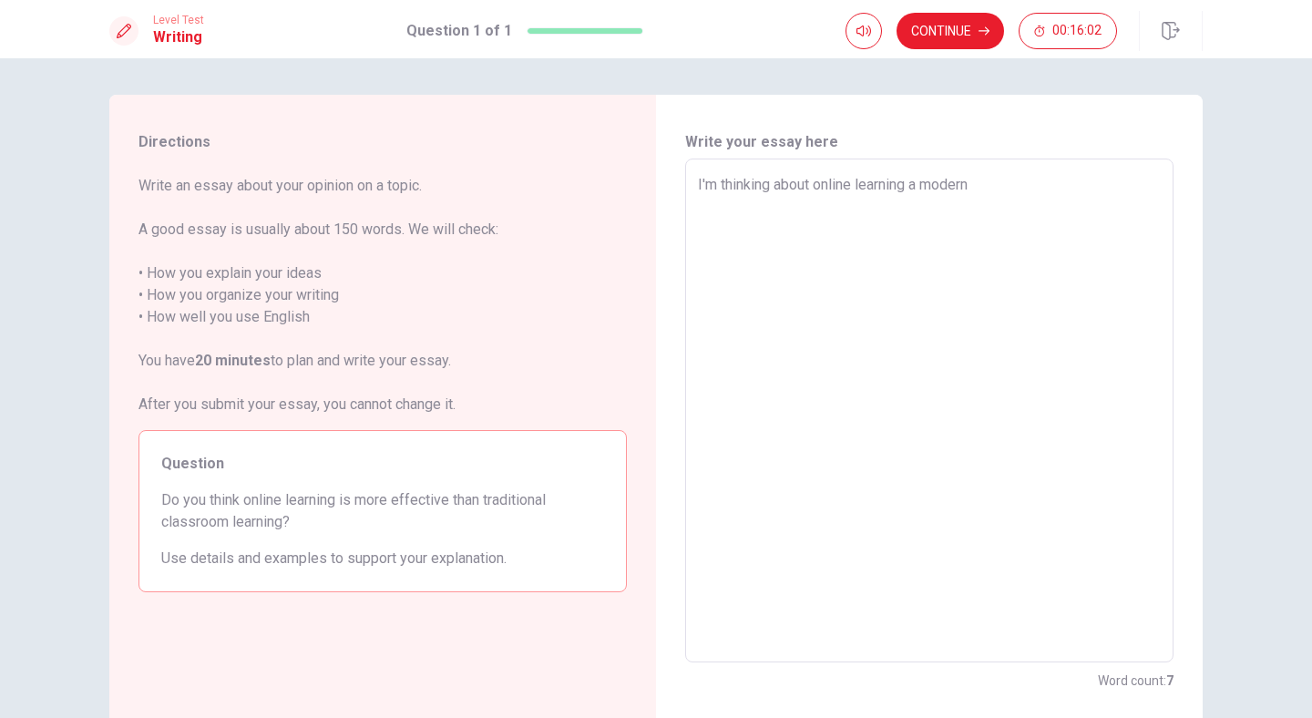
type textarea "I'm thinking about online learning a modern w"
type textarea "x"
type textarea "I'm thinking about online learning a modern wa"
type textarea "x"
type textarea "I'm thinking about online learning a modern way"
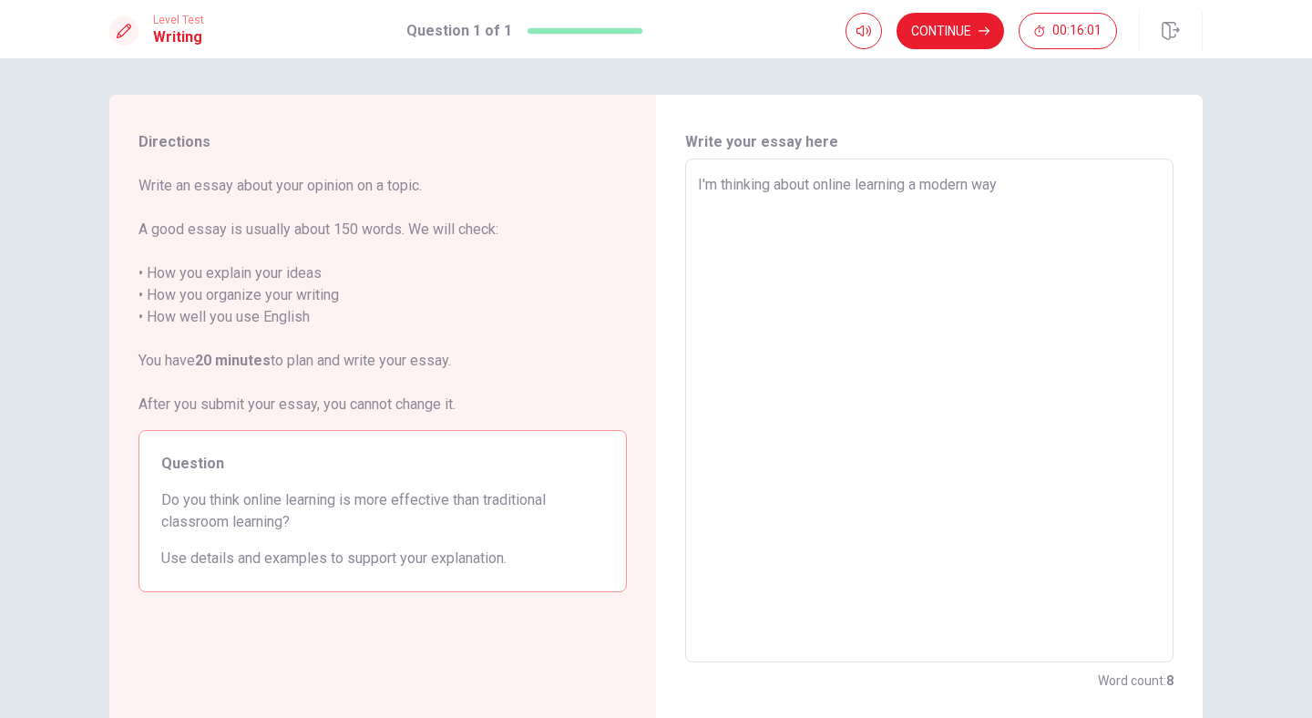
type textarea "x"
type textarea "I'm thinking about online learning a modern way"
type textarea "x"
type textarea "I'm thinking about online learning a modern way o"
type textarea "x"
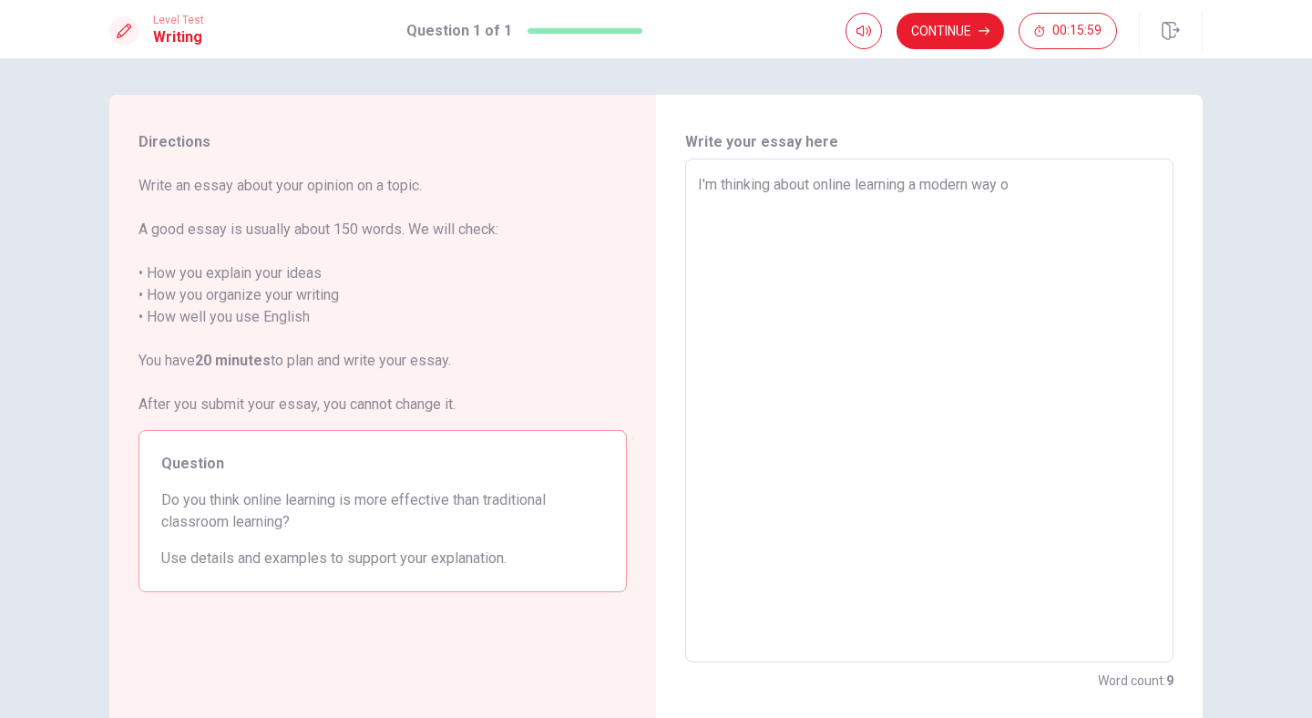
type textarea "I'm thinking about online learning a modern way of"
type textarea "x"
type textarea "I'm thinking about online learning a modern way of"
type textarea "x"
type textarea "I'm thinking about online learning a modern way of l"
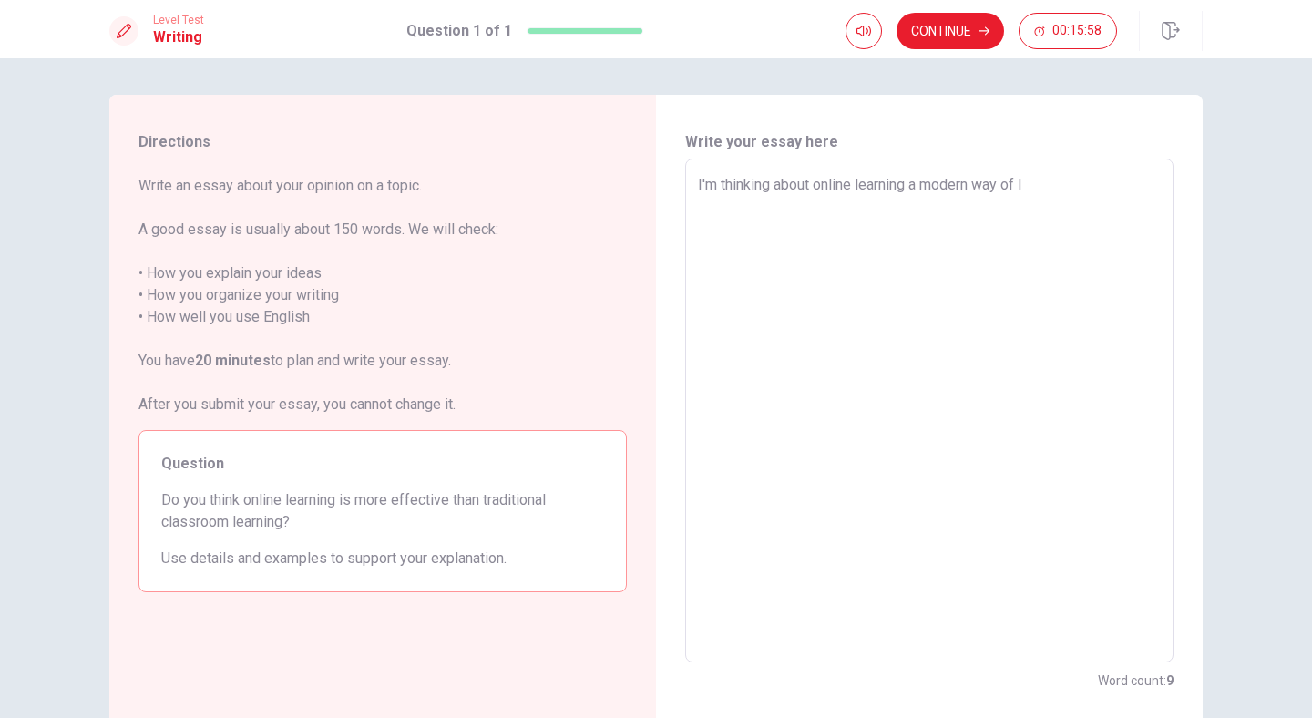
type textarea "x"
type textarea "I'm thinking about online learning a modern way of le"
type textarea "x"
type textarea "I'm thinking about online learning a modern way of lea"
type textarea "x"
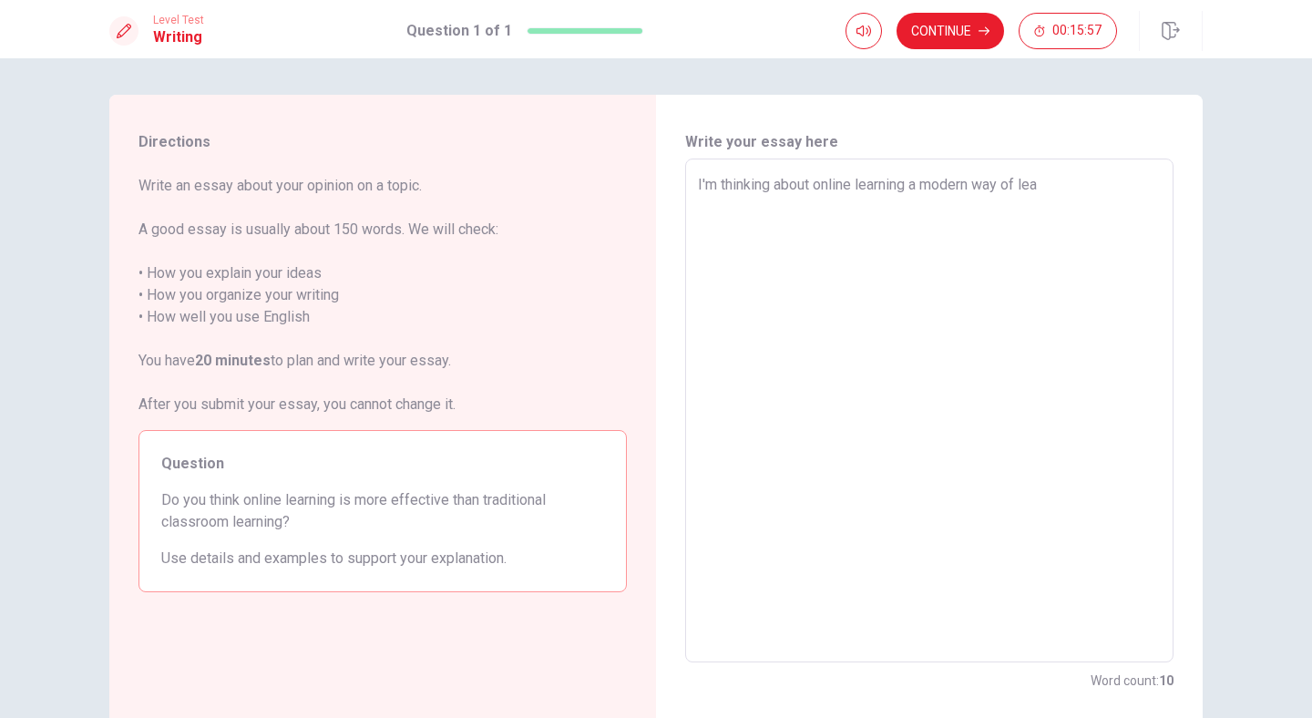
type textarea "I'm thinking about online learning a modern way of [PERSON_NAME]"
type textarea "x"
type textarea "I'm thinking about online learning a modern way of learn"
type textarea "x"
type textarea "I'm thinking about online learning a modern way of learni"
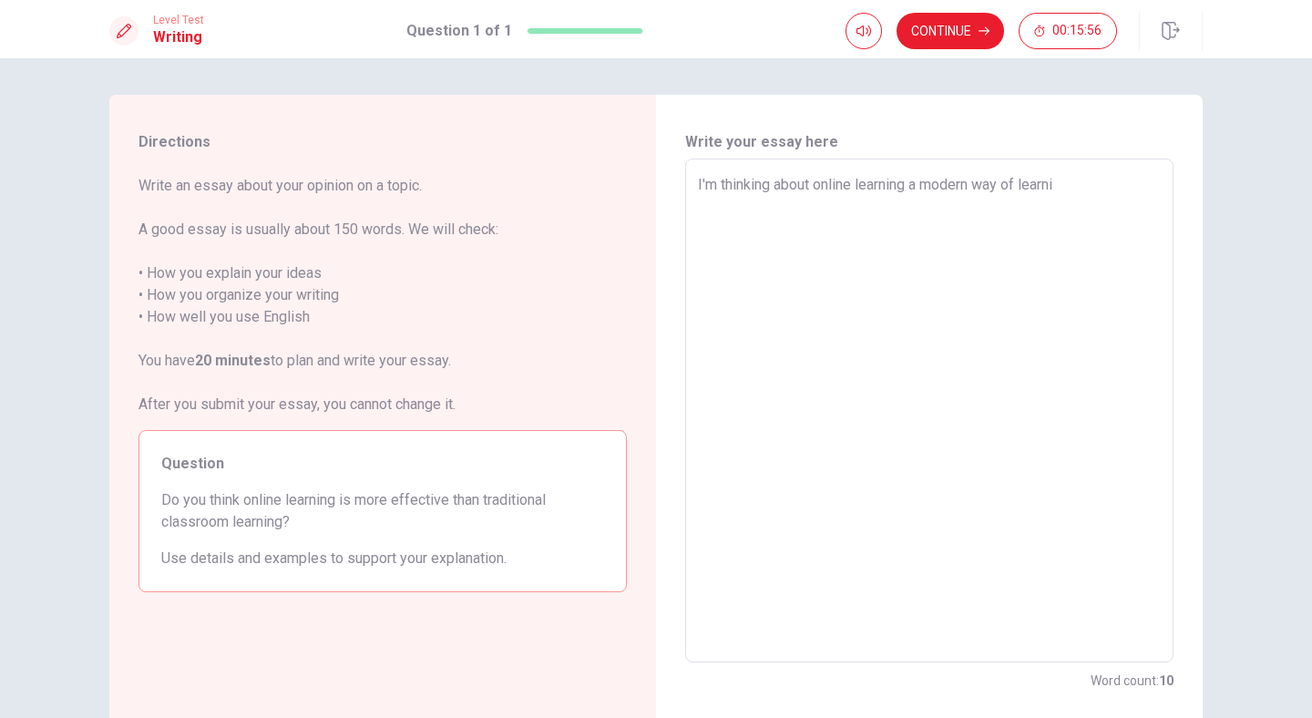
type textarea "x"
type textarea "I'm thinking about online learning a modern way of learnin"
type textarea "x"
type textarea "I'm thinking about online learning a modern way of learning"
type textarea "x"
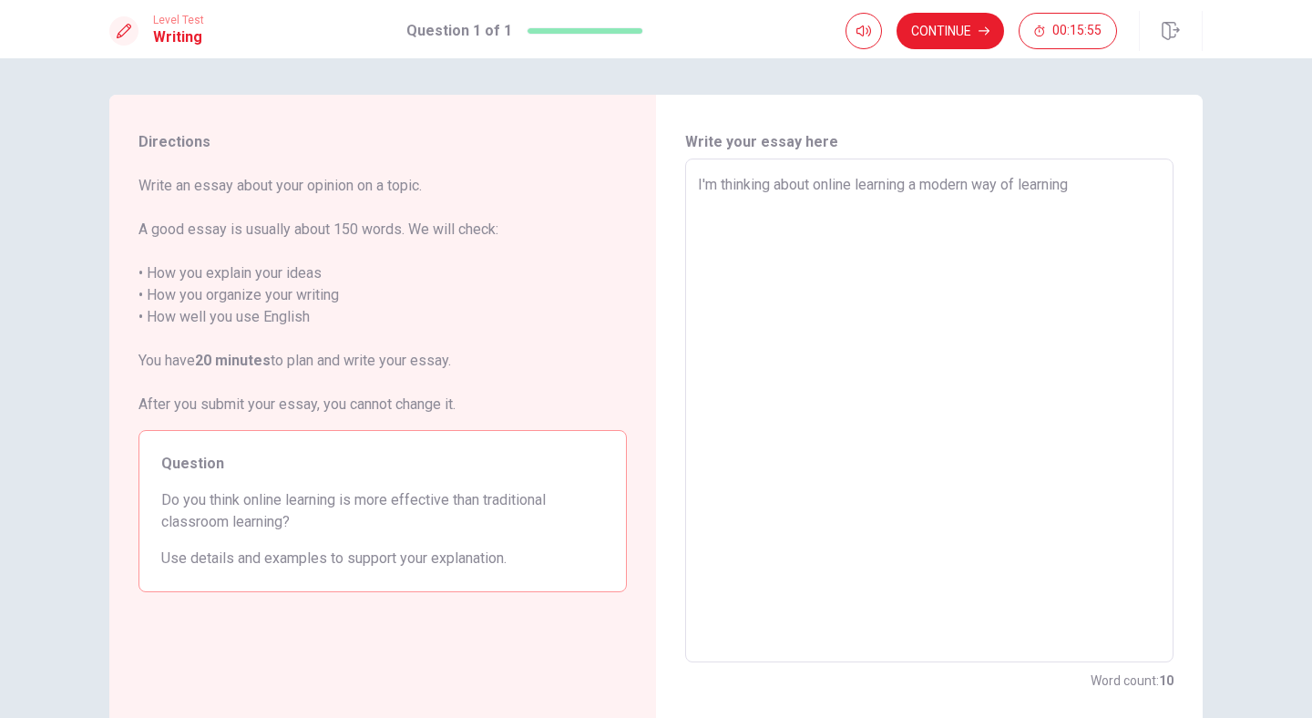
type textarea "I'm thinking about online learning a modern way of learning."
type textarea "x"
type textarea "I'm thinking about online learning a modern way of learning."
type textarea "x"
type textarea "I'm thinking about online learning a modern way of learning. b"
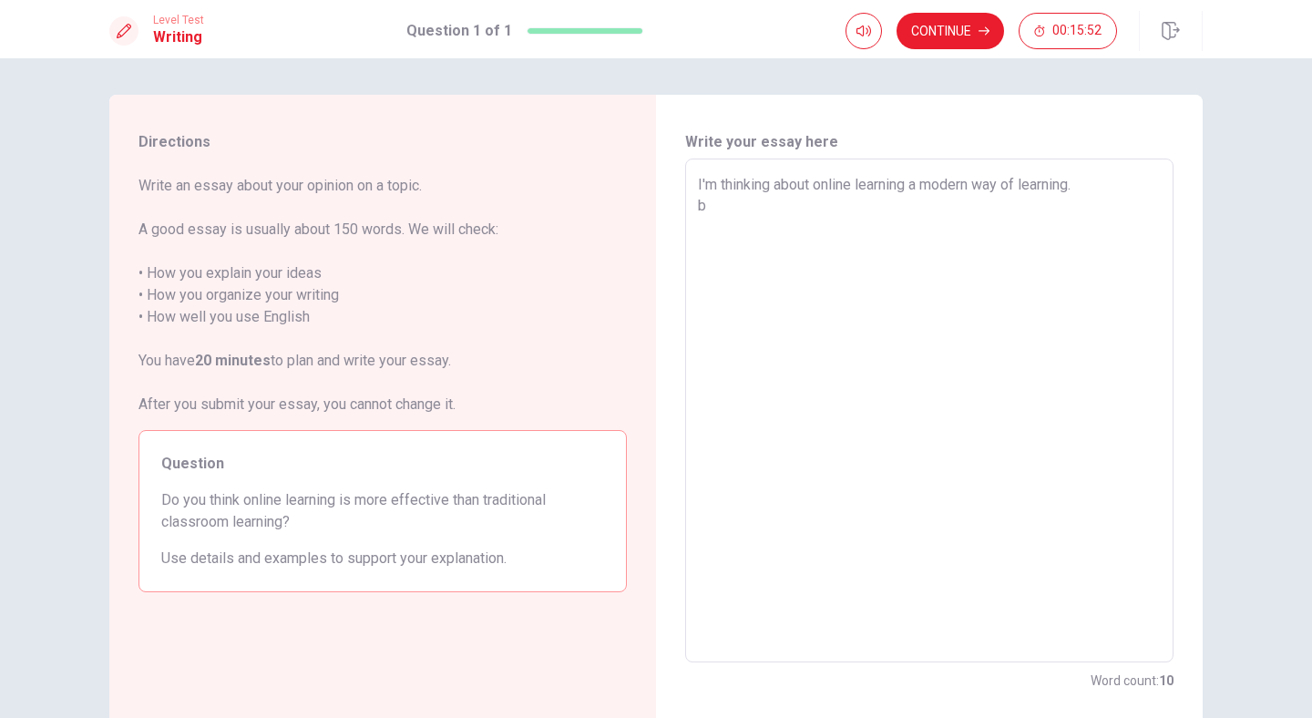
type textarea "x"
type textarea "I'm thinking about online learning a modern way of learning. be"
type textarea "x"
type textarea "I'm thinking about online learning a modern way of learning. bec"
type textarea "x"
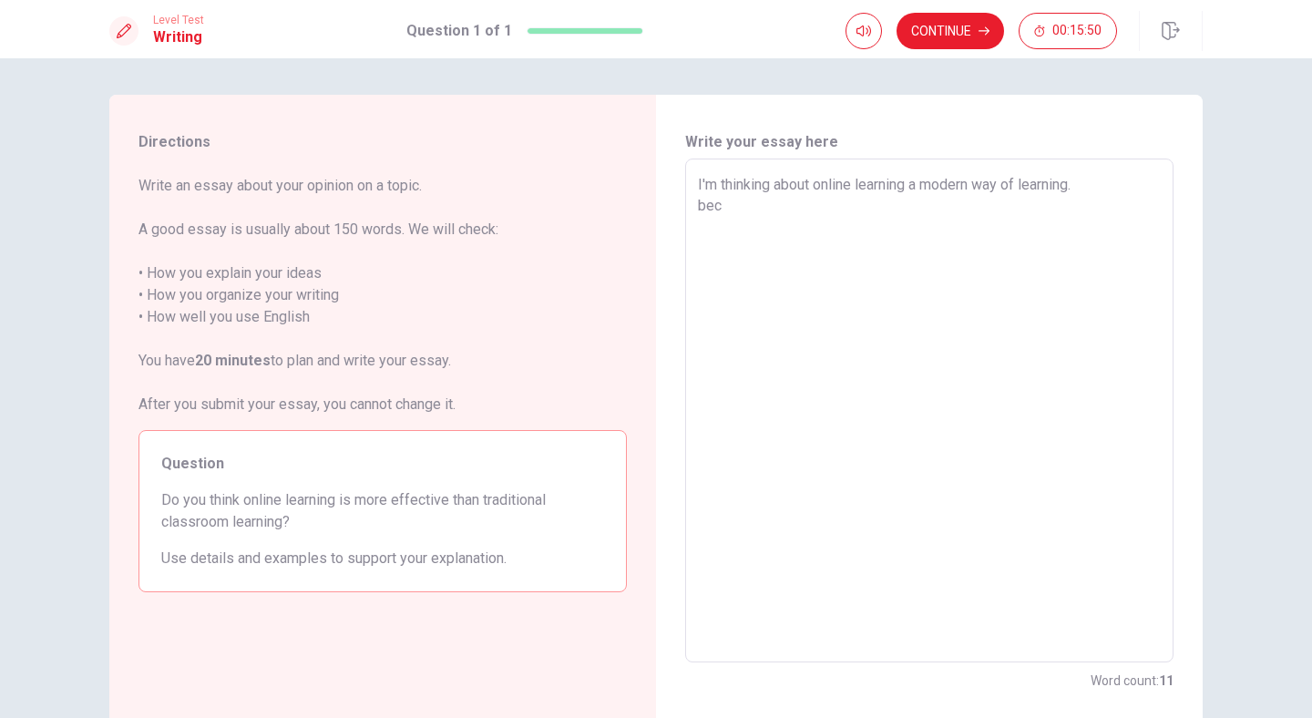
type textarea "I'm thinking about online learning a modern way of learning. beca"
type textarea "x"
type textarea "I'm thinking about online learning a modern way of learning. becau"
type textarea "x"
type textarea "I'm thinking about online learning a modern way of learning. becaus"
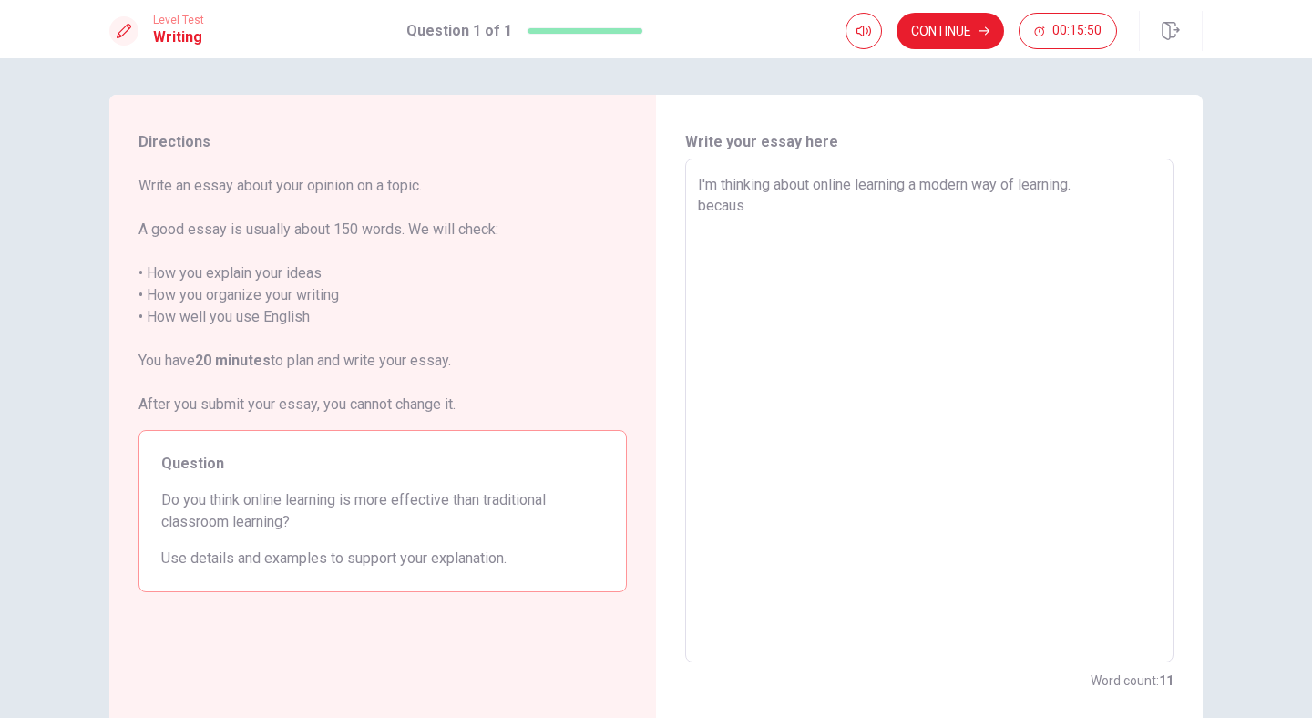
type textarea "x"
type textarea "I'm thinking about online learning a modern way of learning. because"
type textarea "x"
type textarea "I'm thinking about online learning a modern way of learning. because,"
type textarea "x"
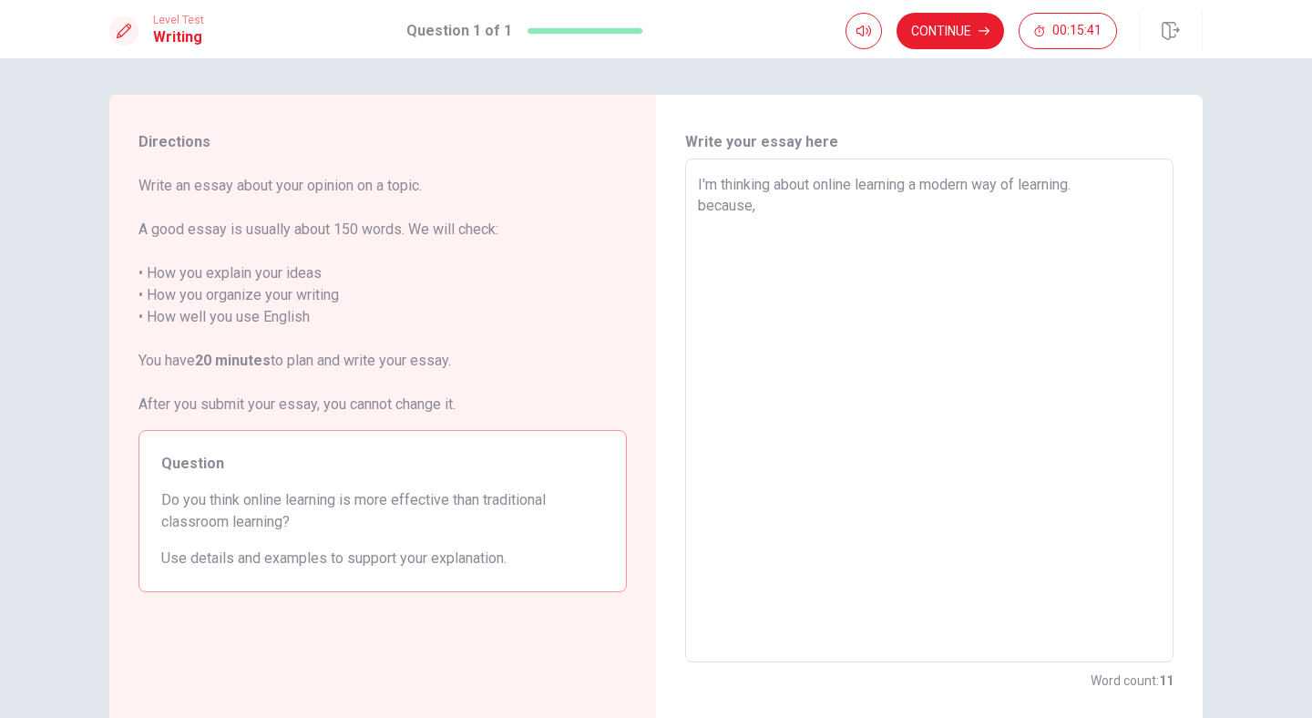
type textarea "I'm thinking about online learning a modern way of learning. because,T"
type textarea "x"
type textarea "I'm thinking about online learning a modern way of learning. because,Th"
type textarea "x"
type textarea "I'm thinking about online learning a modern way of learning. because,The"
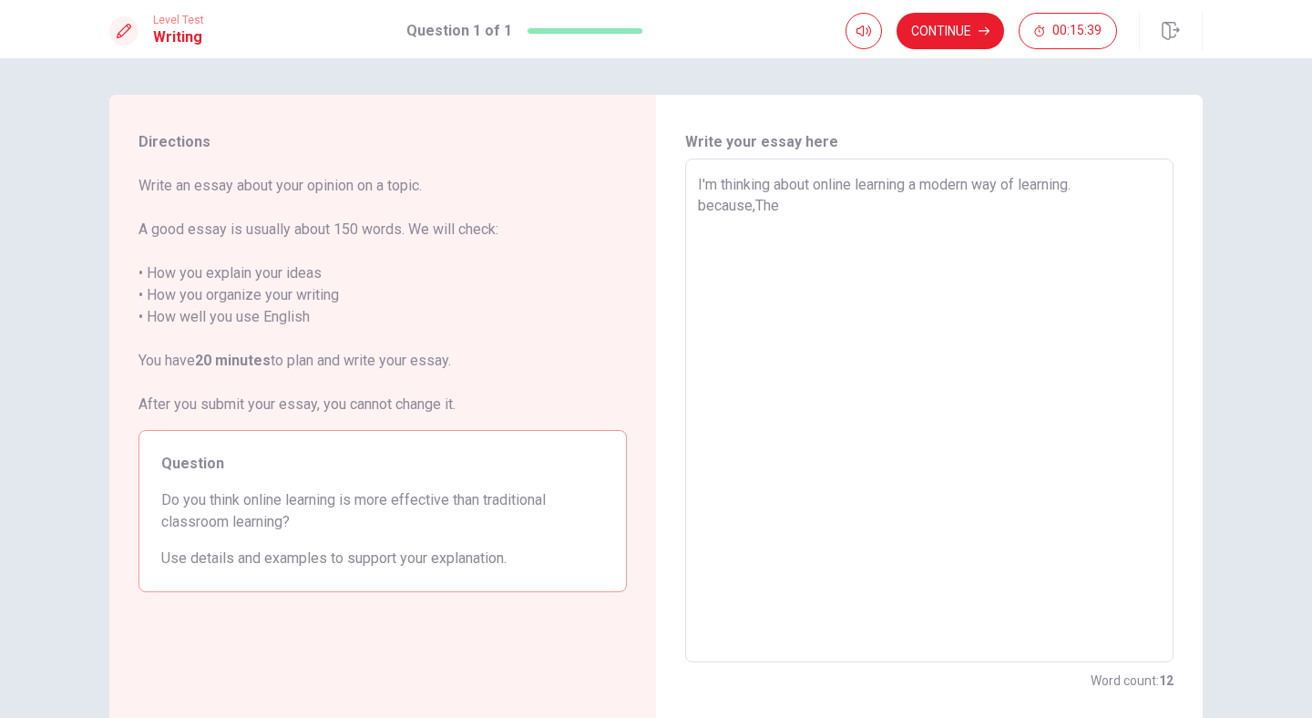
type textarea "x"
click at [868, 208] on textarea "I'm thinking about online learning a modern way of learning. because,They are s…" at bounding box center [929, 411] width 463 height 474
click at [948, 212] on textarea "I'm thinking about online learning a modern way of learning. because,They are s…" at bounding box center [929, 411] width 463 height 474
click at [929, 207] on textarea "I'm thinking about online learning a modern way of learning. because,They are s…" at bounding box center [929, 411] width 463 height 474
click at [971, 209] on textarea "I'm thinking about online learning a modern way of learning. because,They are s…" at bounding box center [929, 411] width 463 height 474
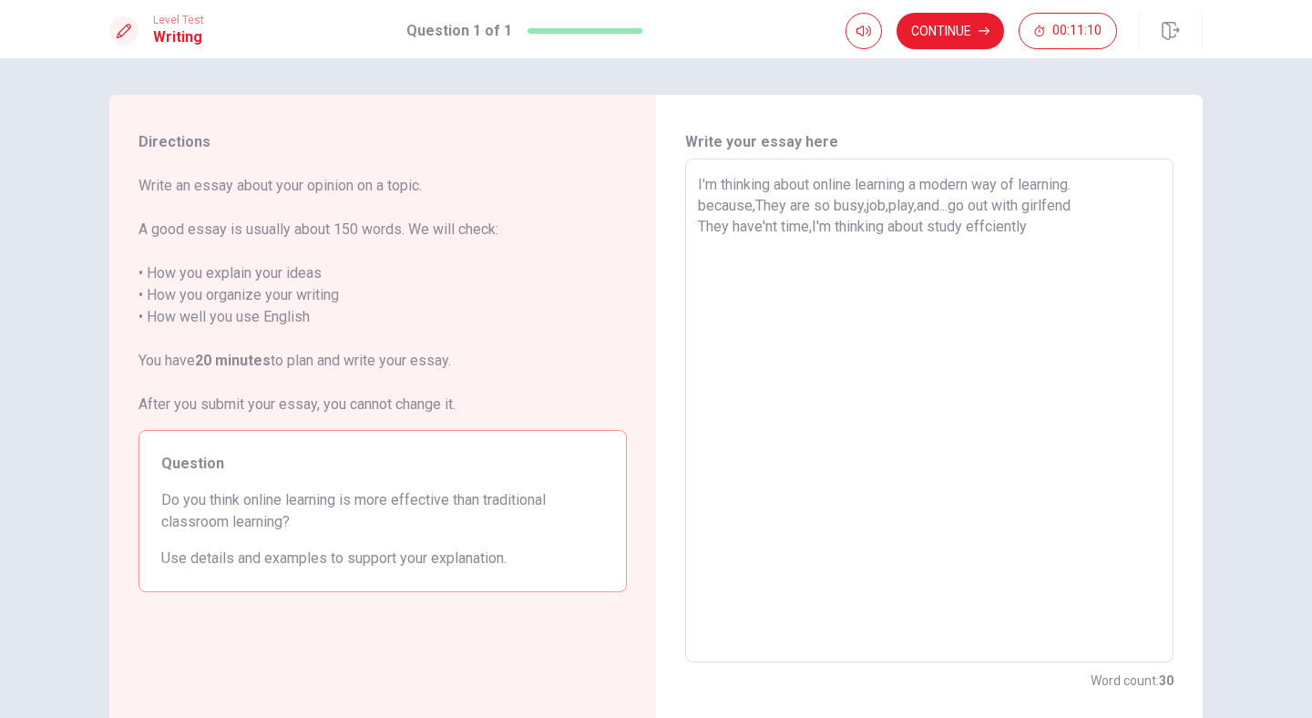
click at [932, 230] on textarea "I'm thinking about online learning a modern way of learning. because,They are s…" at bounding box center [929, 411] width 463 height 474
click at [1057, 230] on textarea "I'm thinking about online learning a modern way of learning. because,They are s…" at bounding box center [929, 411] width 463 height 474
click at [927, 228] on textarea "I'm thinking about online learning a modern way of learning. because,They are s…" at bounding box center [929, 411] width 463 height 474
click at [978, 220] on textarea "I'm thinking about online learning a modern way of learning. because,They are s…" at bounding box center [929, 411] width 463 height 474
click at [818, 225] on textarea "I'm thinking about online learning a modern way of learning. because,They are s…" at bounding box center [929, 411] width 463 height 474
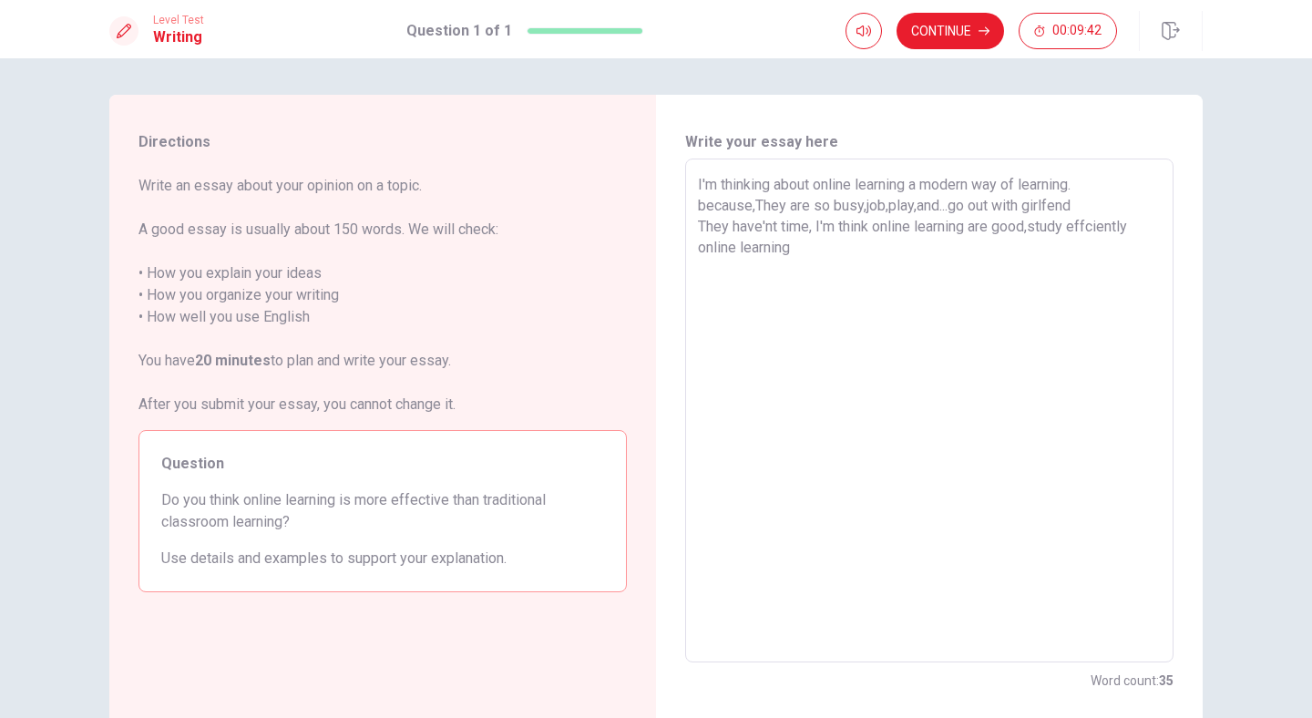
click at [806, 259] on textarea "I'm thinking about online learning a modern way of learning. because,They are s…" at bounding box center [929, 411] width 463 height 474
click at [1036, 229] on textarea "I'm thinking about online learning a modern way of learning. because,They are s…" at bounding box center [929, 411] width 463 height 474
click at [1153, 218] on textarea "I'm thinking about online learning a modern way of learning. because,They are s…" at bounding box center [929, 411] width 463 height 474
click at [976, 37] on button "Continue" at bounding box center [950, 31] width 108 height 36
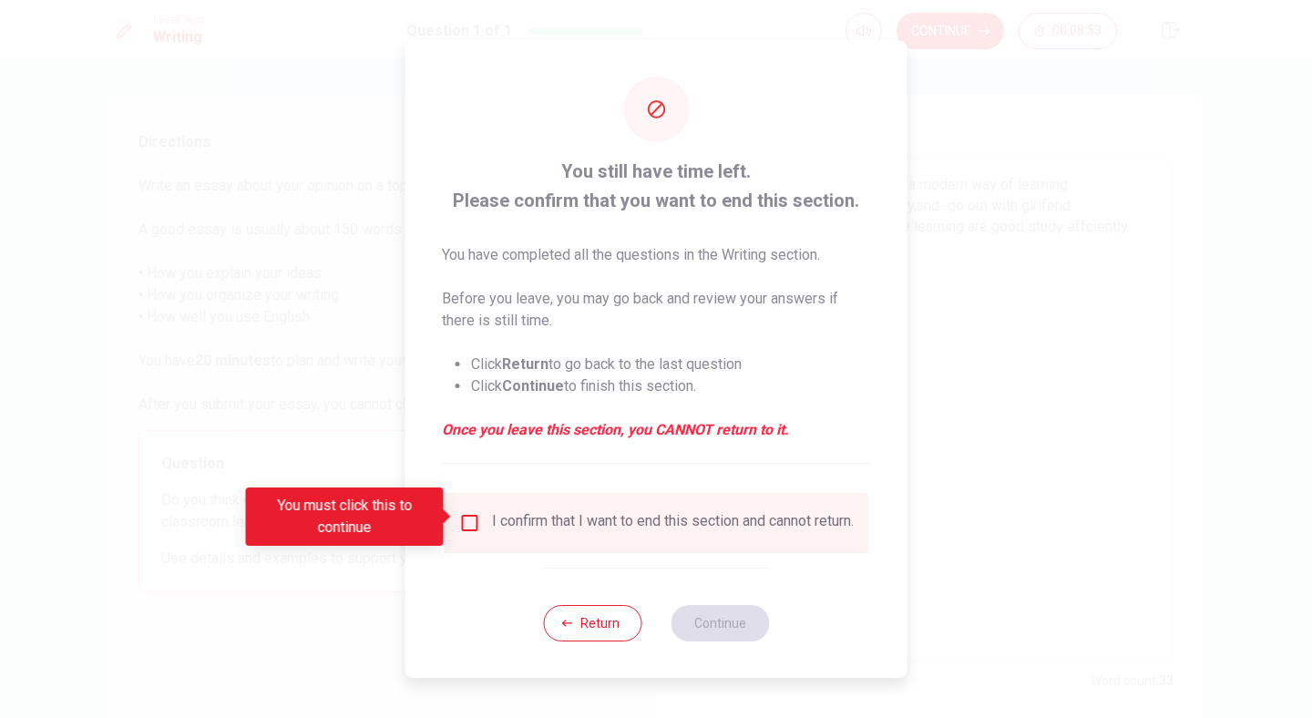
click at [521, 543] on div "I confirm that I want to end this section and cannot return." at bounding box center [657, 523] width 424 height 60
click at [550, 517] on div "I confirm that I want to end this section and cannot return." at bounding box center [673, 523] width 362 height 22
click at [465, 512] on input "You must click this to continue" at bounding box center [470, 523] width 22 height 22
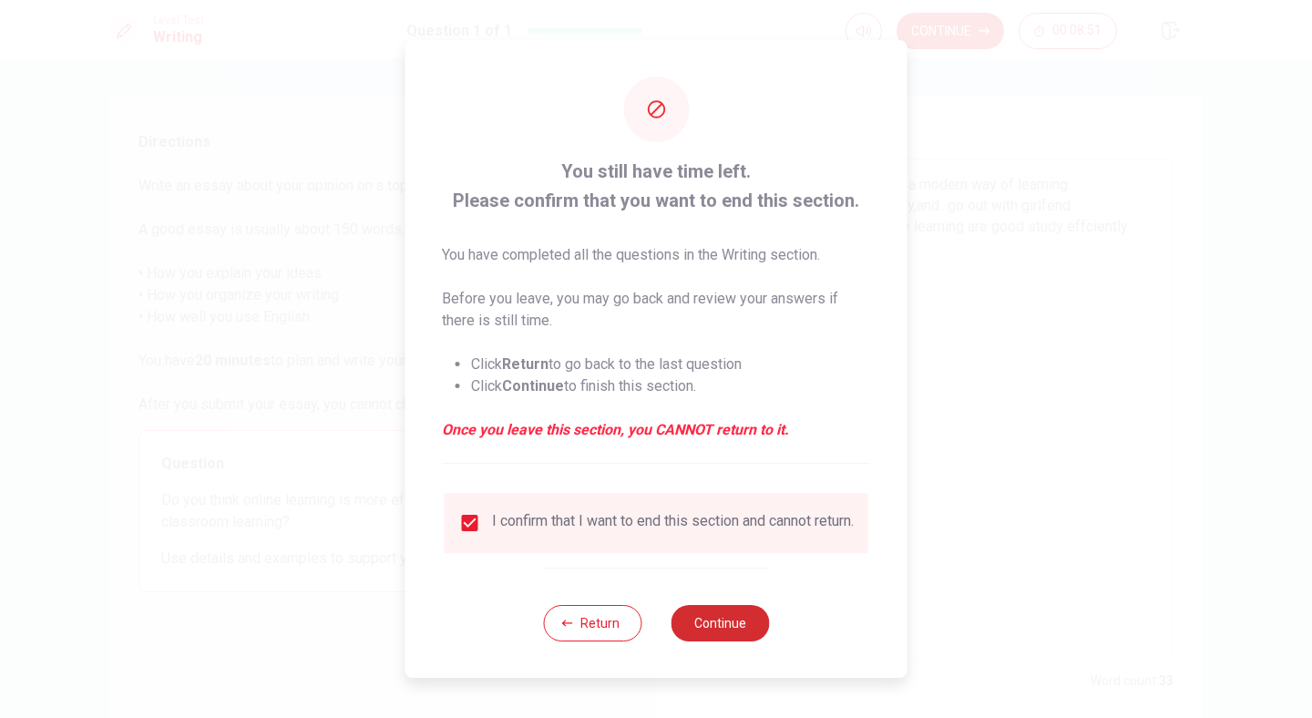
click at [713, 632] on button "Continue" at bounding box center [720, 623] width 98 height 36
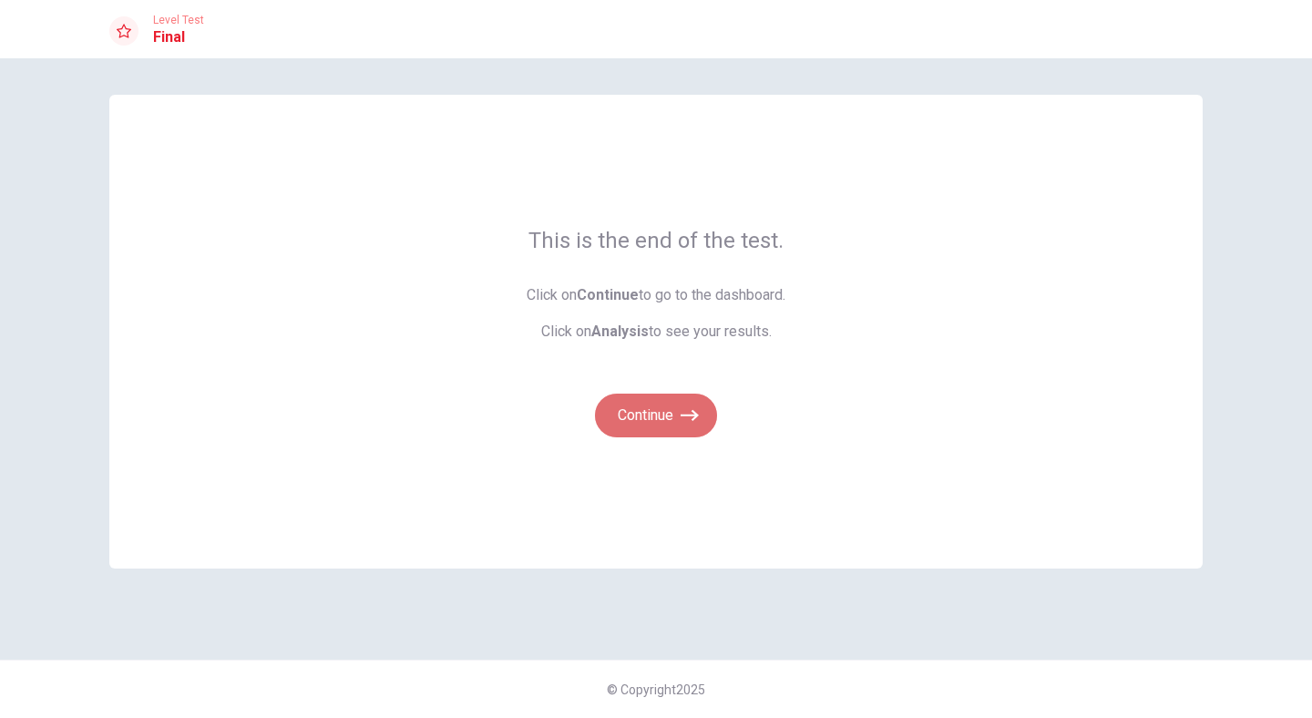
click at [661, 418] on button "Continue" at bounding box center [656, 416] width 122 height 44
